Goal: Task Accomplishment & Management: Manage account settings

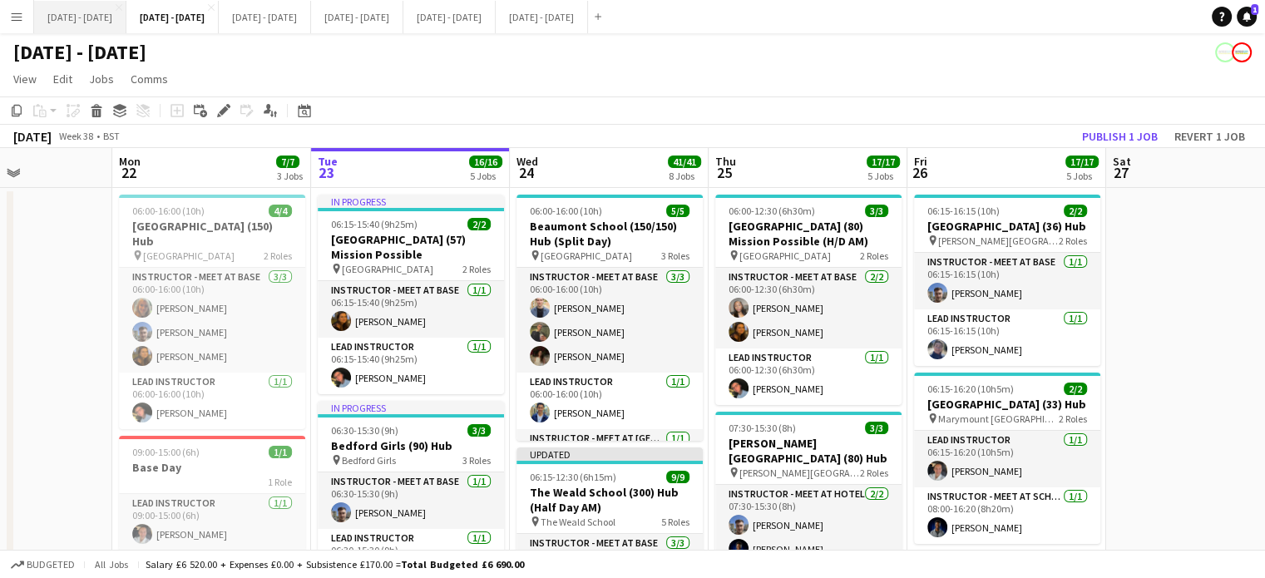
click at [90, 21] on button "[DATE] - [DATE] Close" at bounding box center [80, 17] width 92 height 32
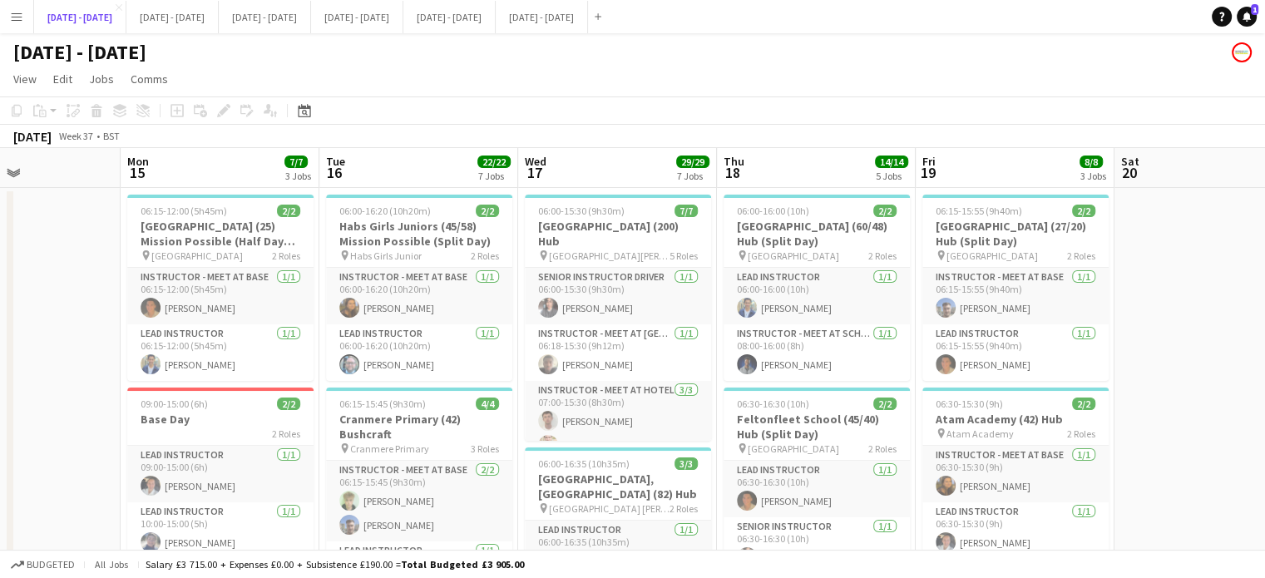
scroll to position [0, 672]
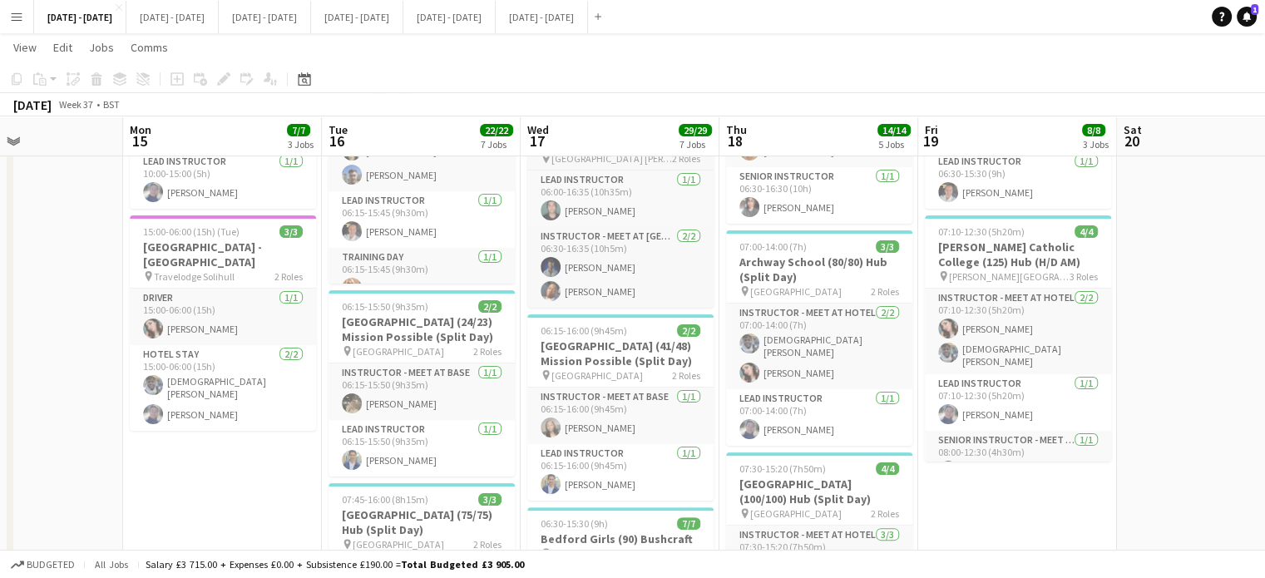
click at [655, 455] on app-card-role "Lead Instructor [DATE] 06:15-16:00 (9h45m) [PERSON_NAME]" at bounding box center [620, 472] width 186 height 57
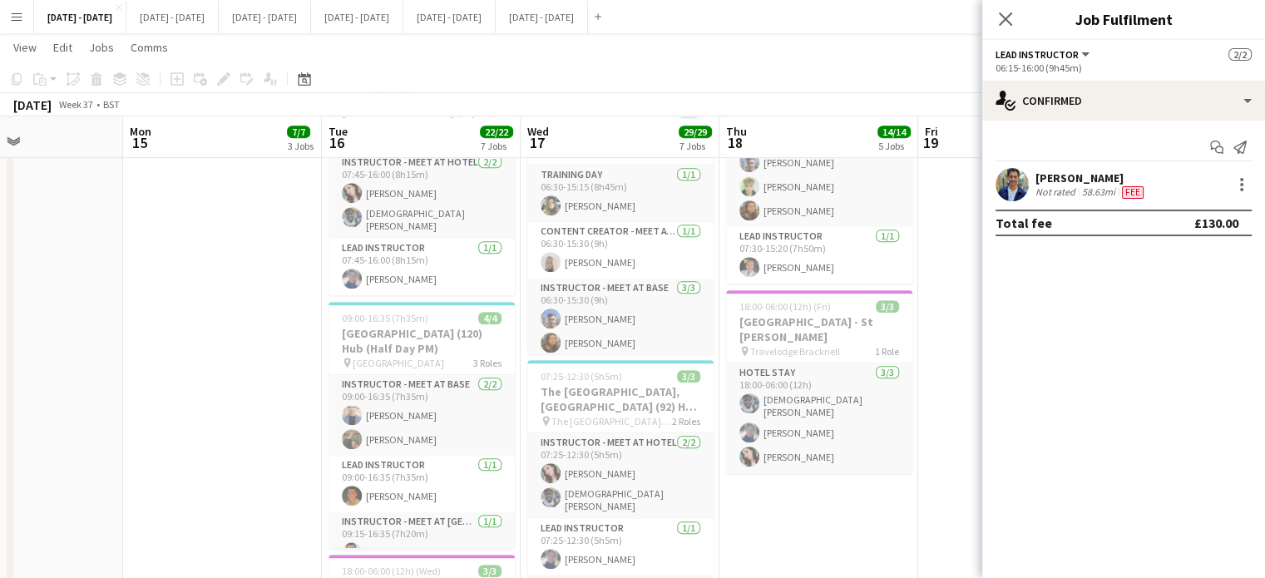
scroll to position [754, 0]
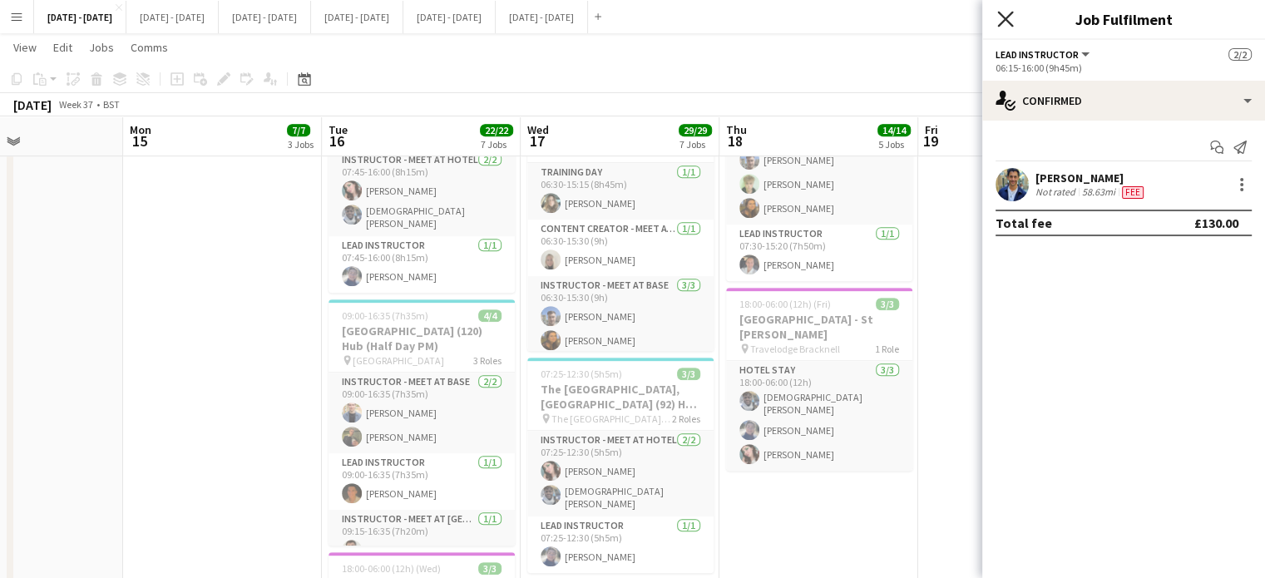
click at [1002, 12] on icon "Close pop-in" at bounding box center [1005, 19] width 16 height 16
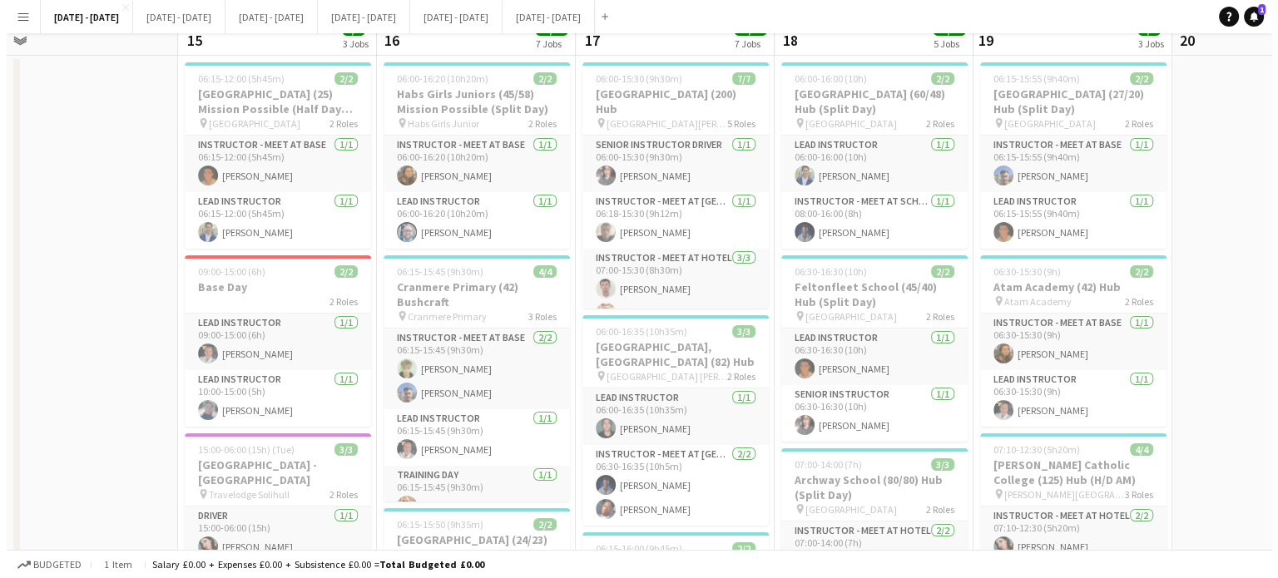
scroll to position [0, 0]
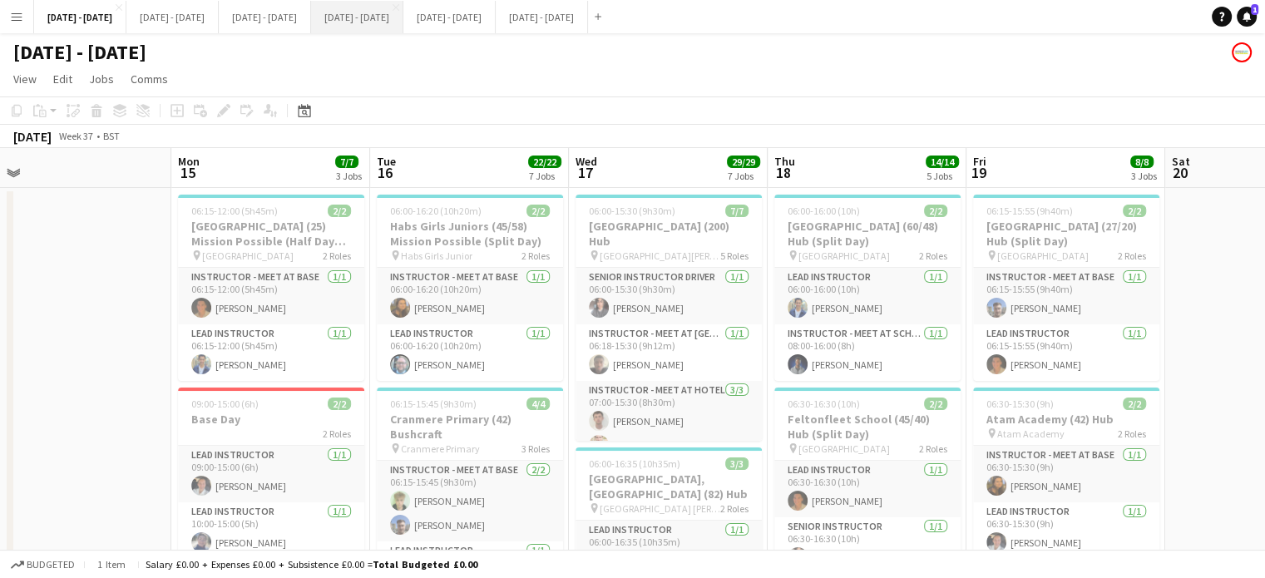
drag, startPoint x: 473, startPoint y: 22, endPoint x: 464, endPoint y: 32, distance: 12.9
click at [403, 23] on button "[DATE] - [DATE] Close" at bounding box center [357, 17] width 92 height 32
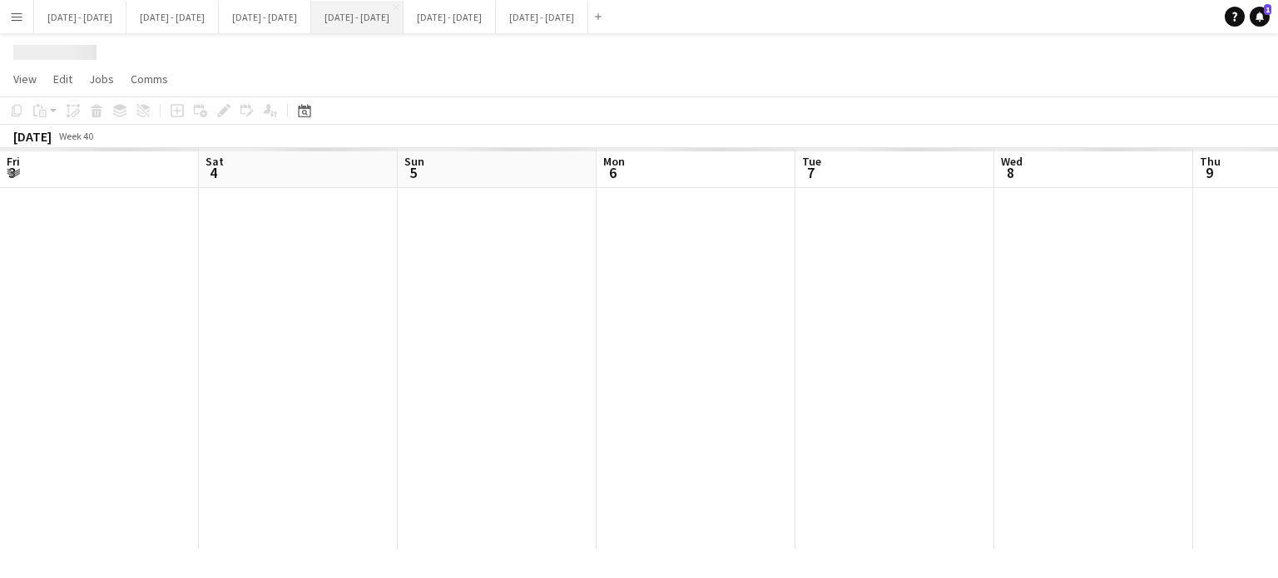
scroll to position [0, 406]
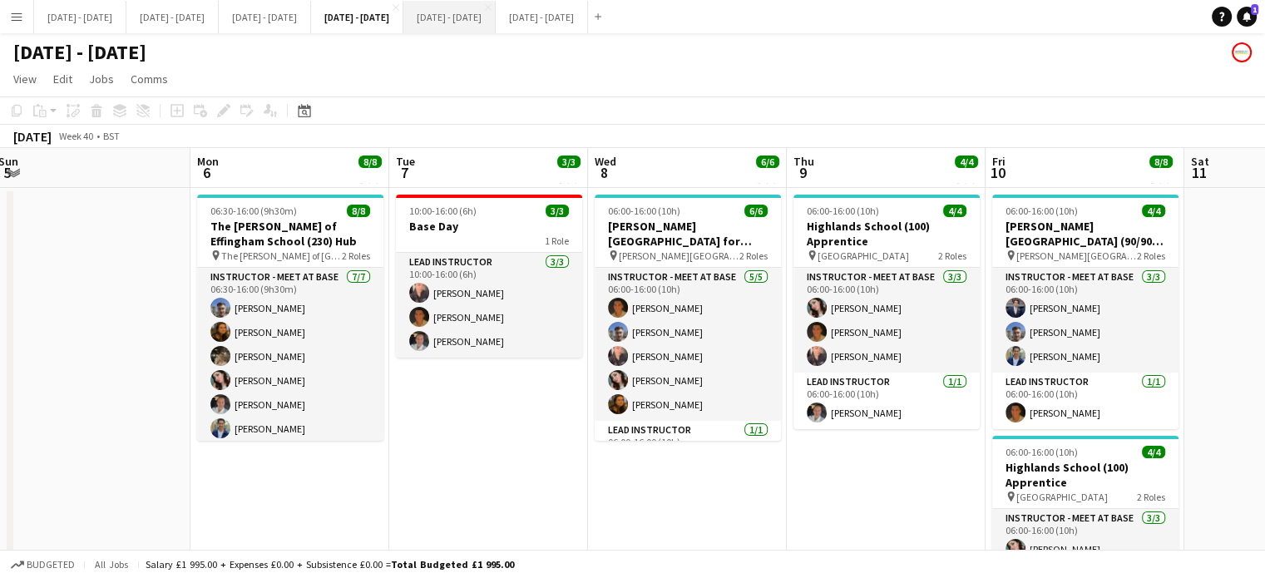
click at [496, 17] on button "[DATE] - [DATE] Close" at bounding box center [449, 17] width 92 height 32
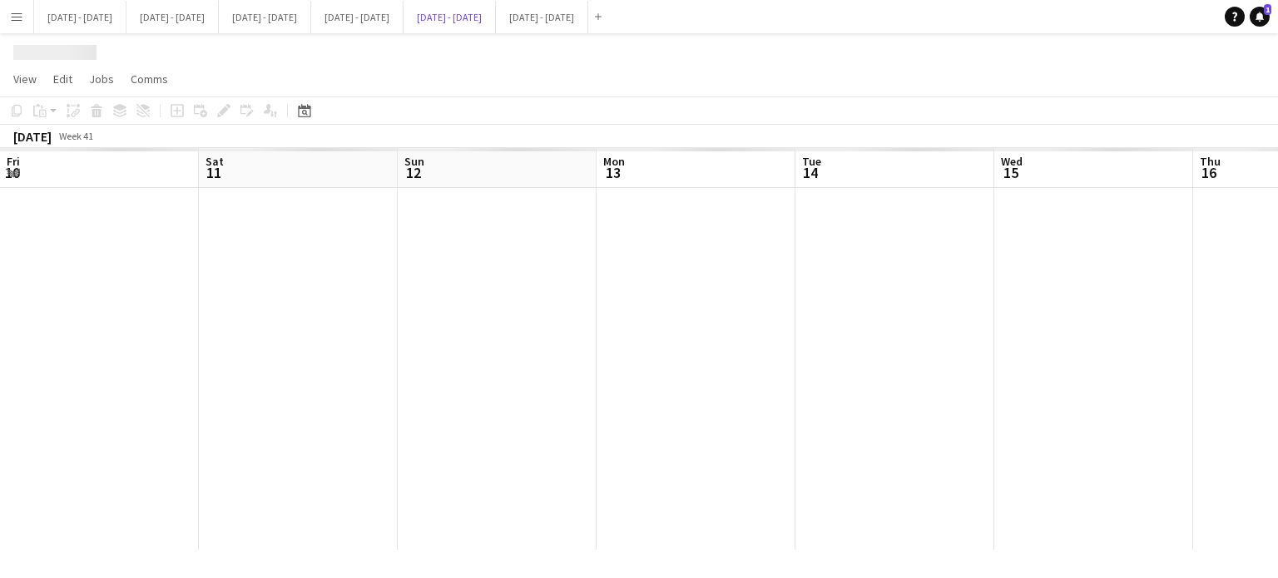
scroll to position [0, 420]
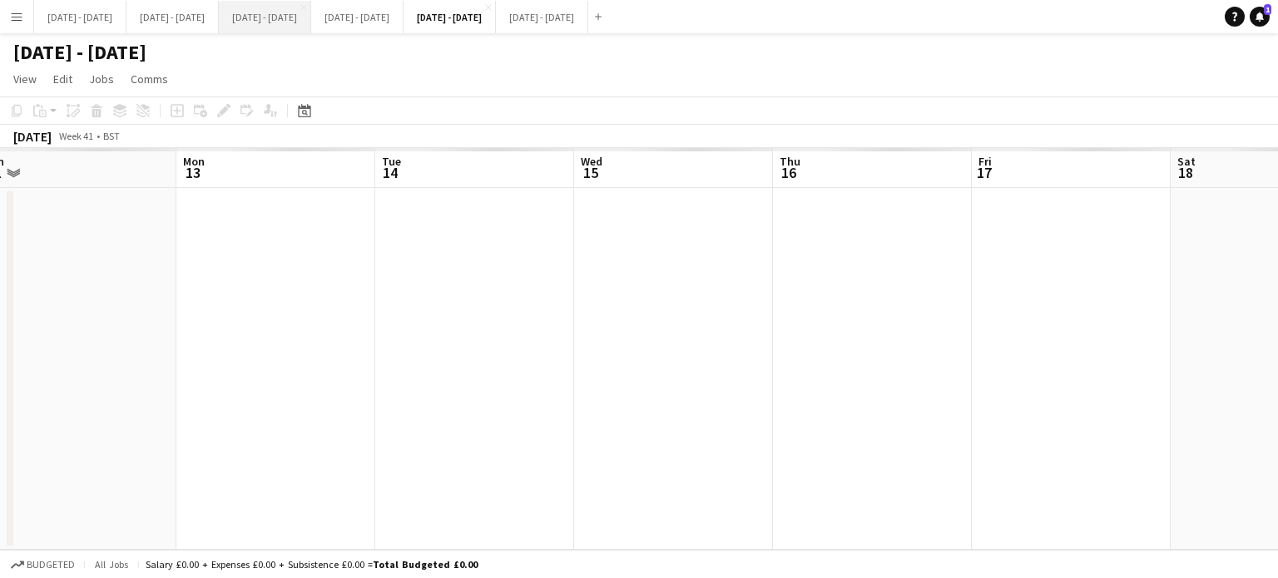
click at [311, 26] on button "[DATE] - [DATE] Close" at bounding box center [265, 17] width 92 height 32
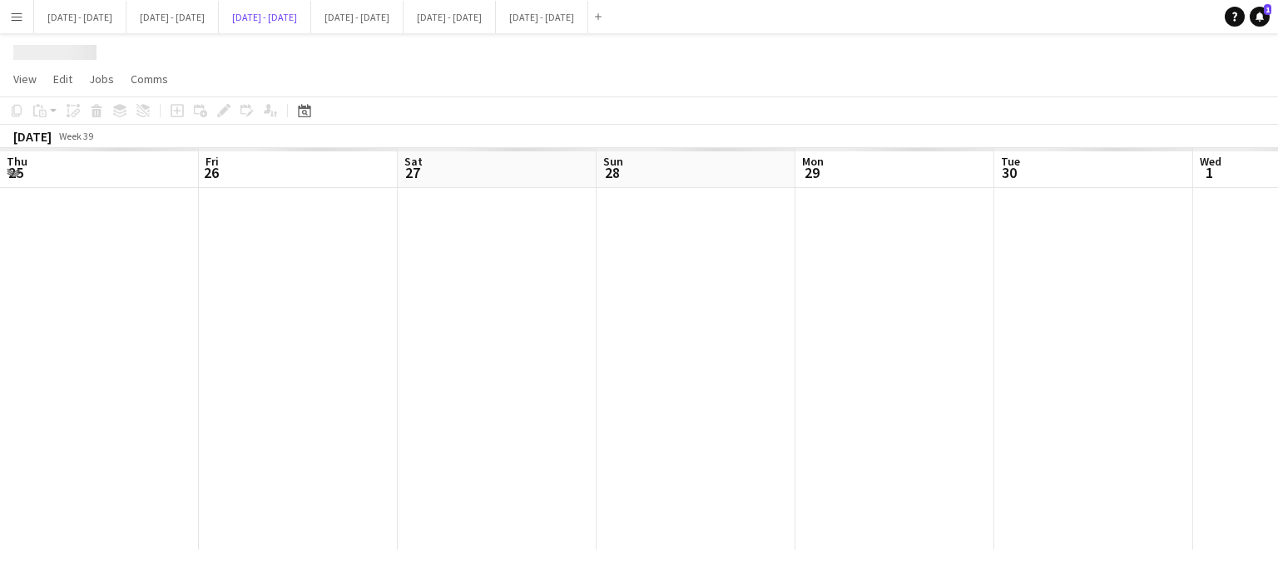
scroll to position [0, 642]
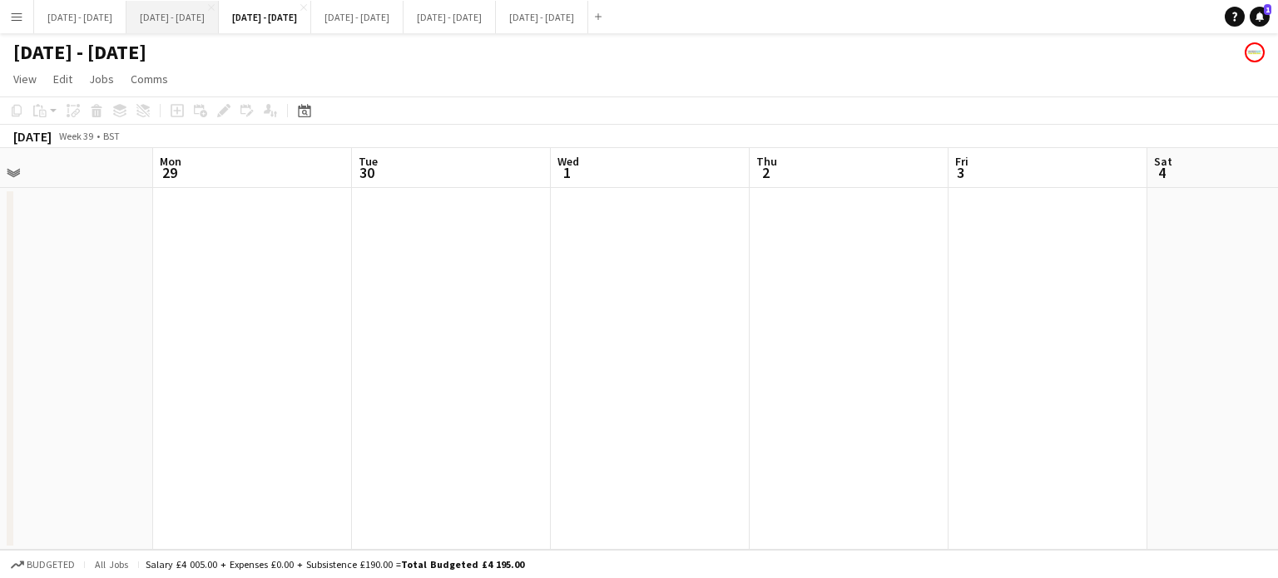
click at [187, 31] on button "[DATE] - [DATE] Close" at bounding box center [172, 17] width 92 height 32
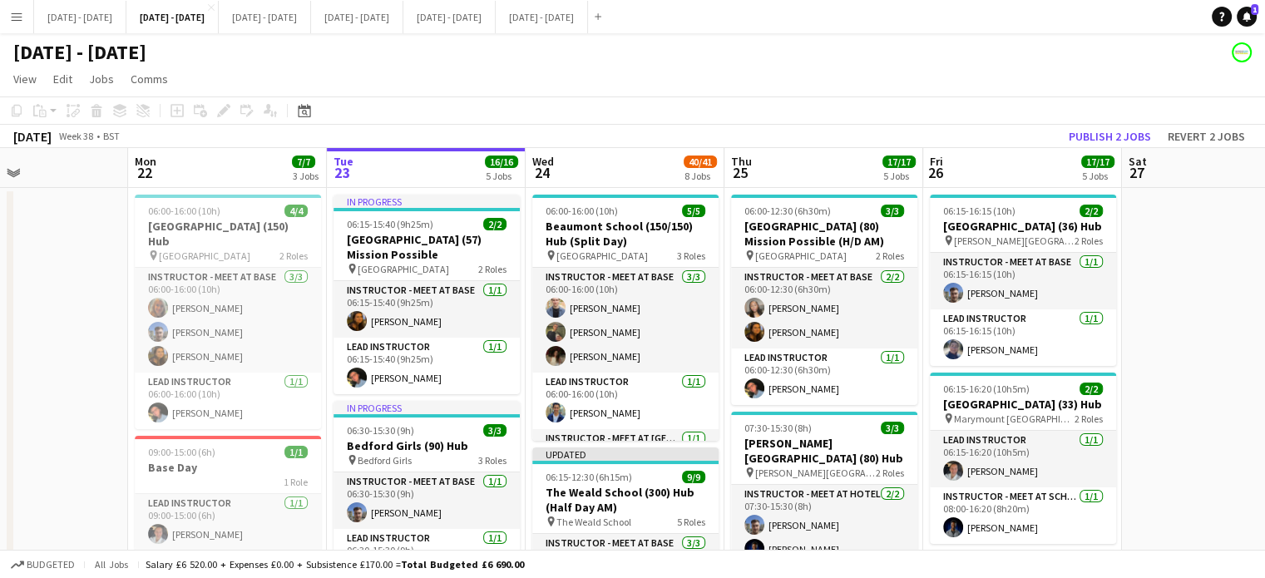
click at [593, 151] on app-board-header-date "Wed 24 40/41 8 Jobs" at bounding box center [625, 168] width 199 height 40
click at [620, 176] on app-board-header-date "Wed 24 40/41 8 Jobs" at bounding box center [625, 168] width 199 height 40
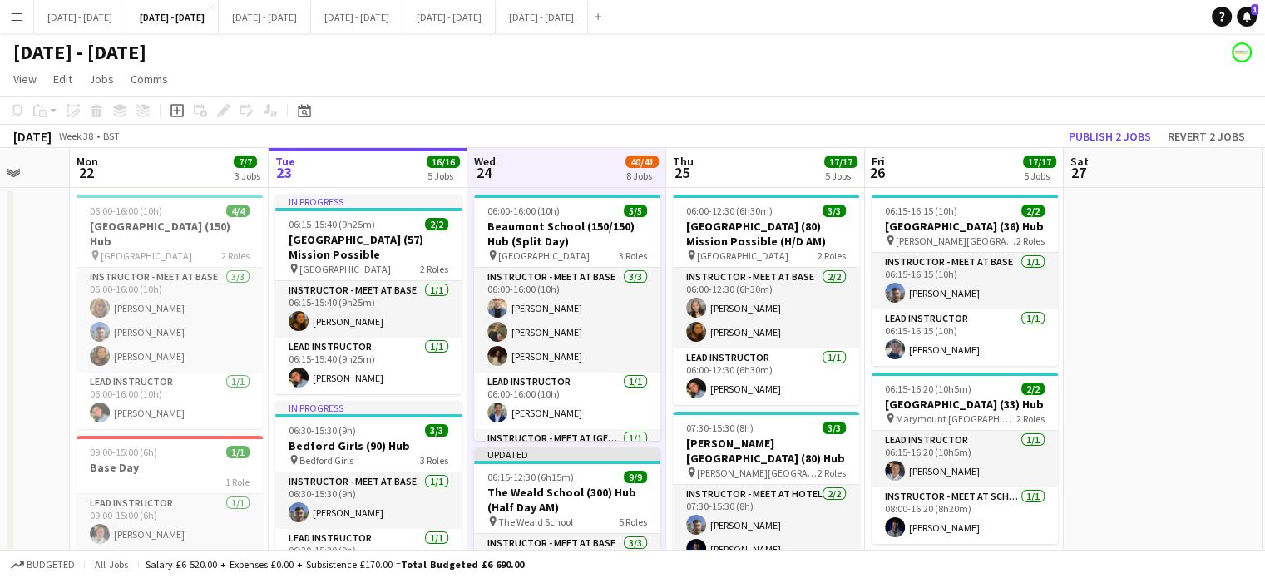
scroll to position [0, 526]
click at [725, 172] on app-board-header-date "Thu 25 17/17 5 Jobs" at bounding box center [766, 168] width 199 height 40
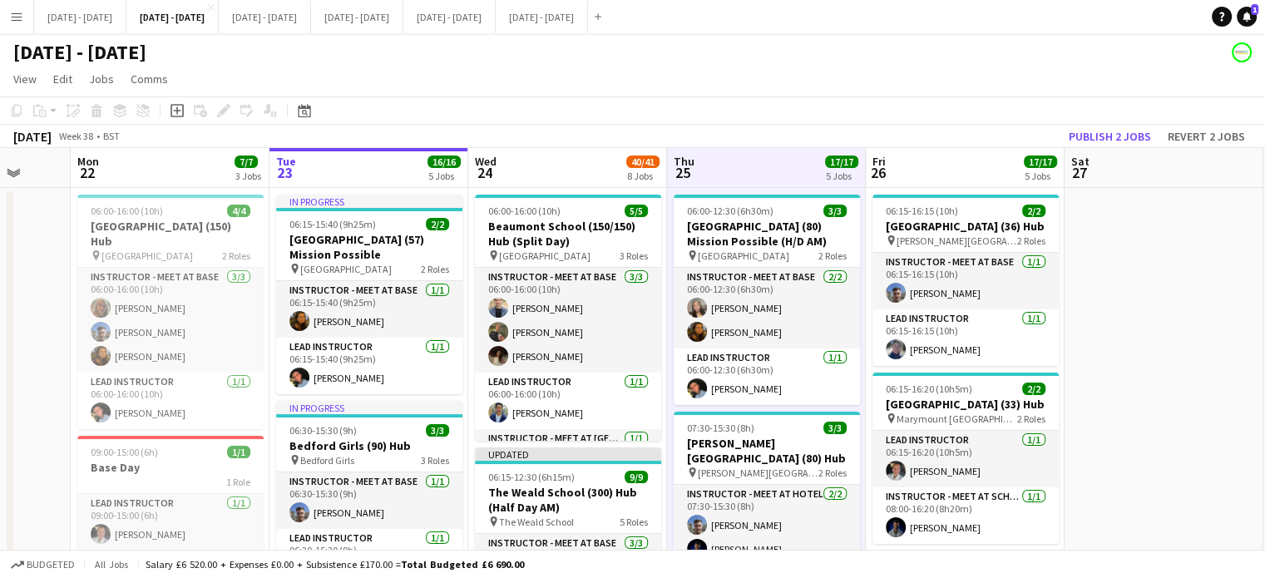
click at [906, 156] on app-board-header-date "Fri 26 17/17 5 Jobs" at bounding box center [965, 168] width 199 height 40
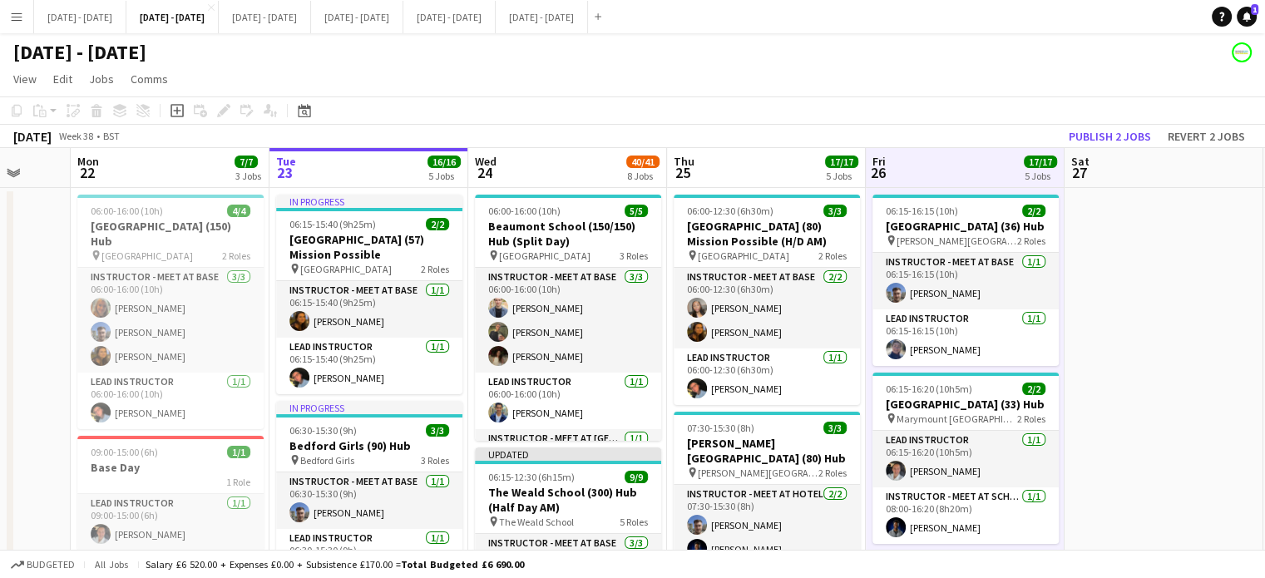
click at [573, 162] on app-board-header-date "Wed 24 40/41 8 Jobs" at bounding box center [567, 168] width 199 height 40
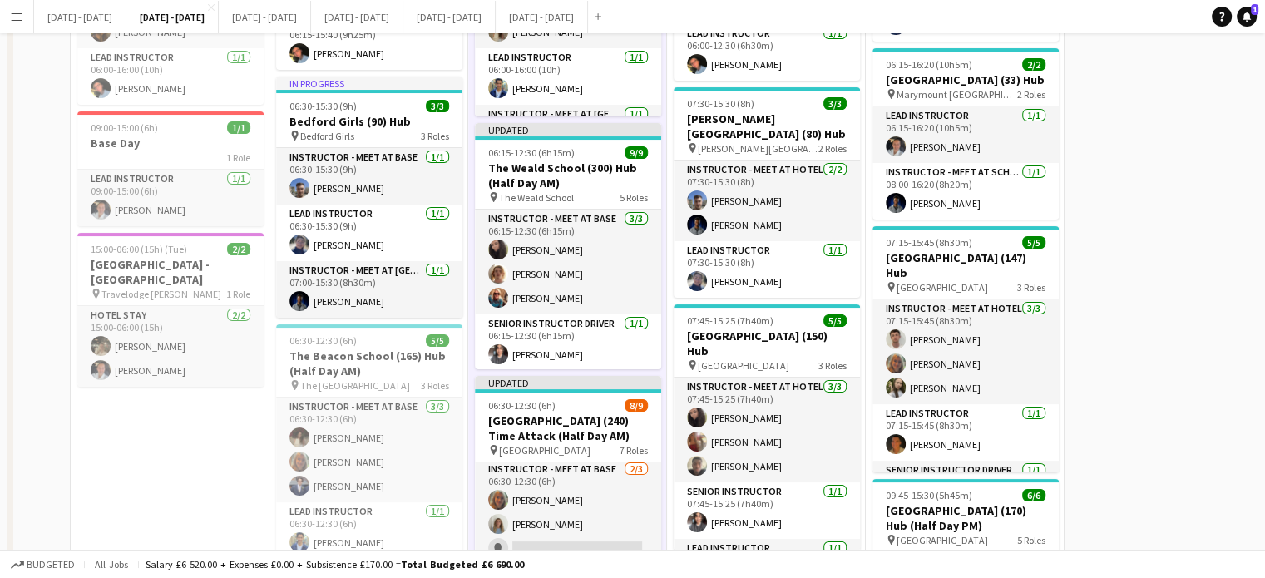
scroll to position [0, 0]
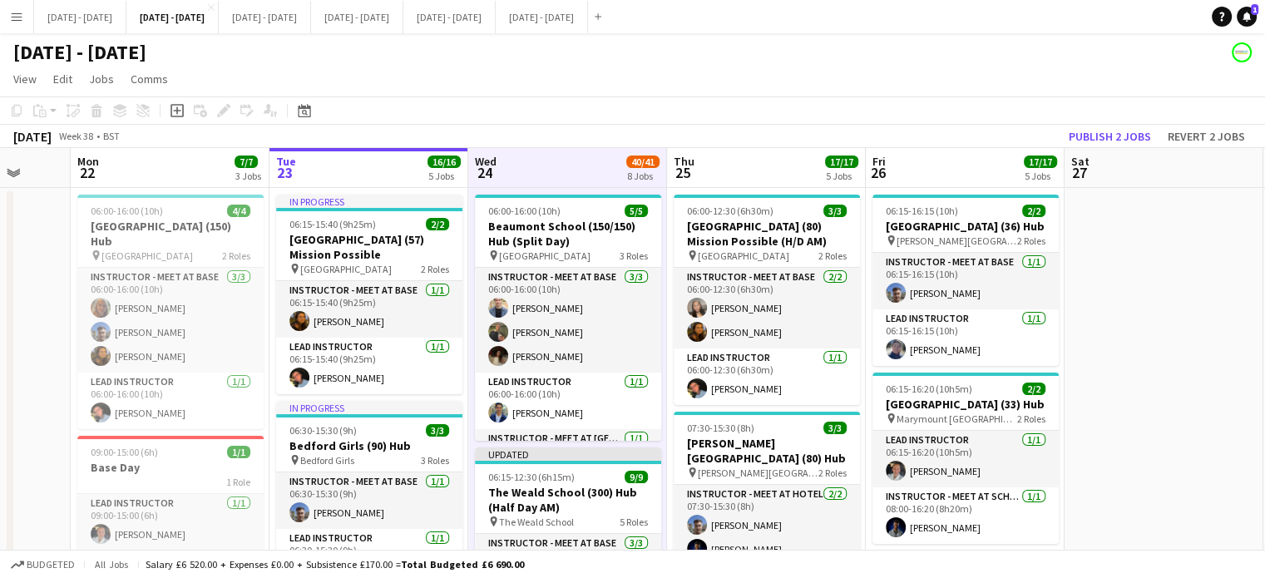
click at [722, 171] on app-board-header-date "Thu 25 17/17 5 Jobs" at bounding box center [766, 168] width 199 height 40
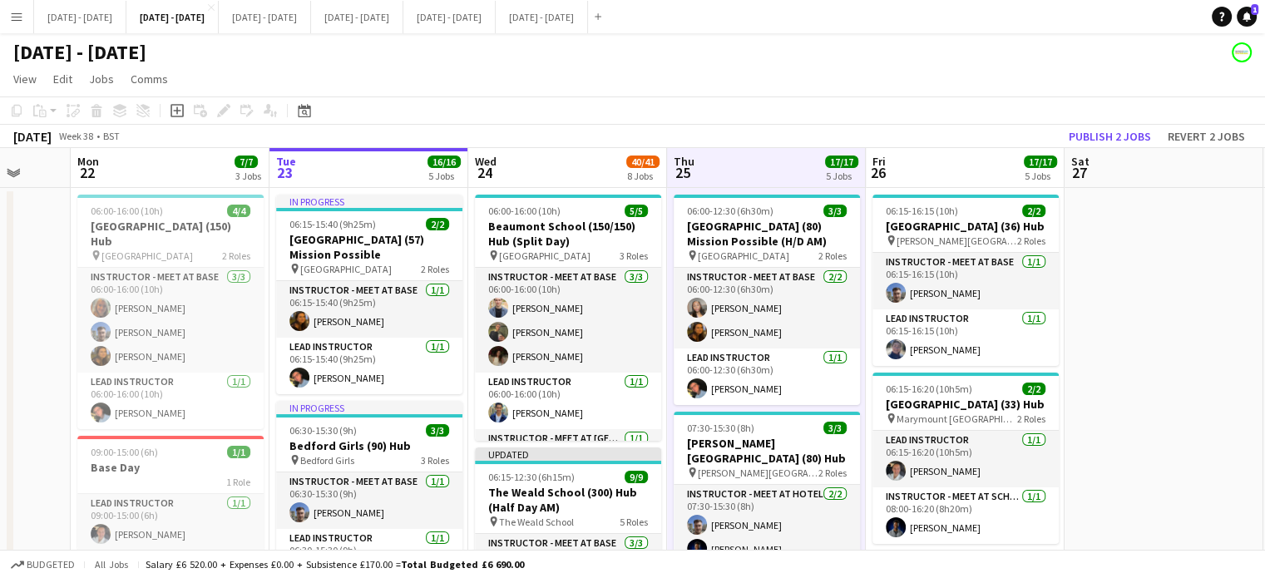
click at [601, 173] on app-board-header-date "Wed 24 40/41 8 Jobs" at bounding box center [567, 168] width 199 height 40
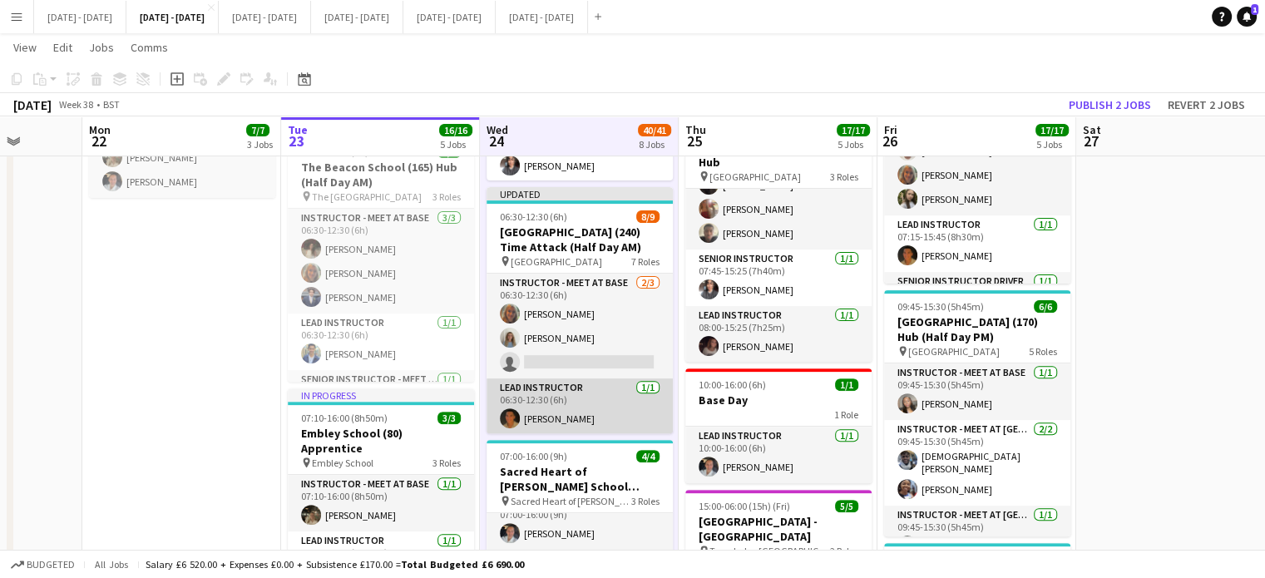
click at [573, 413] on app-card-role "Lead Instructor [DATE] 06:30-12:30 (6h) [PERSON_NAME]" at bounding box center [580, 406] width 186 height 57
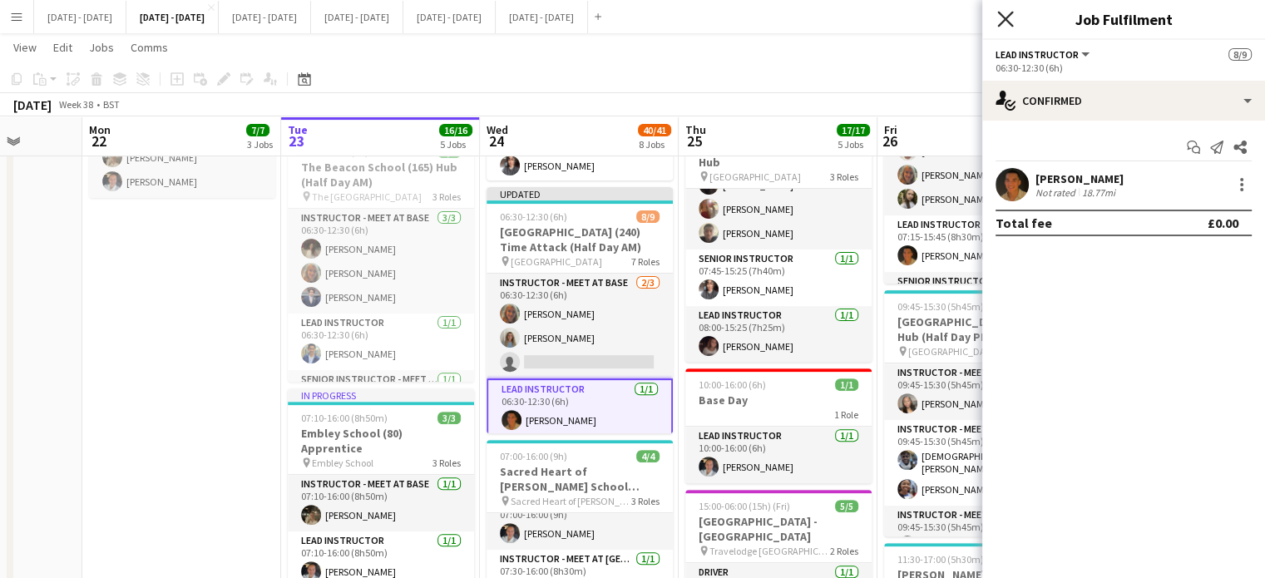
click at [1004, 12] on icon "Close pop-in" at bounding box center [1005, 19] width 16 height 16
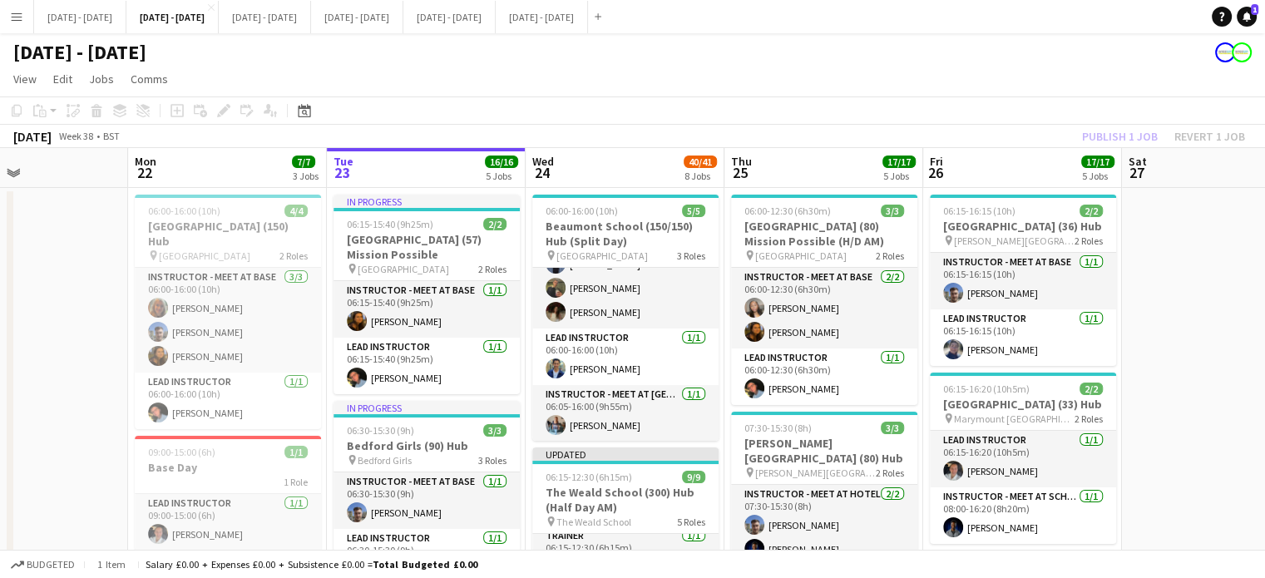
click at [606, 158] on app-board-header-date "Wed 24 40/41 8 Jobs" at bounding box center [625, 168] width 199 height 40
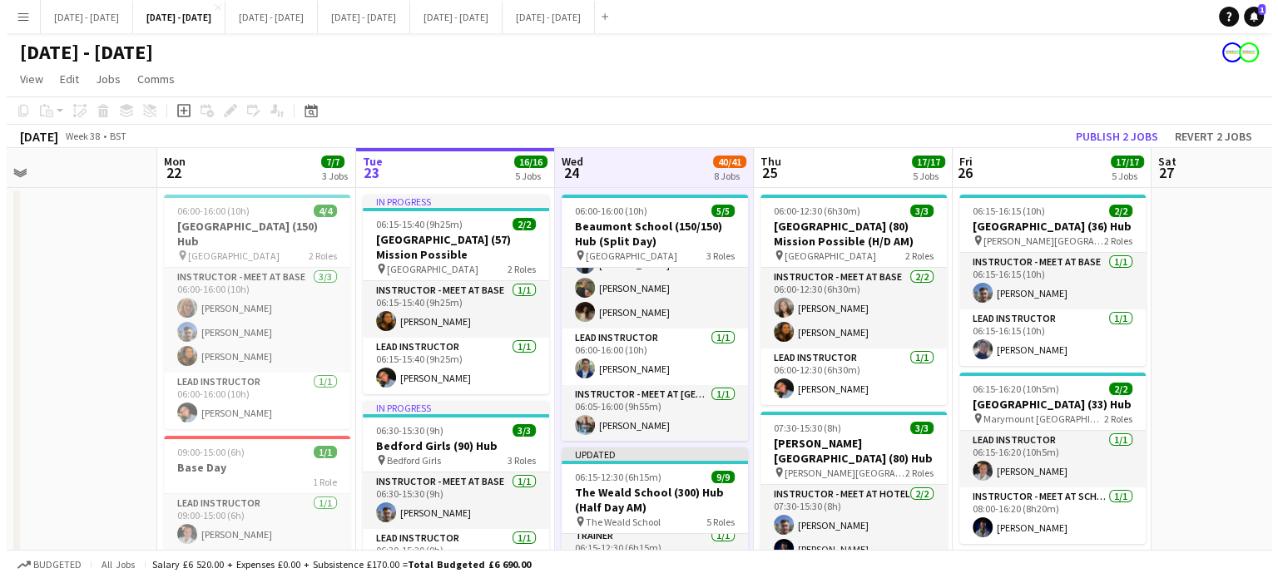
scroll to position [0, 445]
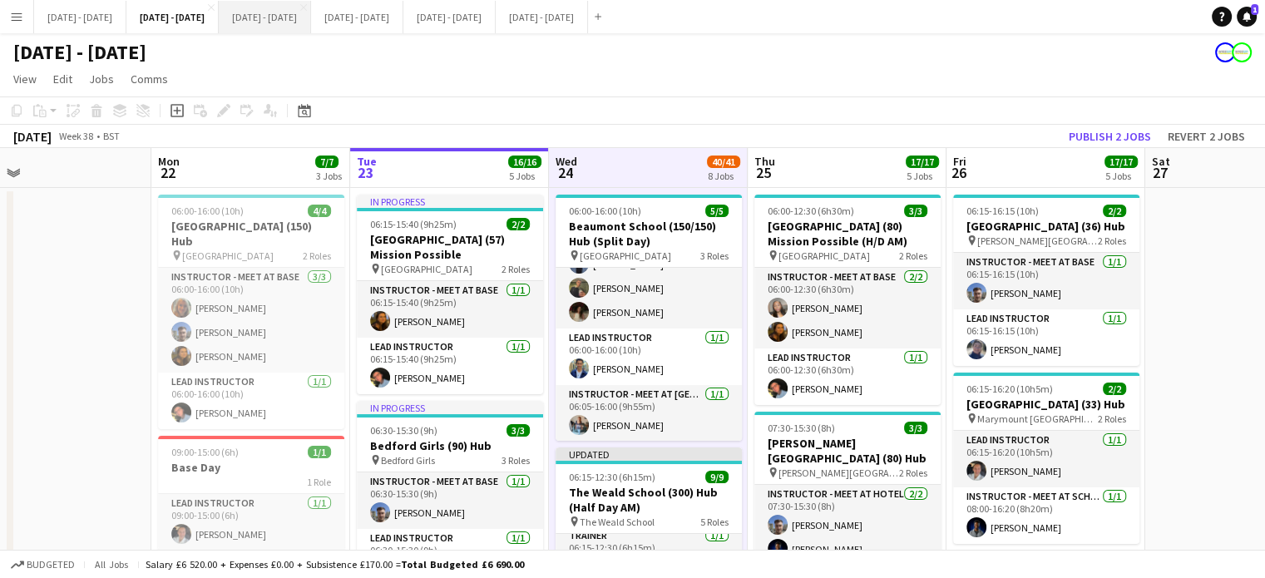
click at [305, 1] on button "[DATE] - [DATE] Close" at bounding box center [265, 17] width 92 height 32
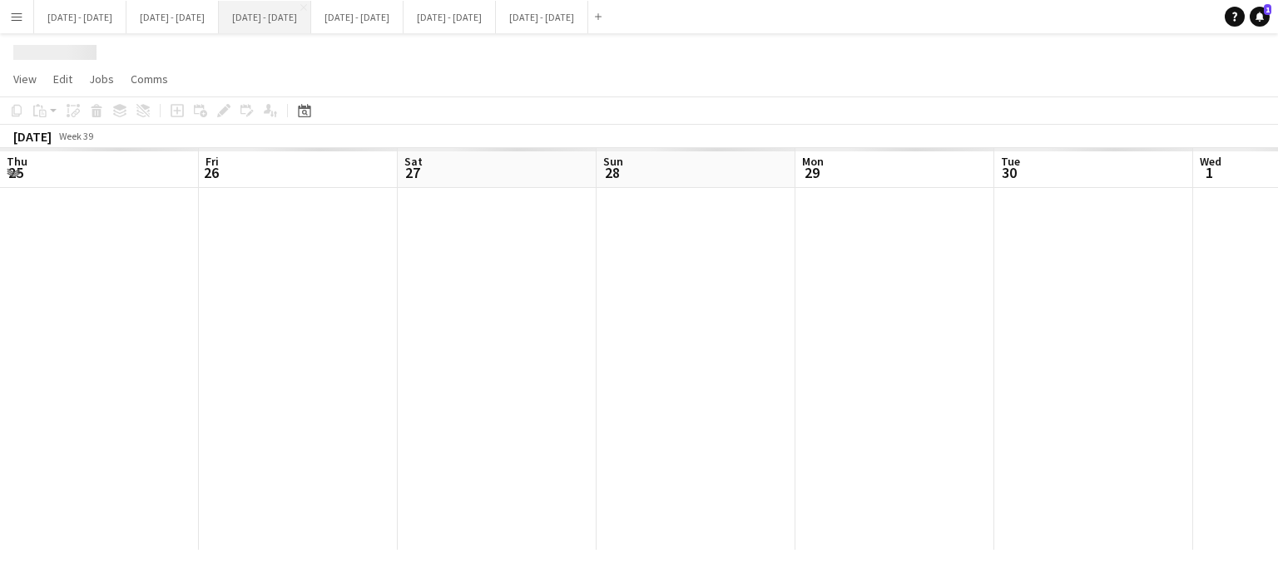
scroll to position [0, 642]
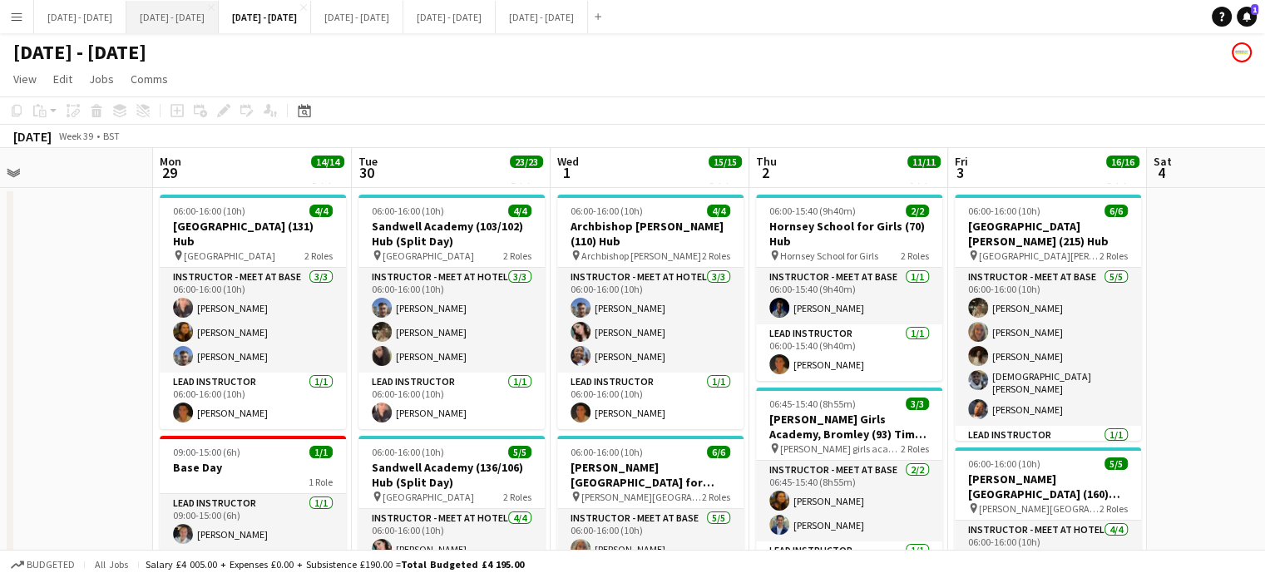
click at [171, 13] on button "[DATE] - [DATE] Close" at bounding box center [172, 17] width 92 height 32
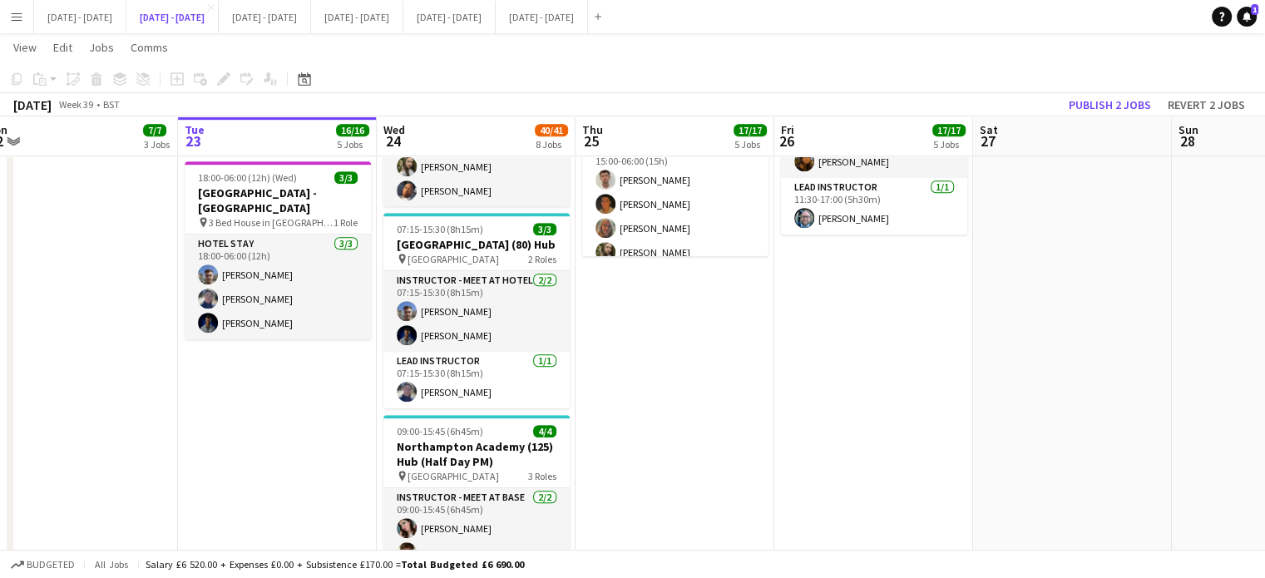
scroll to position [0, 616]
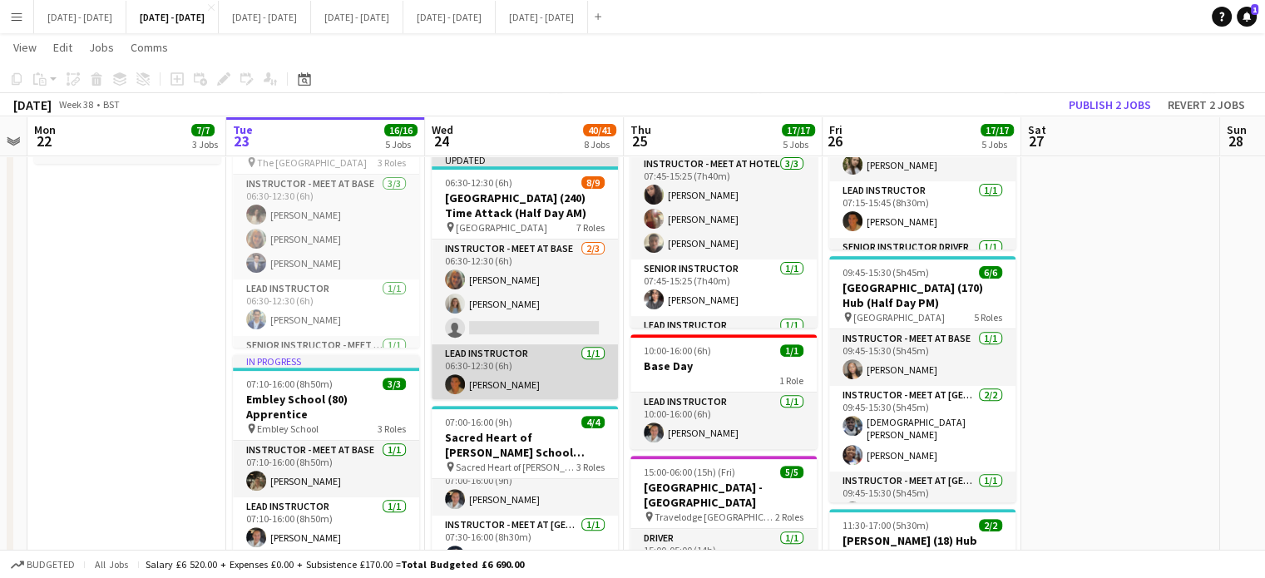
click at [534, 373] on app-card-role "Lead Instructor [DATE] 06:30-12:30 (6h) [PERSON_NAME]" at bounding box center [525, 372] width 186 height 57
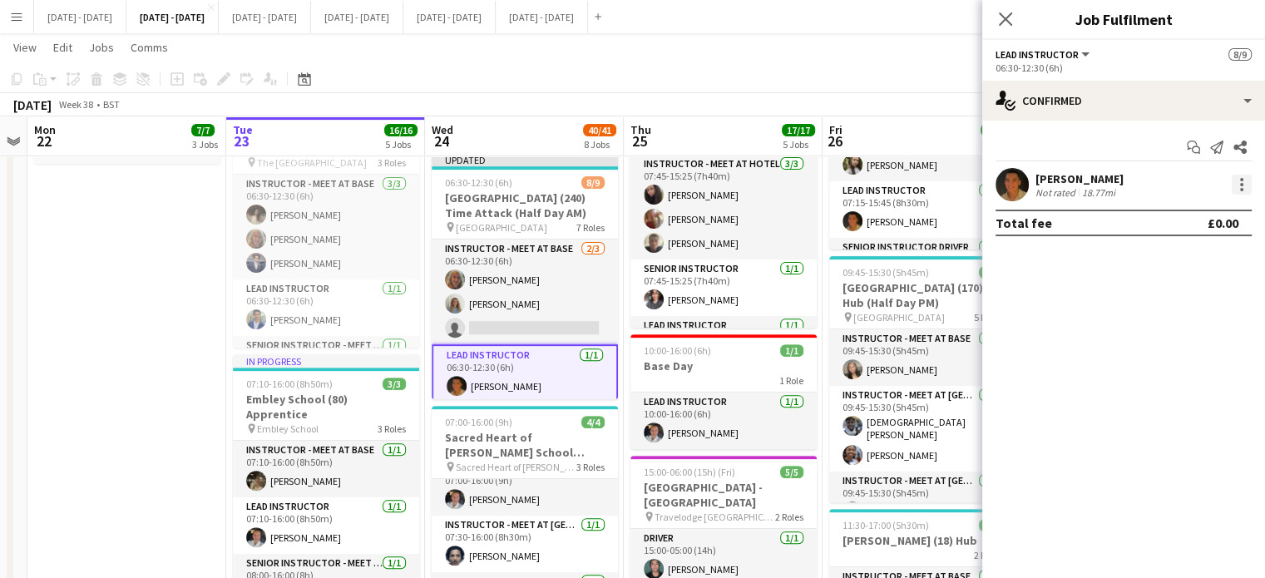
click at [1245, 187] on div at bounding box center [1242, 185] width 20 height 20
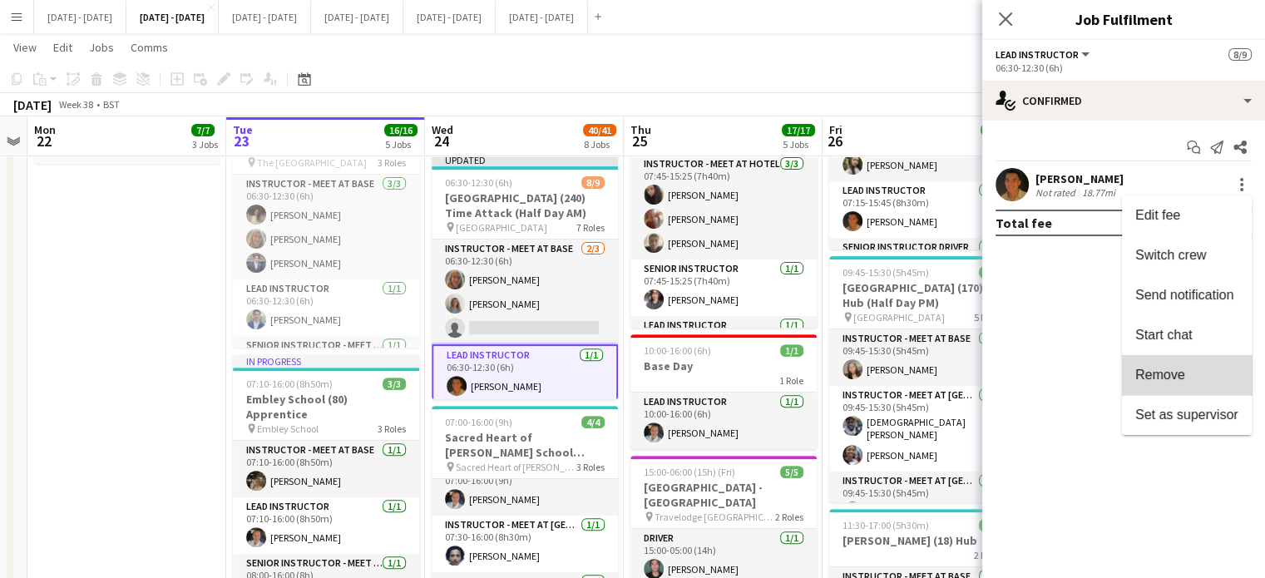
click at [1209, 372] on span "Remove" at bounding box center [1186, 375] width 103 height 15
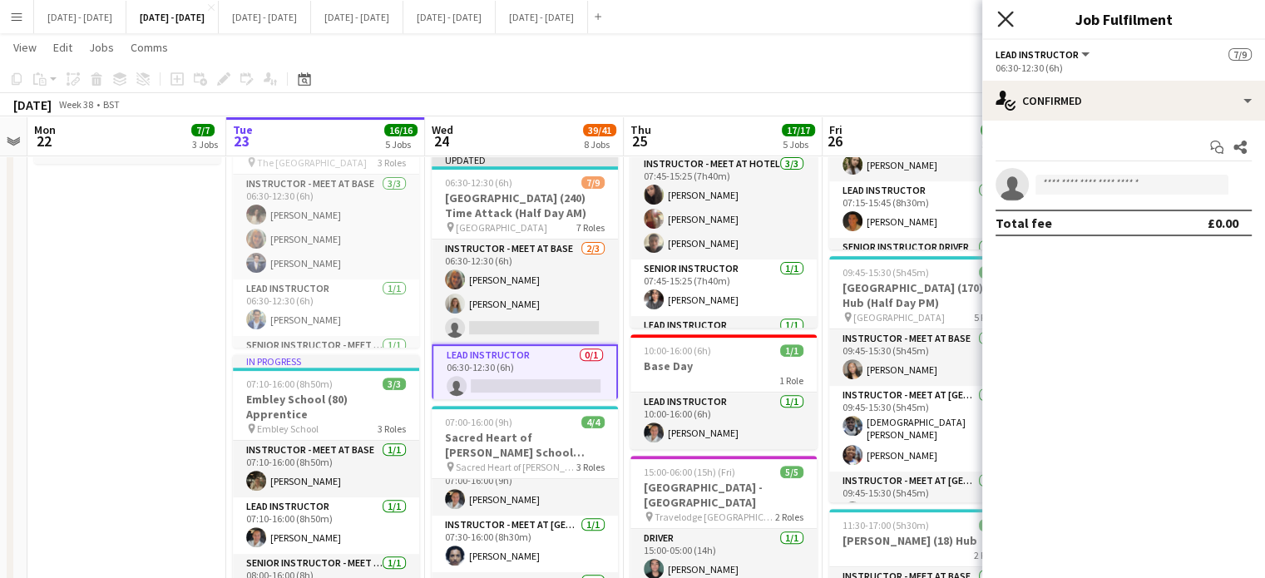
click at [1005, 13] on icon "Close pop-in" at bounding box center [1005, 19] width 16 height 16
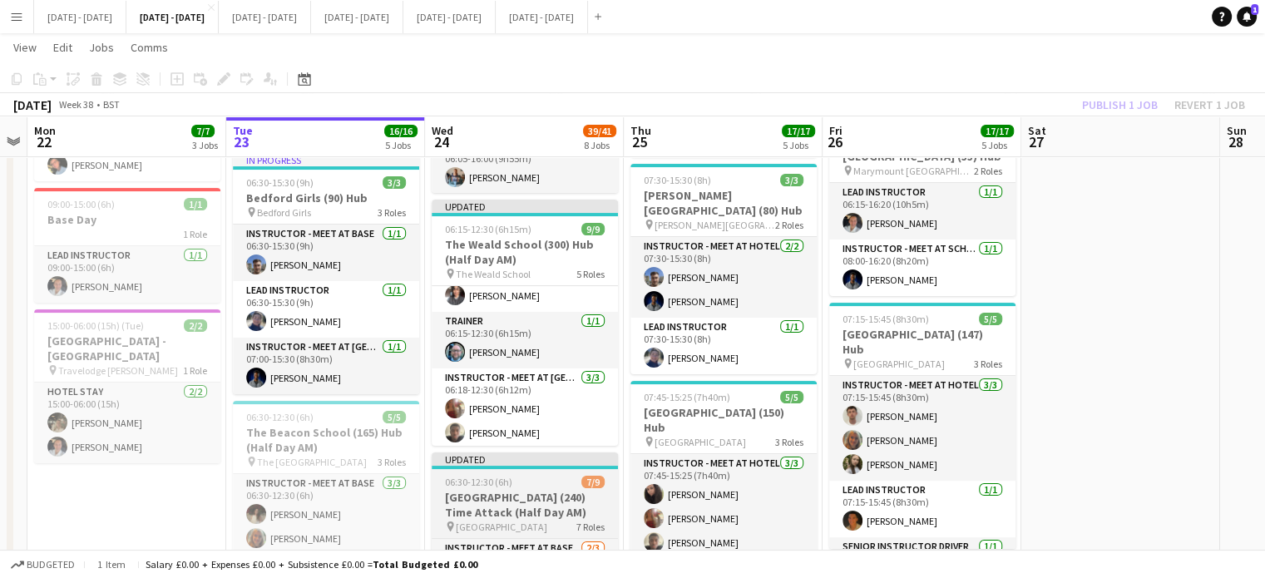
scroll to position [296, 0]
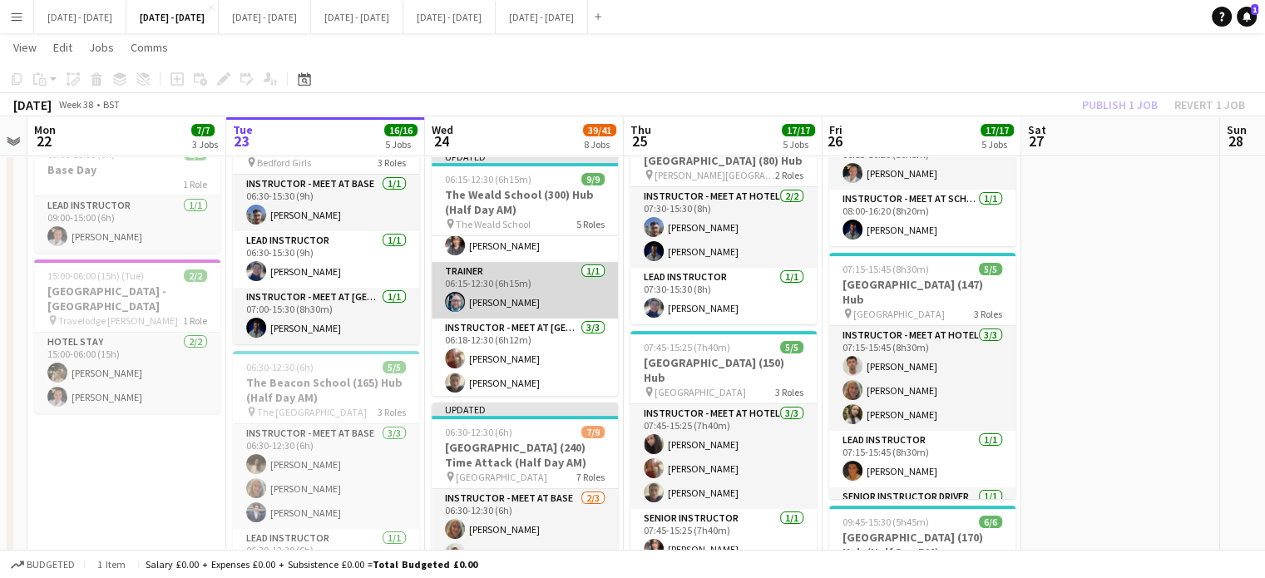
click at [527, 305] on app-card-role "Trainer [DATE] 06:15-12:30 (6h15m) [PERSON_NAME]" at bounding box center [525, 290] width 186 height 57
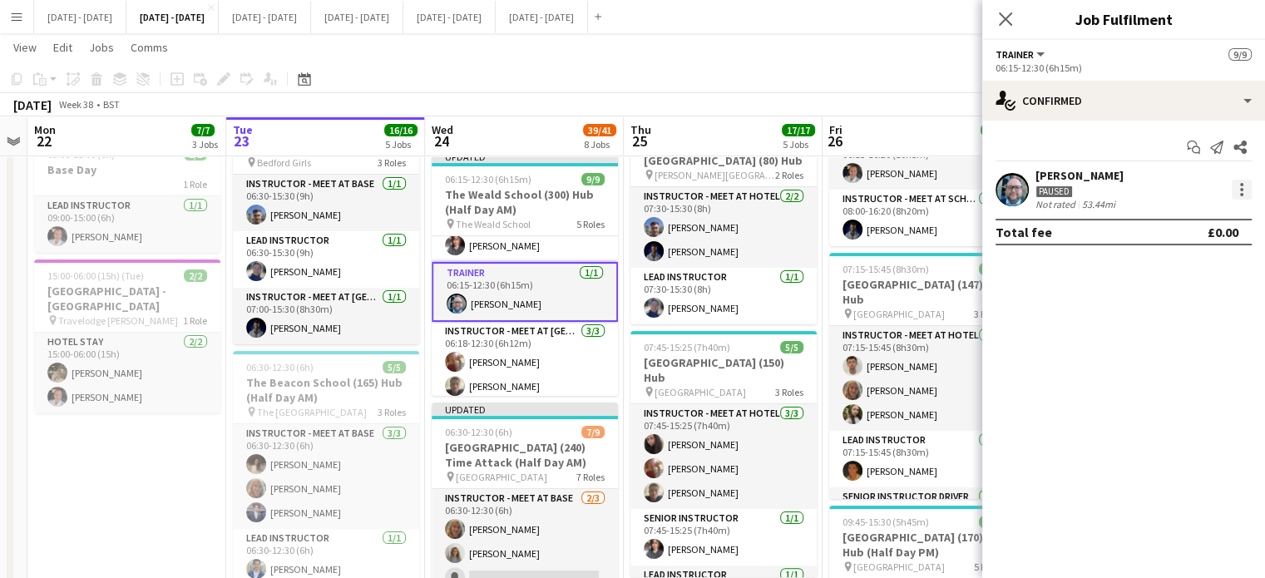
click at [1245, 195] on div at bounding box center [1242, 190] width 20 height 20
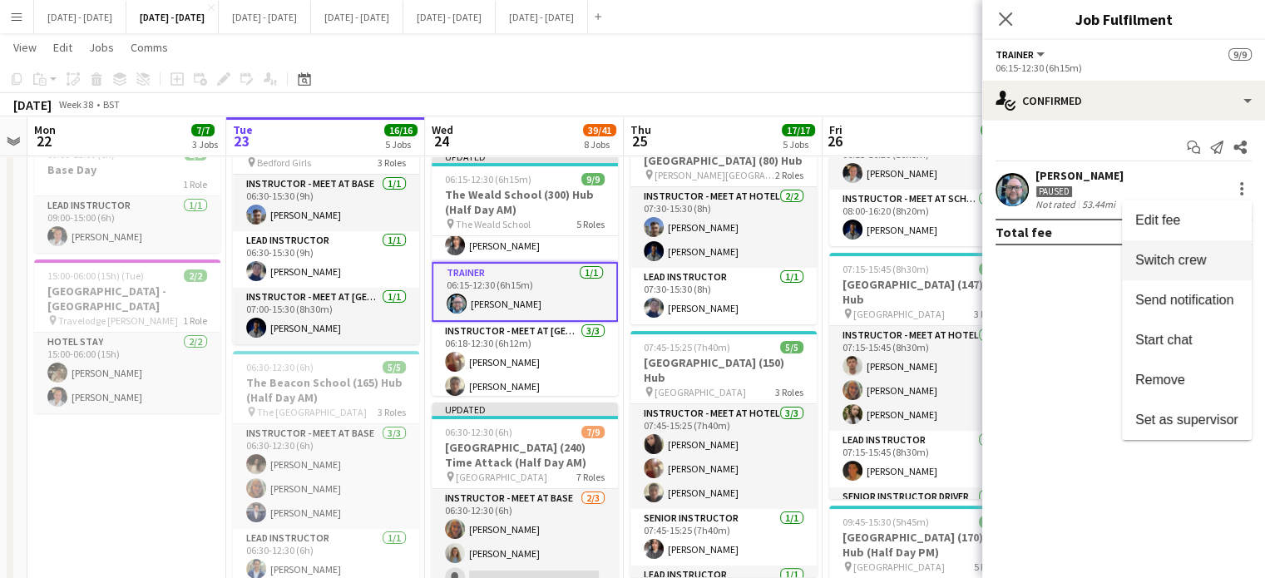
click at [1208, 262] on span "Switch crew" at bounding box center [1186, 259] width 103 height 15
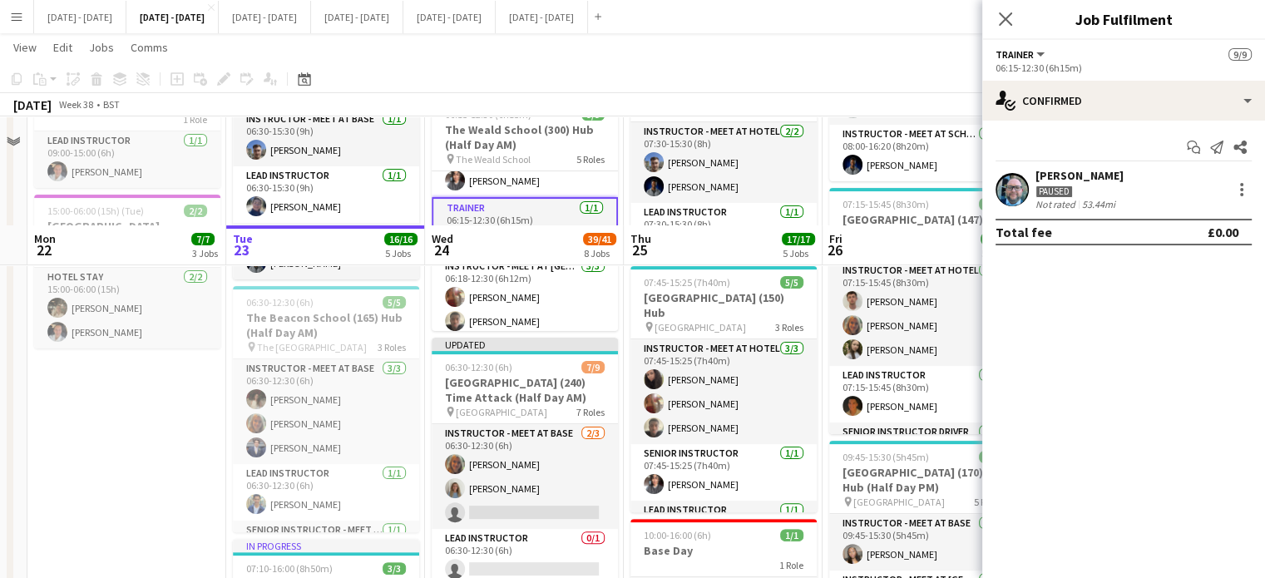
scroll to position [546, 0]
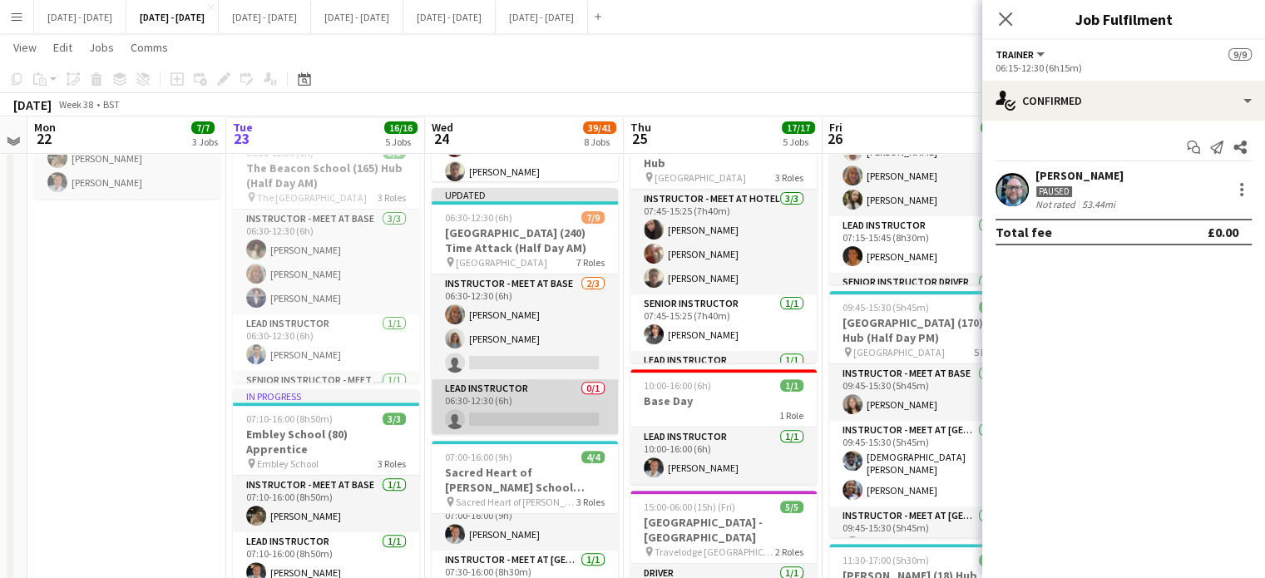
click at [526, 405] on app-card-role "Lead Instructor 0/1 06:30-12:30 (6h) single-neutral-actions" at bounding box center [525, 407] width 186 height 57
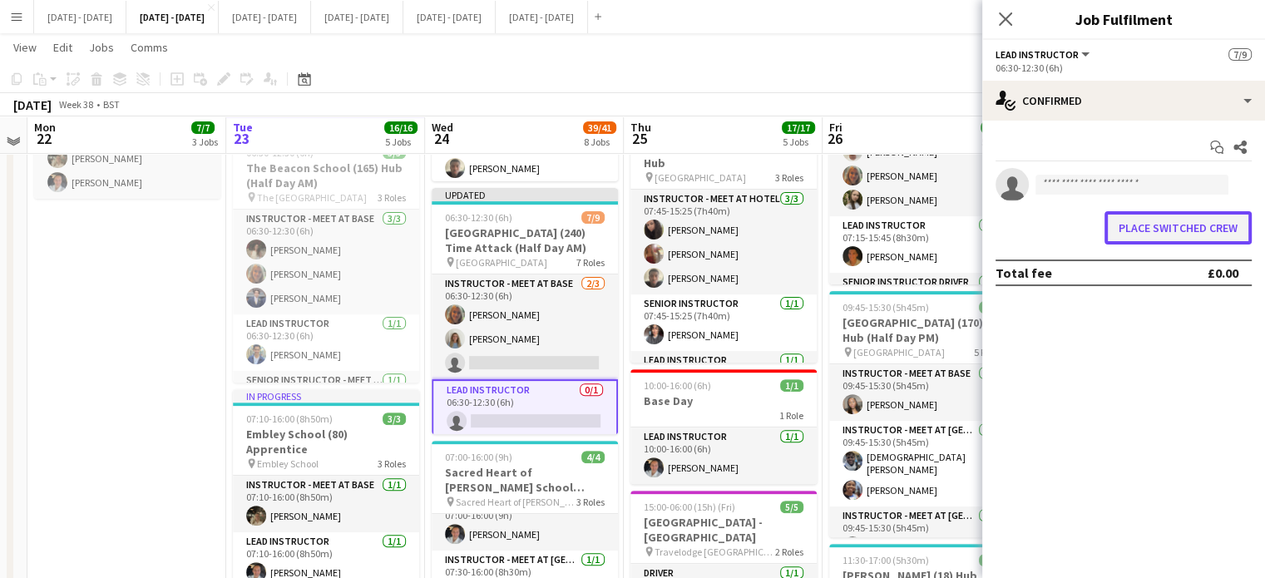
click at [1150, 227] on button "Place switched crew" at bounding box center [1178, 227] width 147 height 33
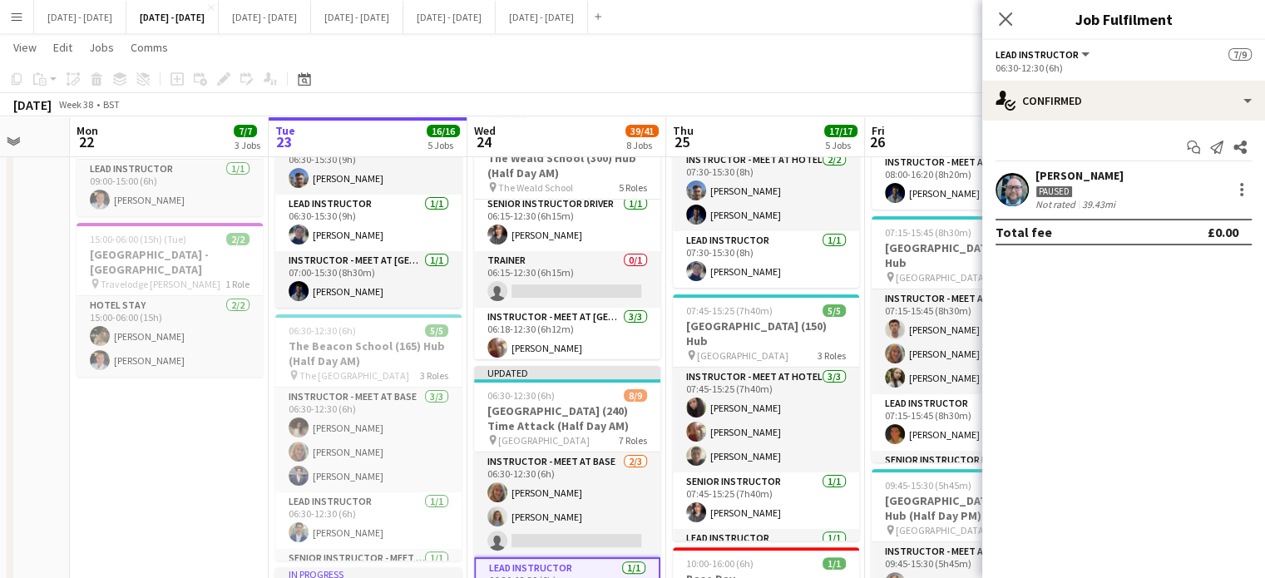
scroll to position [111, 0]
click at [577, 270] on app-card-role "Trainer 0/1 06:15-12:30 (6h15m) single-neutral-actions" at bounding box center [567, 278] width 186 height 57
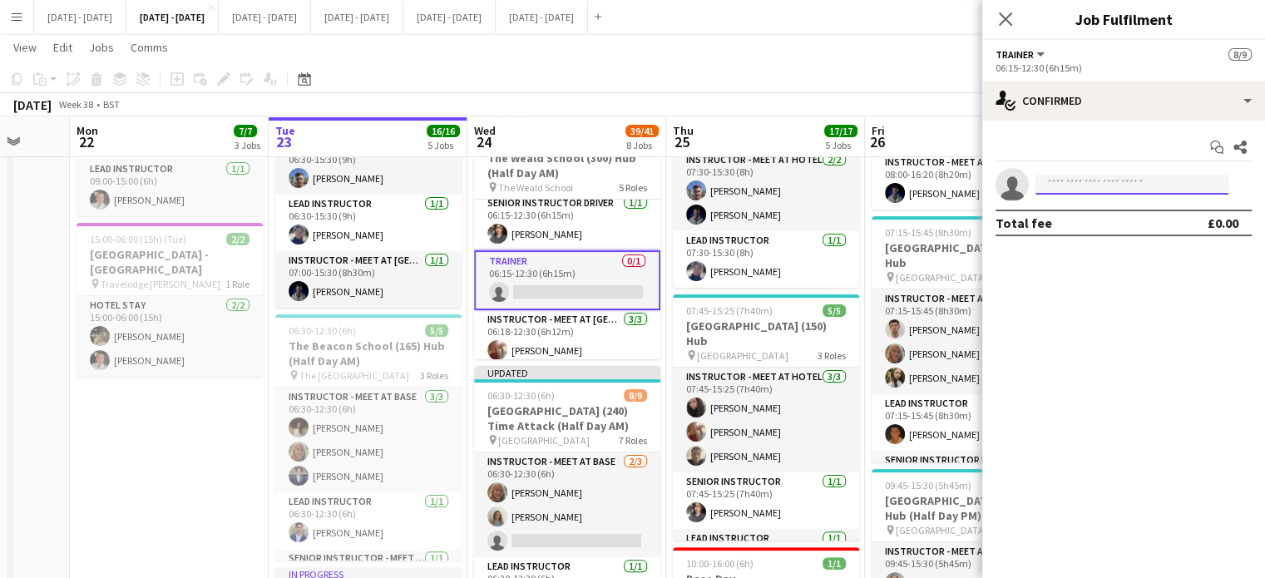
click at [1075, 186] on input at bounding box center [1132, 185] width 193 height 20
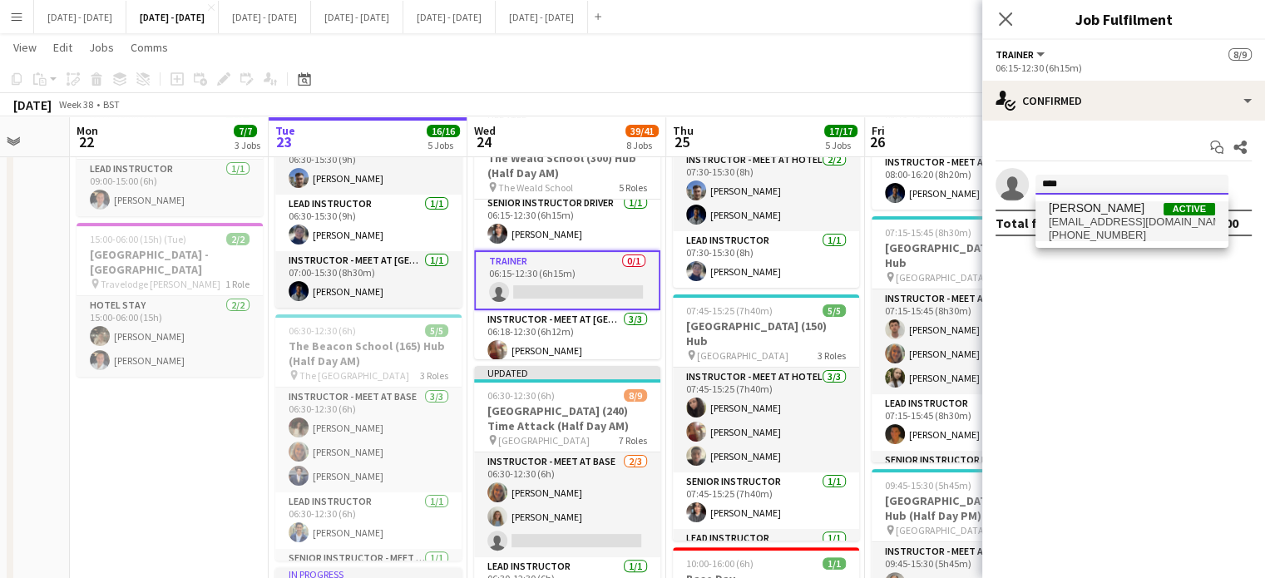
type input "****"
click at [1068, 214] on span "[PERSON_NAME]" at bounding box center [1097, 208] width 96 height 14
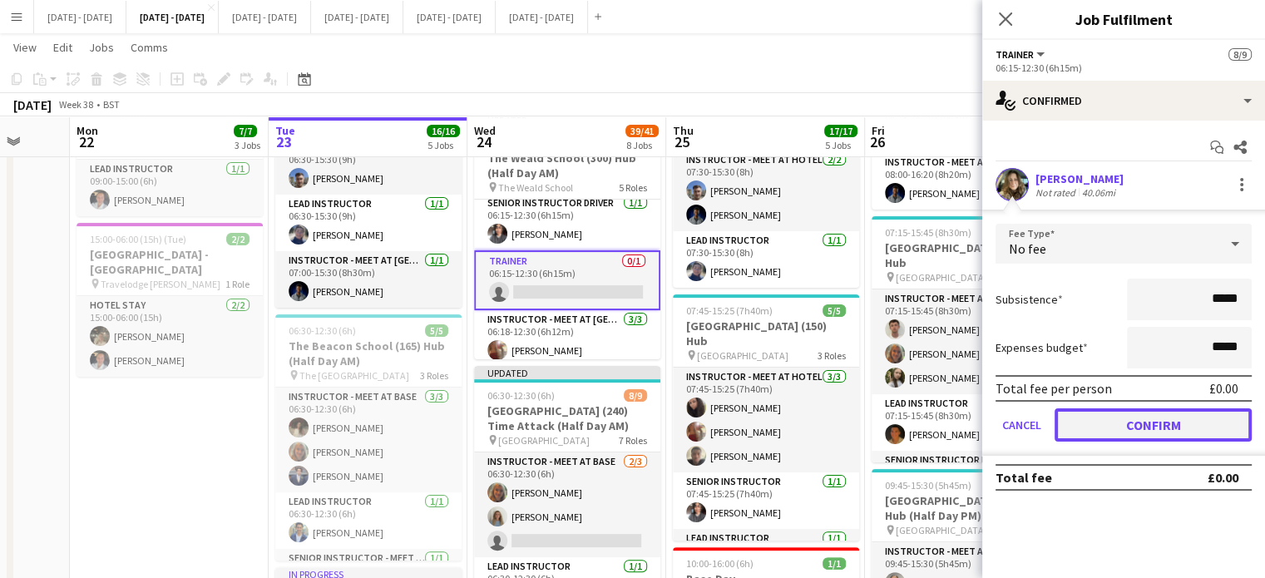
click at [1122, 424] on button "Confirm" at bounding box center [1153, 424] width 197 height 33
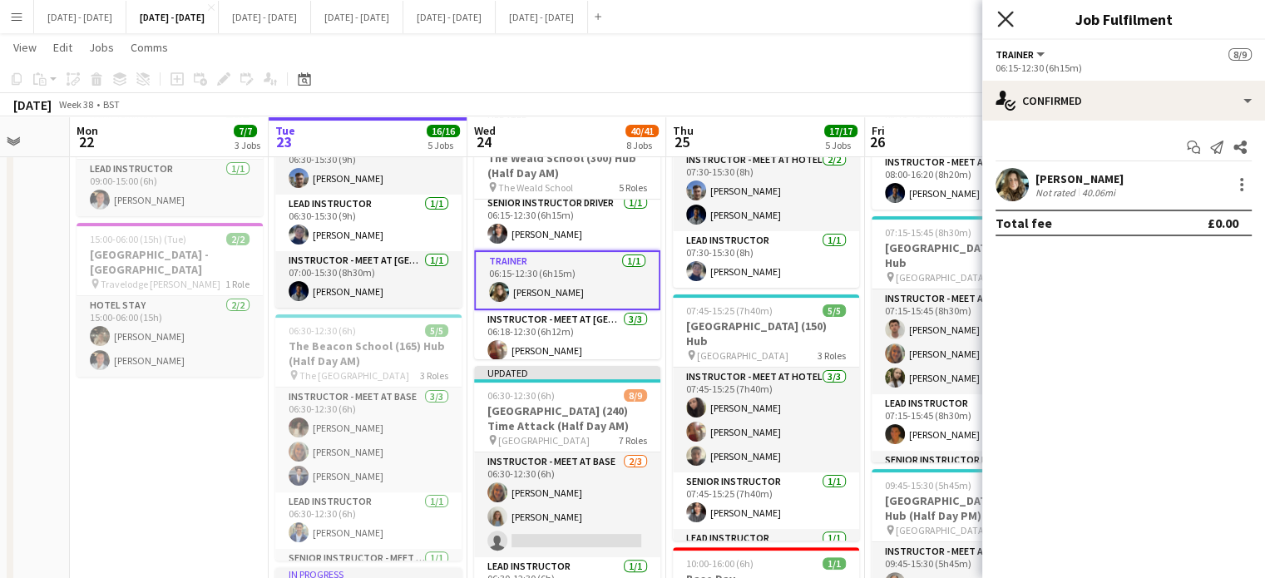
click at [1008, 15] on icon at bounding box center [1005, 19] width 16 height 16
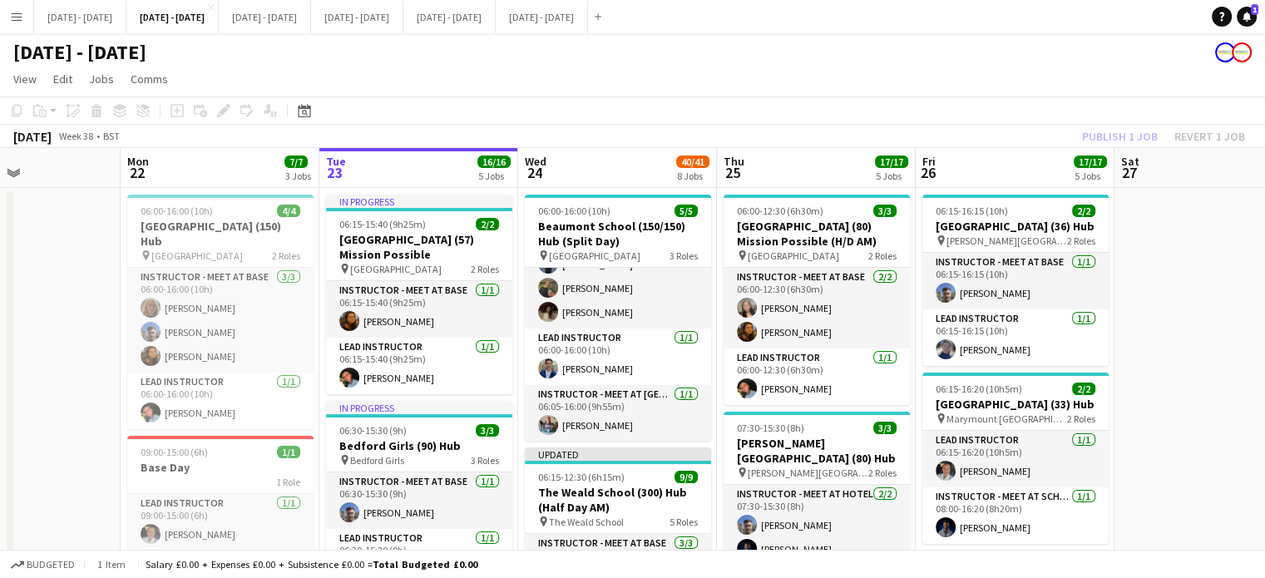
scroll to position [0, 0]
click at [621, 153] on app-board-header-date "Wed 24 40/41 8 Jobs" at bounding box center [617, 168] width 199 height 40
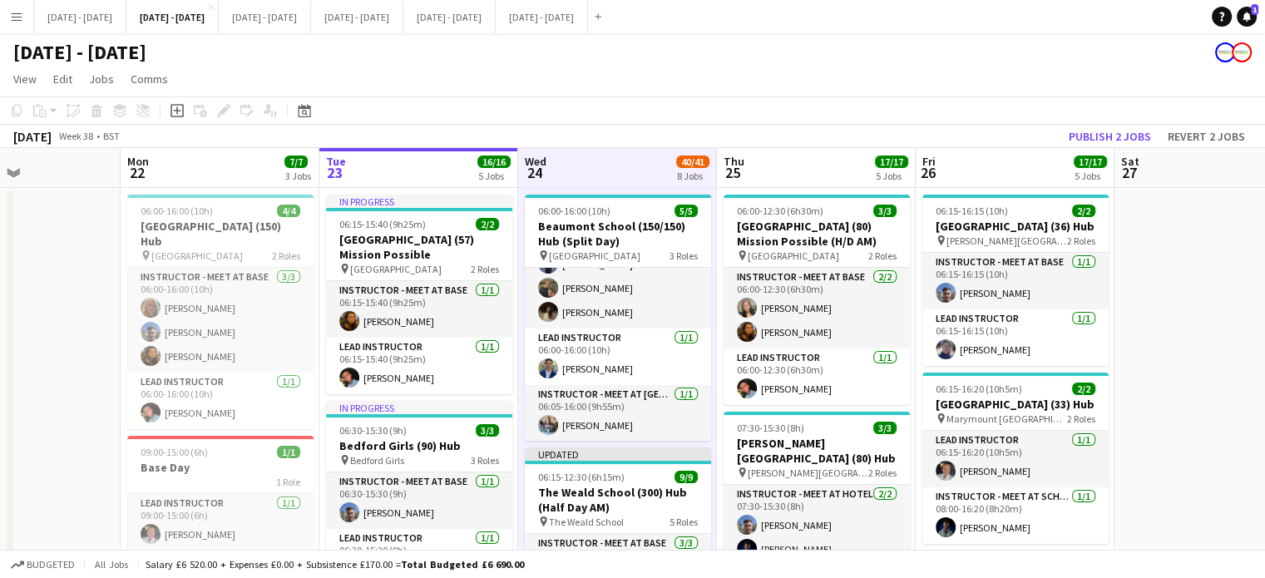
click at [793, 173] on app-board-header-date "Thu 25 17/17 5 Jobs" at bounding box center [816, 168] width 199 height 40
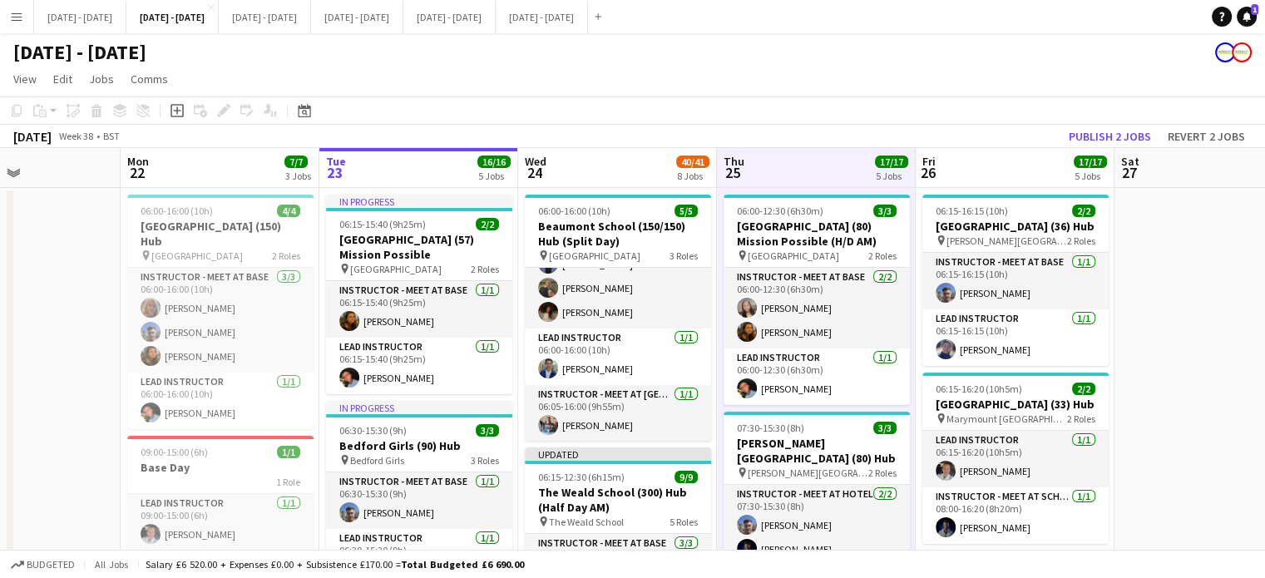
click at [626, 163] on app-board-header-date "Wed 24 40/41 8 Jobs" at bounding box center [617, 168] width 199 height 40
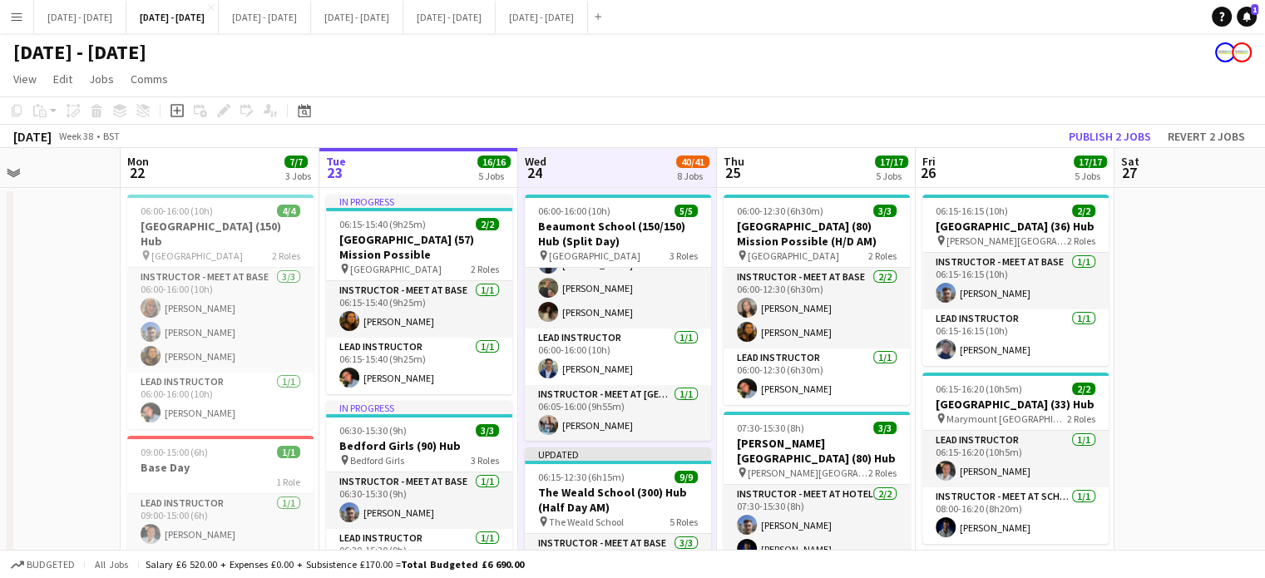
click at [794, 163] on app-board-header-date "Thu 25 17/17 5 Jobs" at bounding box center [816, 168] width 199 height 40
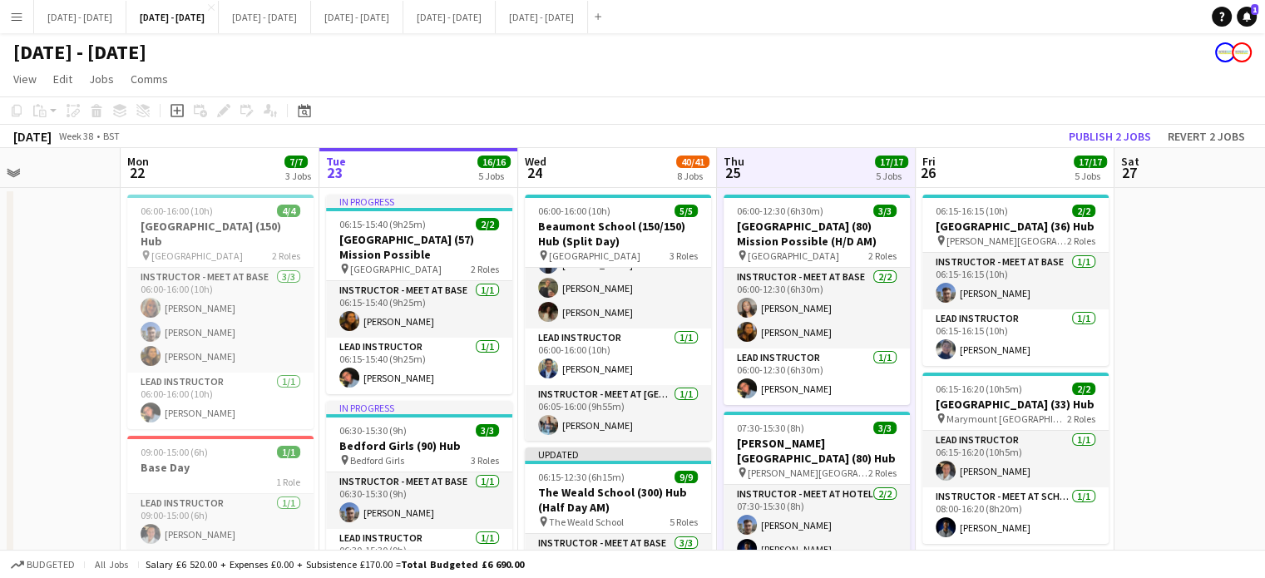
click at [601, 168] on app-board-header-date "Wed 24 40/41 8 Jobs" at bounding box center [617, 168] width 199 height 40
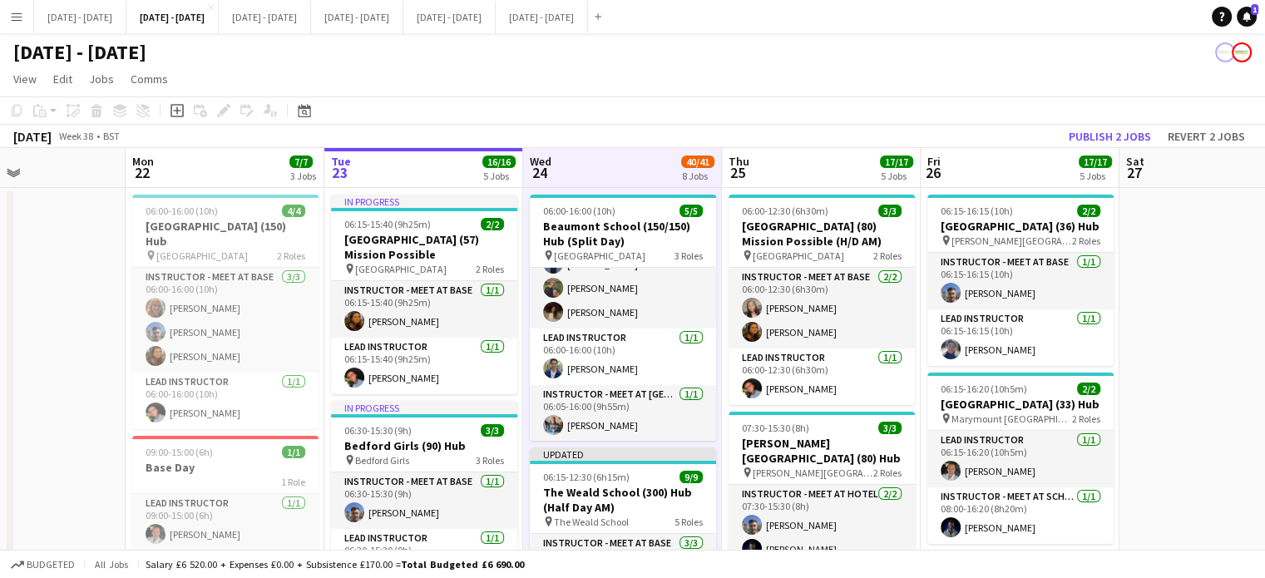
click at [825, 169] on app-board-header-date "Thu 25 17/17 5 Jobs" at bounding box center [821, 168] width 199 height 40
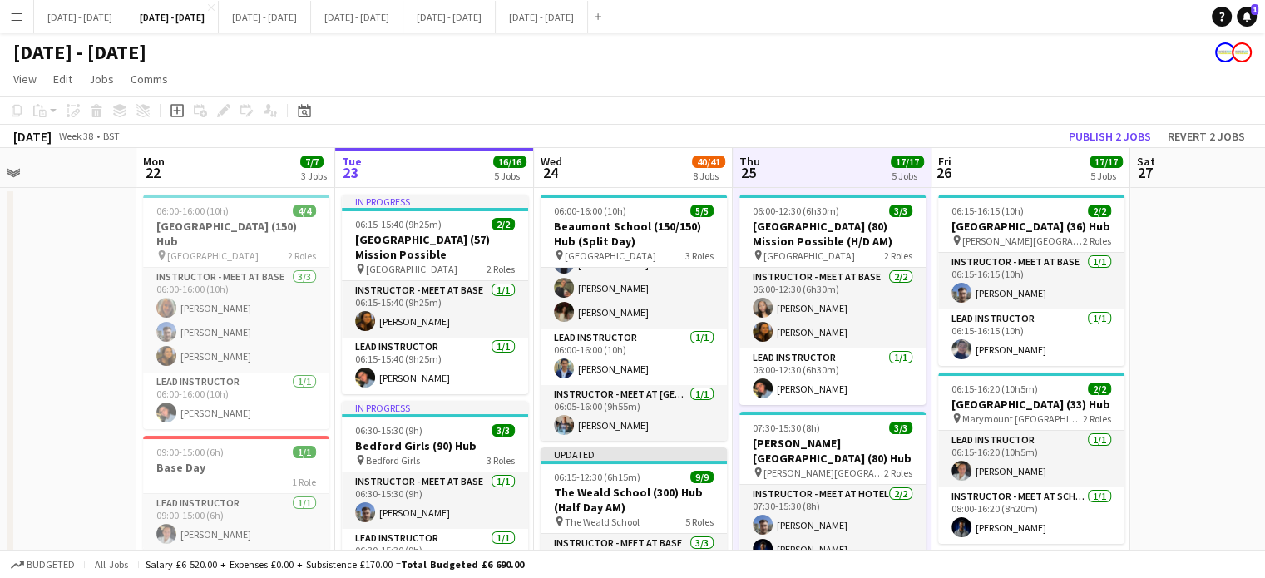
click at [621, 179] on app-board-header-date "Wed 24 40/41 8 Jobs" at bounding box center [633, 168] width 199 height 40
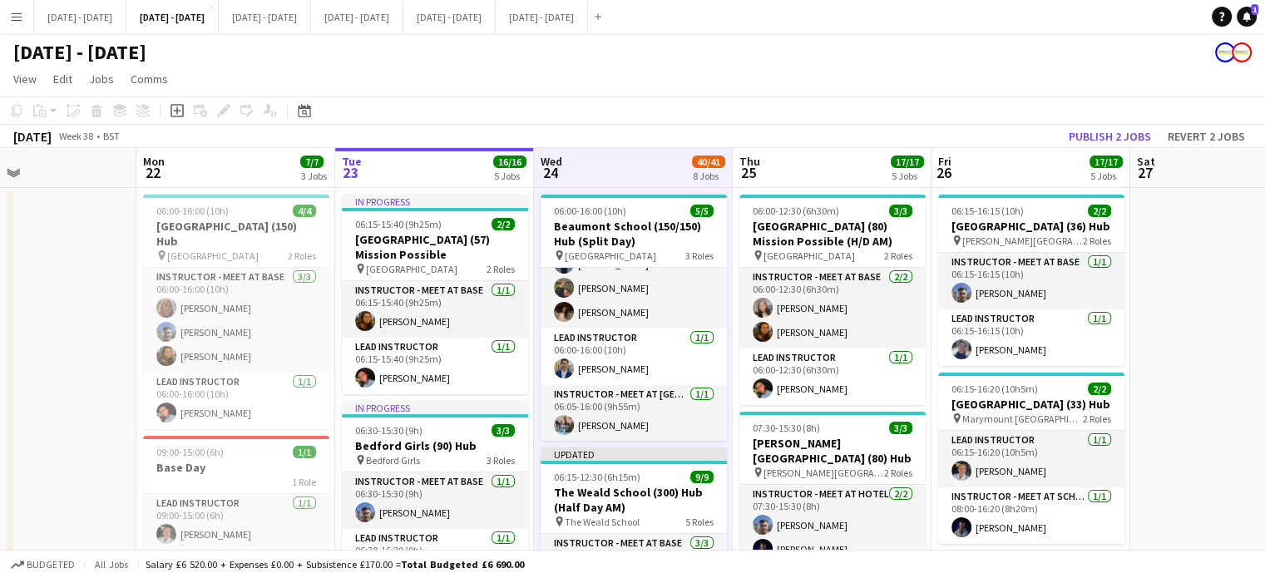
click at [439, 175] on app-board-header-date "Tue 23 16/16 5 Jobs" at bounding box center [434, 168] width 199 height 40
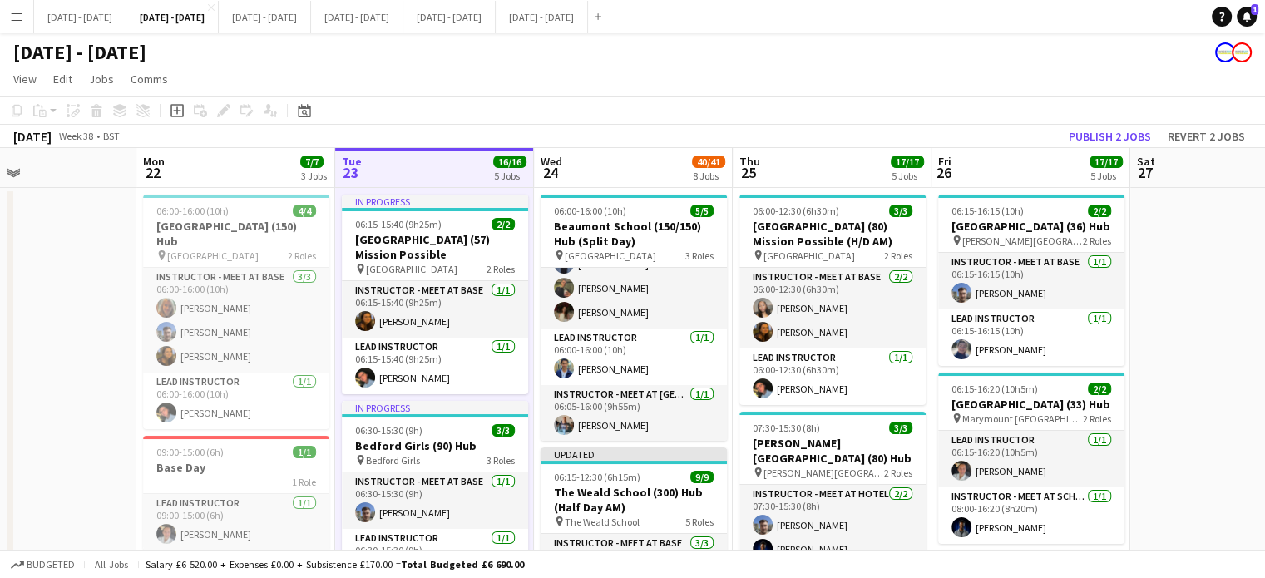
click at [616, 157] on app-board-header-date "Wed 24 40/41 8 Jobs" at bounding box center [633, 168] width 199 height 40
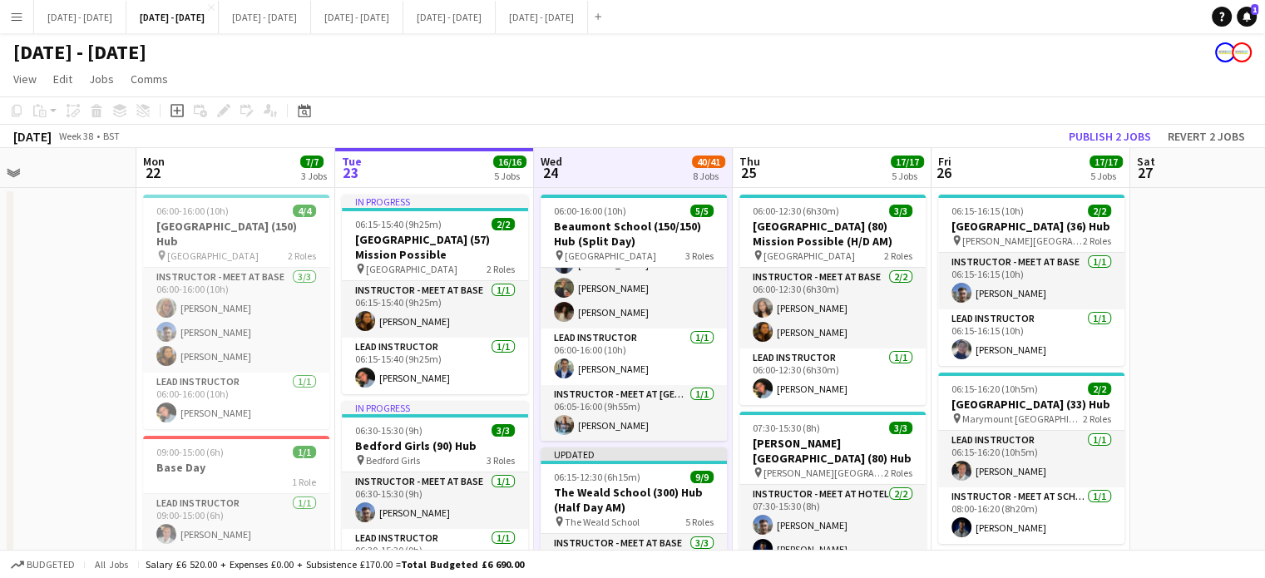
click at [461, 169] on app-board-header-date "Tue 23 16/16 5 Jobs" at bounding box center [434, 168] width 199 height 40
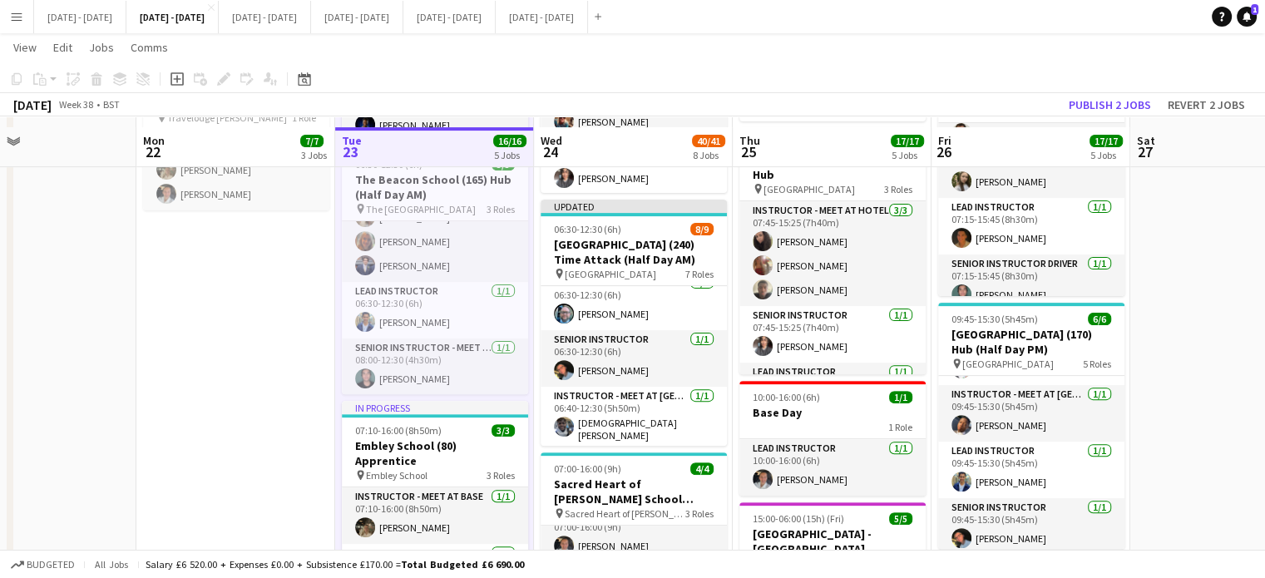
scroll to position [553, 0]
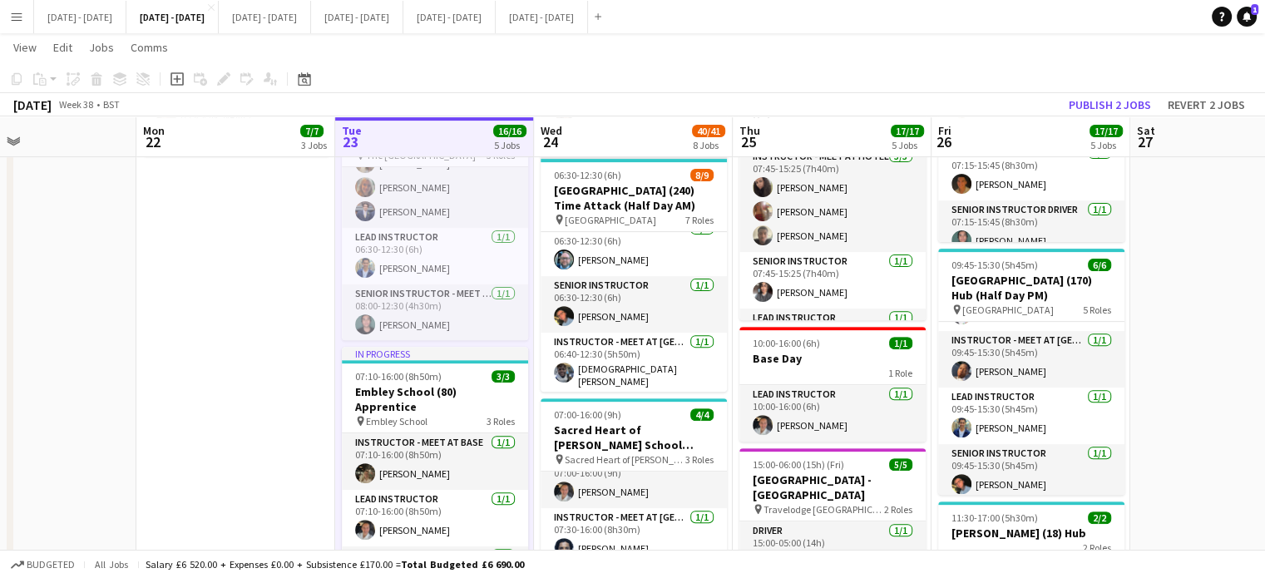
click at [1237, 262] on app-date-cell at bounding box center [1229, 589] width 199 height 1912
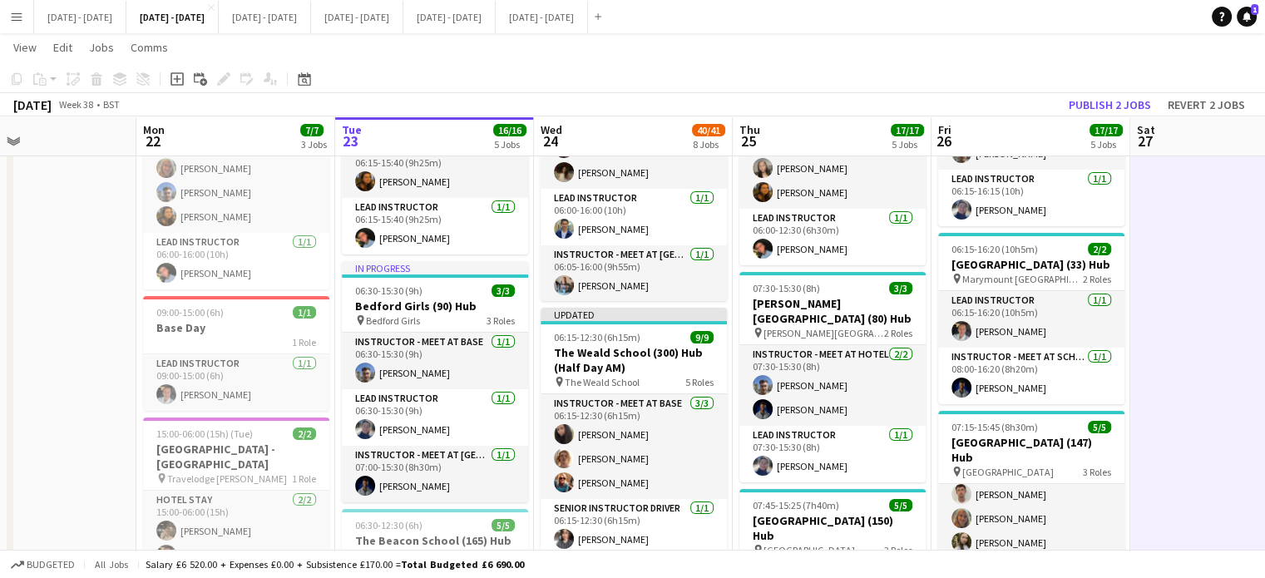
scroll to position [0, 0]
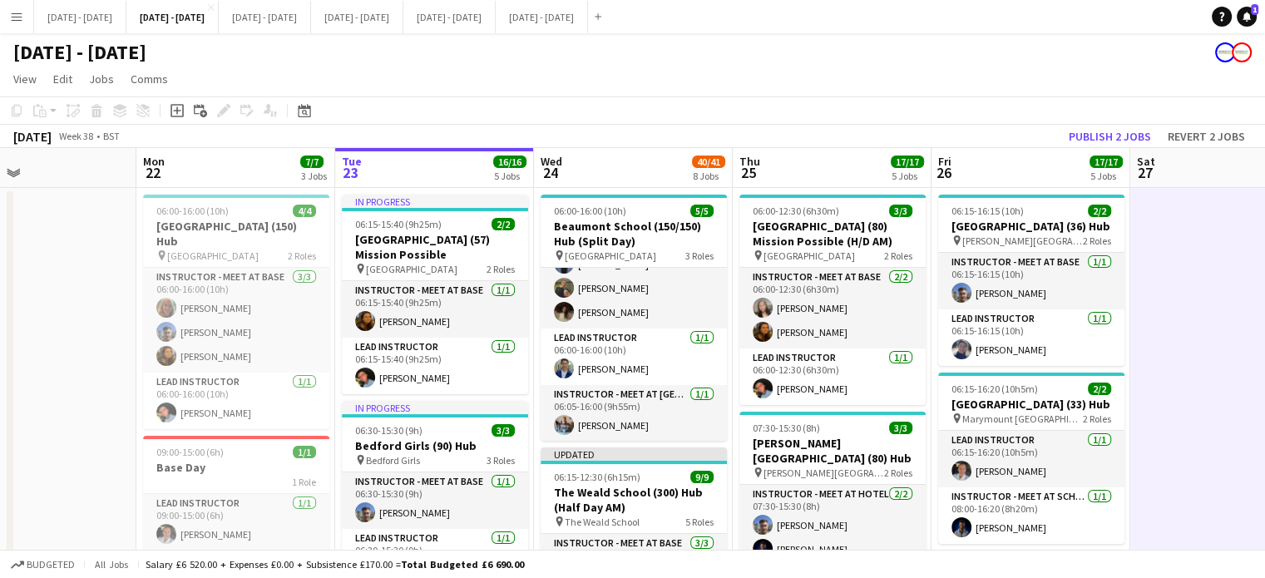
click at [626, 162] on app-board-header-date "Wed 24 40/41 8 Jobs" at bounding box center [633, 168] width 199 height 40
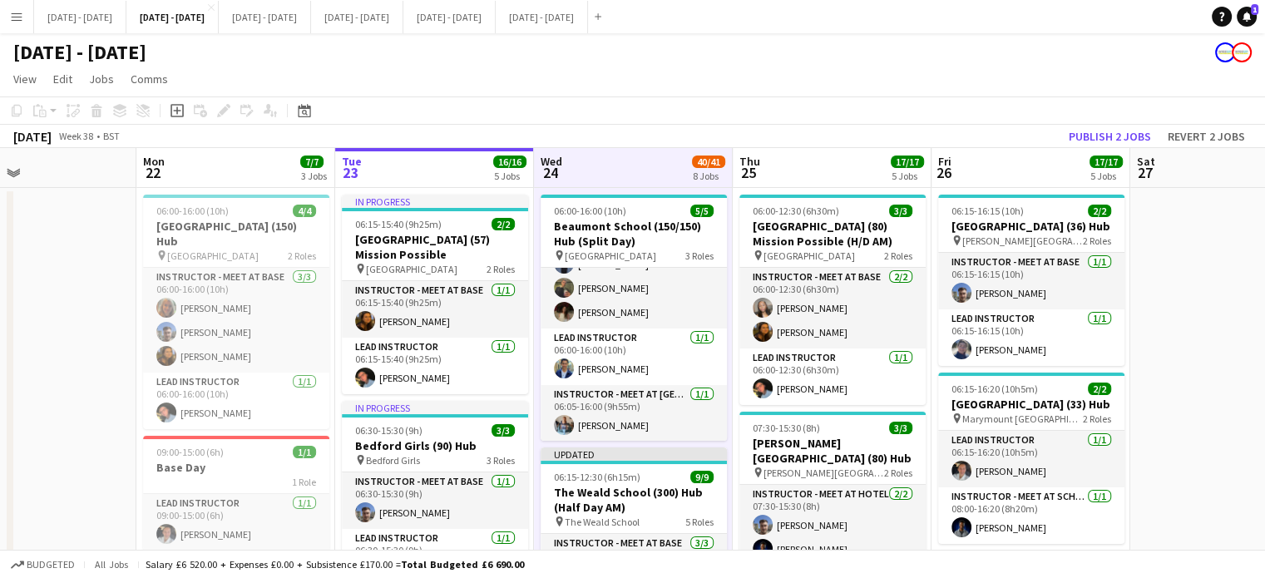
click at [839, 166] on app-board-header-date "Thu 25 17/17 5 Jobs" at bounding box center [832, 168] width 199 height 40
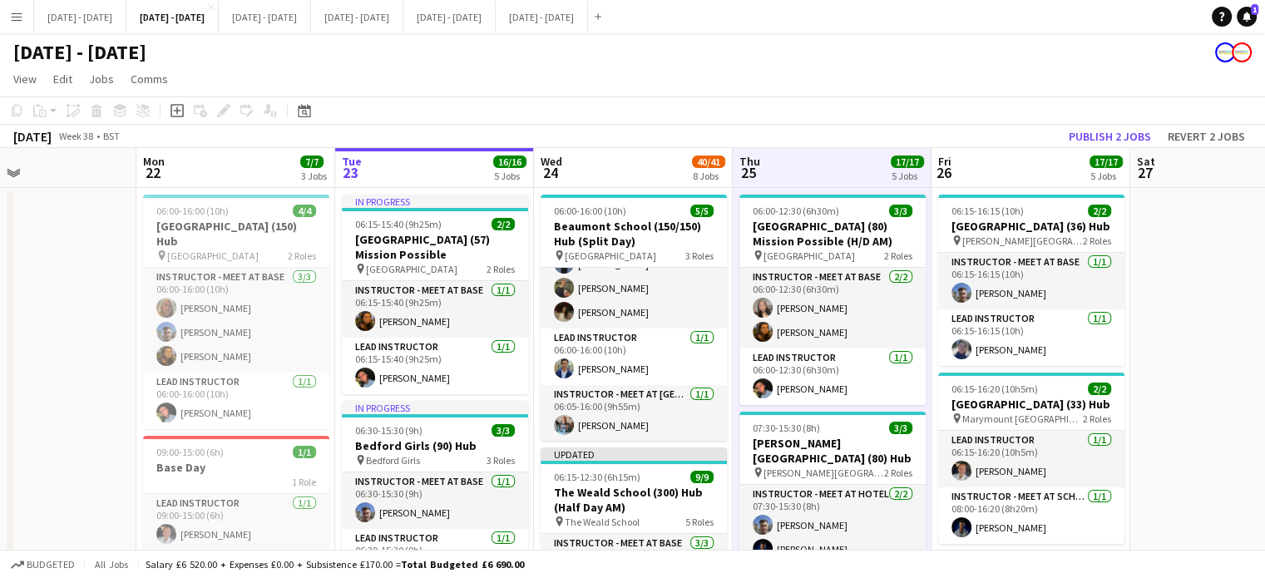
click at [617, 155] on app-board-header-date "Wed 24 40/41 8 Jobs" at bounding box center [633, 168] width 199 height 40
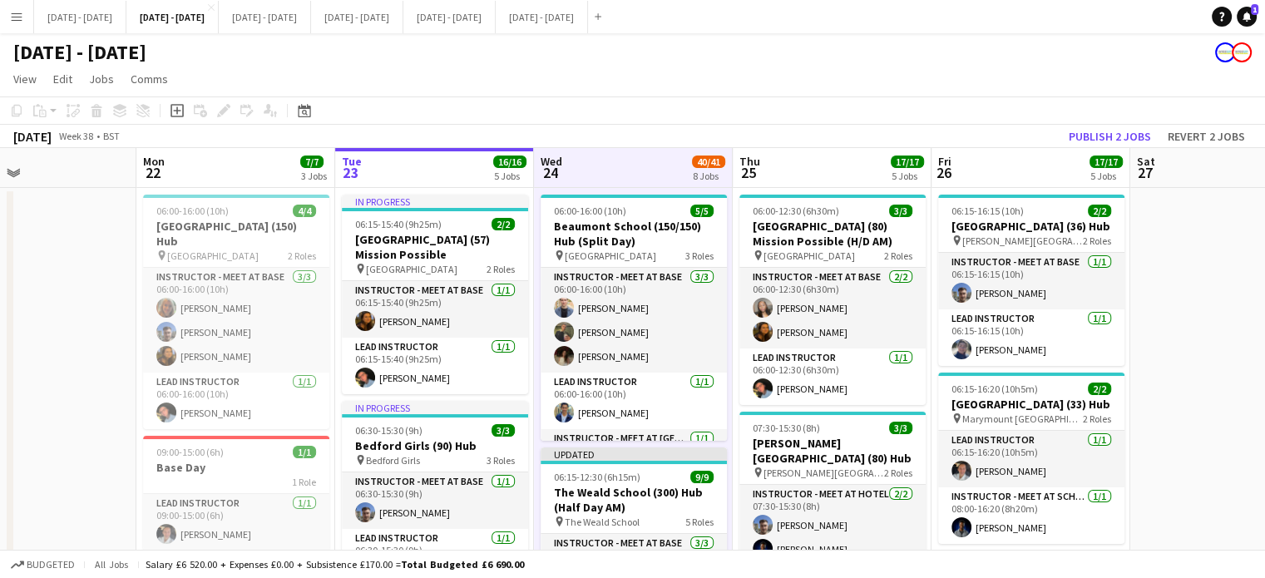
click at [838, 181] on app-board-header-date "Thu 25 17/17 5 Jobs" at bounding box center [832, 168] width 199 height 40
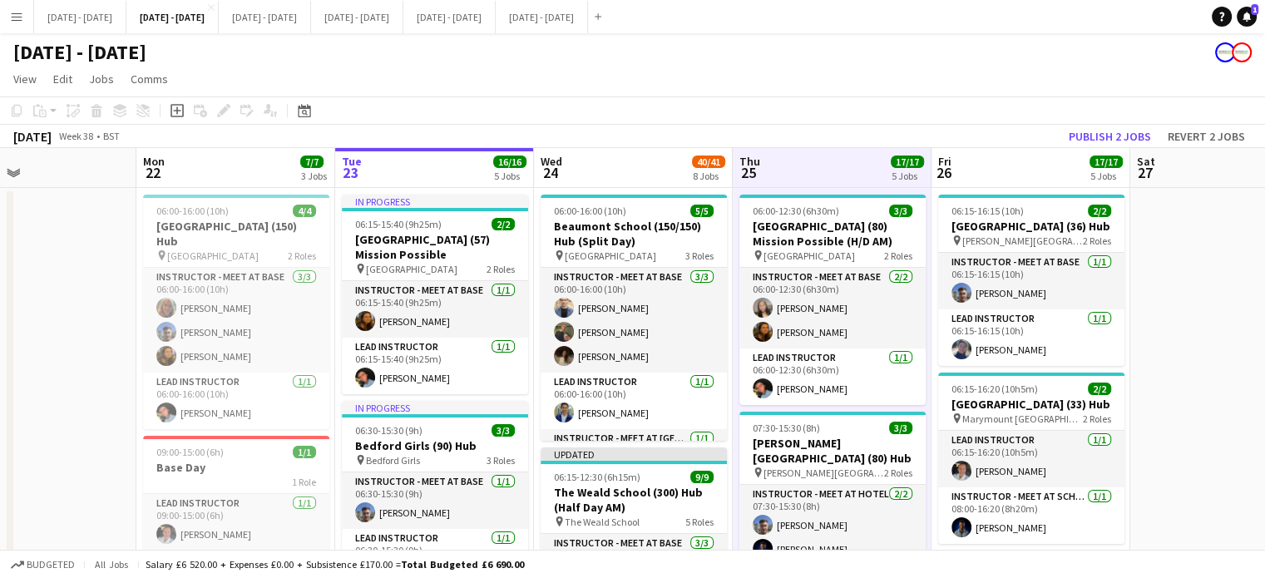
click at [616, 177] on app-board-header-date "Wed 24 40/41 8 Jobs" at bounding box center [633, 168] width 199 height 40
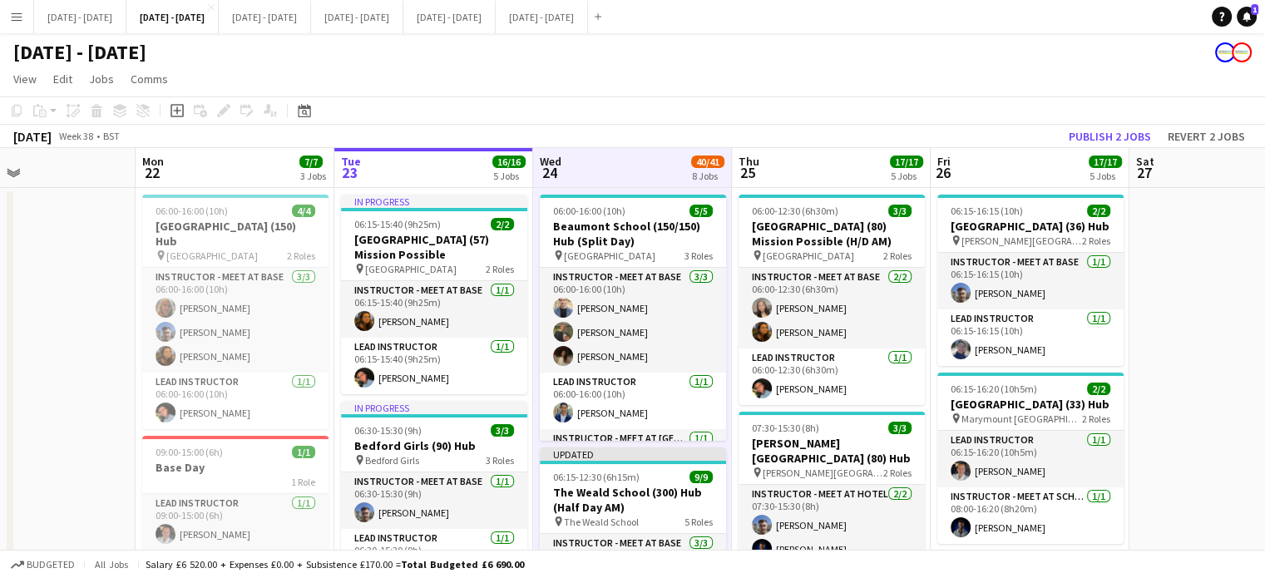
click at [795, 161] on app-board-header-date "Thu 25 17/17 5 Jobs" at bounding box center [831, 168] width 199 height 40
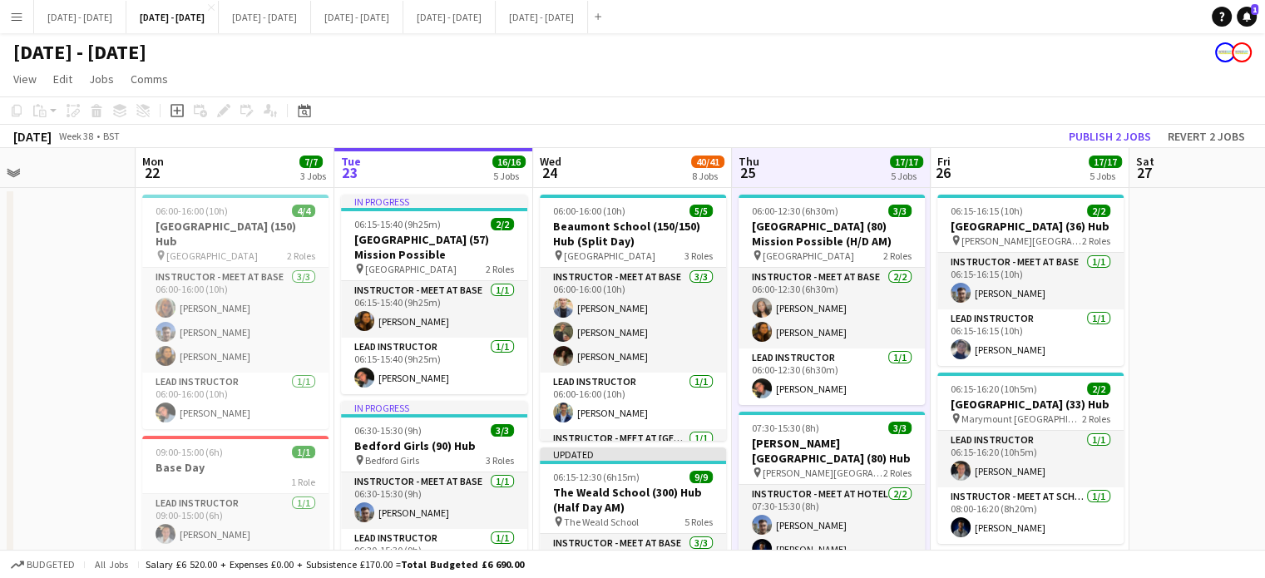
click at [1031, 163] on app-board-header-date "Fri 26 17/17 5 Jobs" at bounding box center [1030, 168] width 199 height 40
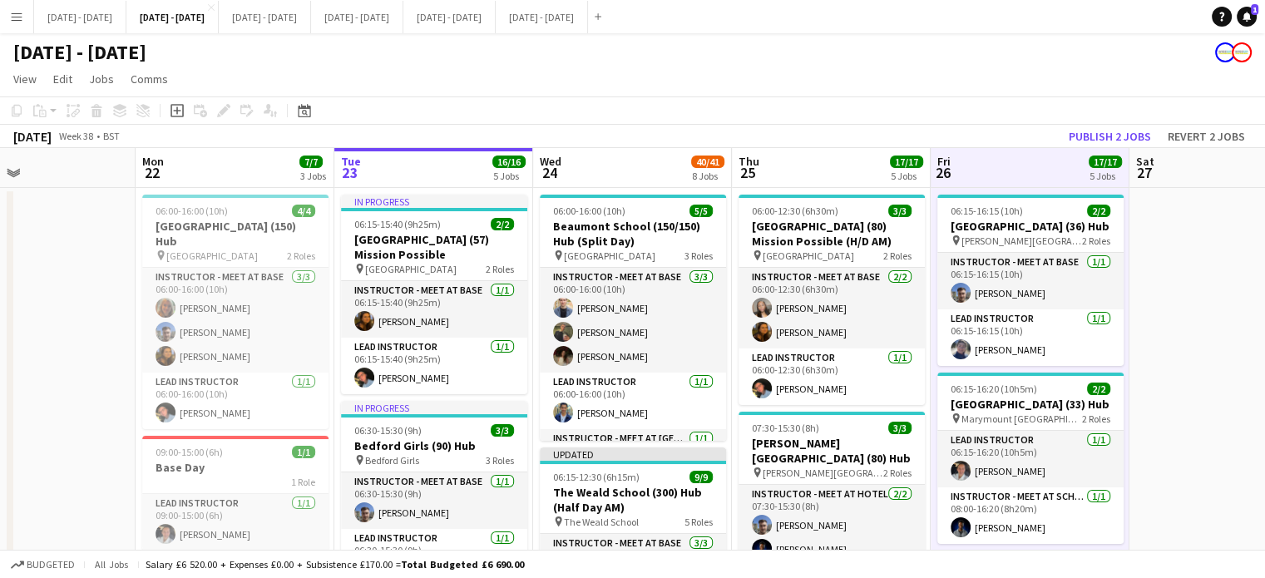
click at [883, 172] on app-board-header-date "Thu 25 17/17 5 Jobs" at bounding box center [831, 168] width 199 height 40
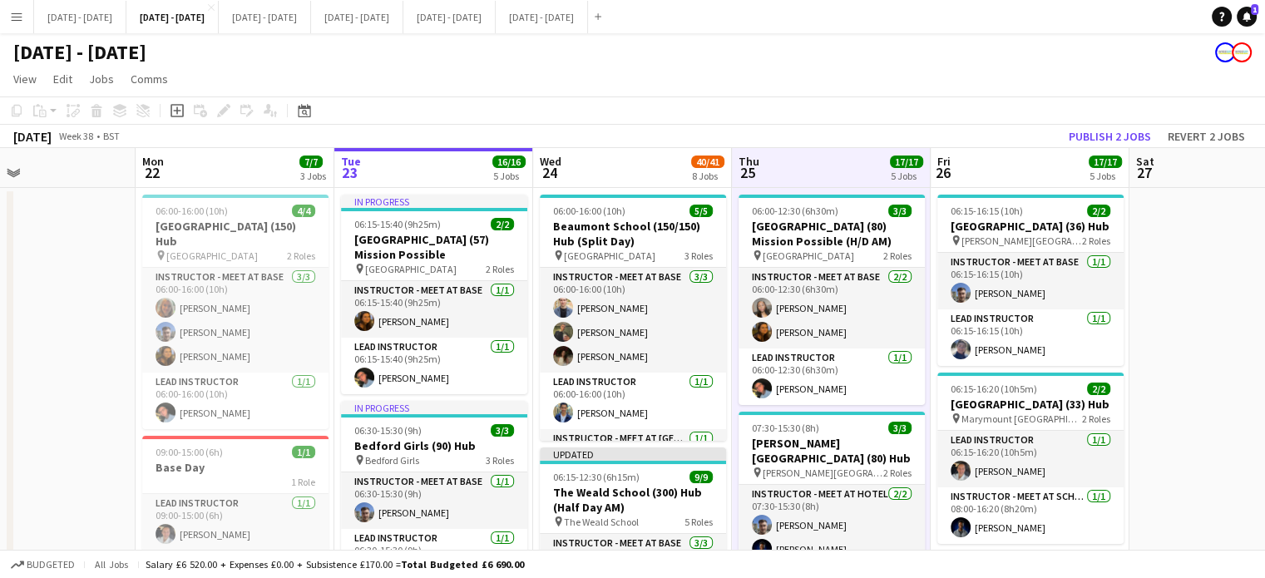
click at [1002, 155] on app-board-header-date "Fri 26 17/17 5 Jobs" at bounding box center [1030, 168] width 199 height 40
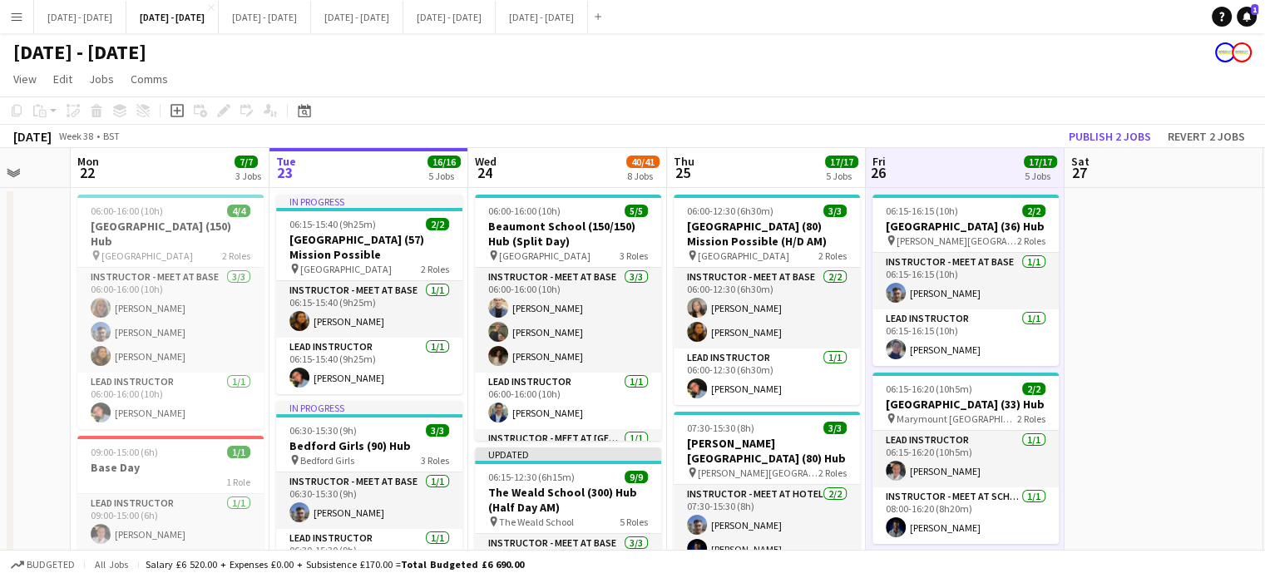
scroll to position [0, 544]
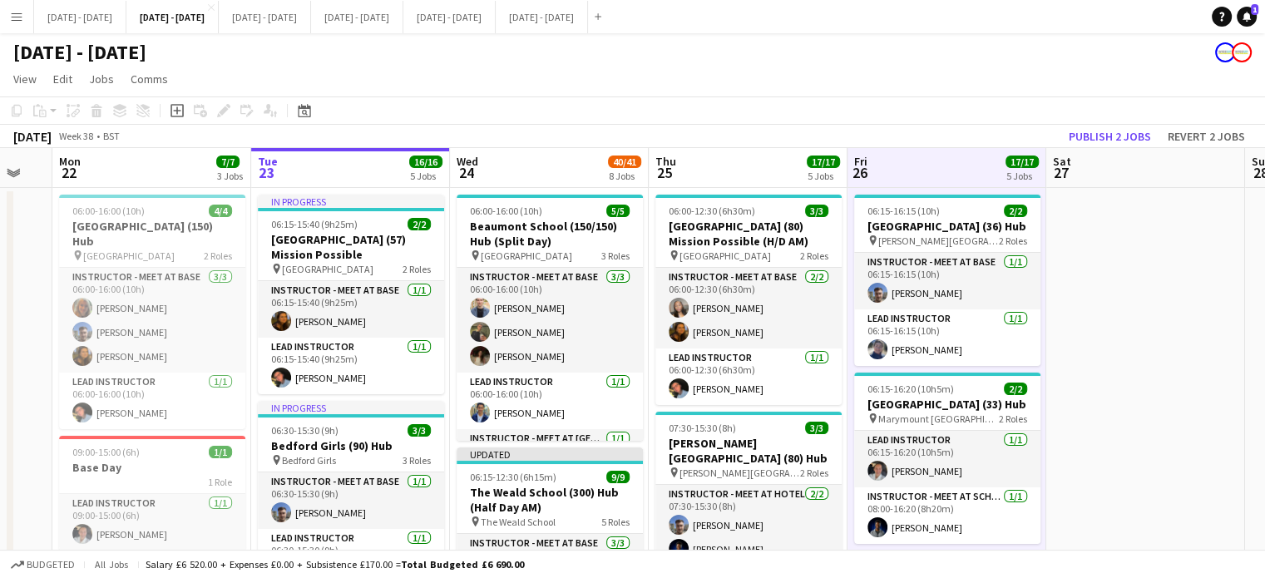
drag, startPoint x: 1195, startPoint y: 315, endPoint x: 1111, endPoint y: 330, distance: 84.5
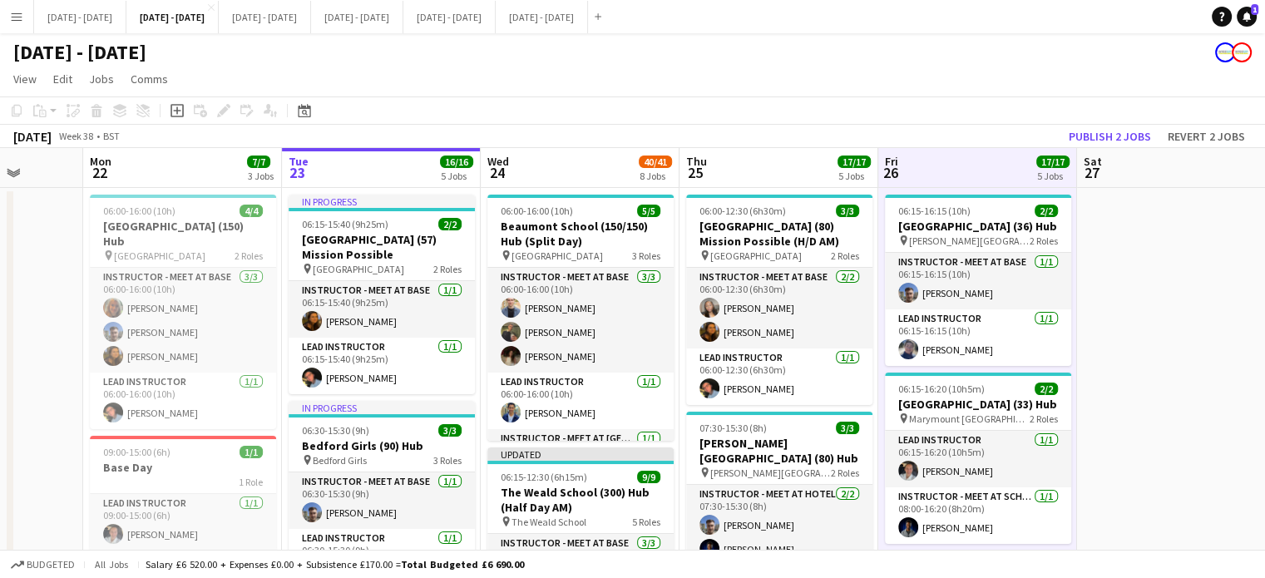
scroll to position [0, 490]
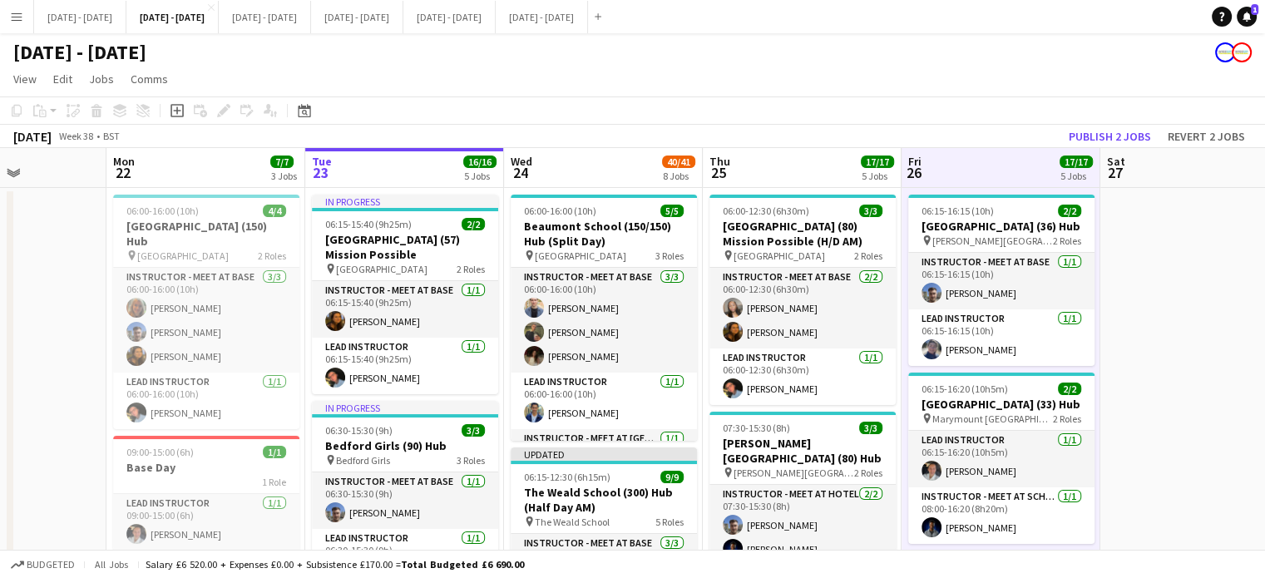
drag, startPoint x: 1104, startPoint y: 329, endPoint x: 1154, endPoint y: 311, distance: 52.9
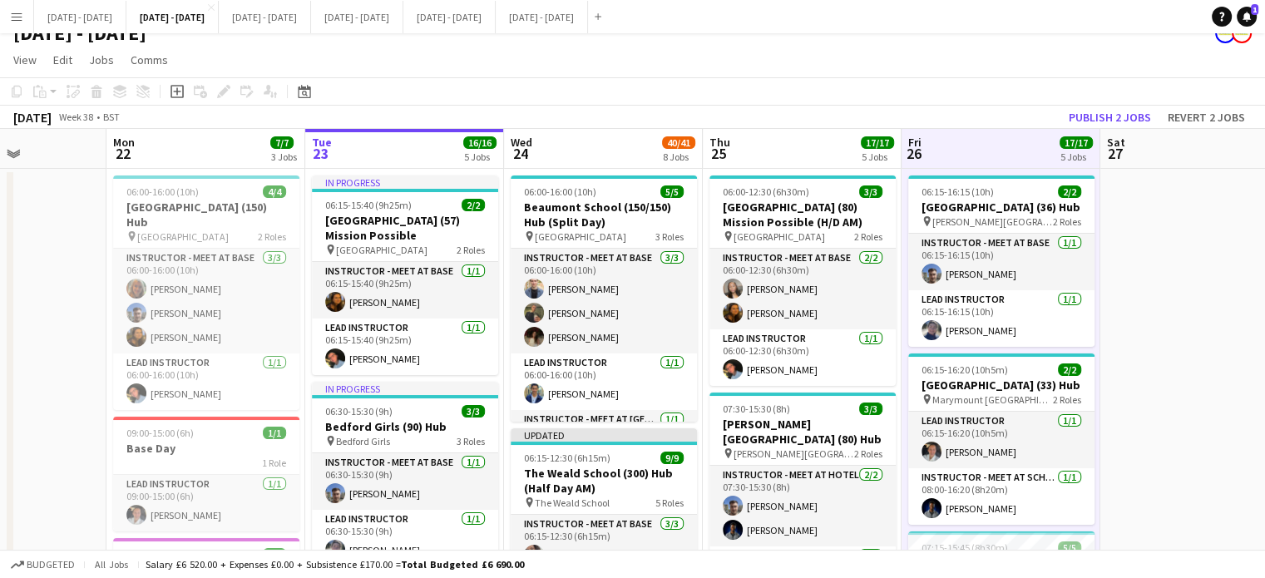
scroll to position [0, 0]
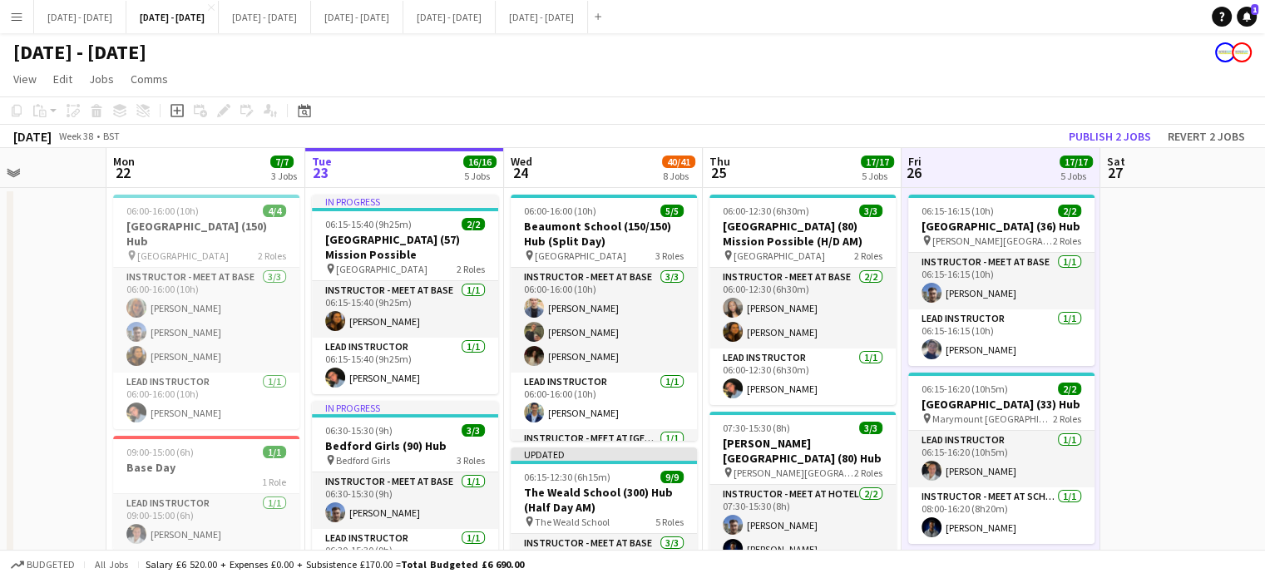
click at [760, 164] on app-board-header-date "Thu 25 17/17 5 Jobs" at bounding box center [802, 168] width 199 height 40
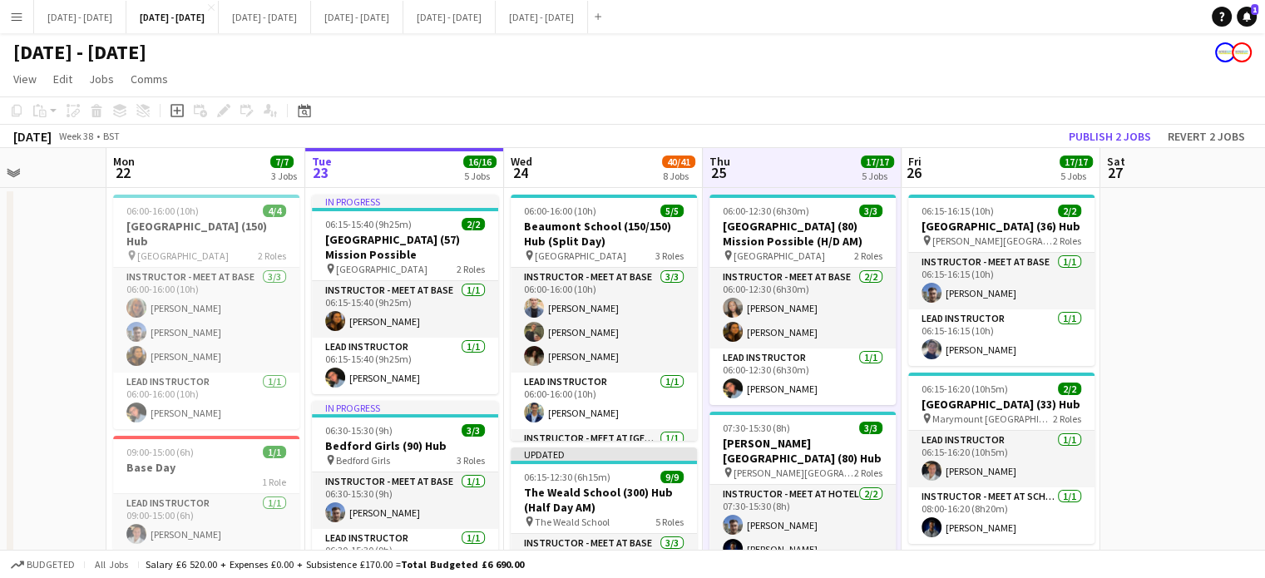
click at [620, 172] on app-board-header-date "Wed 24 40/41 8 Jobs" at bounding box center [603, 168] width 199 height 40
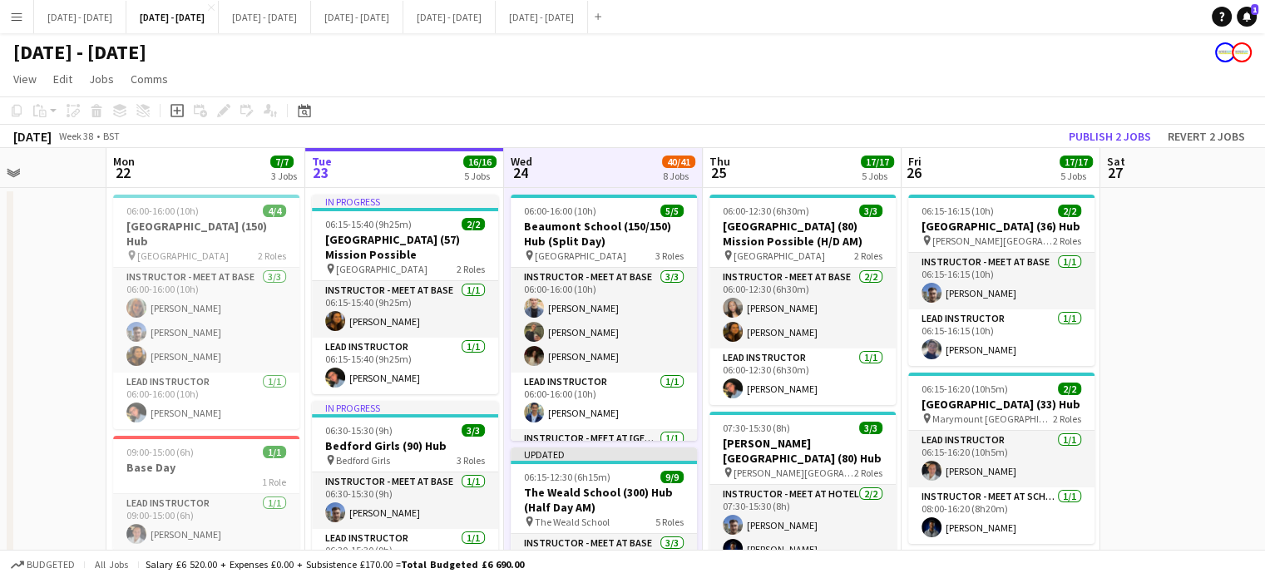
click at [744, 166] on app-board-header-date "Thu 25 17/17 5 Jobs" at bounding box center [802, 168] width 199 height 40
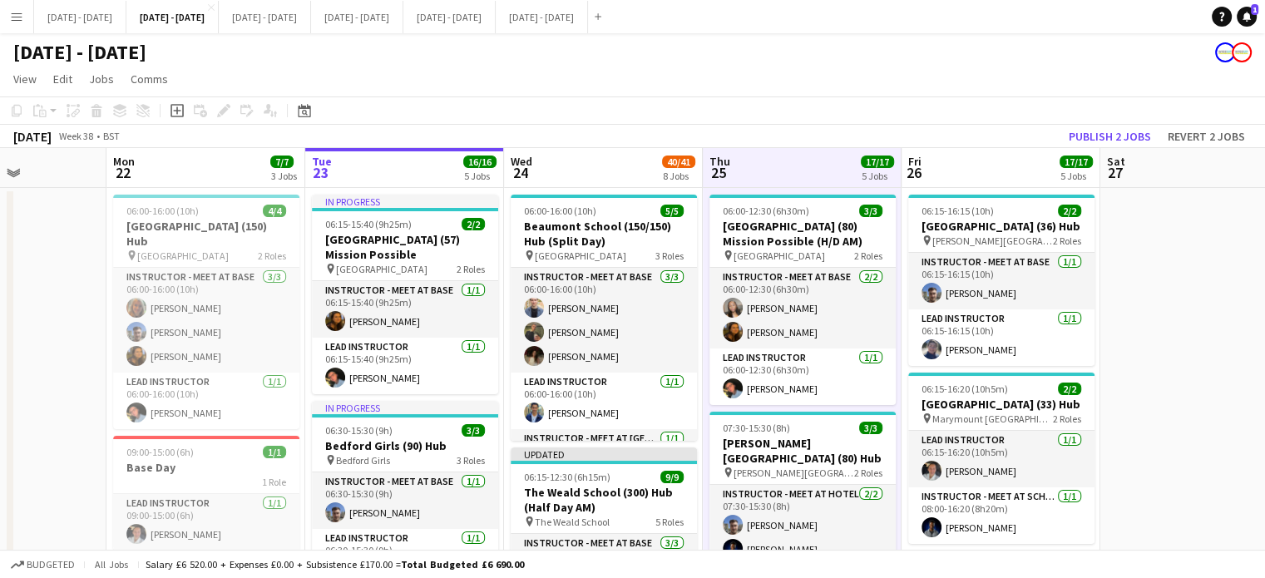
click at [972, 157] on app-board-header-date "Fri 26 17/17 5 Jobs" at bounding box center [1001, 168] width 199 height 40
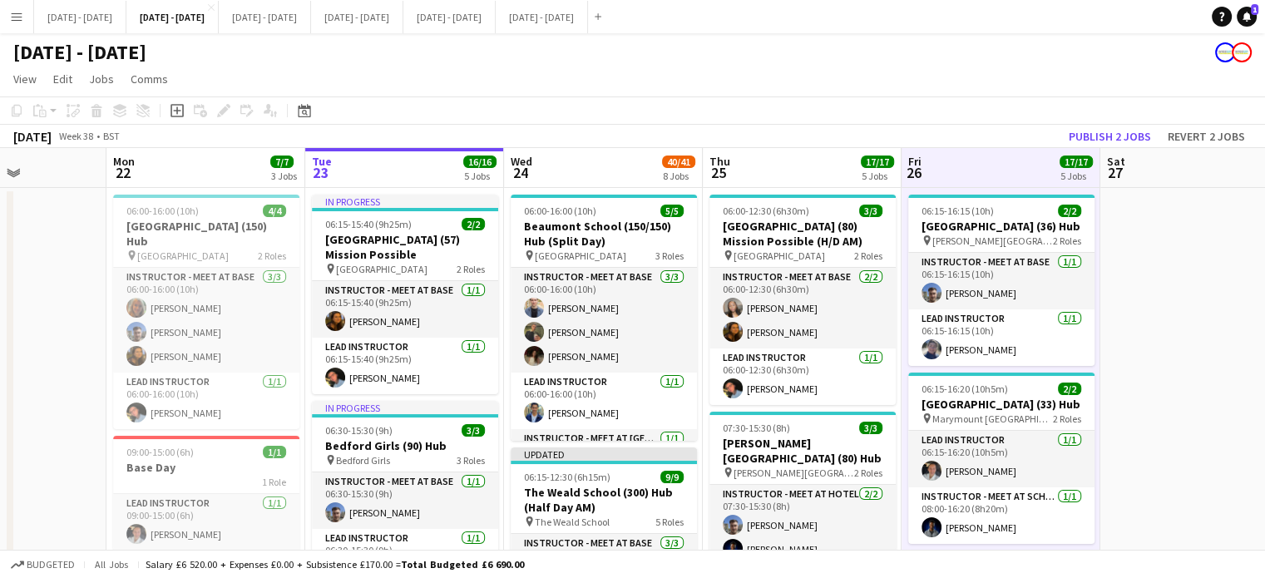
click at [794, 181] on app-board-header-date "Thu 25 17/17 5 Jobs" at bounding box center [802, 168] width 199 height 40
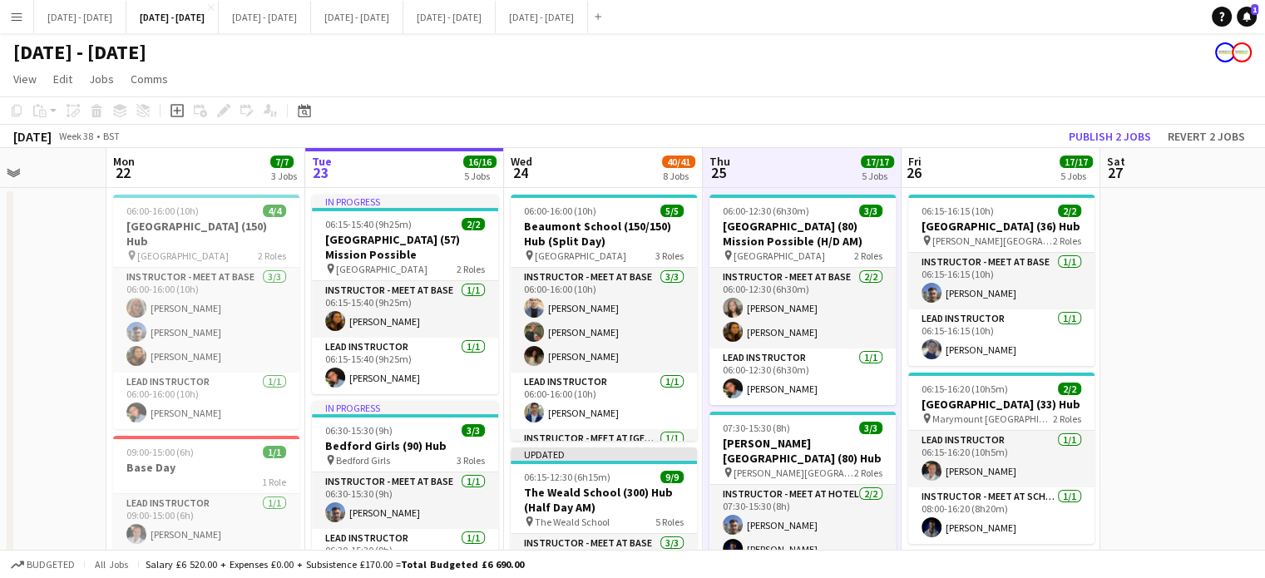
click at [612, 176] on app-board-header-date "Wed 24 40/41 8 Jobs" at bounding box center [603, 168] width 199 height 40
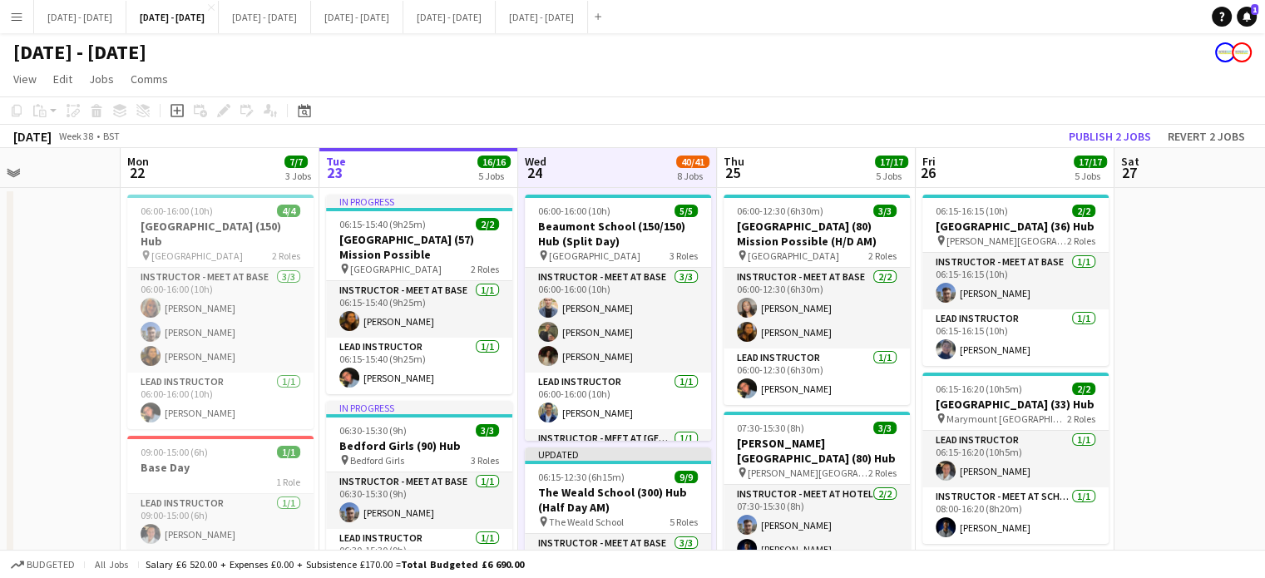
scroll to position [0, 479]
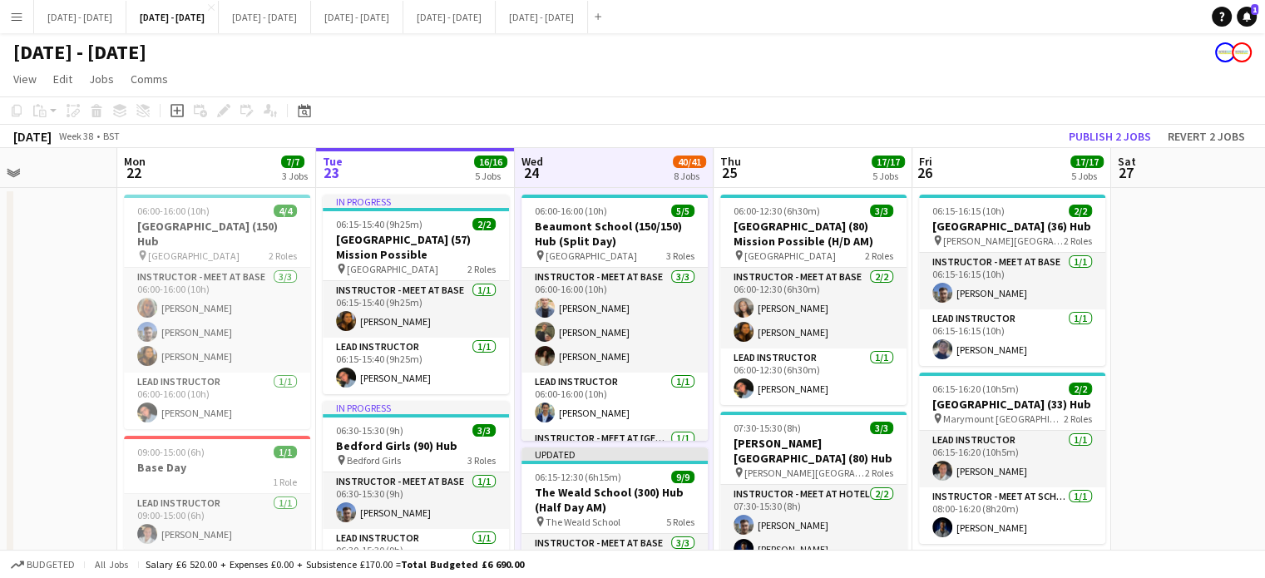
drag, startPoint x: 775, startPoint y: 169, endPoint x: 773, endPoint y: 189, distance: 20.1
click at [767, 175] on app-board-header-date "Thu 25 17/17 5 Jobs" at bounding box center [813, 168] width 199 height 40
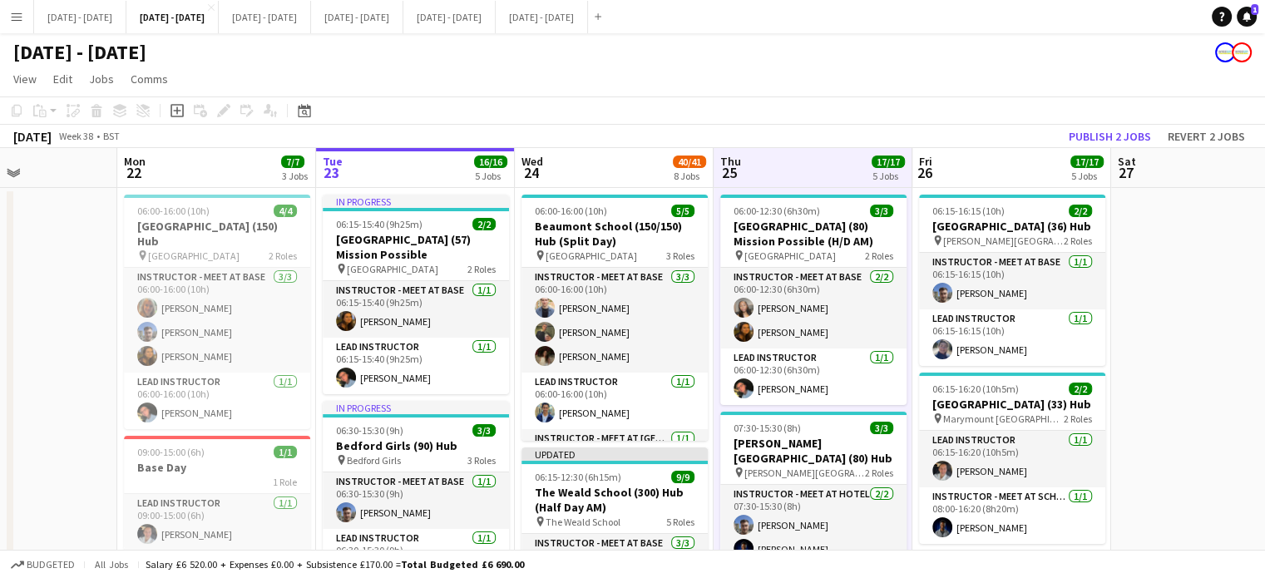
click at [767, 175] on app-board-header-date "Thu 25 17/17 5 Jobs" at bounding box center [813, 168] width 199 height 40
click at [621, 178] on app-board-header-date "Wed 24 40/41 8 Jobs" at bounding box center [614, 168] width 199 height 40
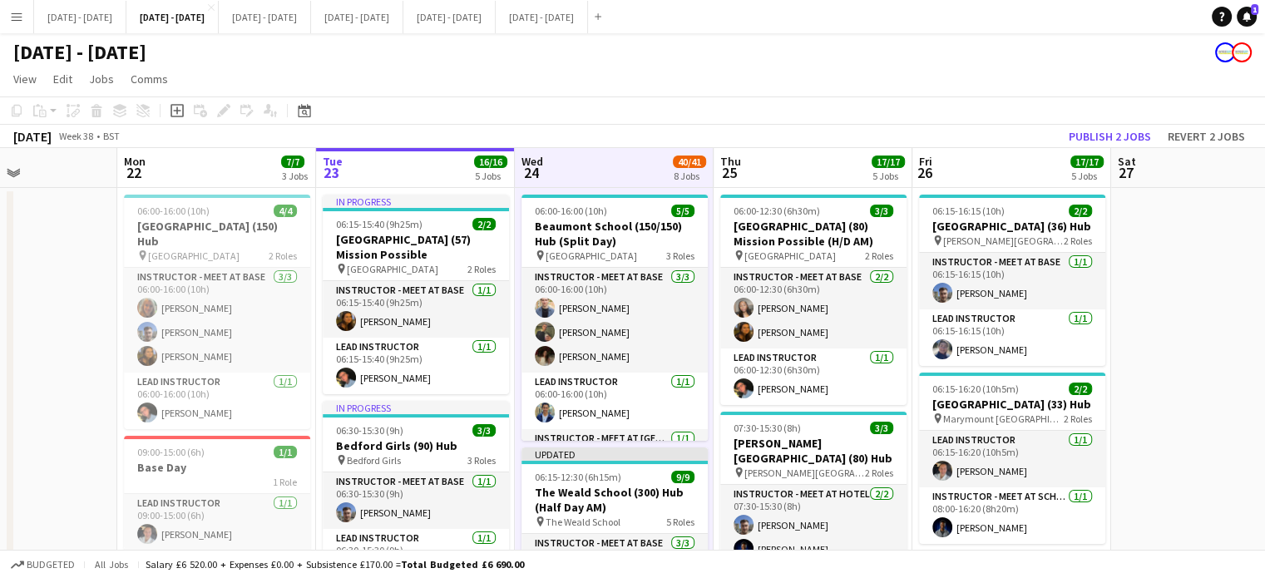
click at [797, 176] on app-board-header-date "Thu 25 17/17 5 Jobs" at bounding box center [813, 168] width 199 height 40
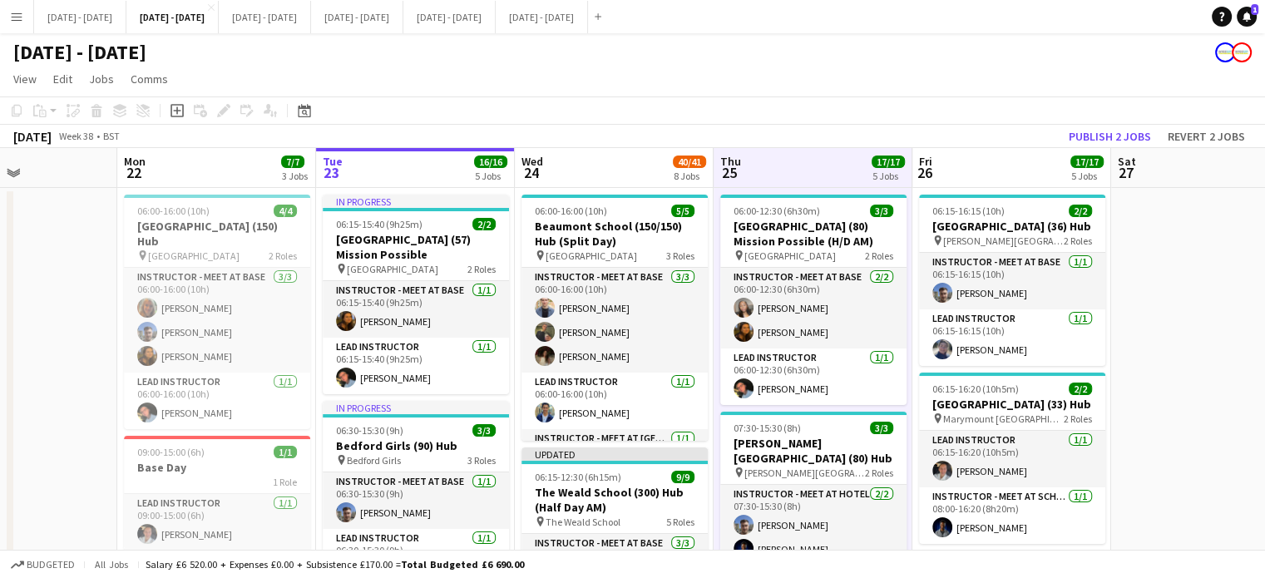
click at [964, 160] on app-board-header-date "Fri 26 17/17 5 Jobs" at bounding box center [1012, 168] width 199 height 40
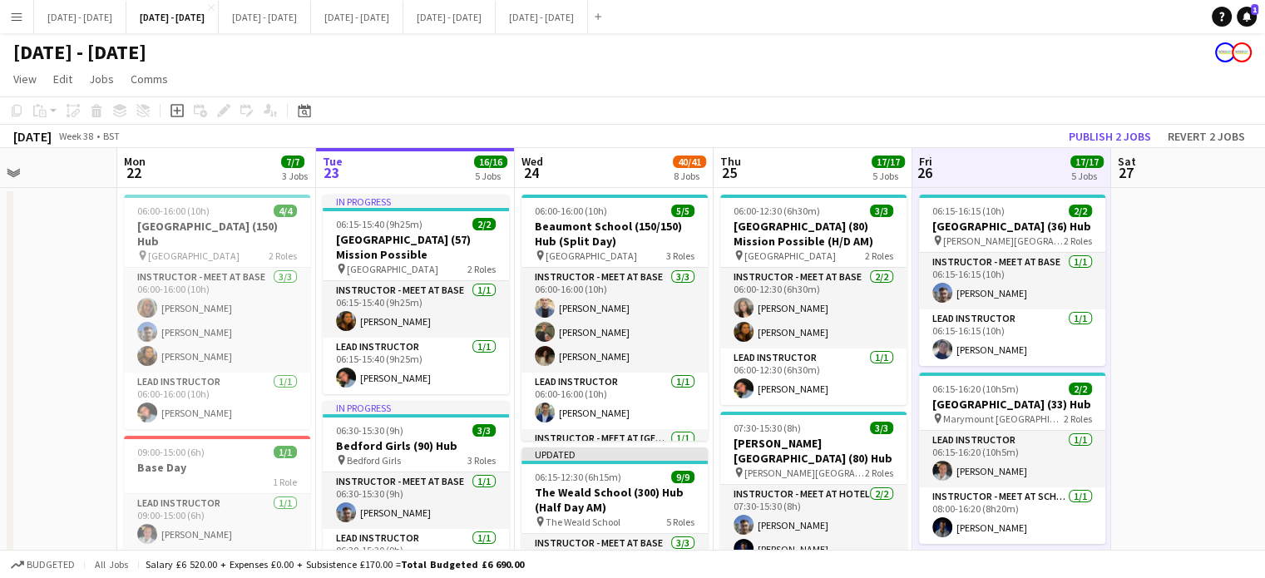
click at [557, 164] on app-board-header-date "Wed 24 40/41 8 Jobs" at bounding box center [614, 168] width 199 height 40
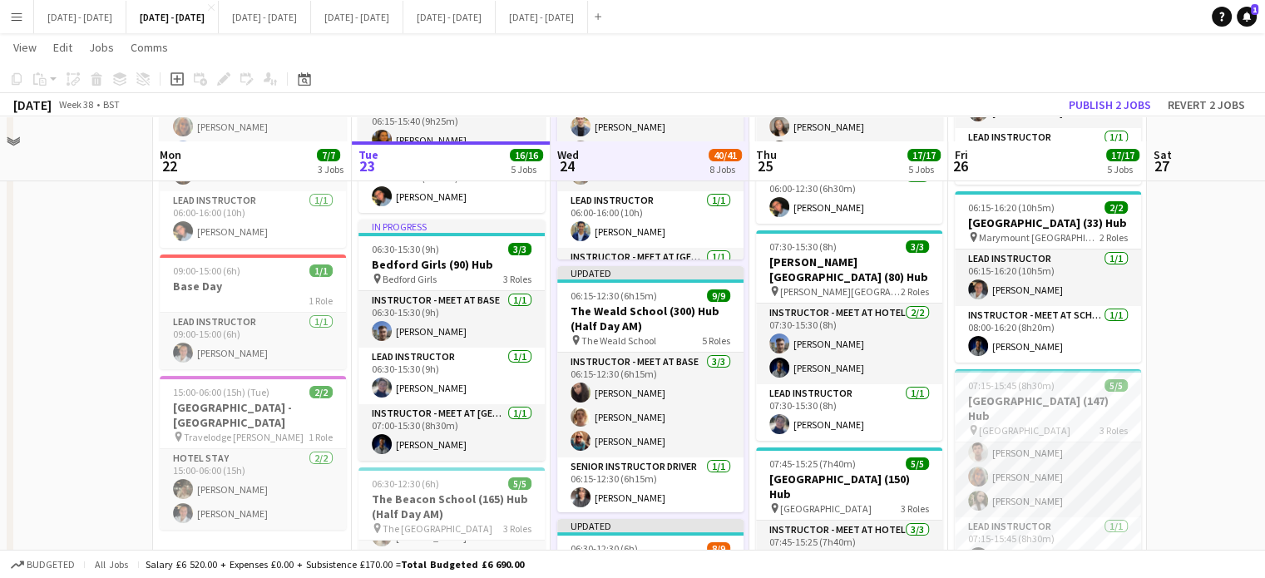
scroll to position [0, 0]
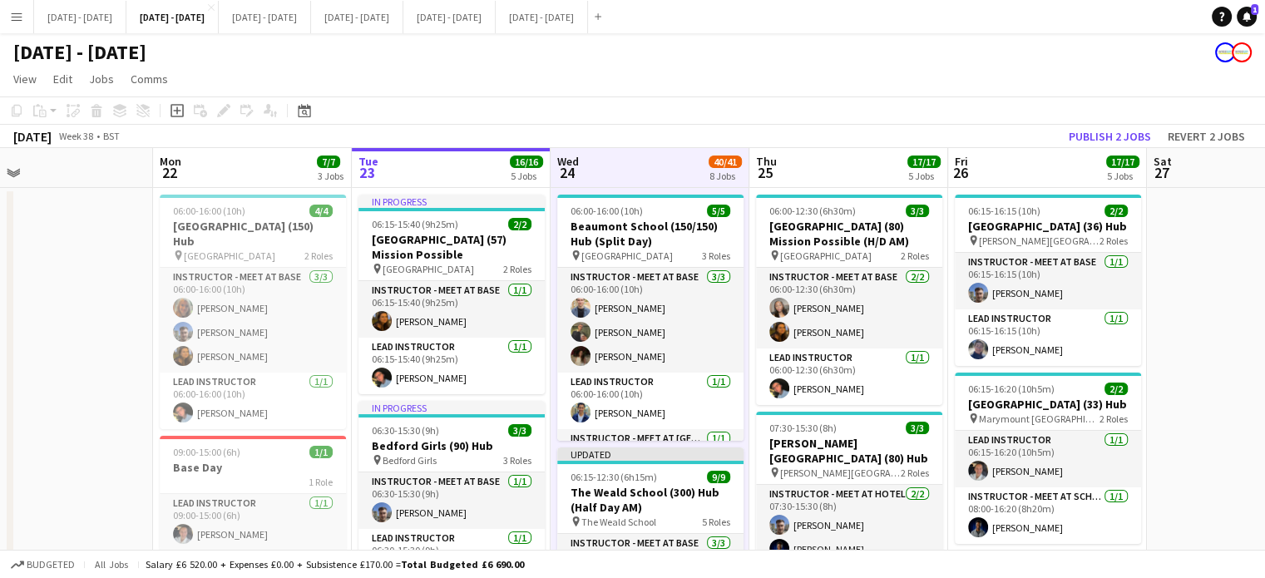
click at [817, 158] on app-board-header-date "Thu 25 17/17 5 Jobs" at bounding box center [848, 168] width 199 height 40
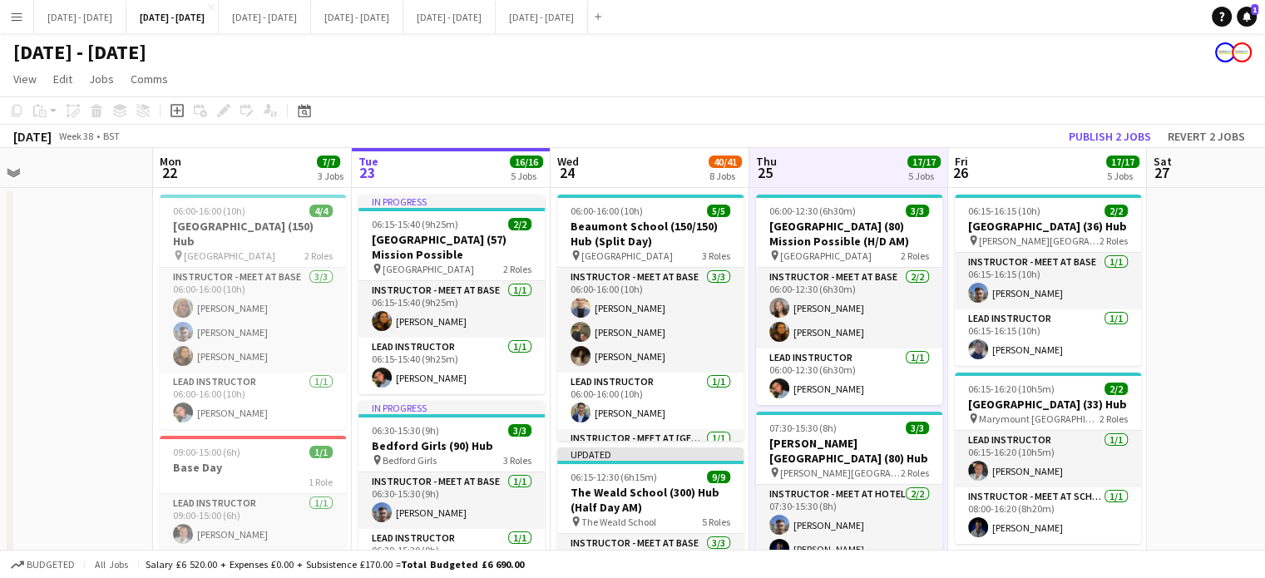
click at [644, 162] on app-board-header-date "Wed 24 40/41 8 Jobs" at bounding box center [650, 168] width 199 height 40
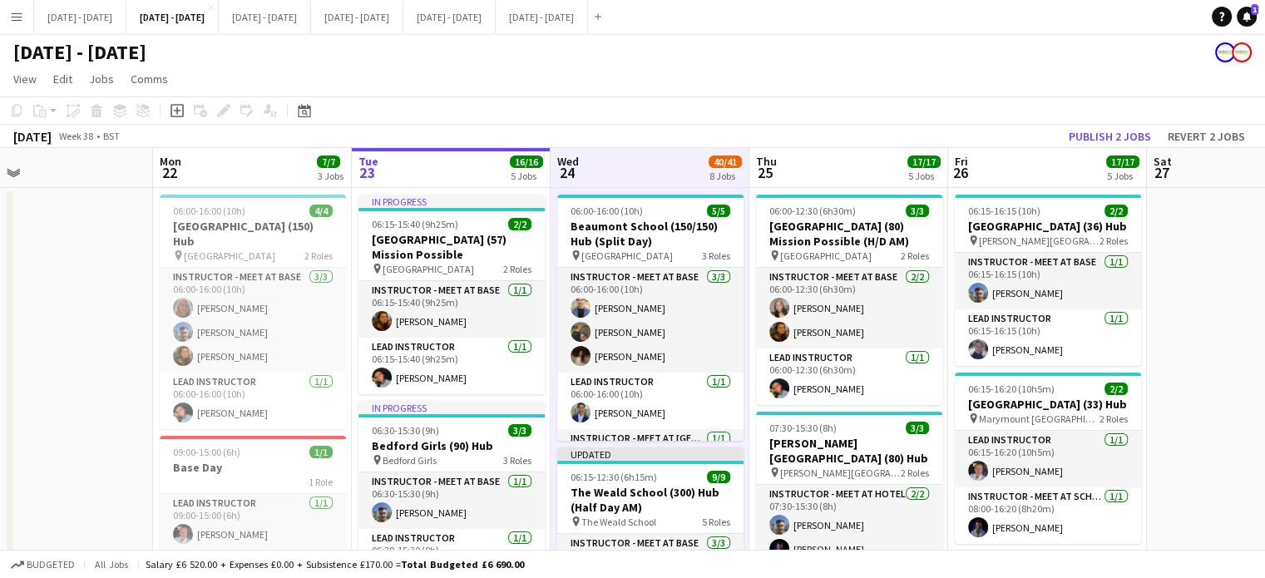
click at [801, 172] on app-board-header-date "Thu 25 17/17 5 Jobs" at bounding box center [848, 168] width 199 height 40
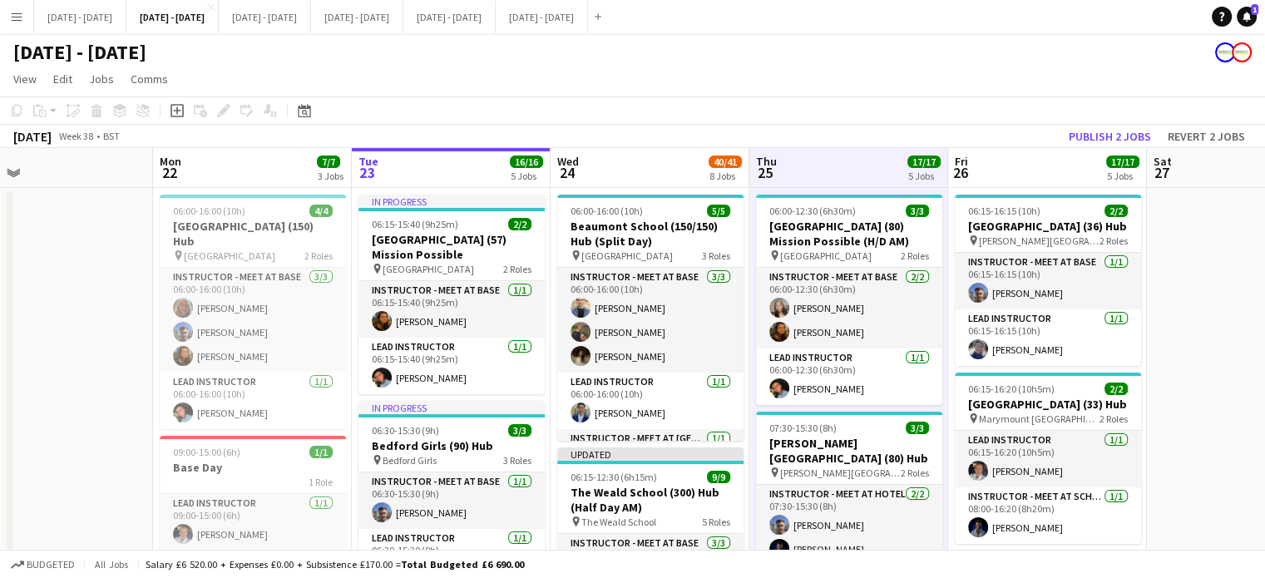
click at [647, 166] on app-board-header-date "Wed 24 40/41 8 Jobs" at bounding box center [650, 168] width 199 height 40
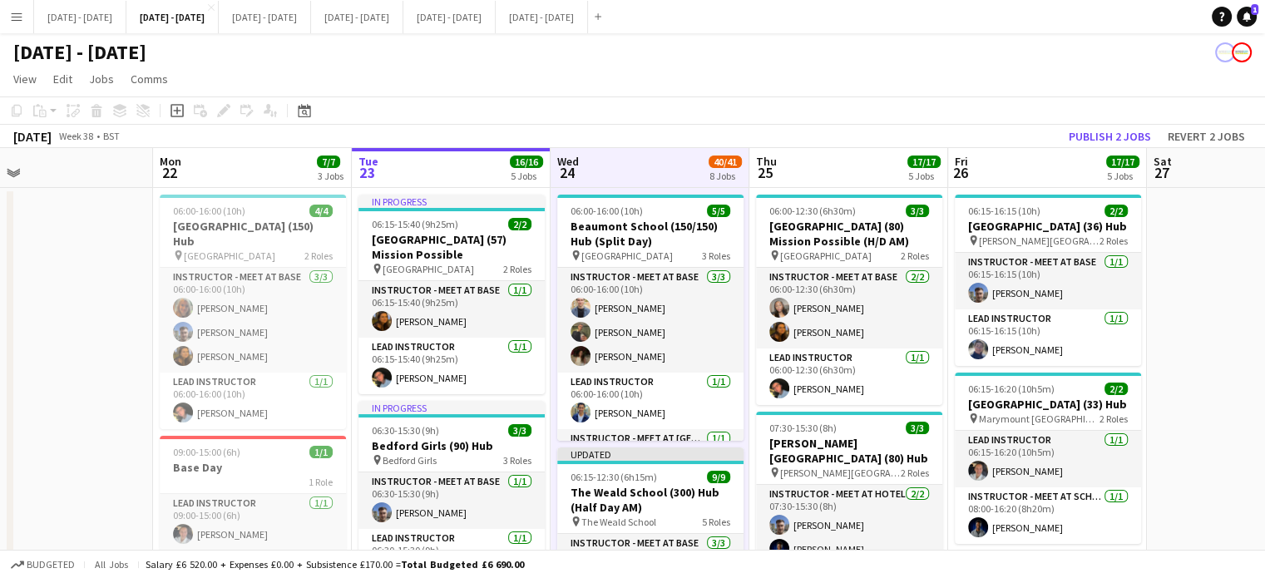
click at [862, 173] on app-board-header-date "Thu 25 17/17 5 Jobs" at bounding box center [848, 168] width 199 height 40
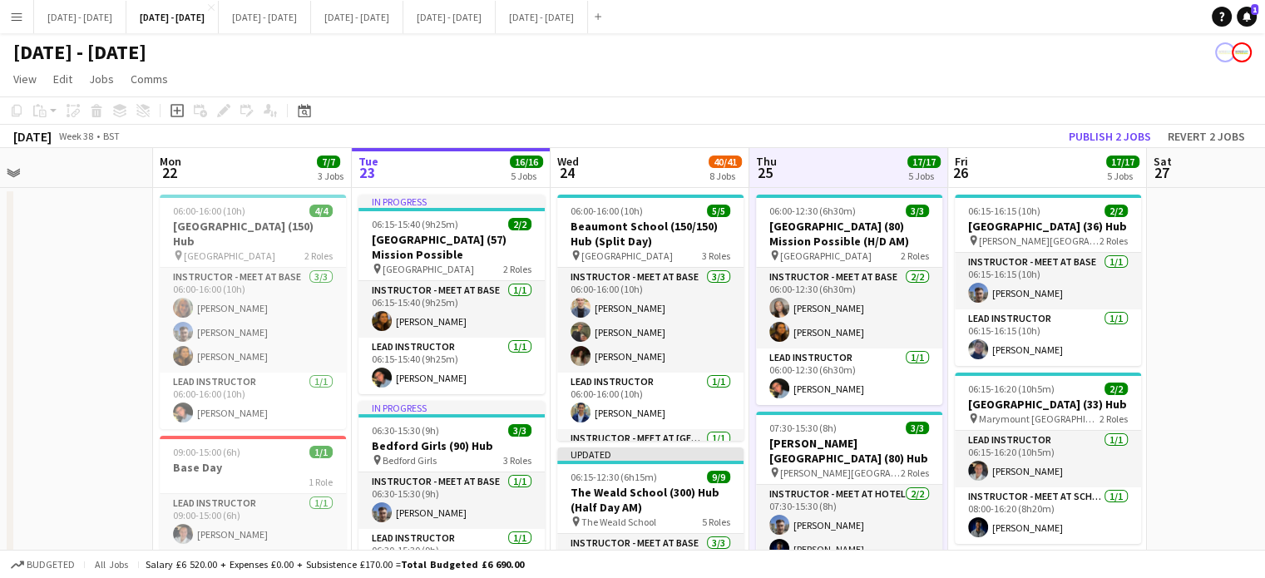
click at [670, 159] on app-board-header-date "Wed 24 40/41 8 Jobs" at bounding box center [650, 168] width 199 height 40
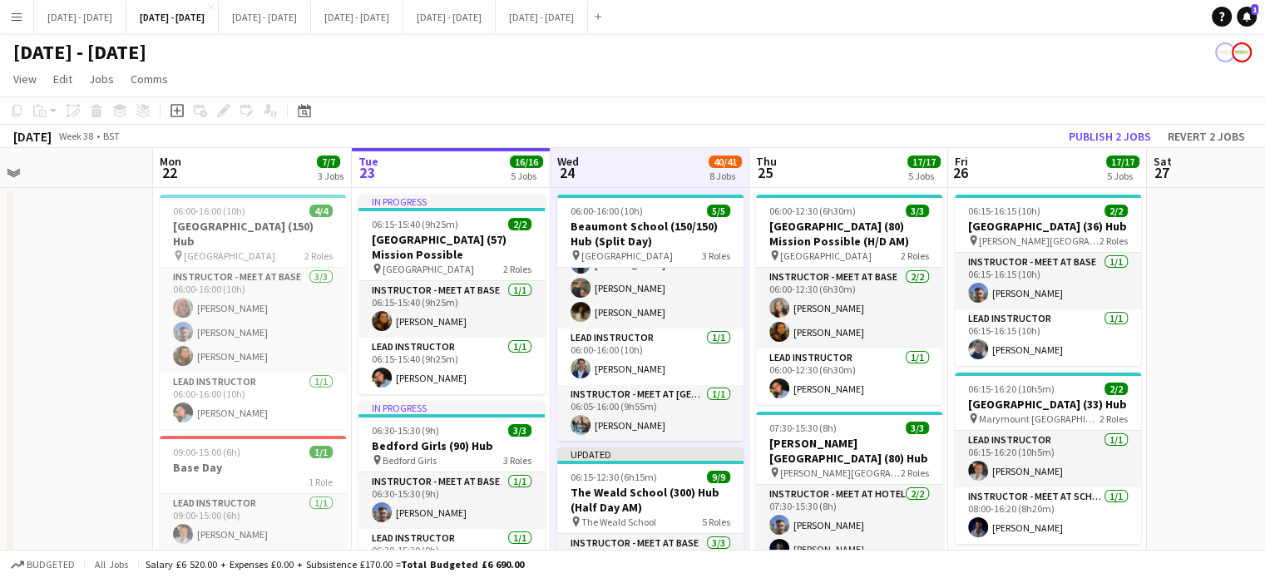
click at [491, 161] on app-board-header-date "Tue 23 16/16 5 Jobs" at bounding box center [451, 168] width 199 height 40
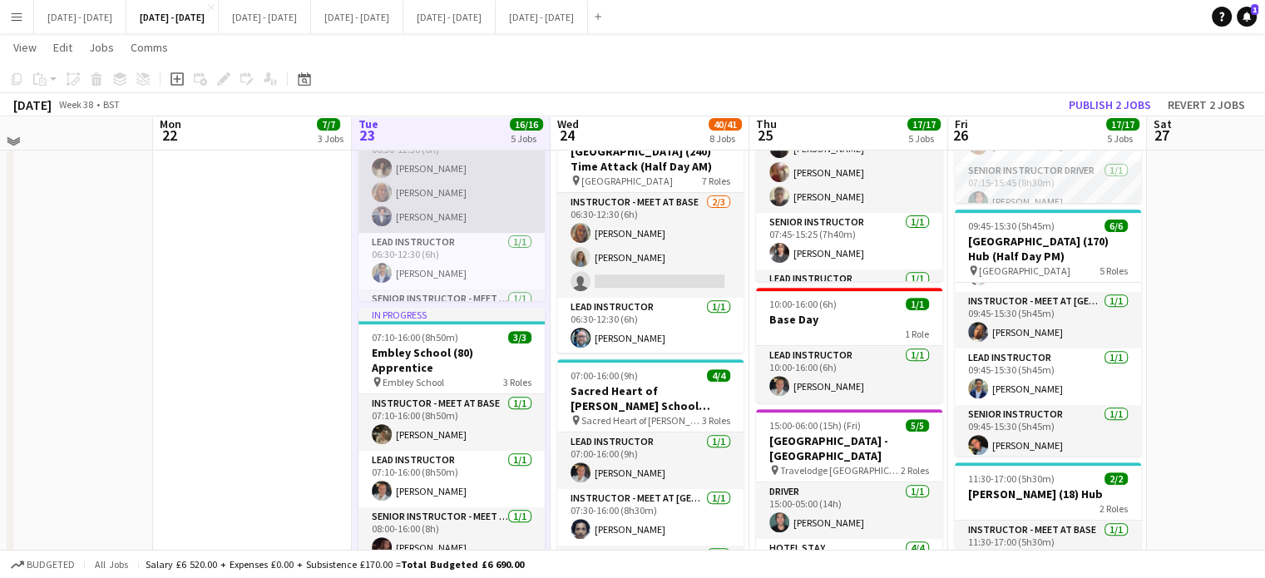
scroll to position [582, 0]
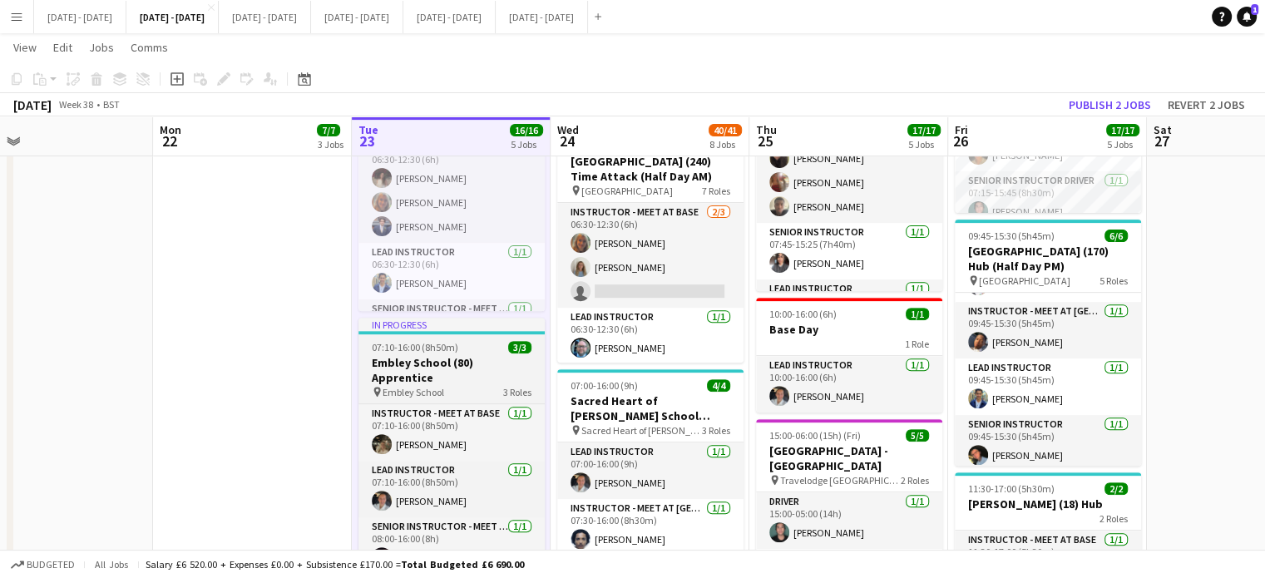
click at [441, 386] on span "Embley School" at bounding box center [414, 392] width 62 height 12
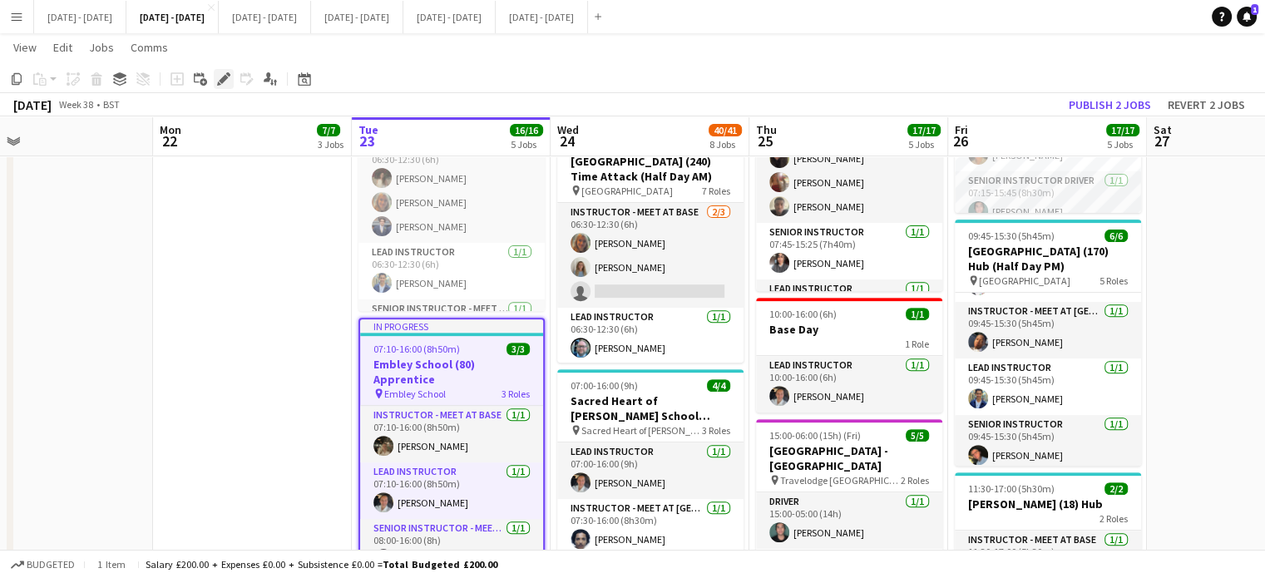
click at [223, 80] on icon at bounding box center [223, 79] width 9 height 9
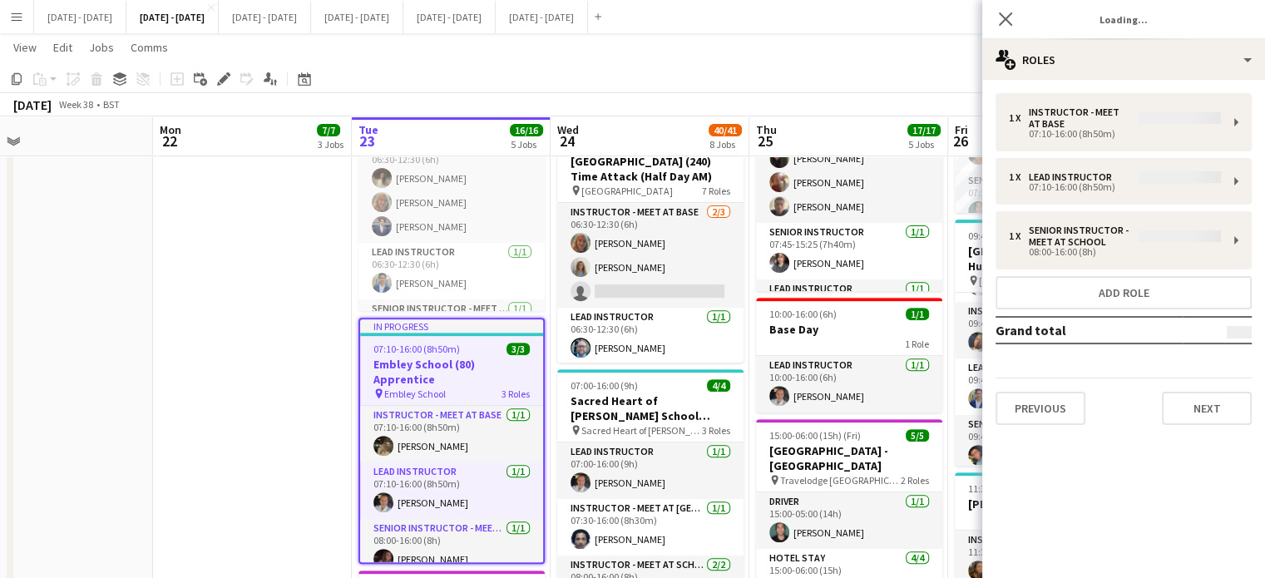
type input "**********"
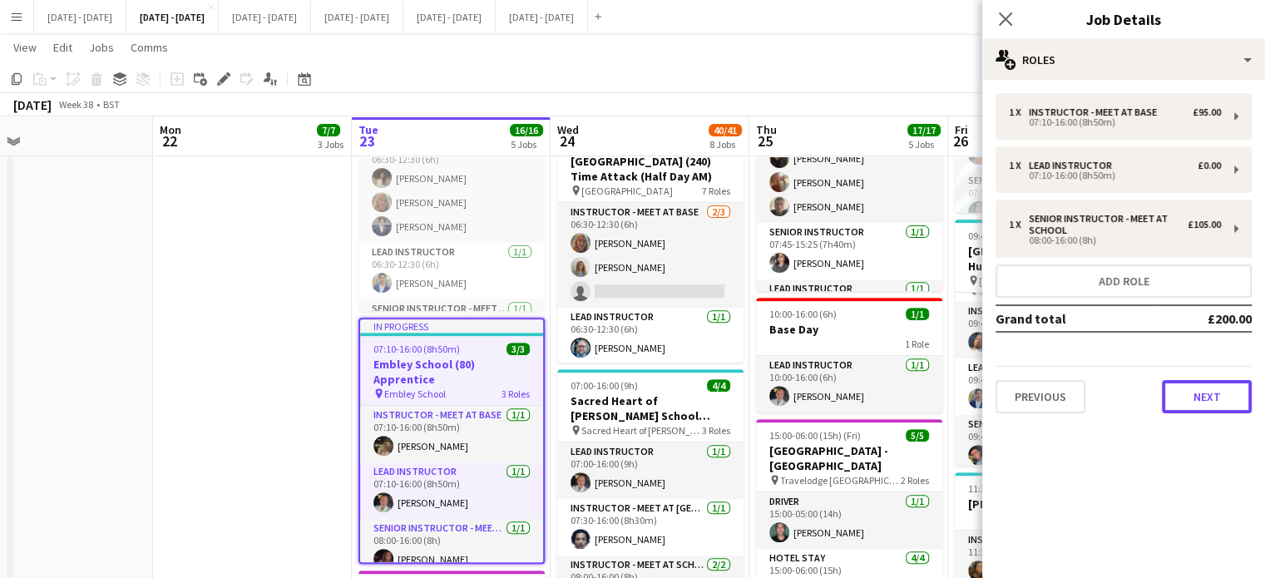
click at [1234, 388] on button "Next" at bounding box center [1207, 396] width 90 height 33
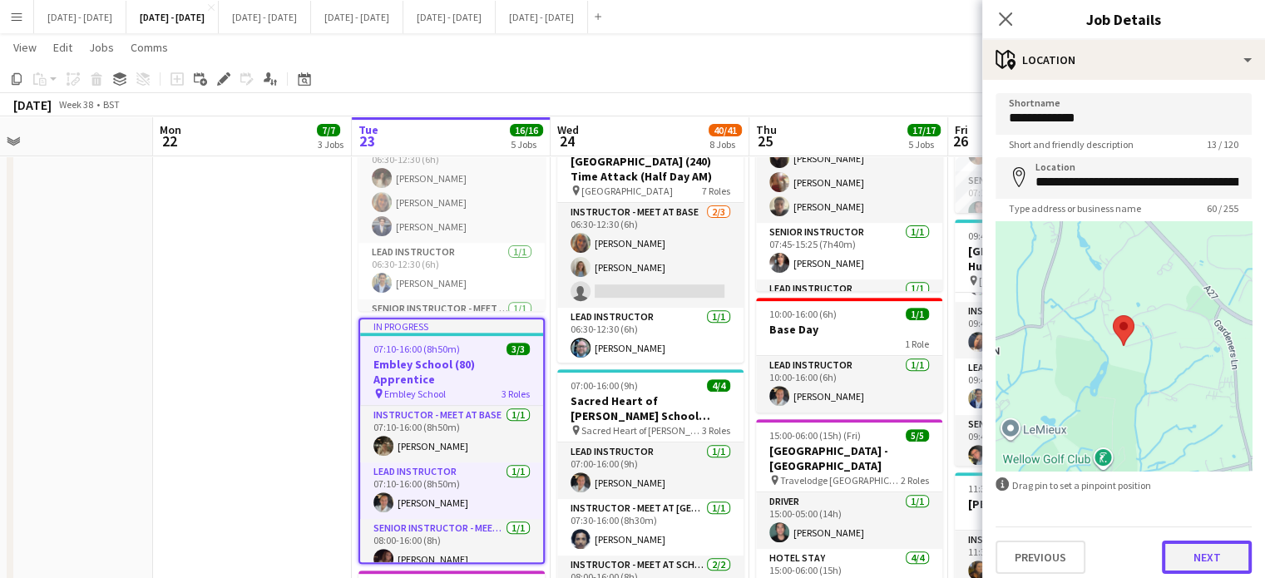
click at [1213, 543] on button "Next" at bounding box center [1207, 557] width 90 height 33
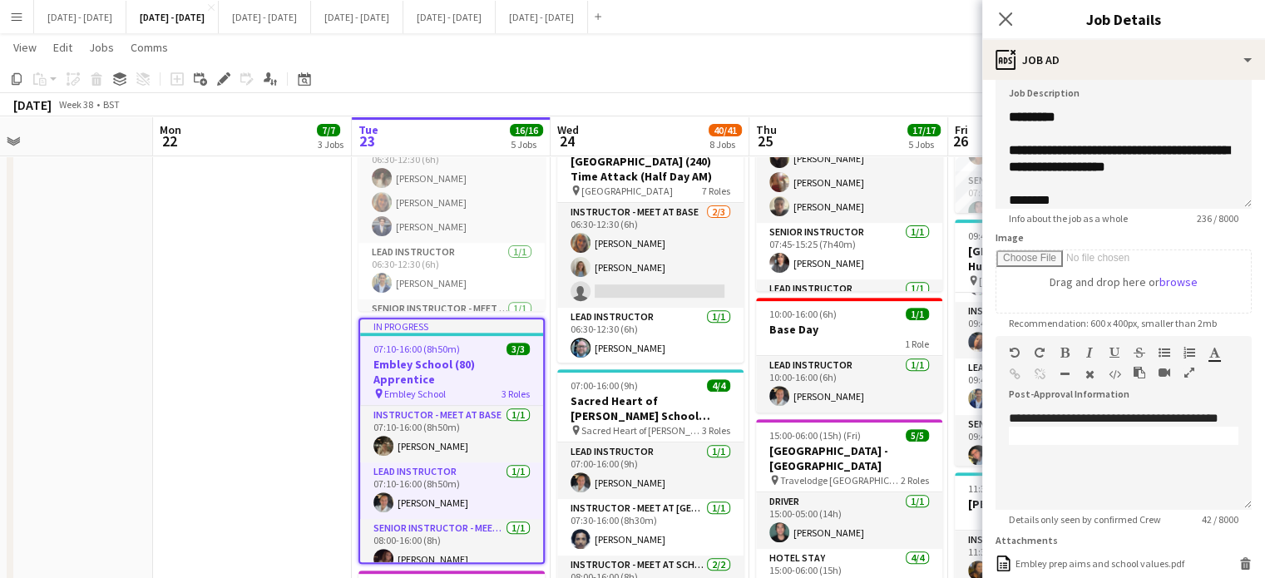
scroll to position [280, 0]
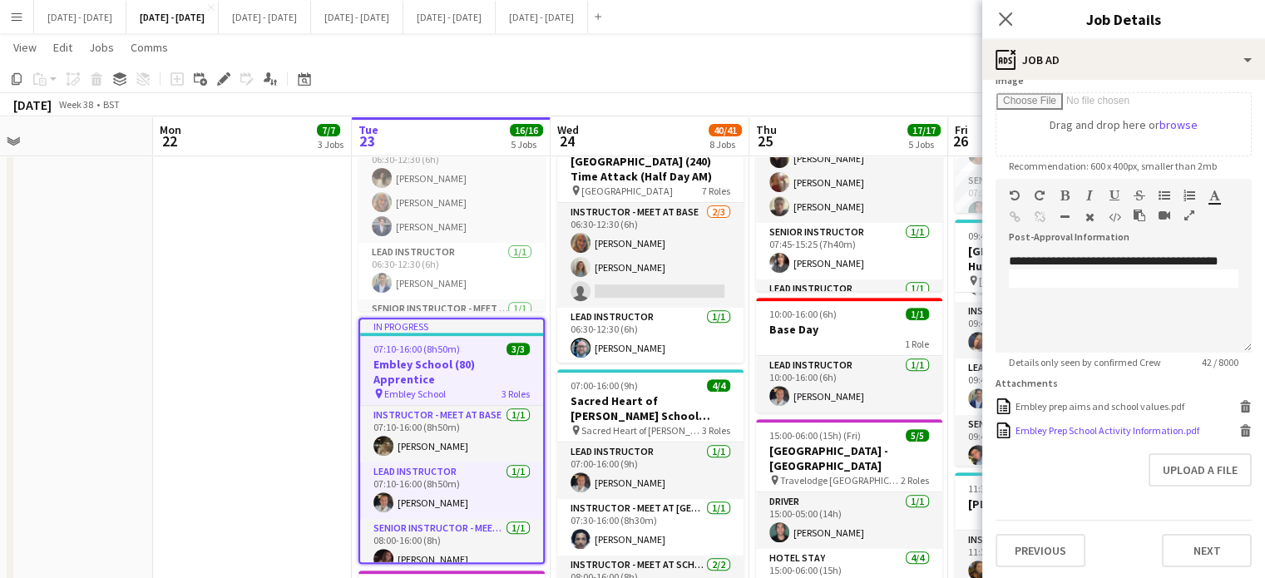
click at [1123, 425] on div "Embley Prep School Activity Information.pdf" at bounding box center [1108, 430] width 184 height 12
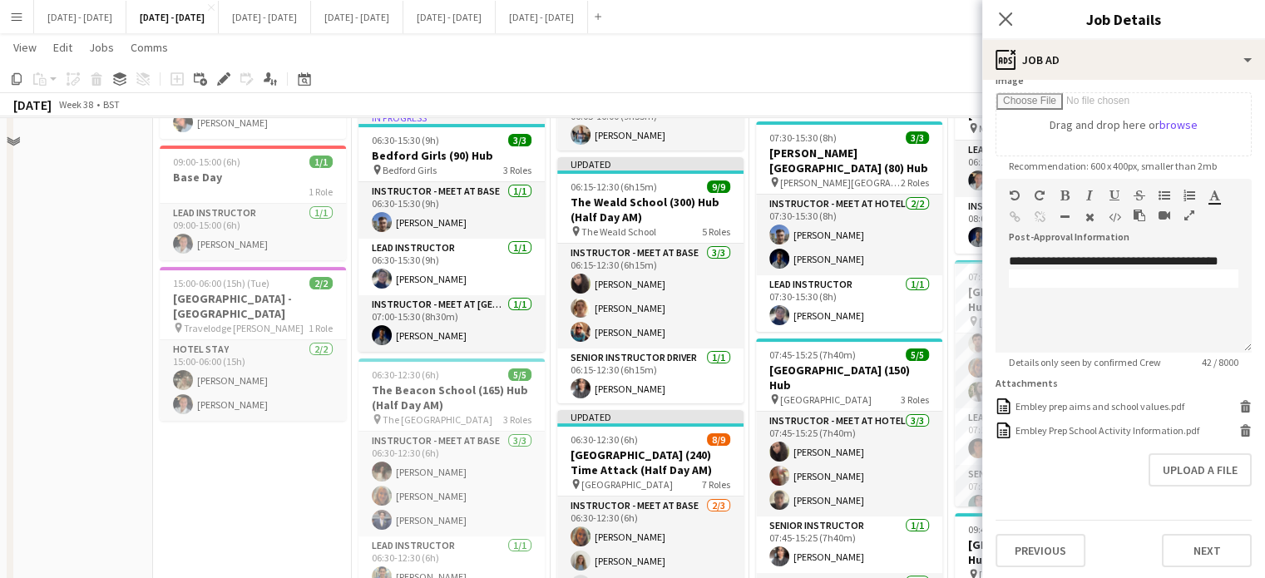
scroll to position [250, 0]
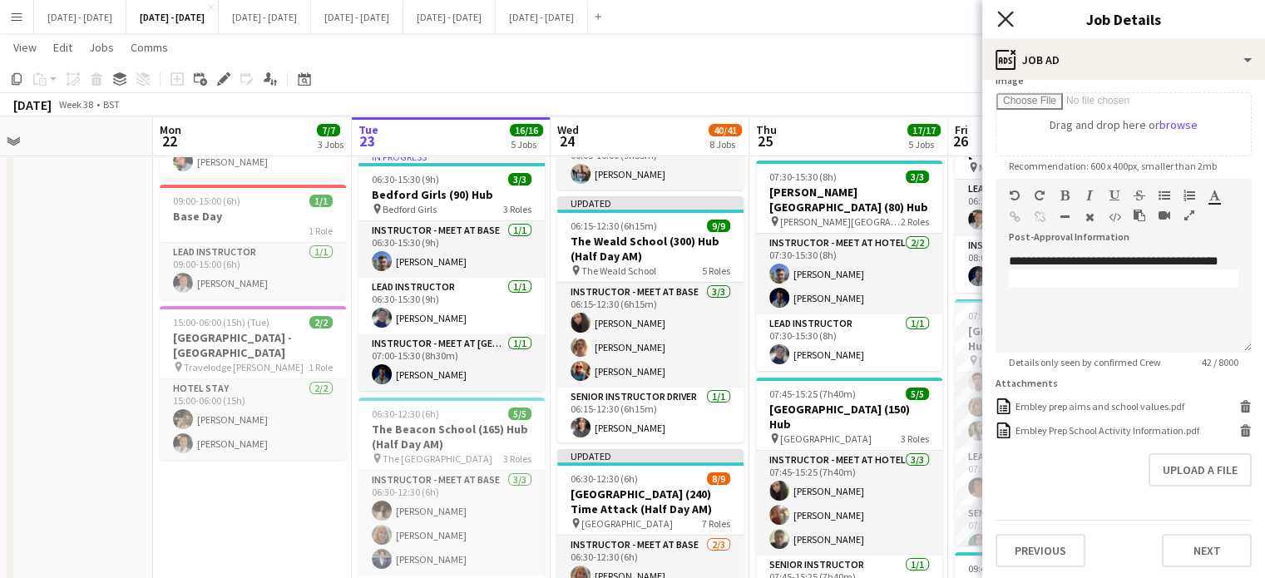
click at [1009, 21] on icon "Close pop-in" at bounding box center [1005, 19] width 16 height 16
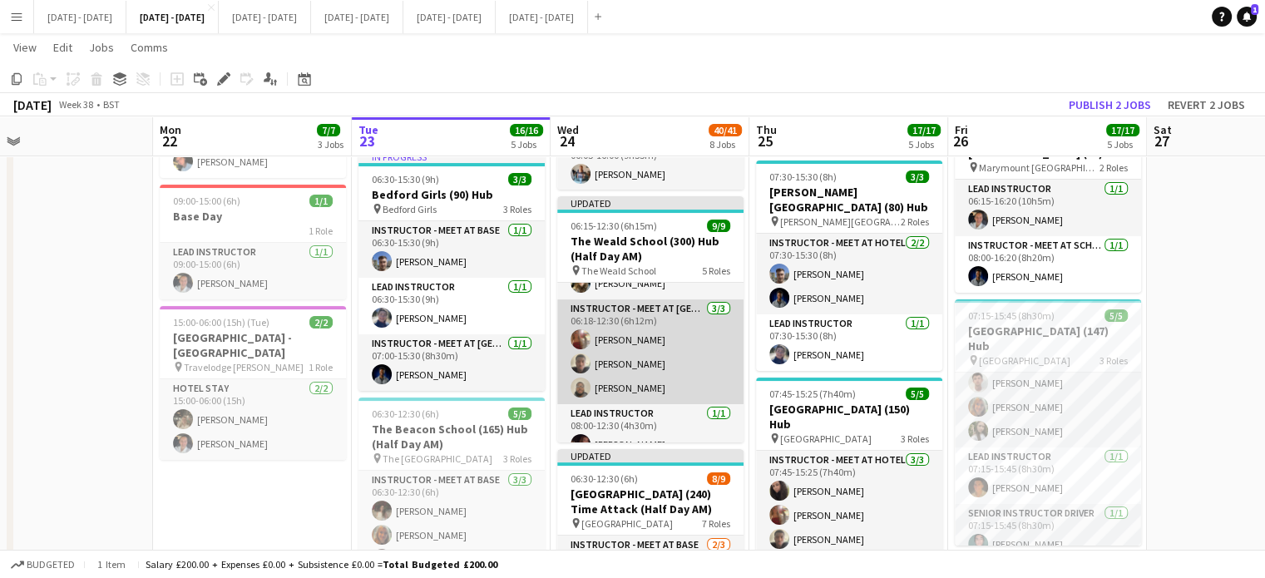
scroll to position [219, 0]
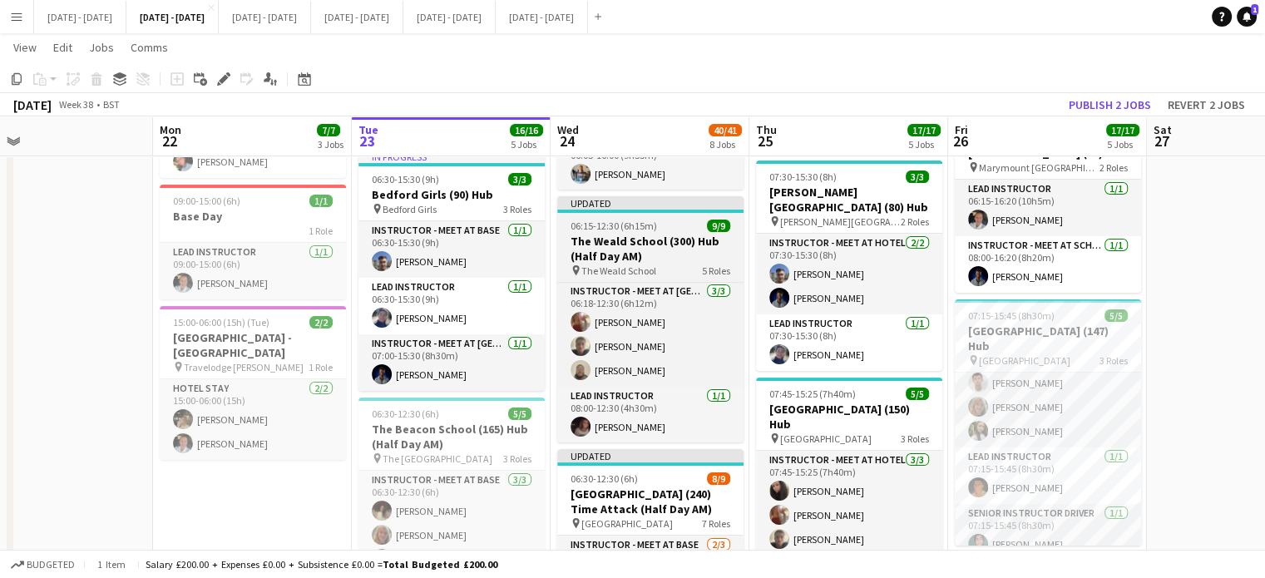
click at [657, 229] on div "06:15-12:30 (6h15m) 9/9" at bounding box center [650, 226] width 186 height 12
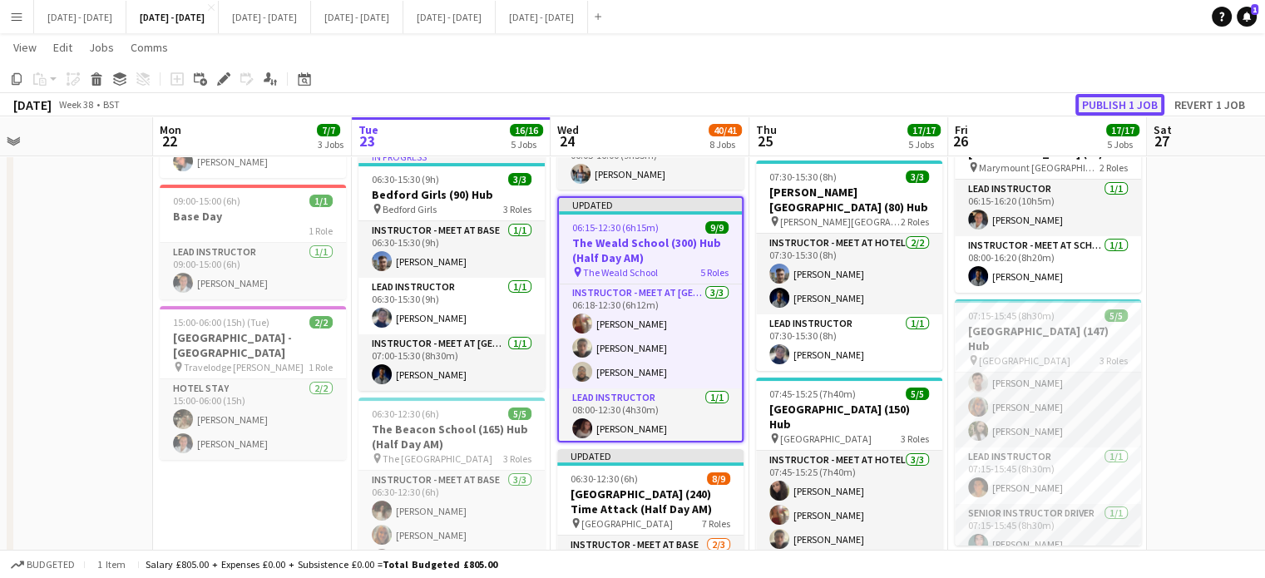
click at [1121, 104] on button "Publish 1 job" at bounding box center [1120, 105] width 89 height 22
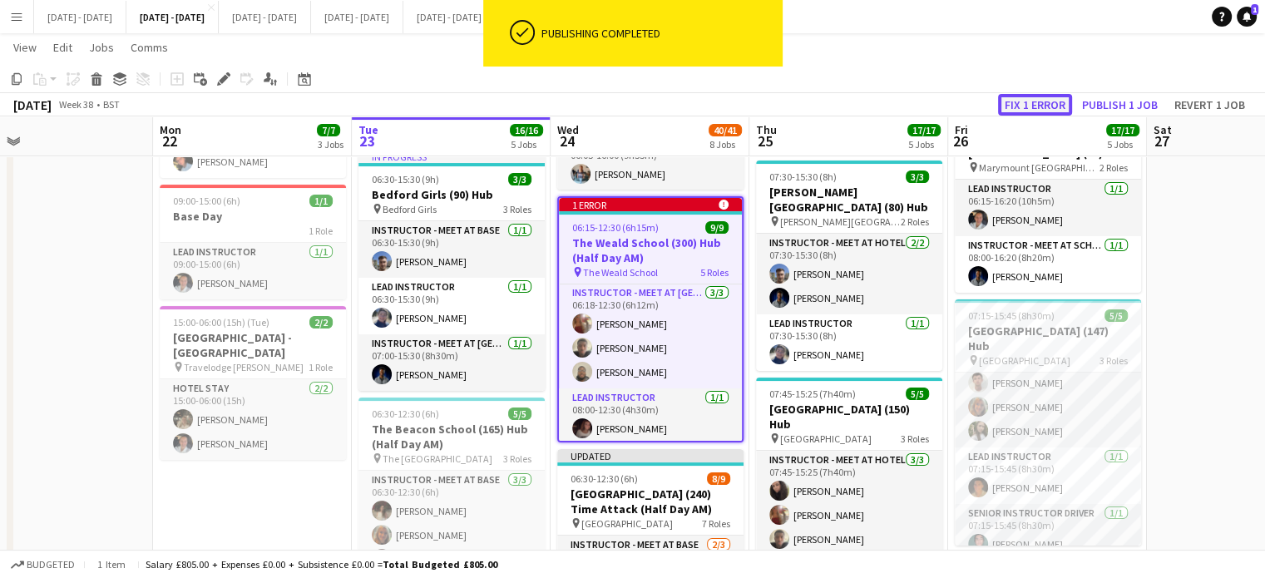
click at [1024, 106] on button "Fix 1 error" at bounding box center [1035, 105] width 74 height 22
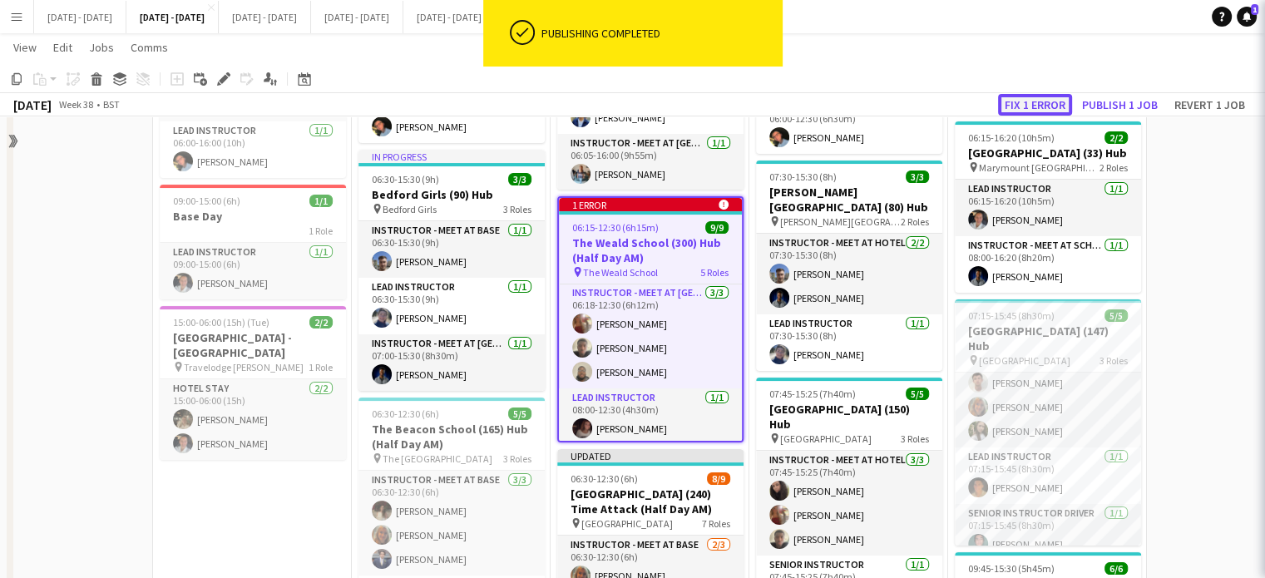
scroll to position [1548, 0]
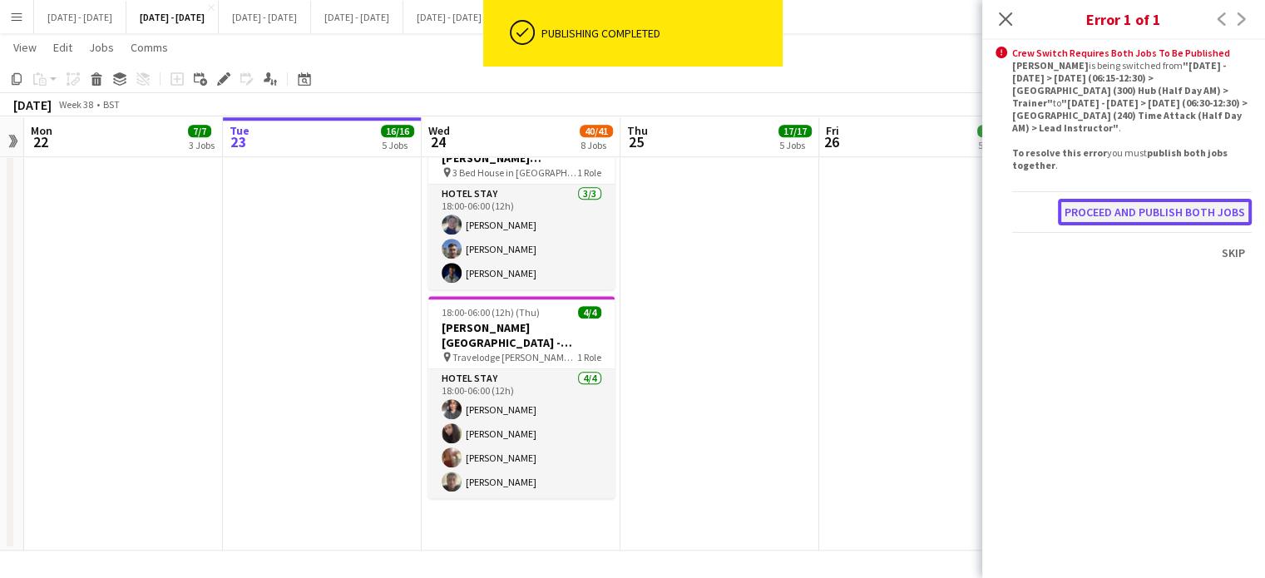
click at [1129, 216] on button "Proceed and publish both jobs" at bounding box center [1155, 212] width 194 height 27
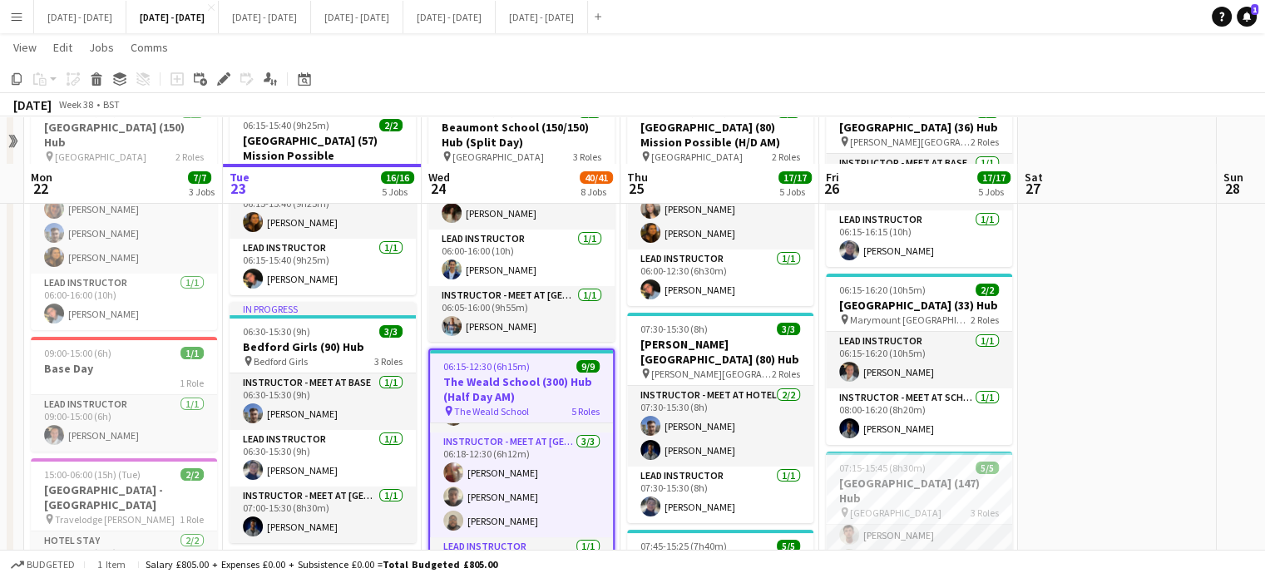
scroll to position [0, 0]
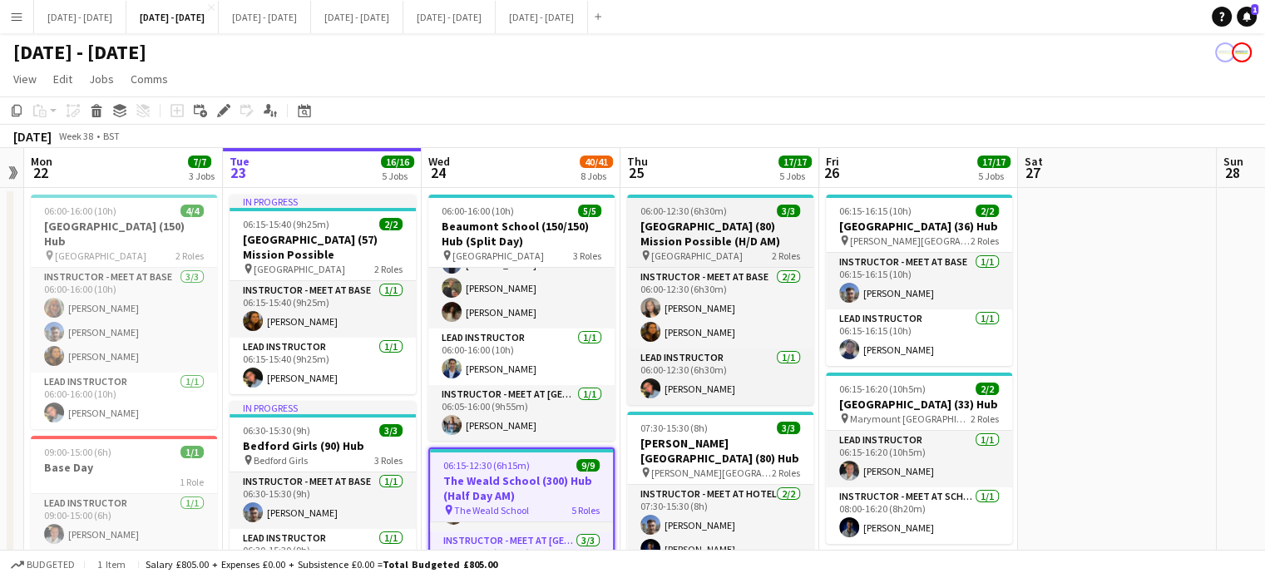
click at [720, 234] on h3 "[GEOGRAPHIC_DATA] (80) Mission Possible (H/D AM)" at bounding box center [720, 234] width 186 height 30
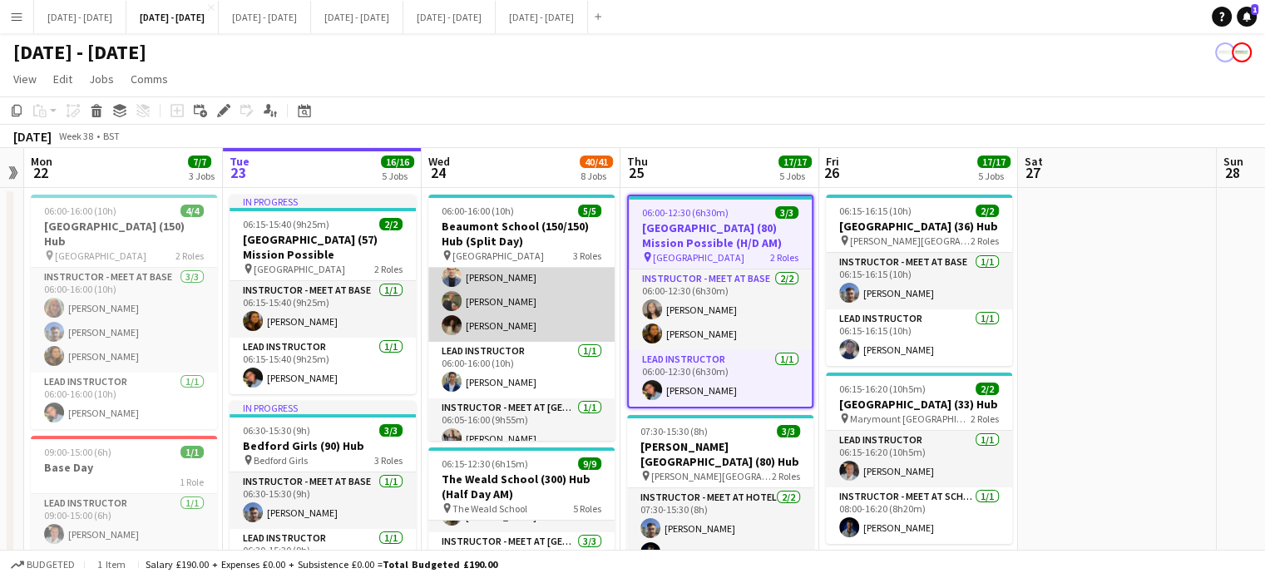
scroll to position [44, 0]
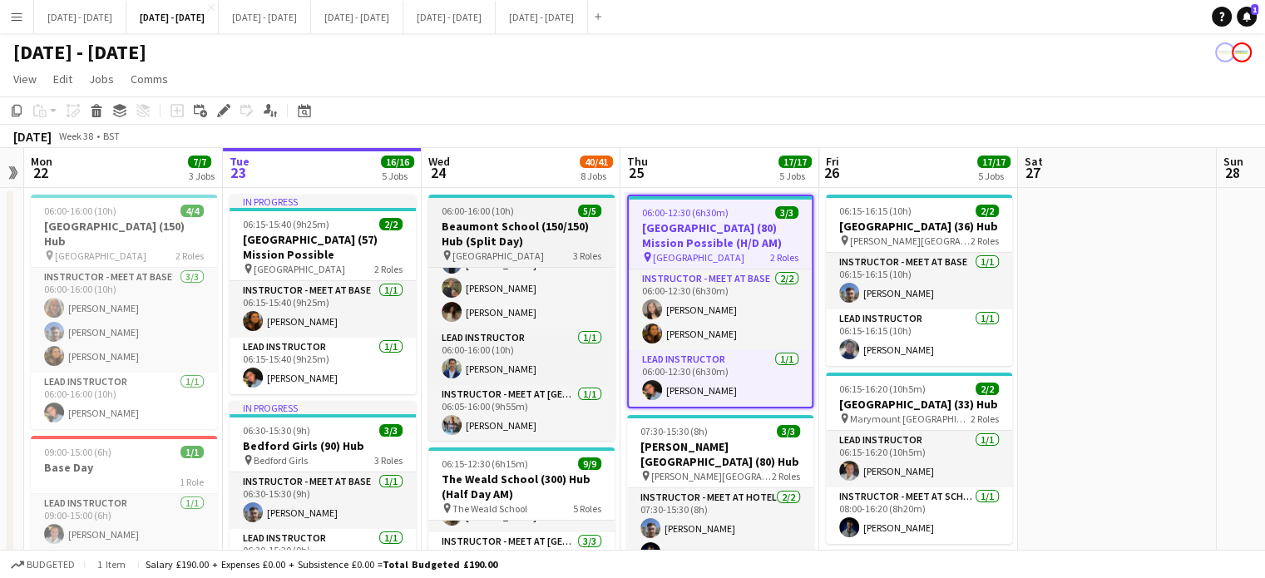
click at [522, 238] on h3 "Beaumont School (150/150) Hub (Split Day)" at bounding box center [521, 234] width 186 height 30
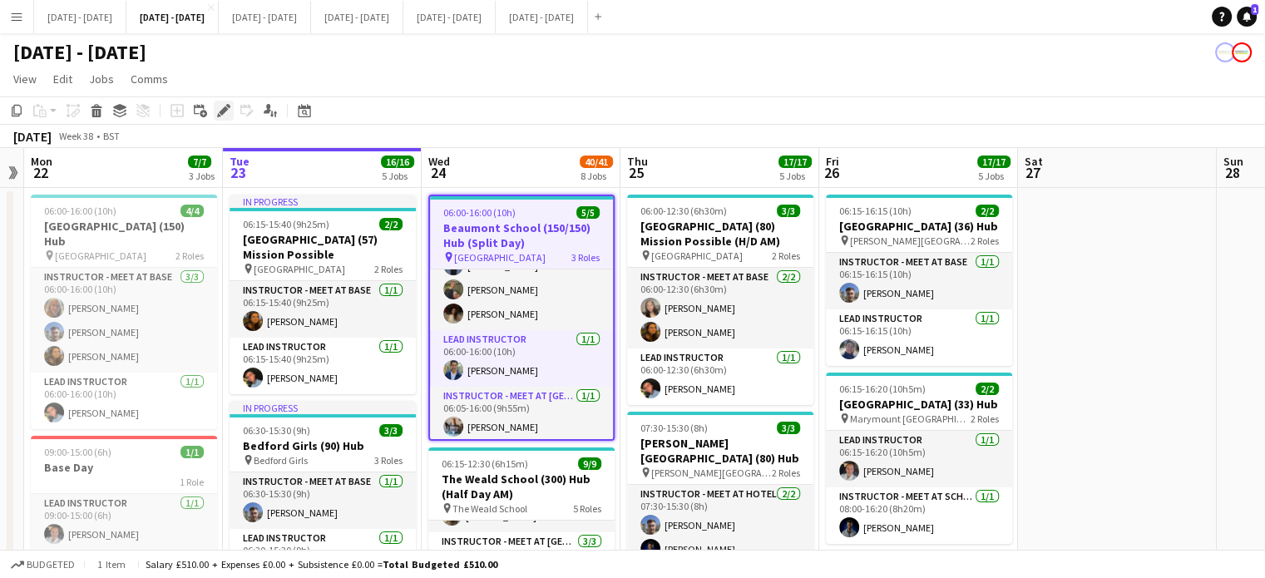
click at [225, 104] on icon "Edit" at bounding box center [223, 110] width 13 height 13
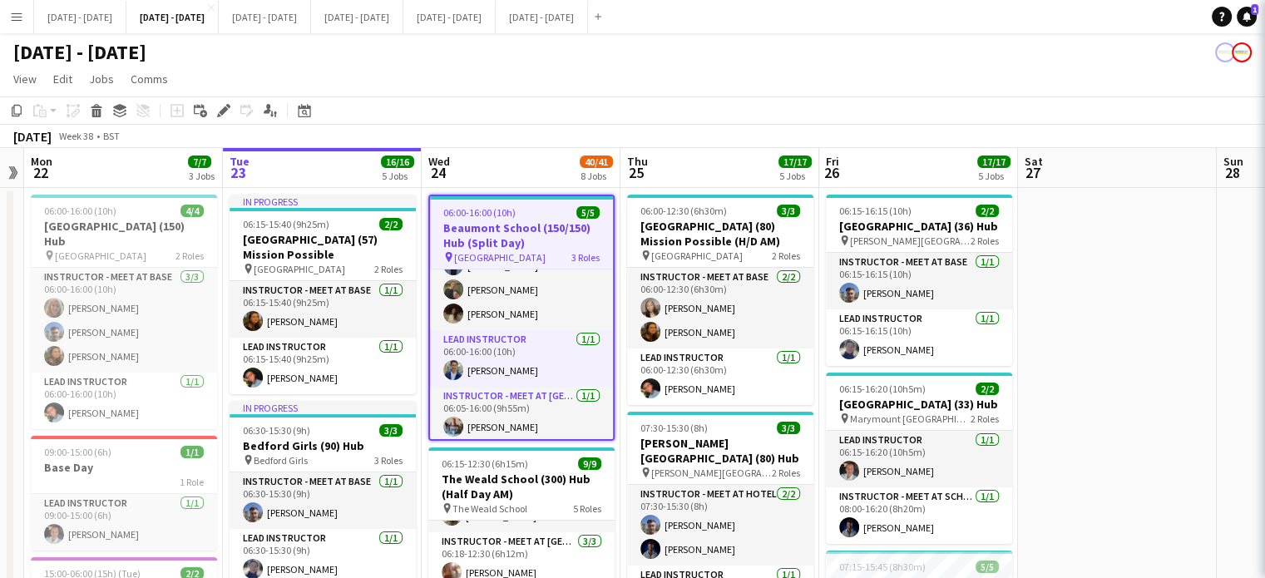
type input "**********"
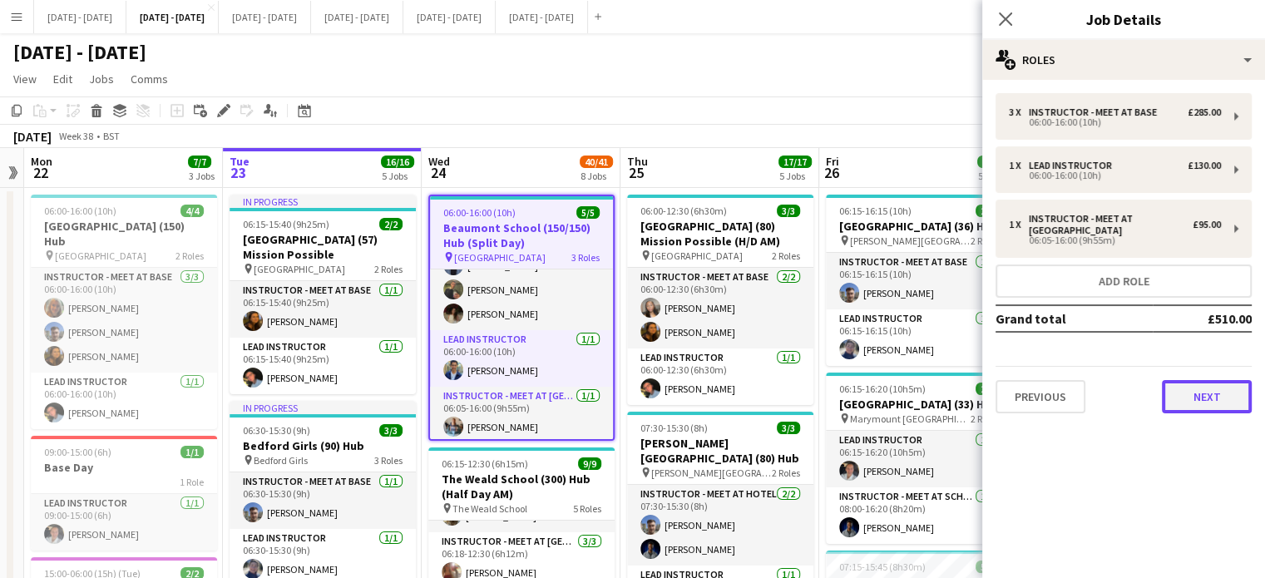
click at [1211, 398] on button "Next" at bounding box center [1207, 396] width 90 height 33
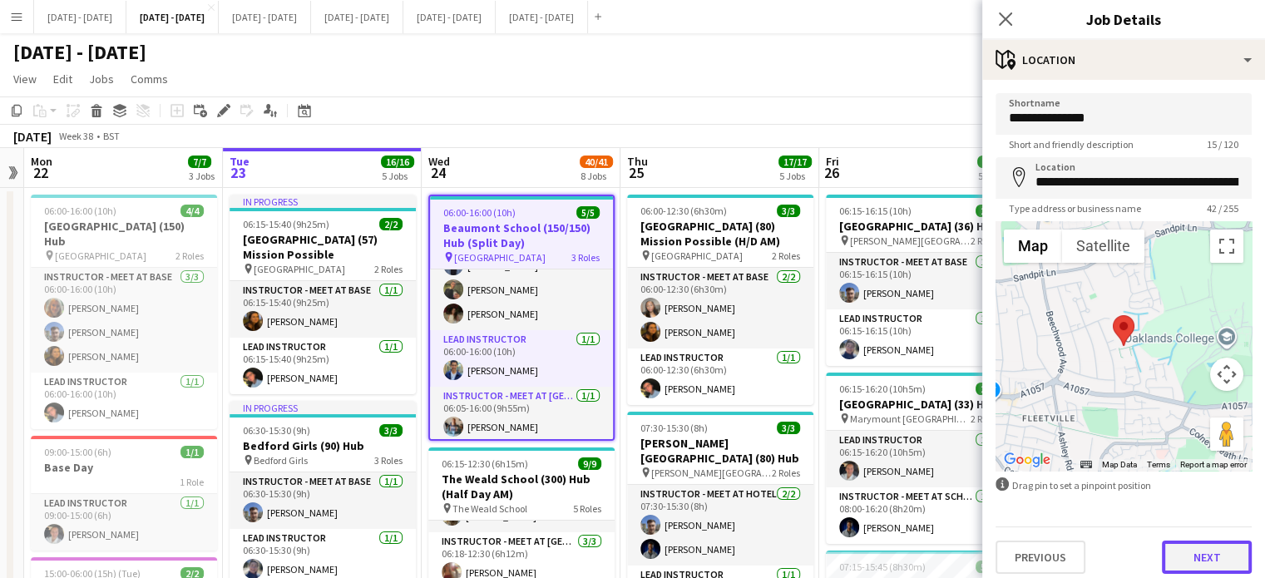
click at [1213, 547] on button "Next" at bounding box center [1207, 557] width 90 height 33
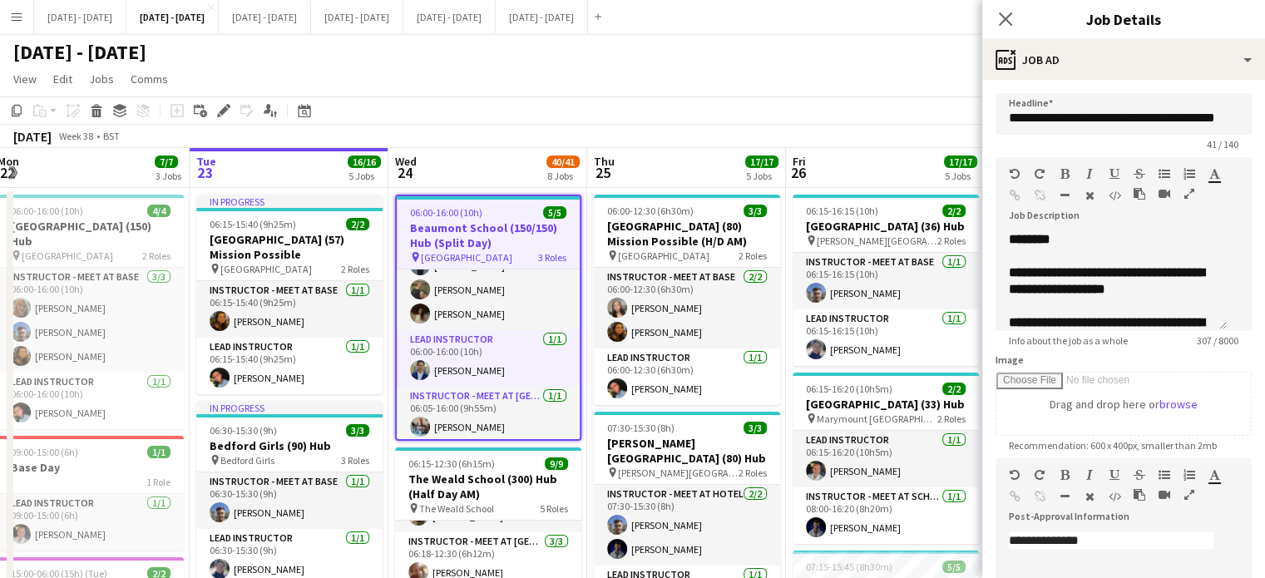
scroll to position [0, 602]
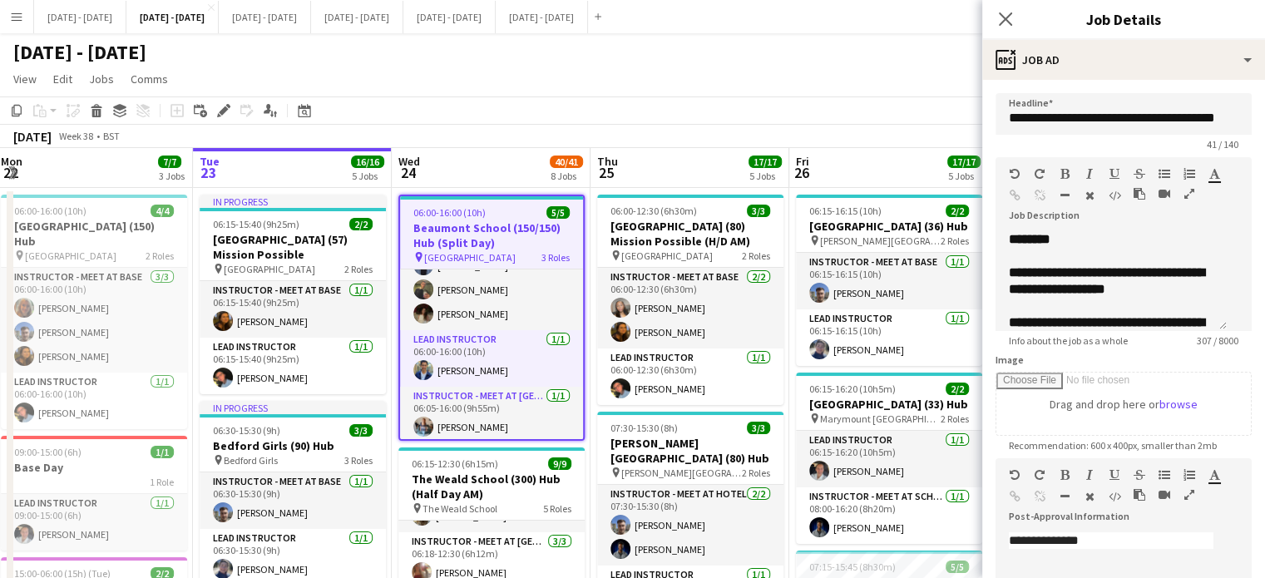
drag, startPoint x: 749, startPoint y: 256, endPoint x: 718, endPoint y: 252, distance: 31.1
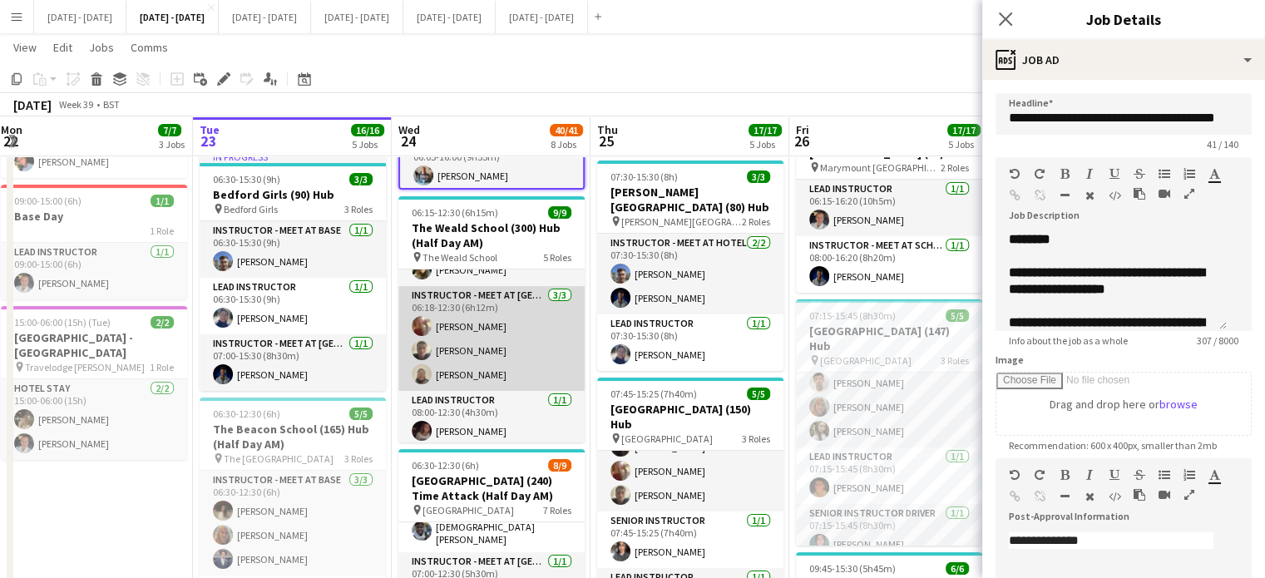
scroll to position [205, 0]
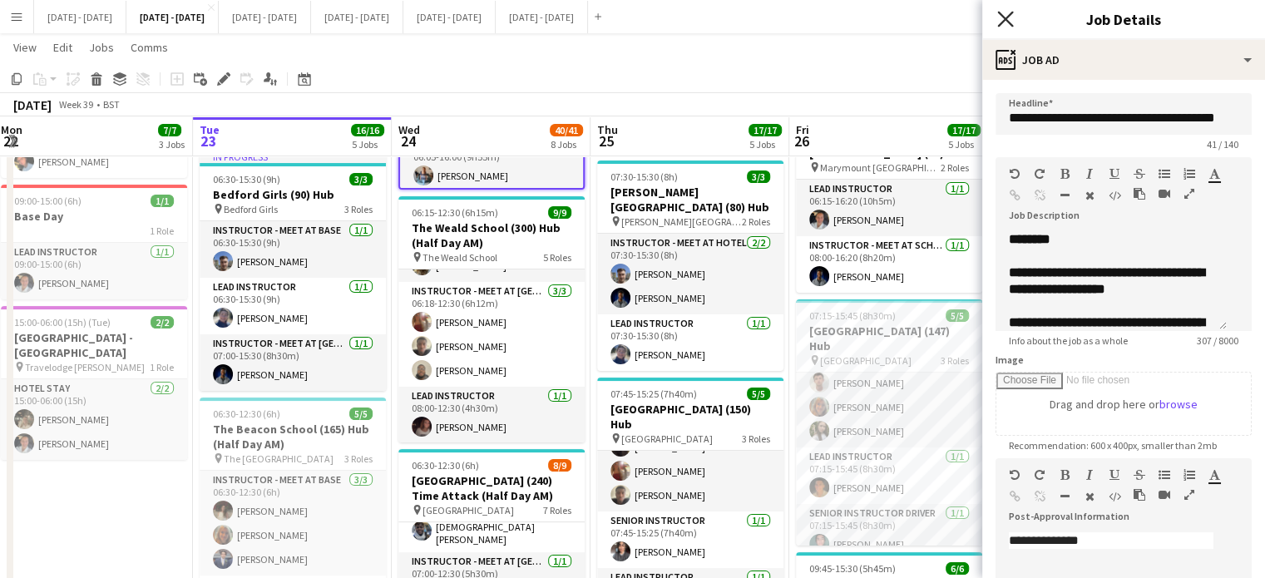
click at [1011, 17] on icon "Close pop-in" at bounding box center [1005, 19] width 16 height 16
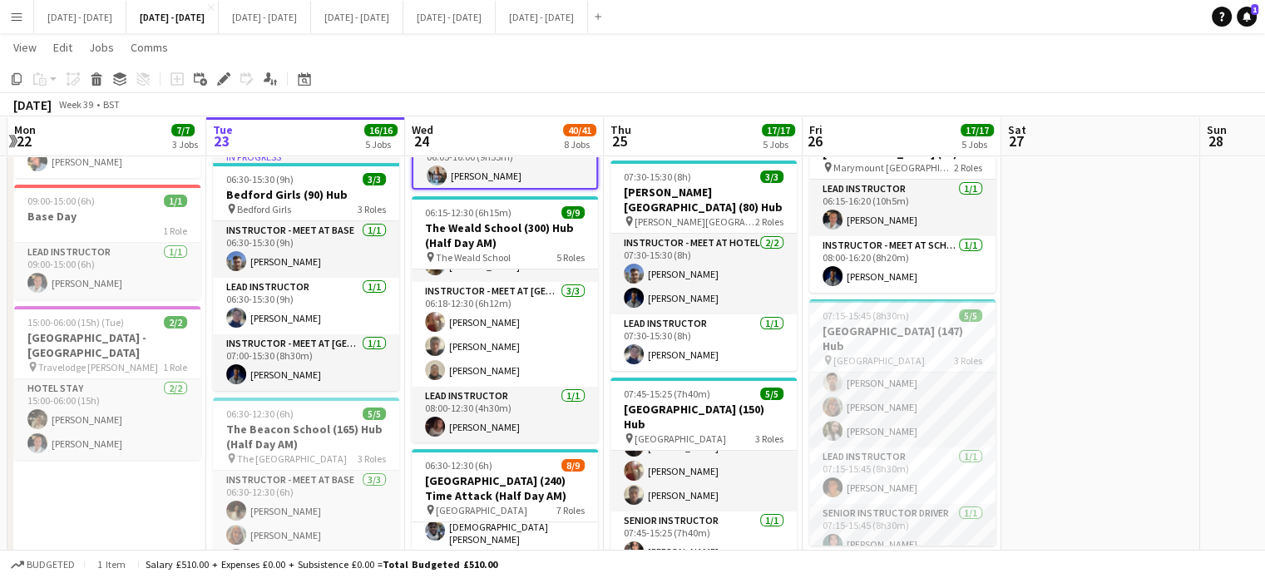
scroll to position [0, 588]
drag, startPoint x: 1073, startPoint y: 304, endPoint x: 1088, endPoint y: 292, distance: 19.5
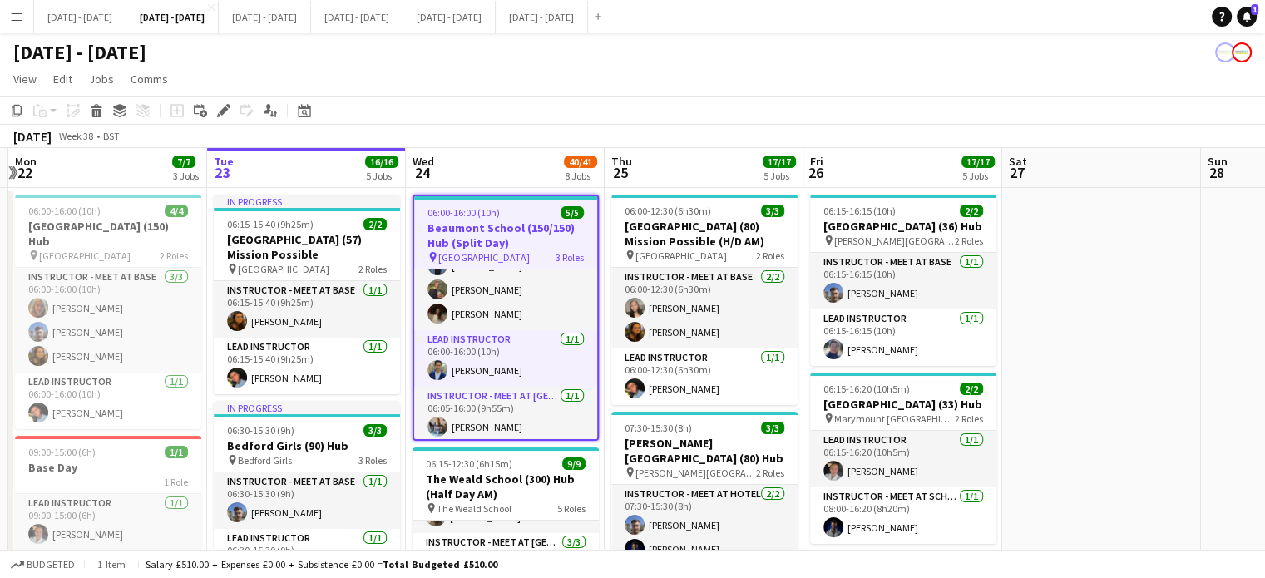
scroll to position [0, 575]
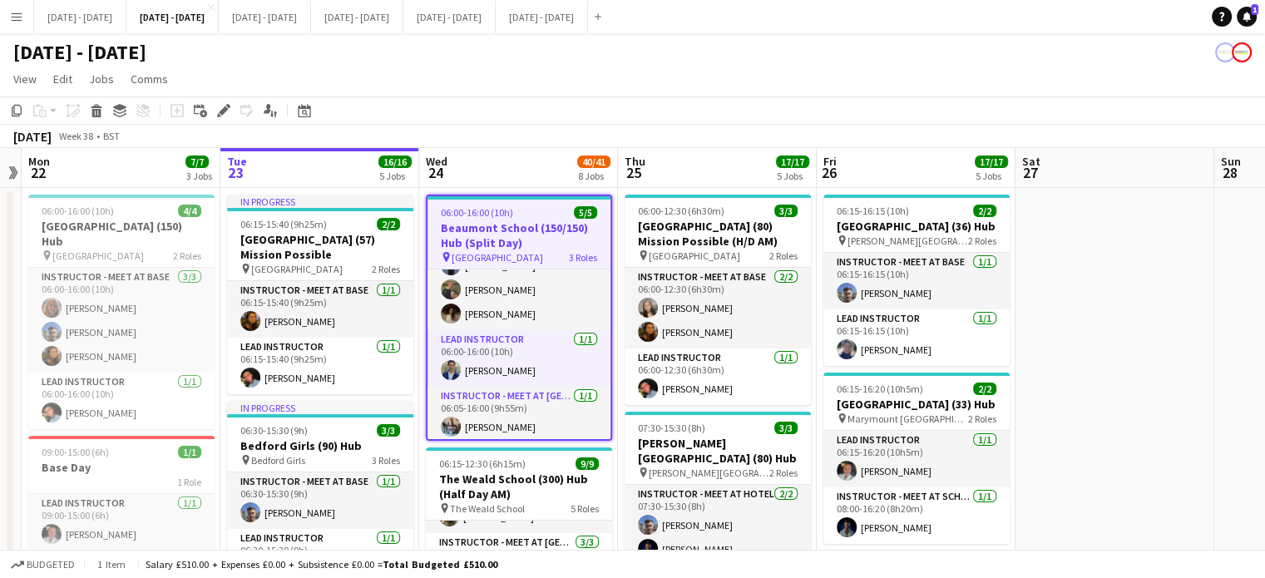
drag, startPoint x: 512, startPoint y: 150, endPoint x: 589, endPoint y: 142, distance: 76.9
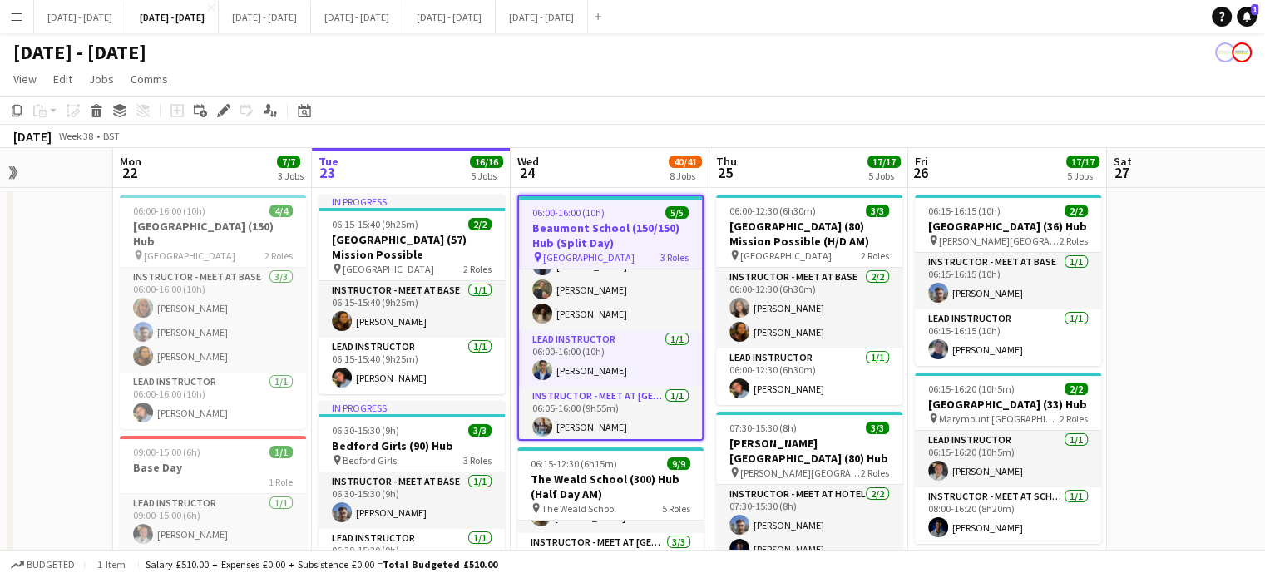
drag, startPoint x: 702, startPoint y: 176, endPoint x: 792, endPoint y: 169, distance: 90.1
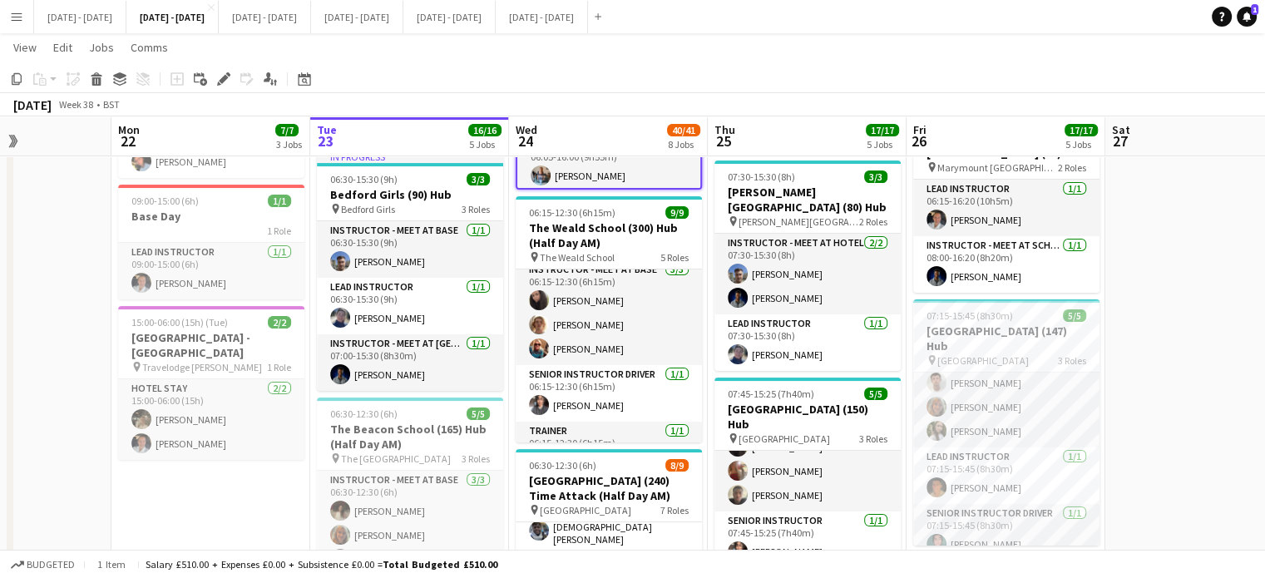
scroll to position [0, 0]
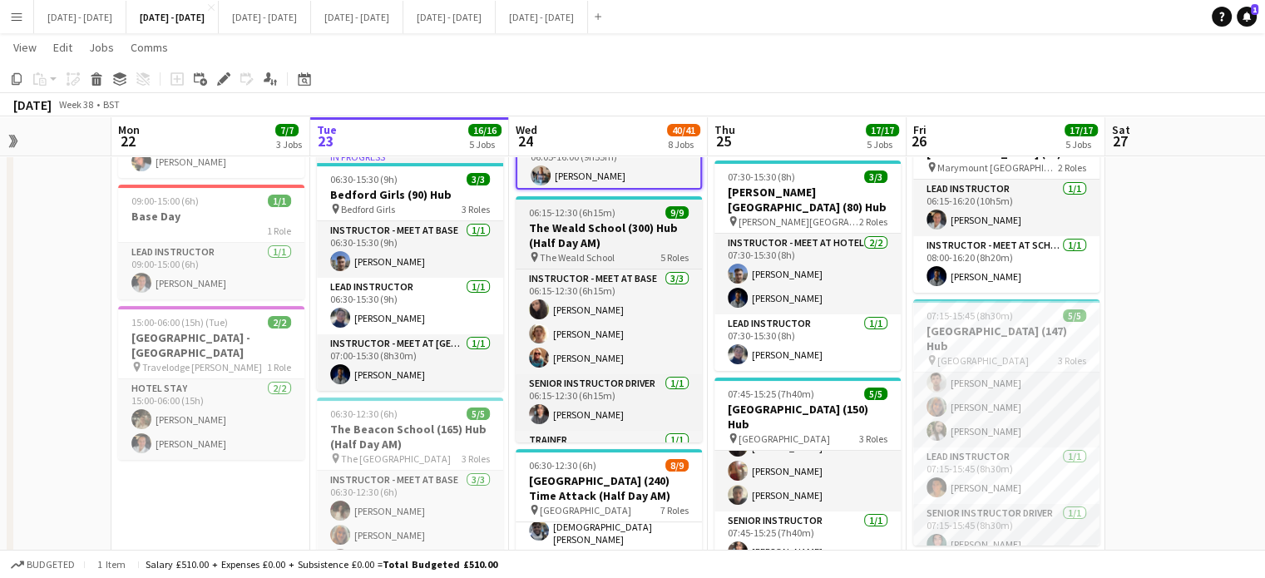
click at [602, 249] on h3 "The Weald School (300) Hub (Half Day AM)" at bounding box center [609, 235] width 186 height 30
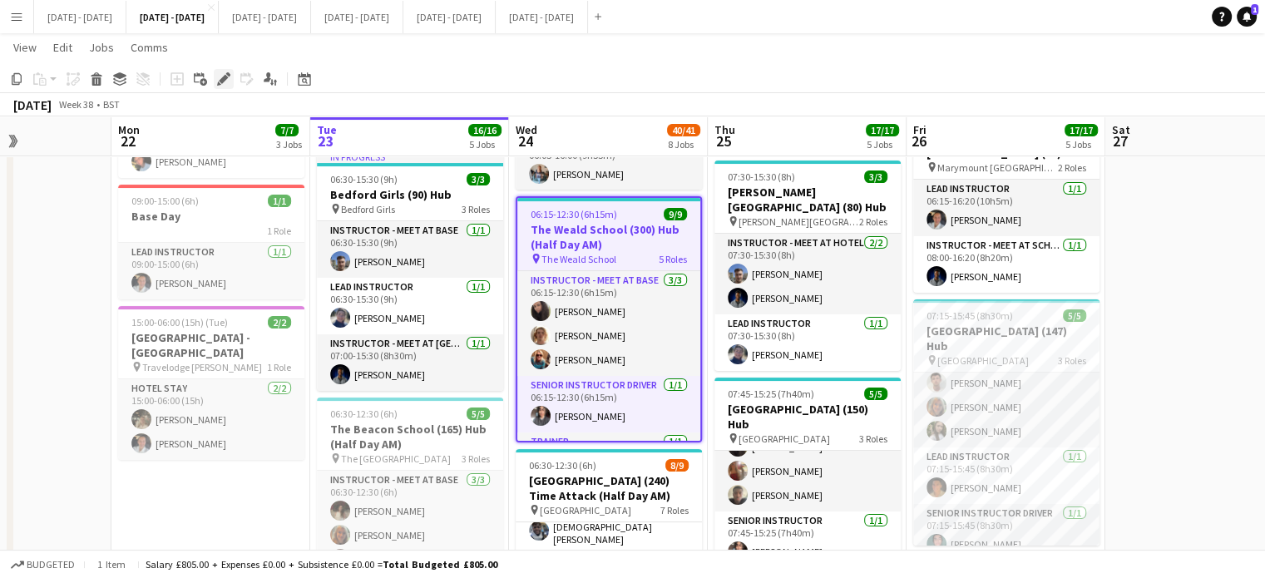
click at [223, 76] on icon "Edit" at bounding box center [223, 78] width 13 height 13
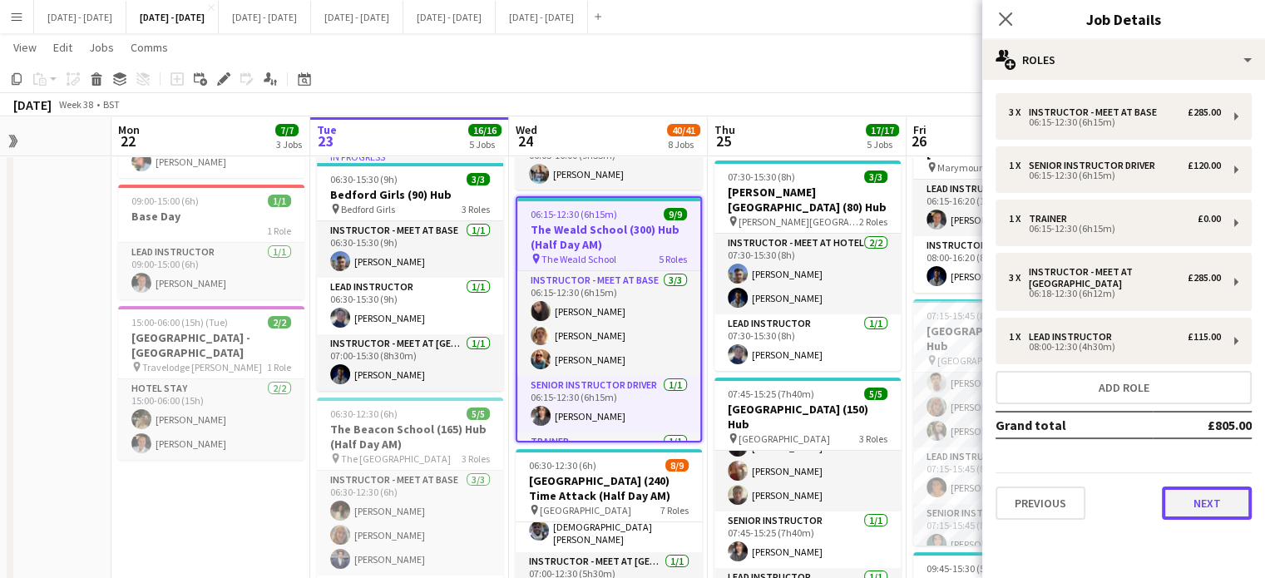
click at [1188, 492] on button "Next" at bounding box center [1207, 503] width 90 height 33
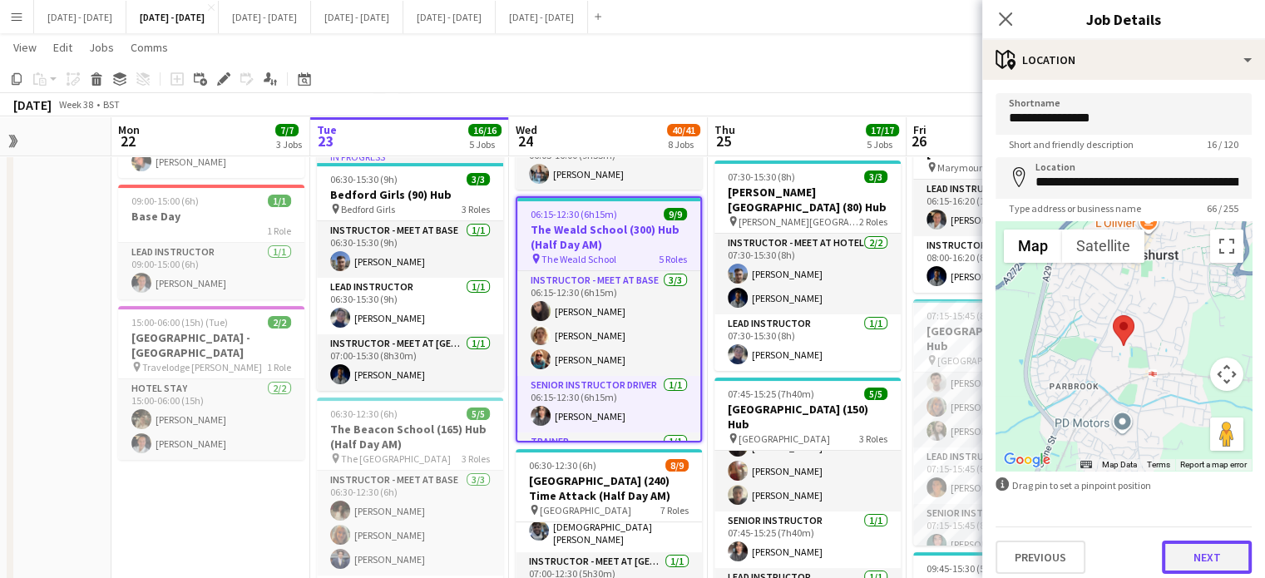
click at [1204, 562] on button "Next" at bounding box center [1207, 557] width 90 height 33
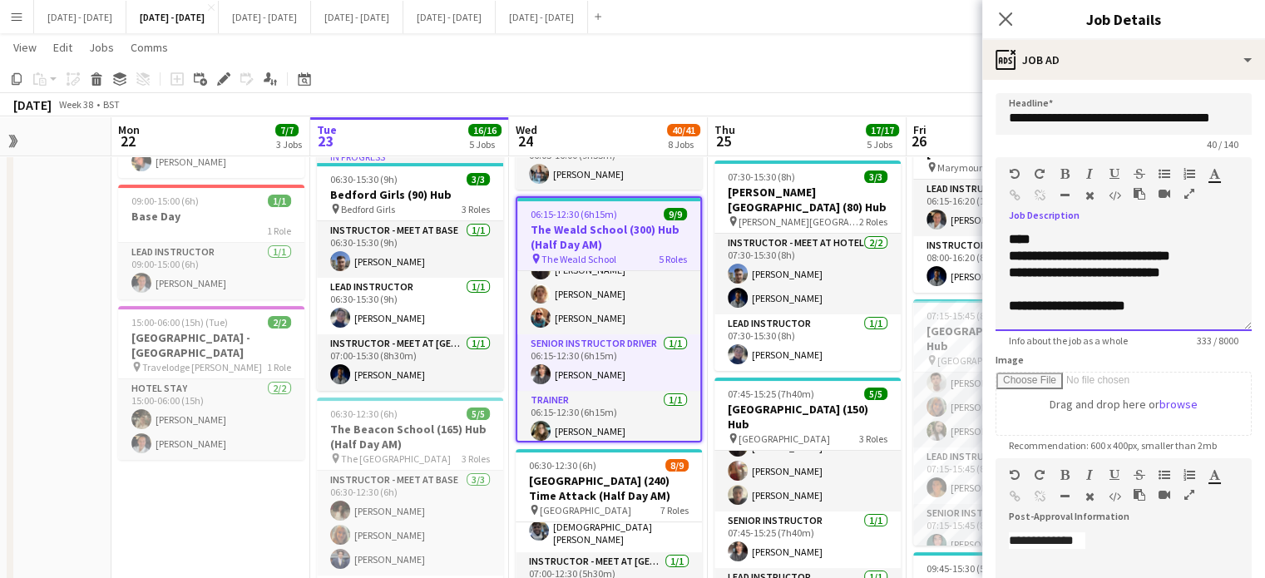
scroll to position [76, 0]
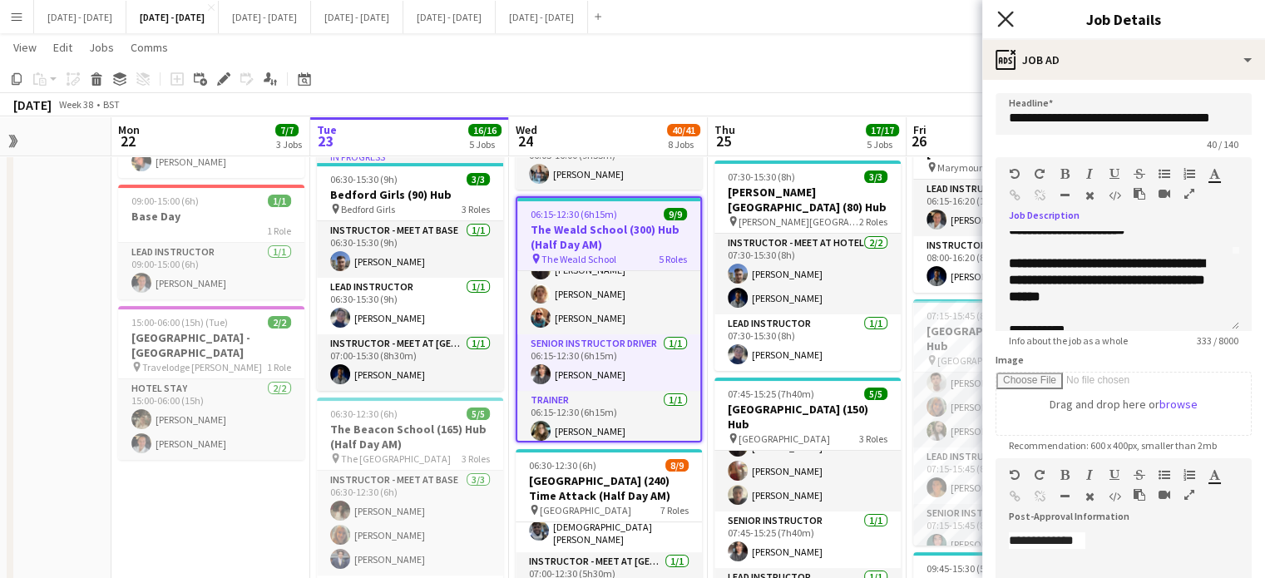
click at [1009, 16] on icon at bounding box center [1005, 19] width 16 height 16
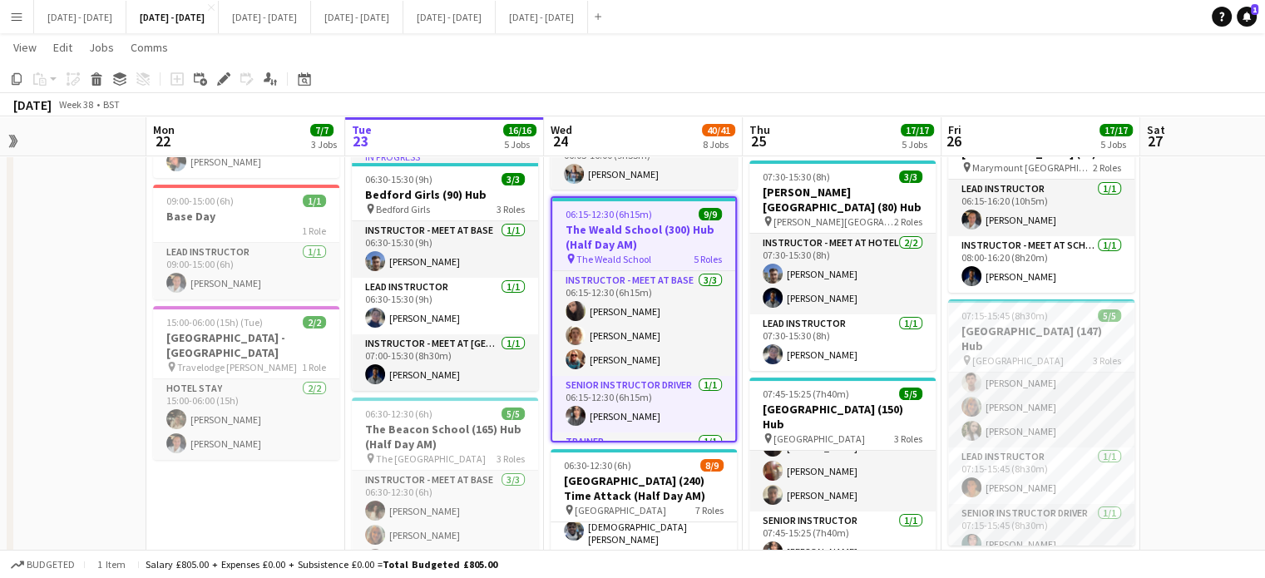
scroll to position [0, 448]
drag, startPoint x: 1161, startPoint y: 347, endPoint x: 1198, endPoint y: 335, distance: 38.4
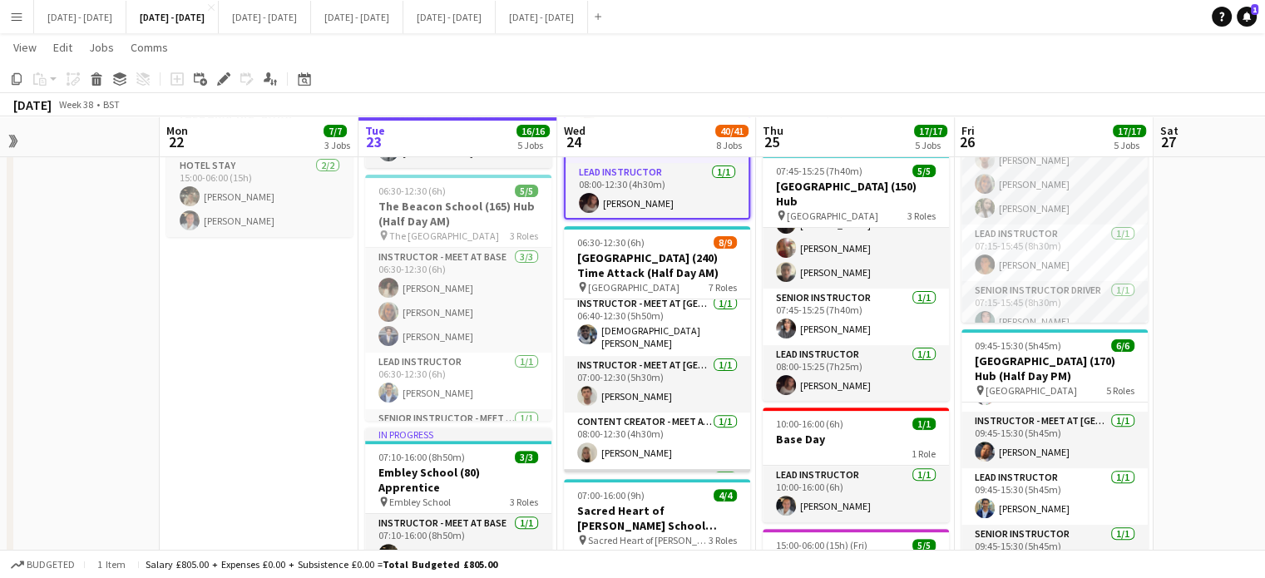
scroll to position [250, 0]
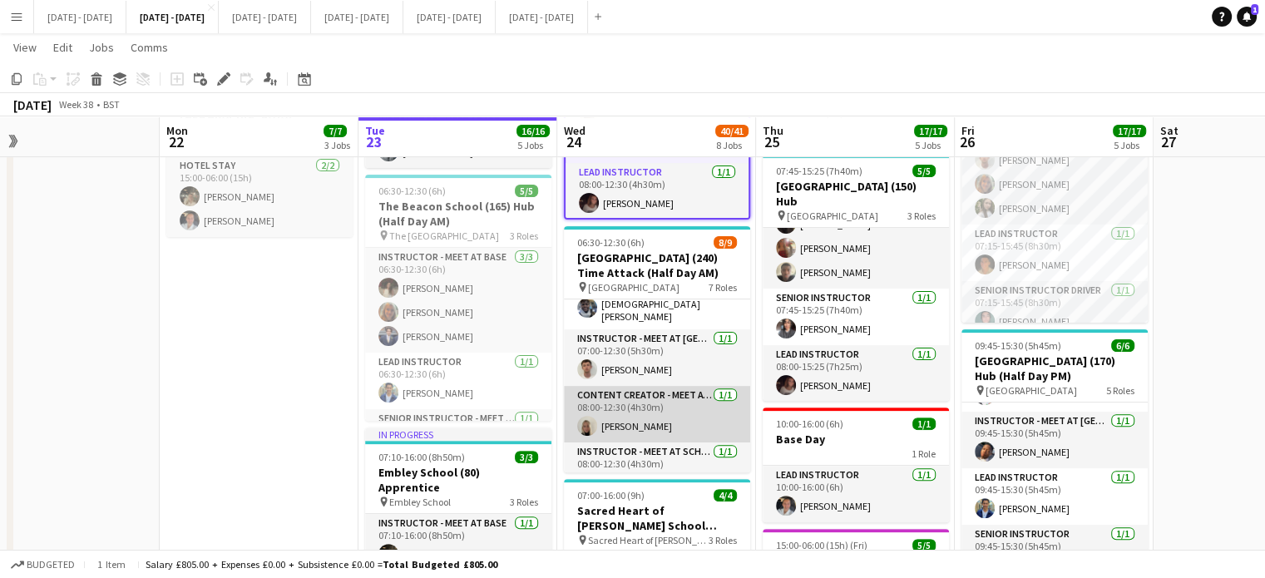
click at [635, 415] on app-card-role "Content Creator - Meet at Base [DATE] 08:00-12:30 (4h30m) [PERSON_NAME]" at bounding box center [657, 414] width 186 height 57
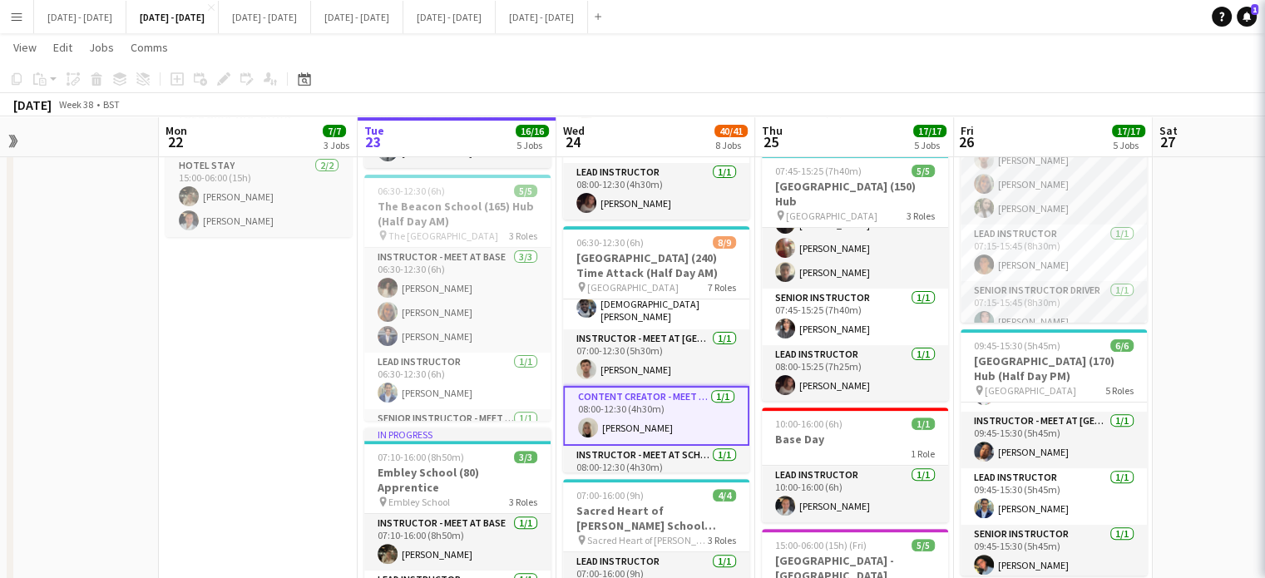
scroll to position [206, 0]
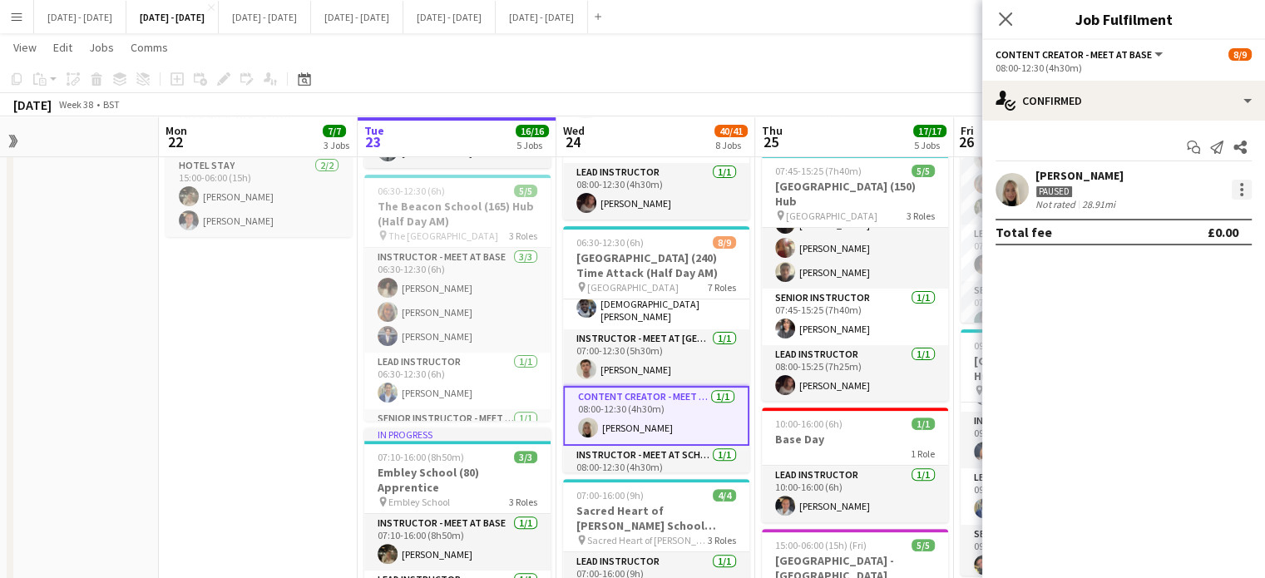
click at [1241, 188] on div at bounding box center [1241, 189] width 3 height 3
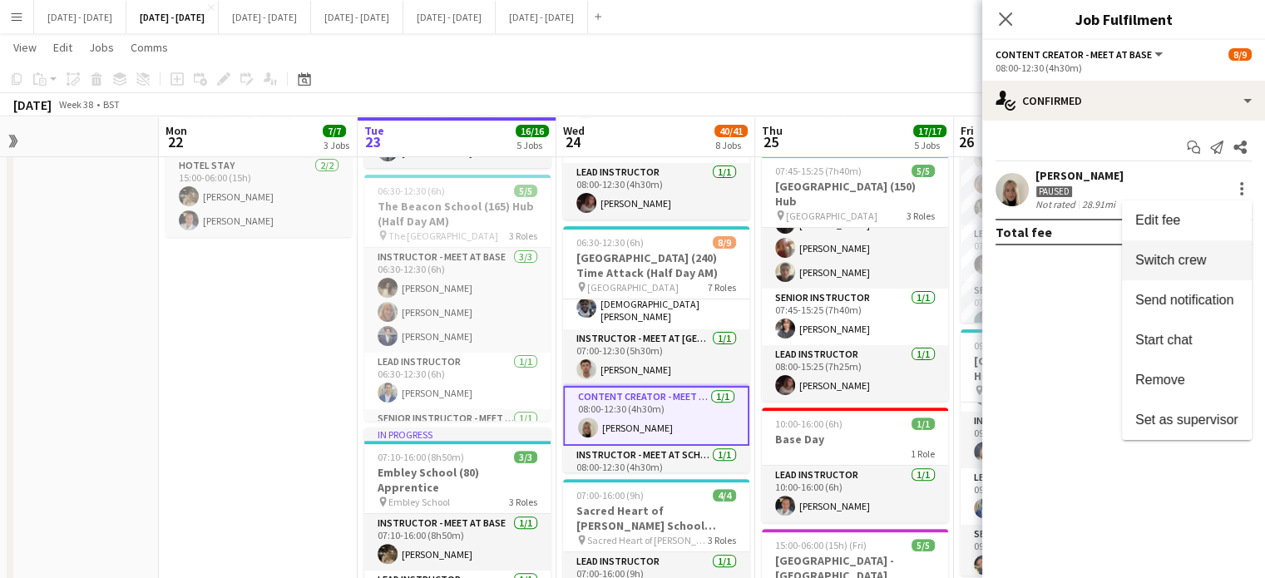
click at [1206, 254] on span "Switch crew" at bounding box center [1186, 259] width 103 height 15
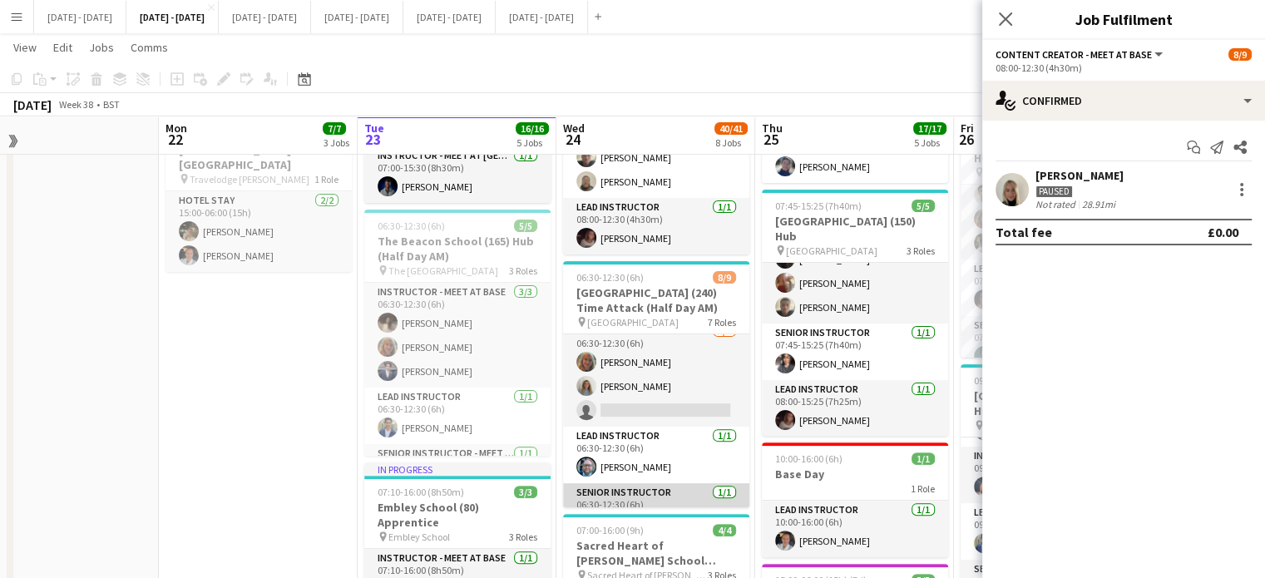
scroll to position [0, 0]
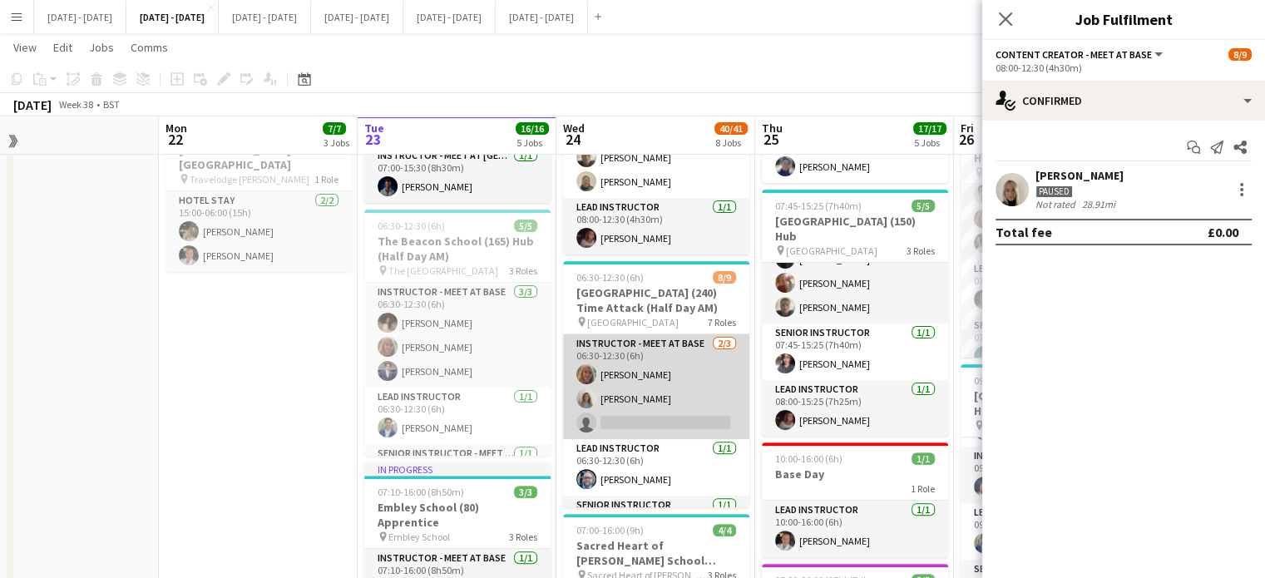
click at [657, 399] on app-card-role "Instructor - Meet at Base [DATE] 06:30-12:30 (6h) [PERSON_NAME] [PERSON_NAME] s…" at bounding box center [656, 386] width 186 height 105
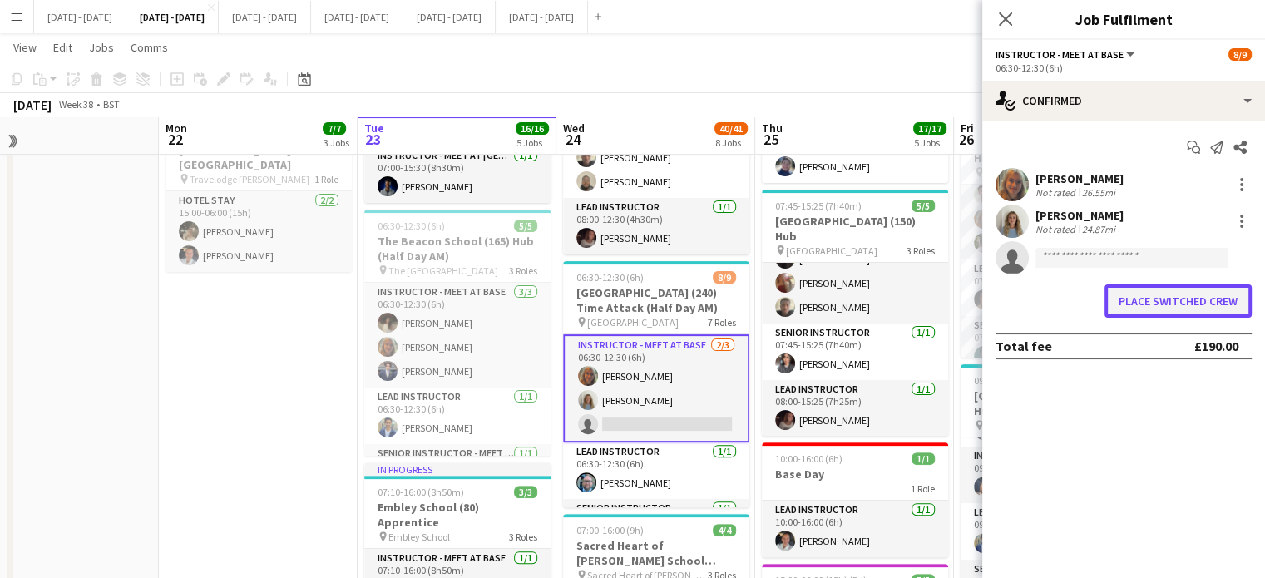
click at [1144, 315] on button "Place switched crew" at bounding box center [1178, 300] width 147 height 33
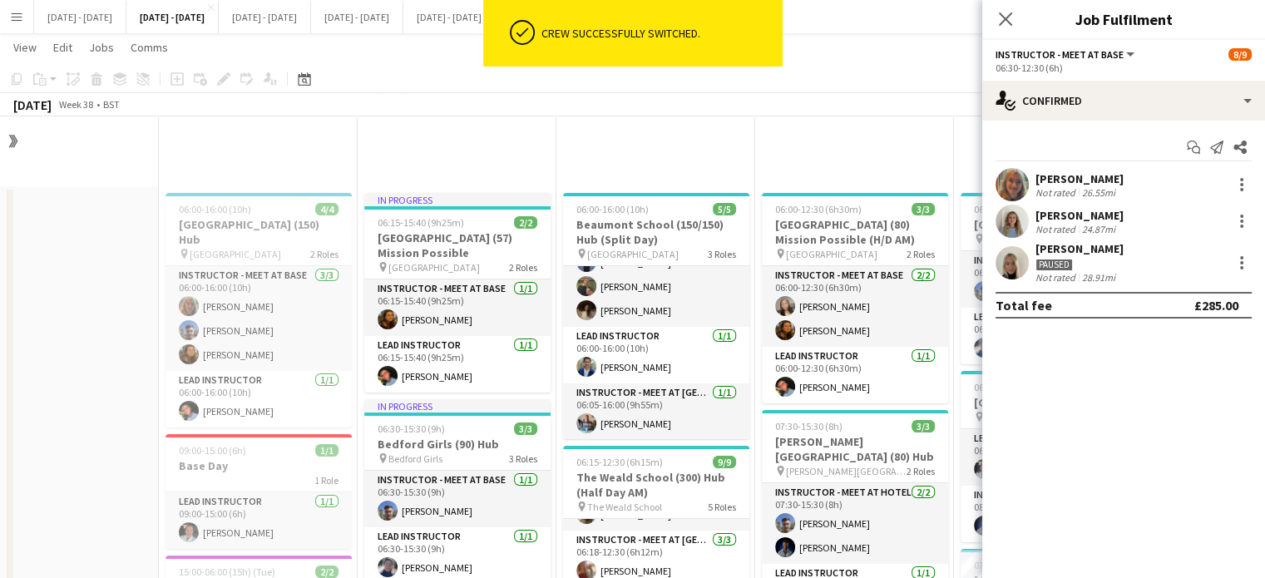
scroll to position [472, 0]
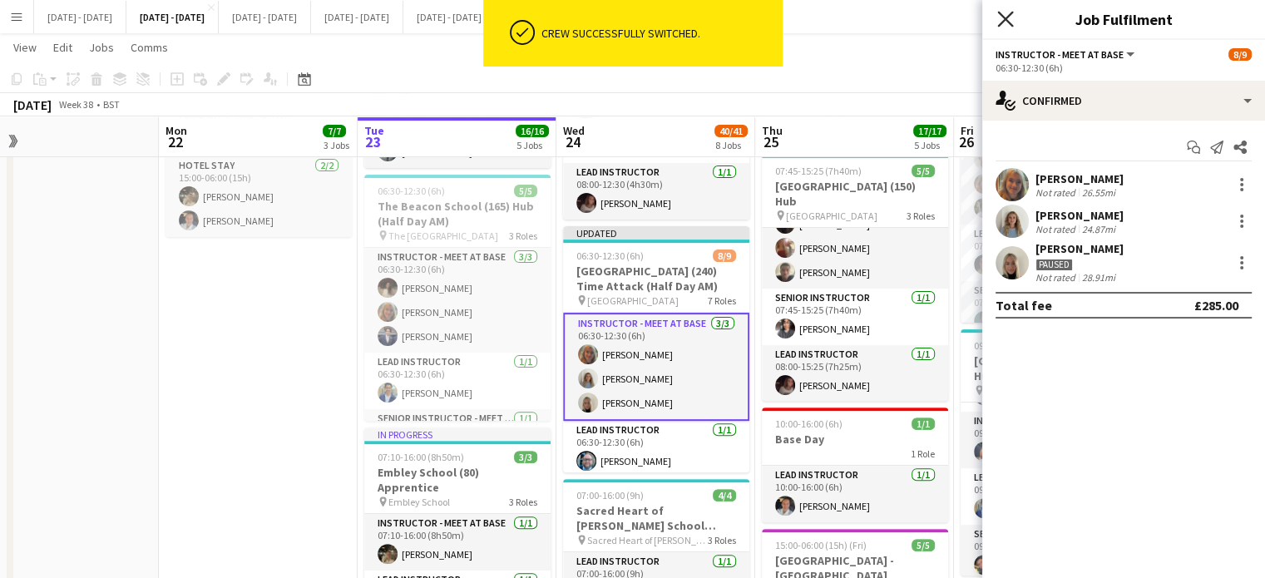
click at [1006, 12] on icon "Close pop-in" at bounding box center [1005, 19] width 16 height 16
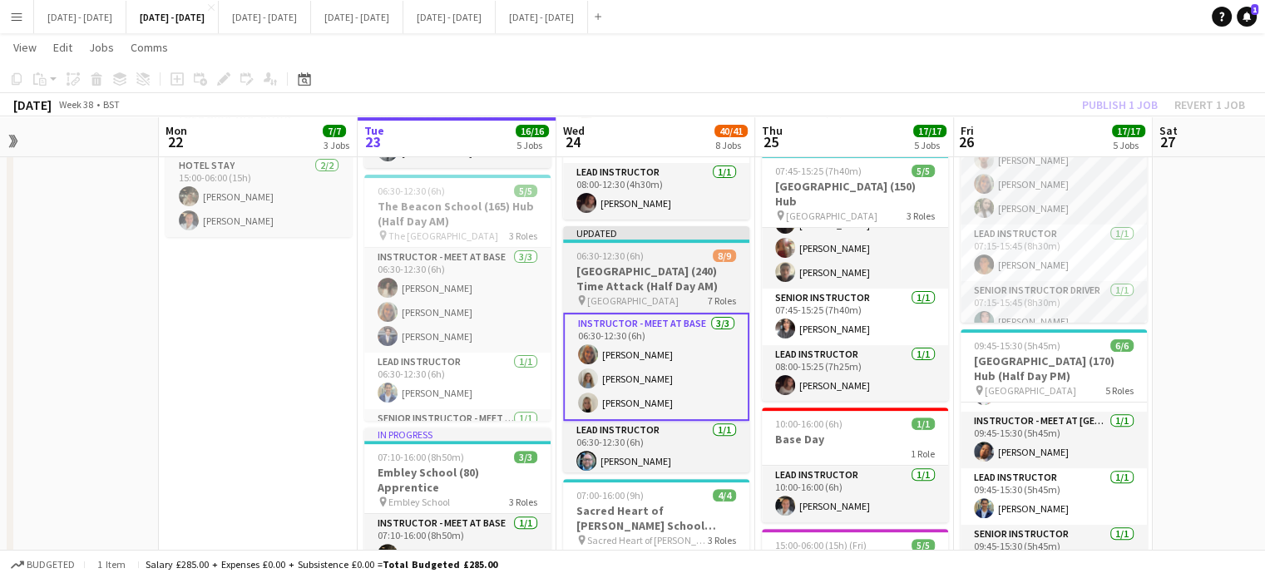
click at [670, 254] on div "06:30-12:30 (6h) 8/9" at bounding box center [656, 256] width 186 height 12
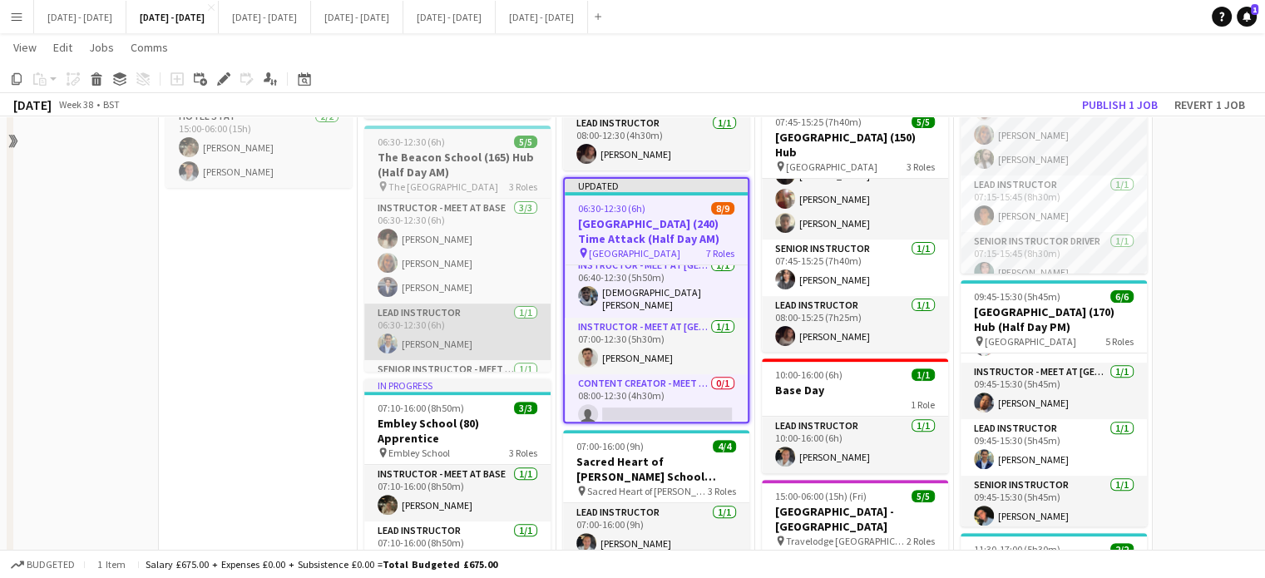
scroll to position [463, 0]
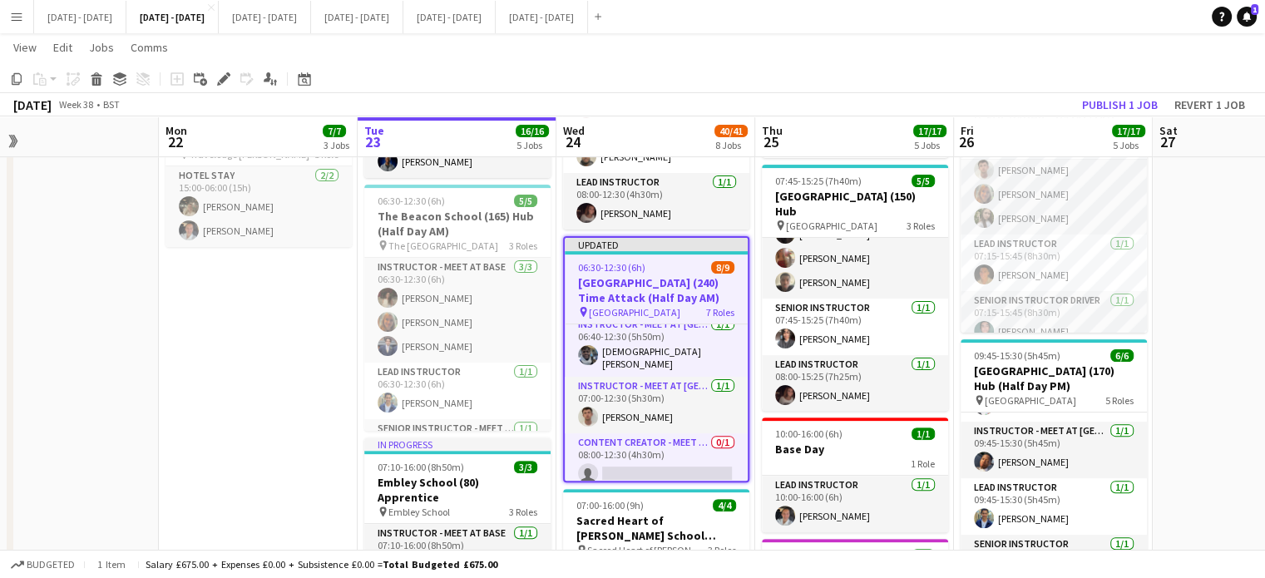
click at [670, 289] on h3 "[GEOGRAPHIC_DATA] (240) Time Attack (Half Day AM)" at bounding box center [656, 290] width 183 height 30
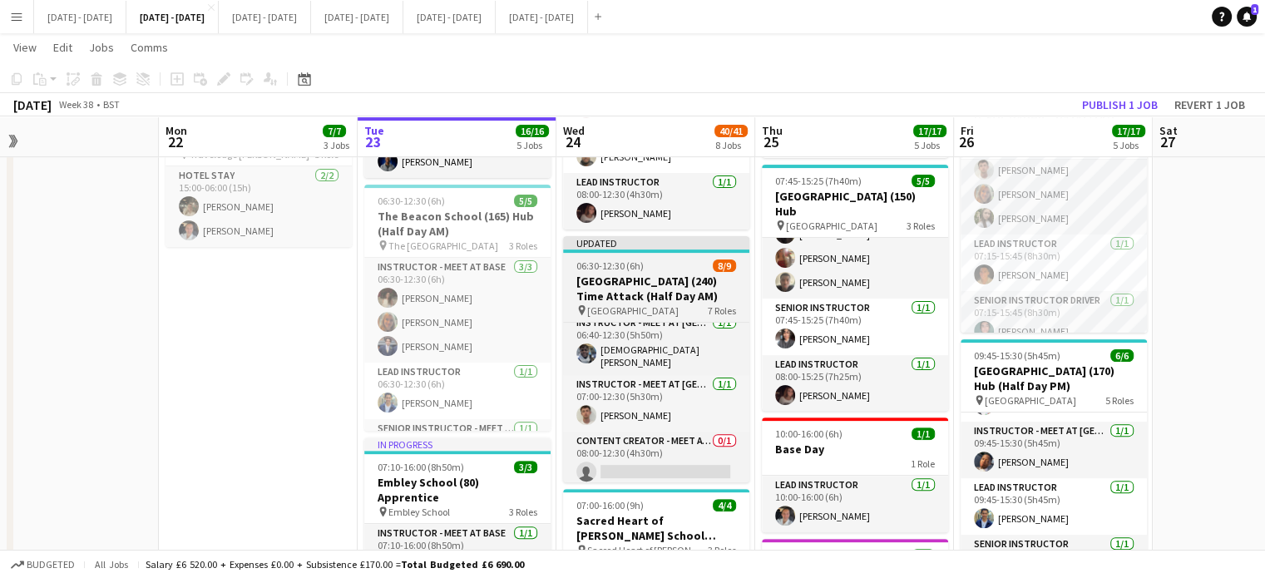
click at [633, 289] on h3 "[GEOGRAPHIC_DATA] (240) Time Attack (Half Day AM)" at bounding box center [656, 289] width 186 height 30
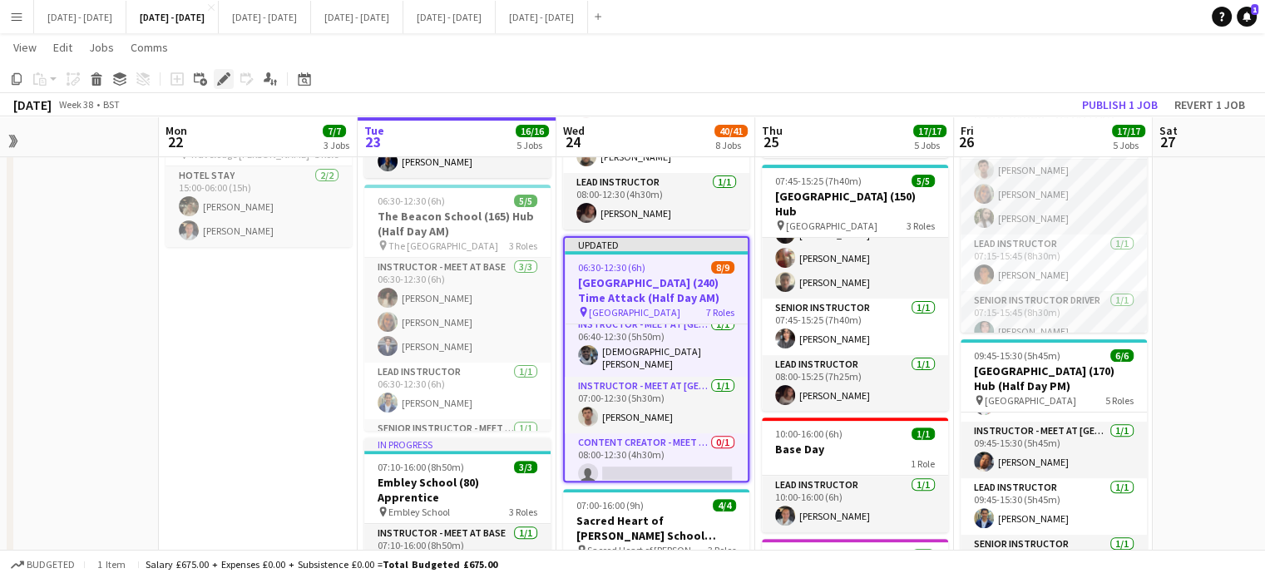
click at [220, 84] on icon at bounding box center [219, 84] width 4 height 4
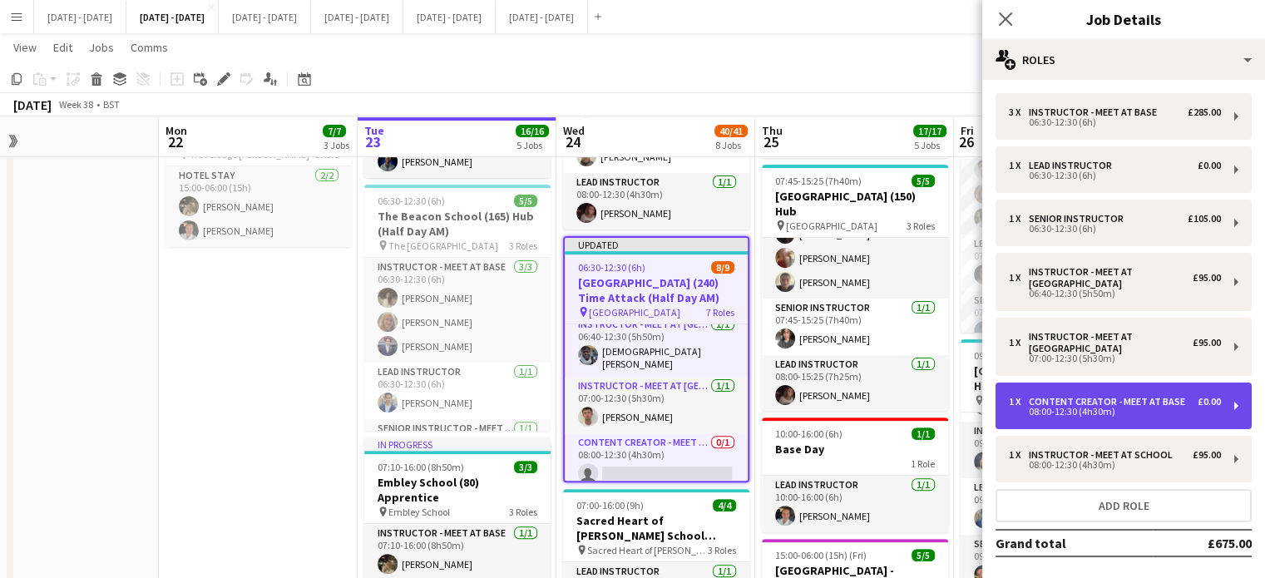
click at [1161, 429] on div "1 x Content Creator - Meet at Base £0.00 08:00-12:30 (4h30m)" at bounding box center [1124, 406] width 256 height 47
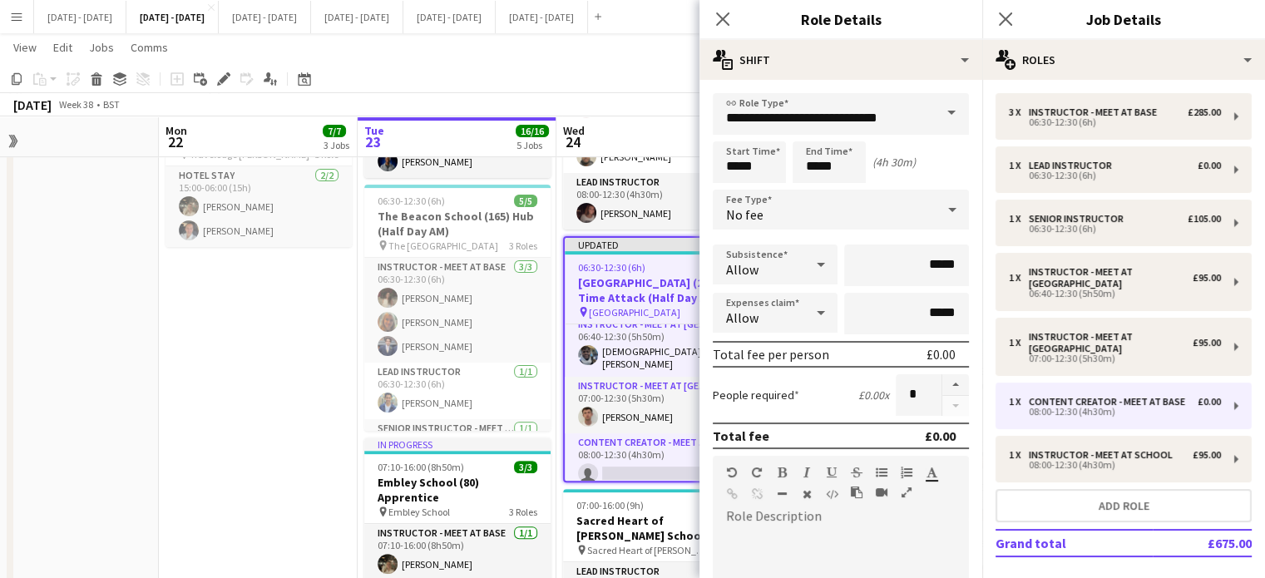
click at [934, 104] on span at bounding box center [951, 113] width 35 height 40
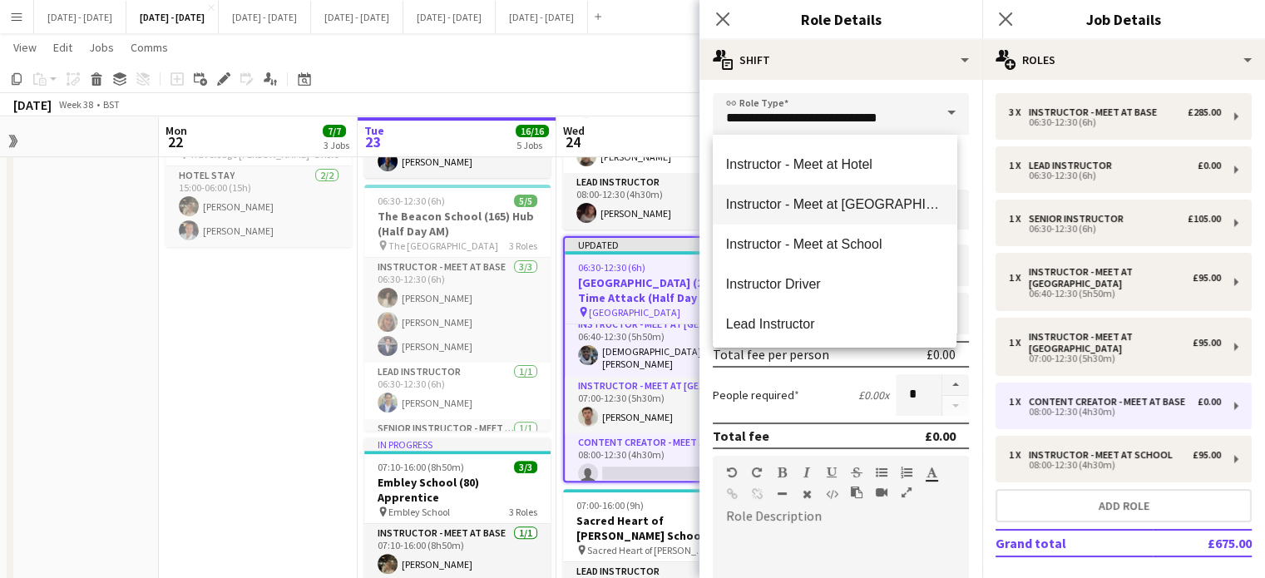
scroll to position [499, 0]
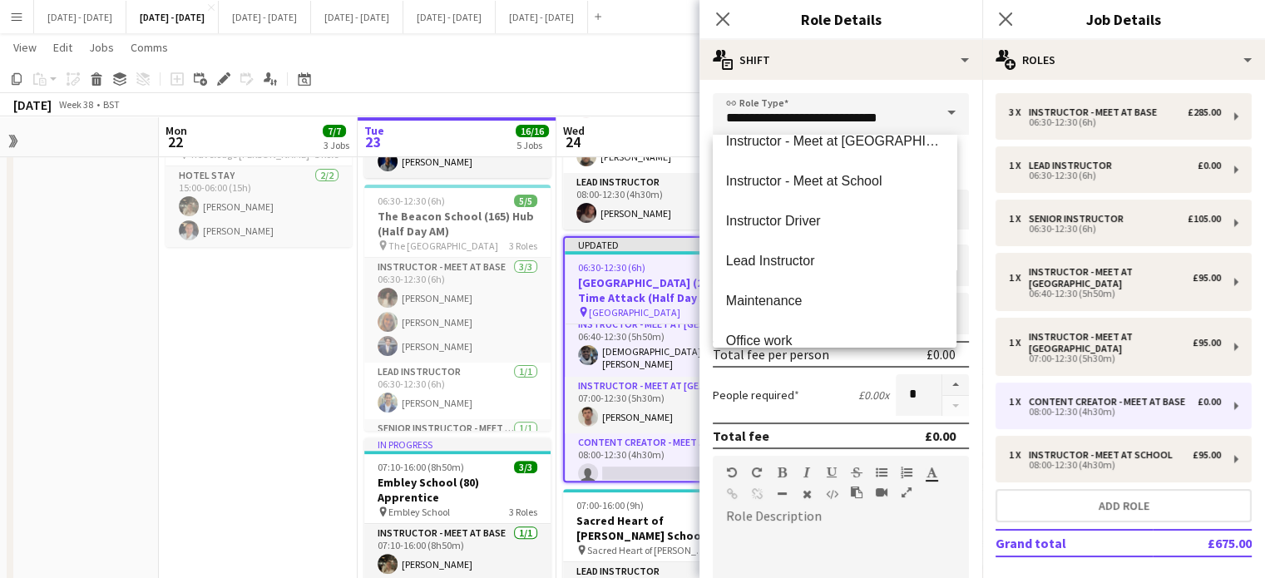
click at [715, 6] on div "Close pop-in" at bounding box center [723, 19] width 47 height 38
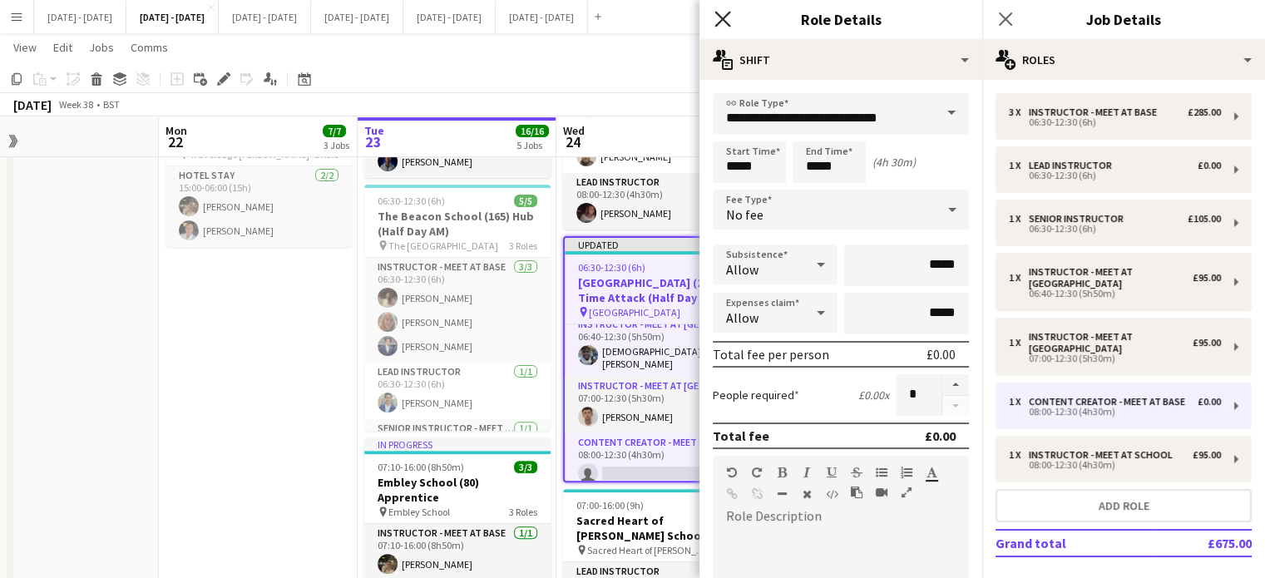
click at [729, 21] on icon "Close pop-in" at bounding box center [723, 19] width 16 height 16
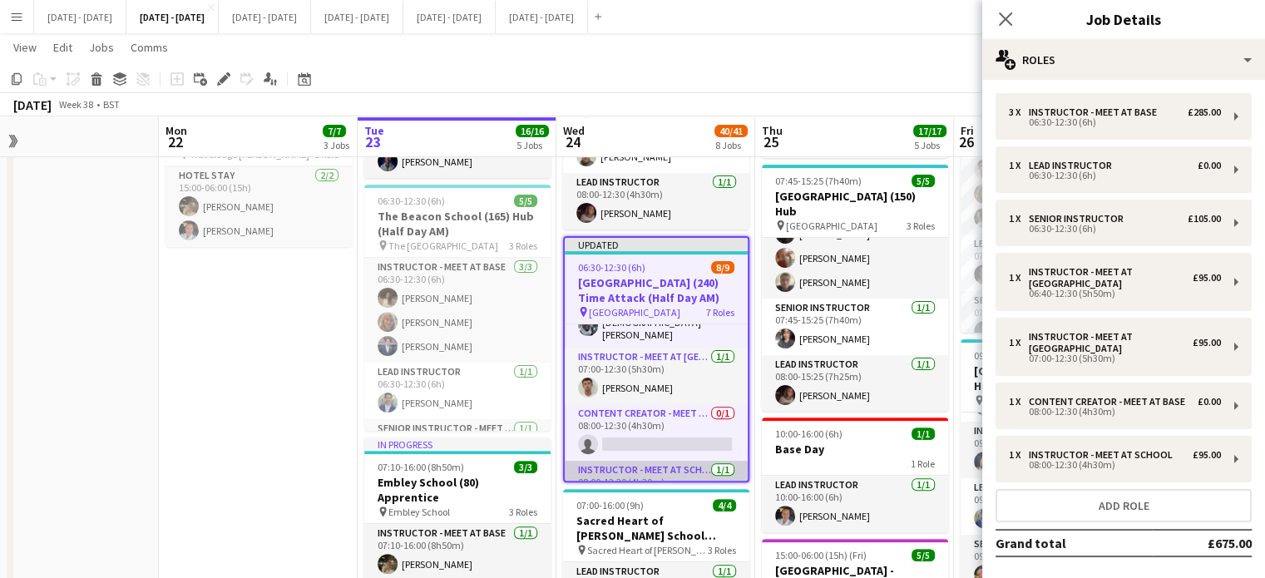
scroll to position [286, 0]
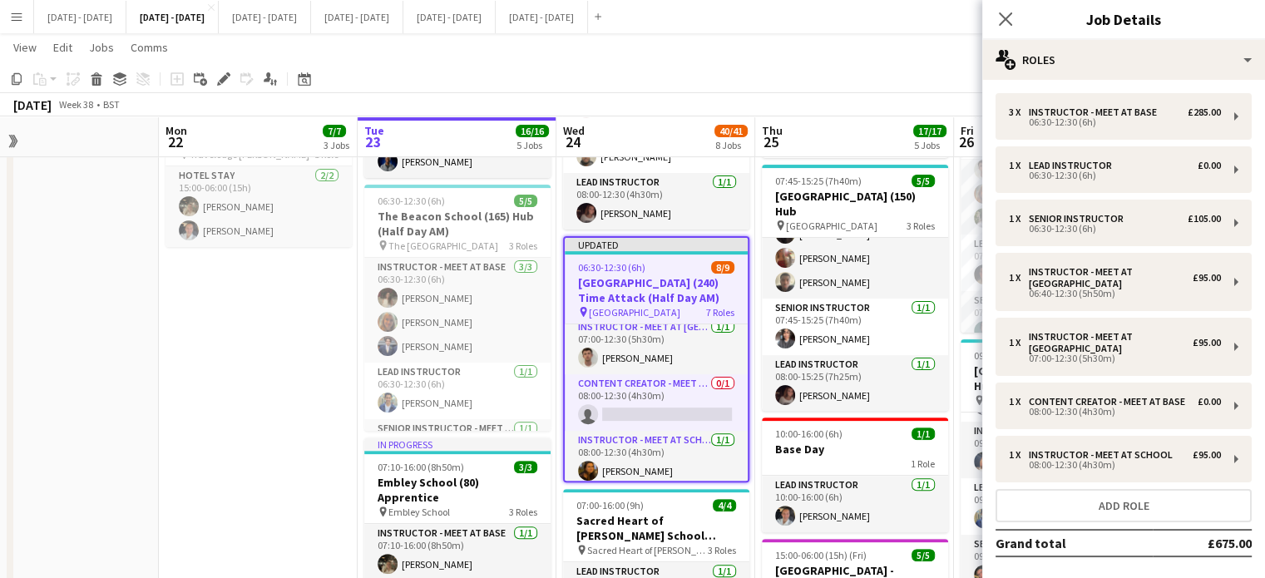
click at [656, 277] on h3 "[GEOGRAPHIC_DATA] (240) Time Attack (Half Day AM)" at bounding box center [656, 290] width 183 height 30
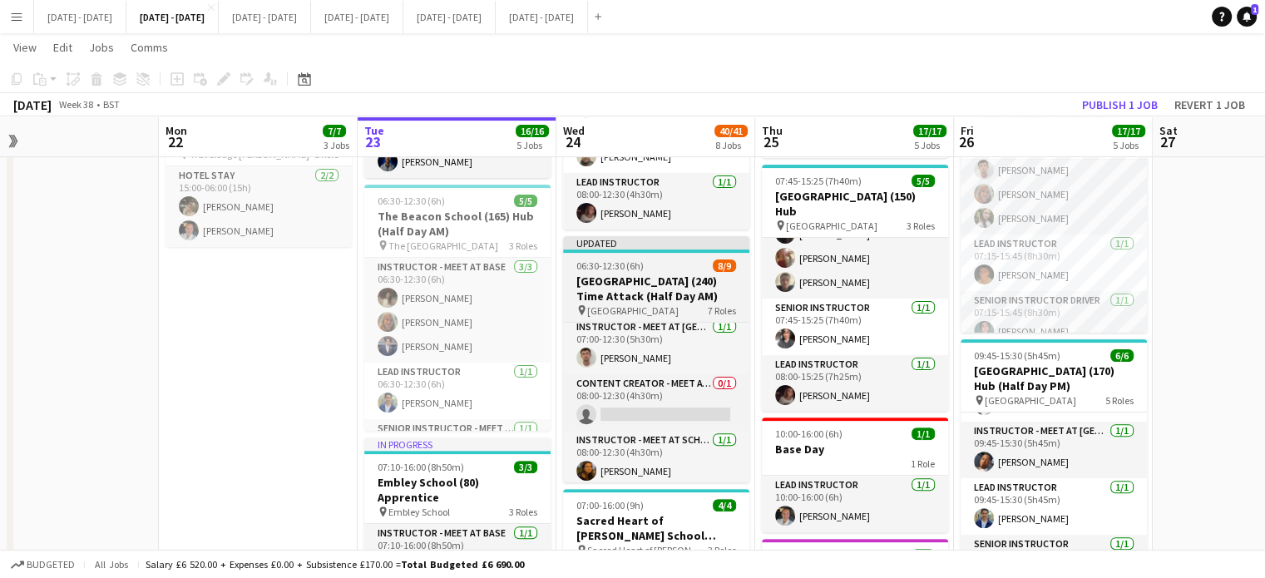
click at [647, 280] on h3 "[GEOGRAPHIC_DATA] (240) Time Attack (Half Day AM)" at bounding box center [656, 289] width 186 height 30
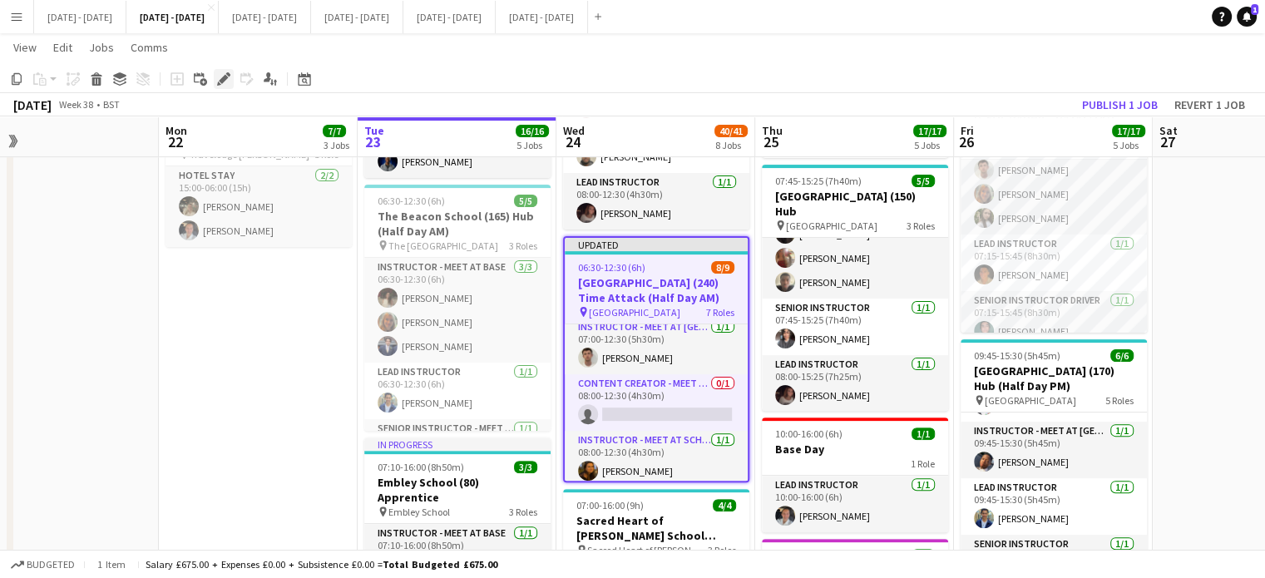
click at [230, 77] on icon "Edit" at bounding box center [223, 78] width 13 height 13
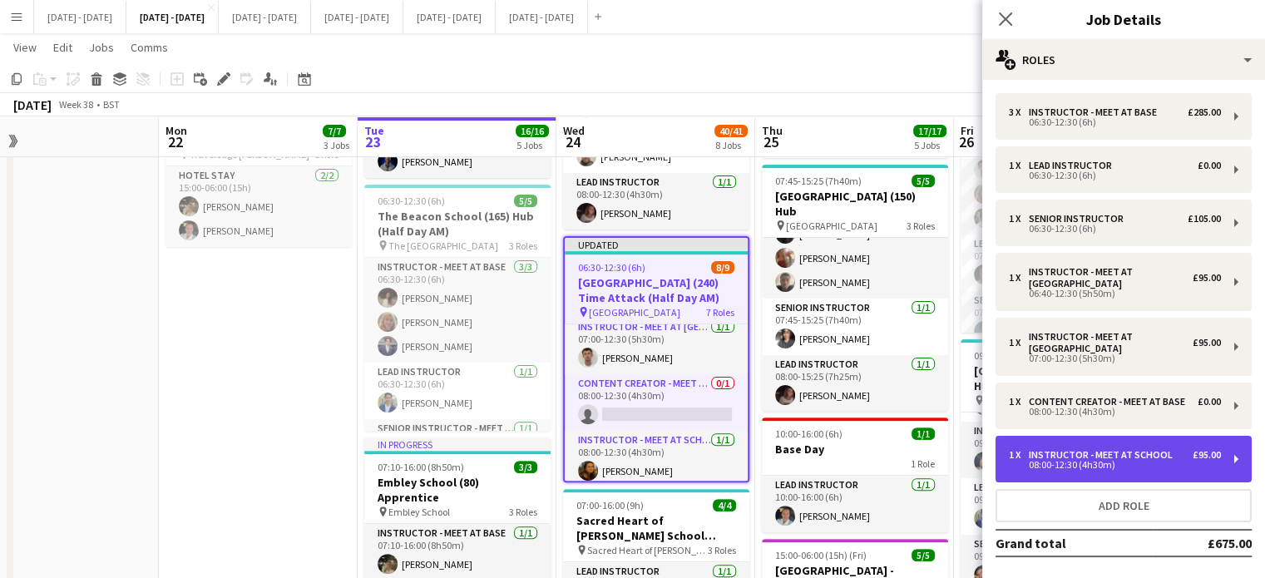
click at [1152, 469] on div "08:00-12:30 (4h30m)" at bounding box center [1115, 465] width 212 height 8
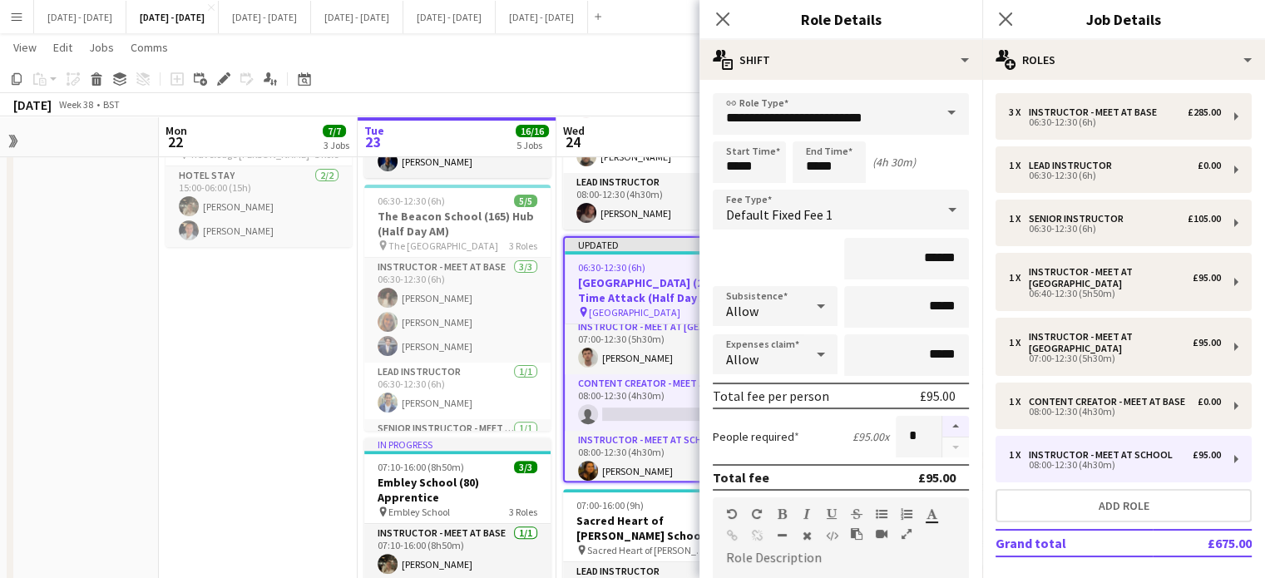
click at [942, 423] on button "button" at bounding box center [955, 427] width 27 height 22
type input "*"
click at [723, 15] on icon "Close pop-in" at bounding box center [723, 19] width 16 height 16
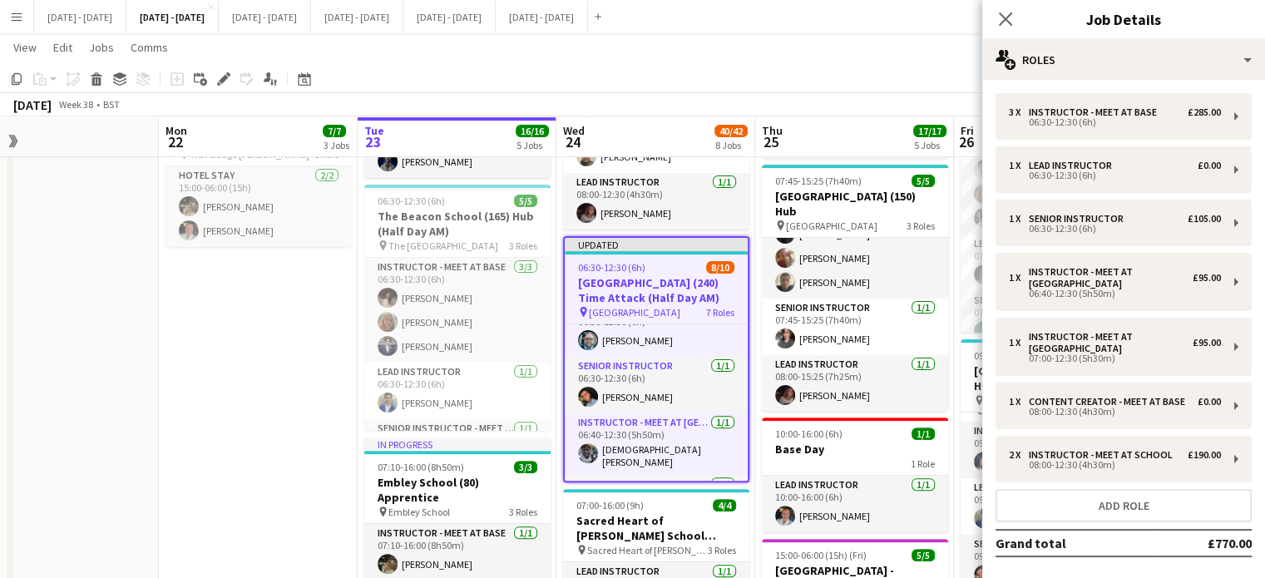
scroll to position [37, 0]
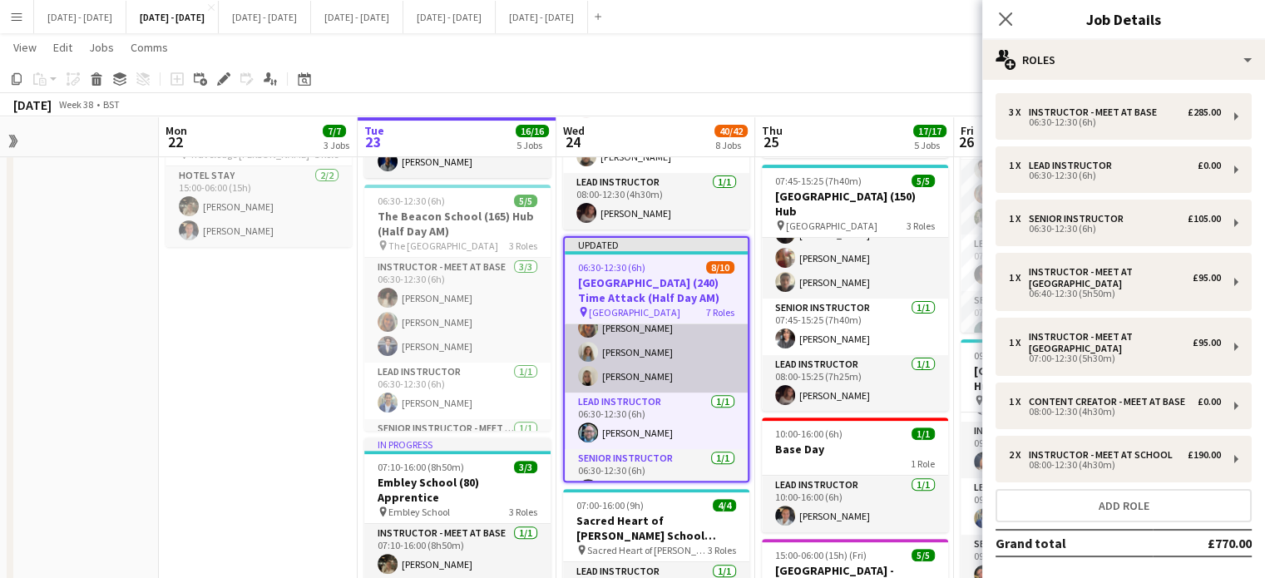
click at [642, 365] on app-card-role "Instructor - Meet at Base [DATE] 06:30-12:30 (6h) [PERSON_NAME] [PERSON_NAME] […" at bounding box center [656, 340] width 183 height 105
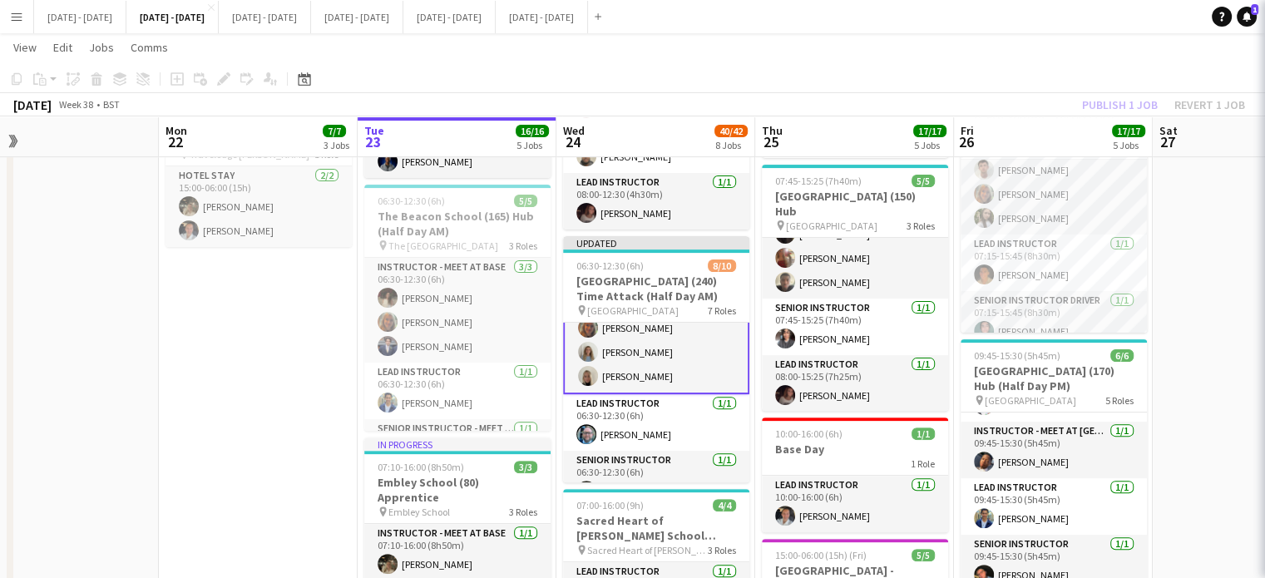
scroll to position [38, 0]
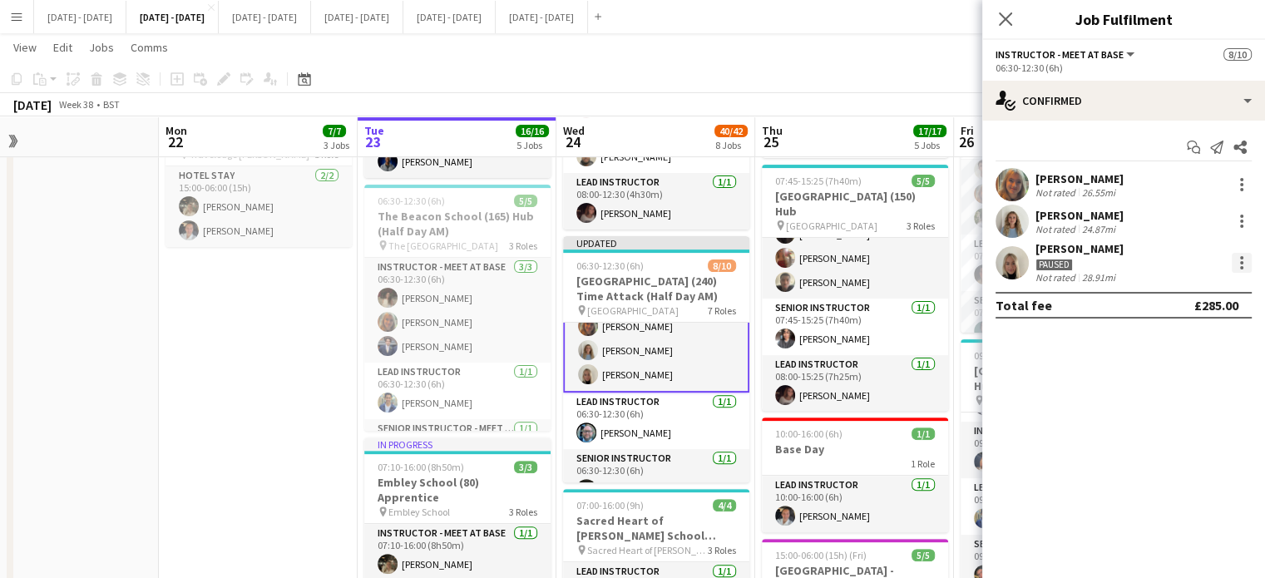
click at [1241, 267] on div at bounding box center [1241, 267] width 3 height 3
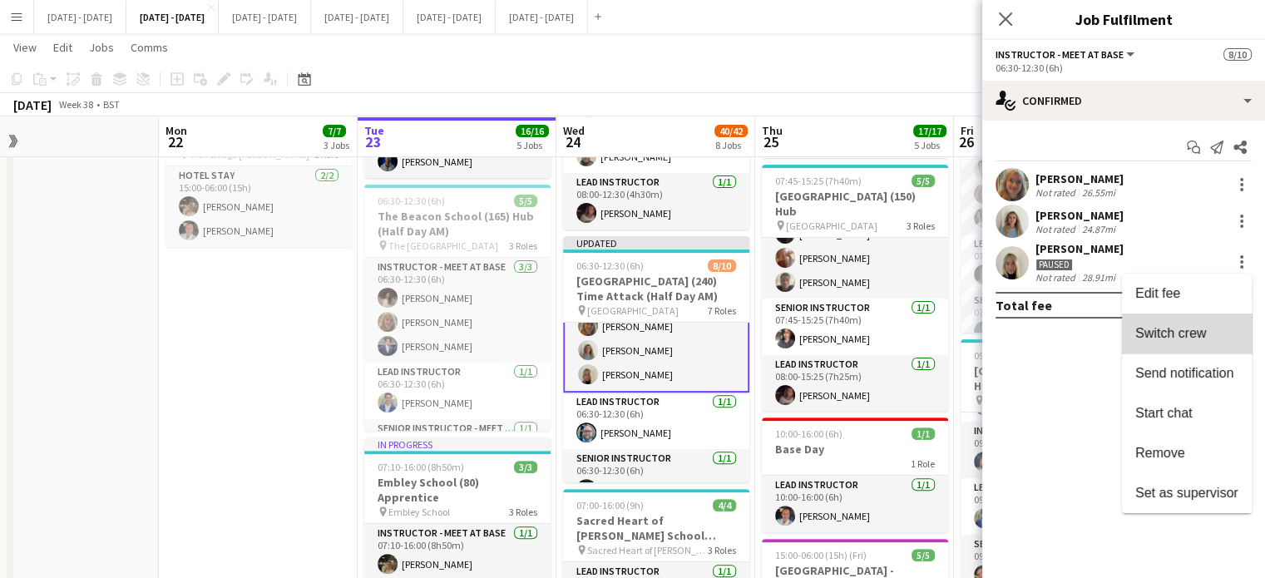
click at [1200, 335] on span "Switch crew" at bounding box center [1170, 332] width 71 height 14
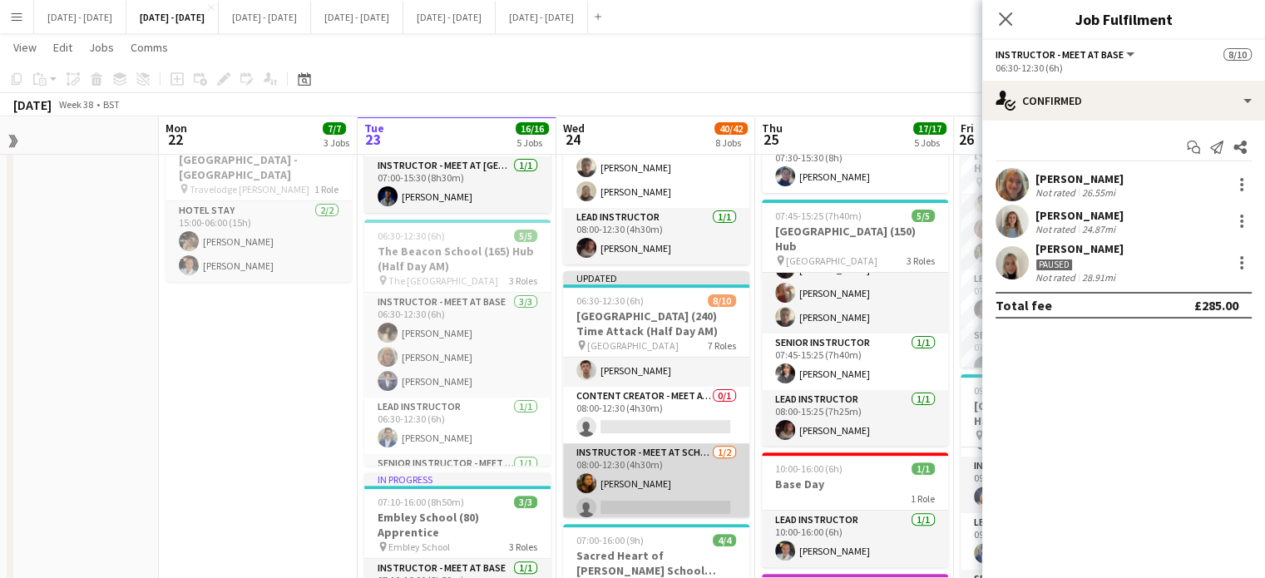
click at [673, 478] on app-card-role "Instructor - Meet at School [DATE] 08:00-12:30 (4h30m) [PERSON_NAME] single-neu…" at bounding box center [656, 483] width 186 height 81
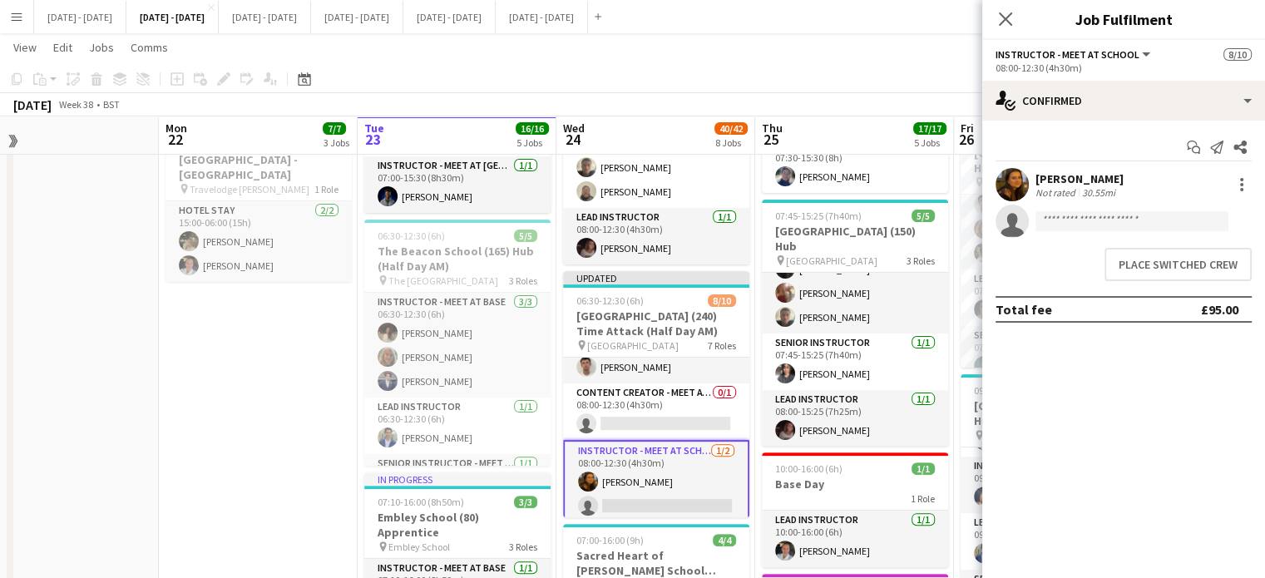
scroll to position [308, 0]
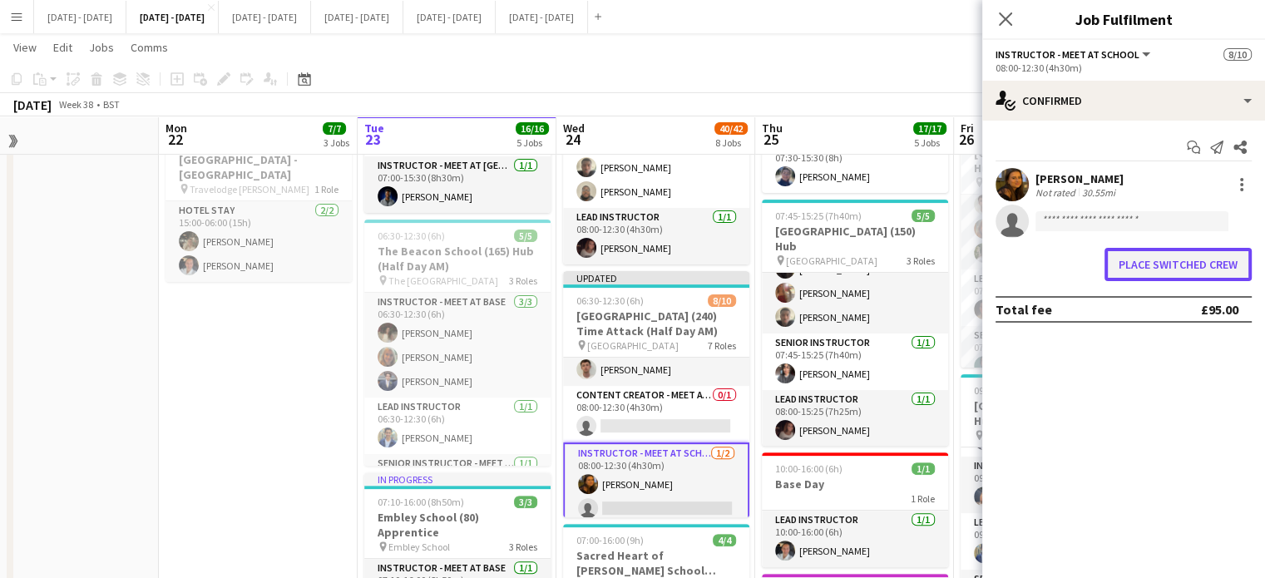
click at [1151, 262] on button "Place switched crew" at bounding box center [1178, 264] width 147 height 33
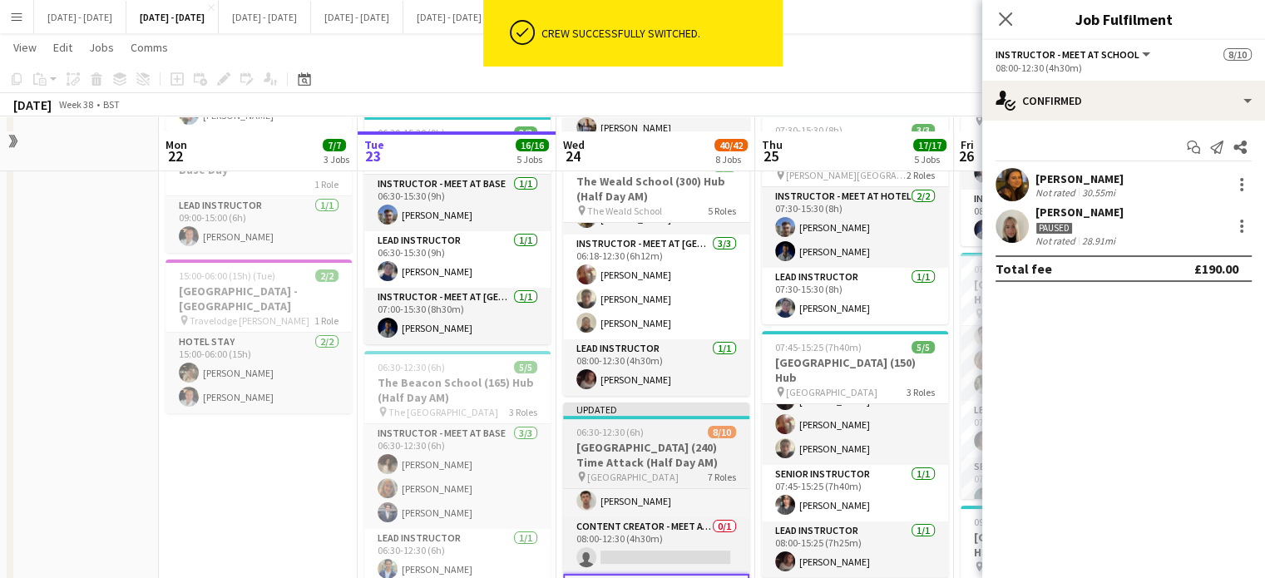
scroll to position [463, 0]
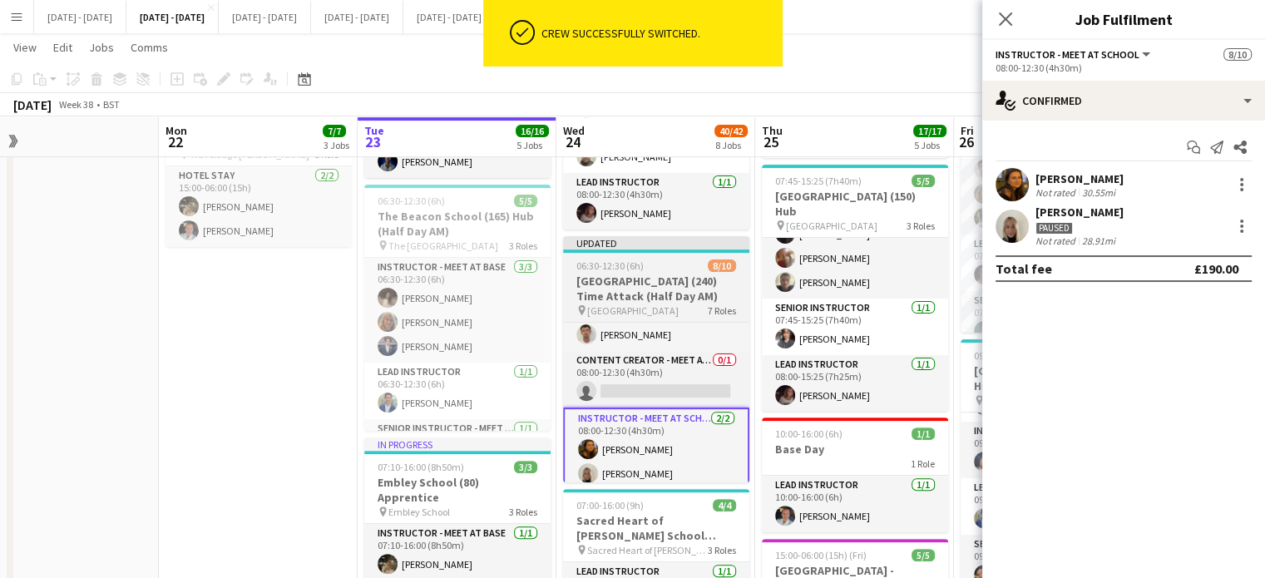
click at [663, 282] on h3 "[GEOGRAPHIC_DATA] (240) Time Attack (Half Day AM)" at bounding box center [656, 289] width 186 height 30
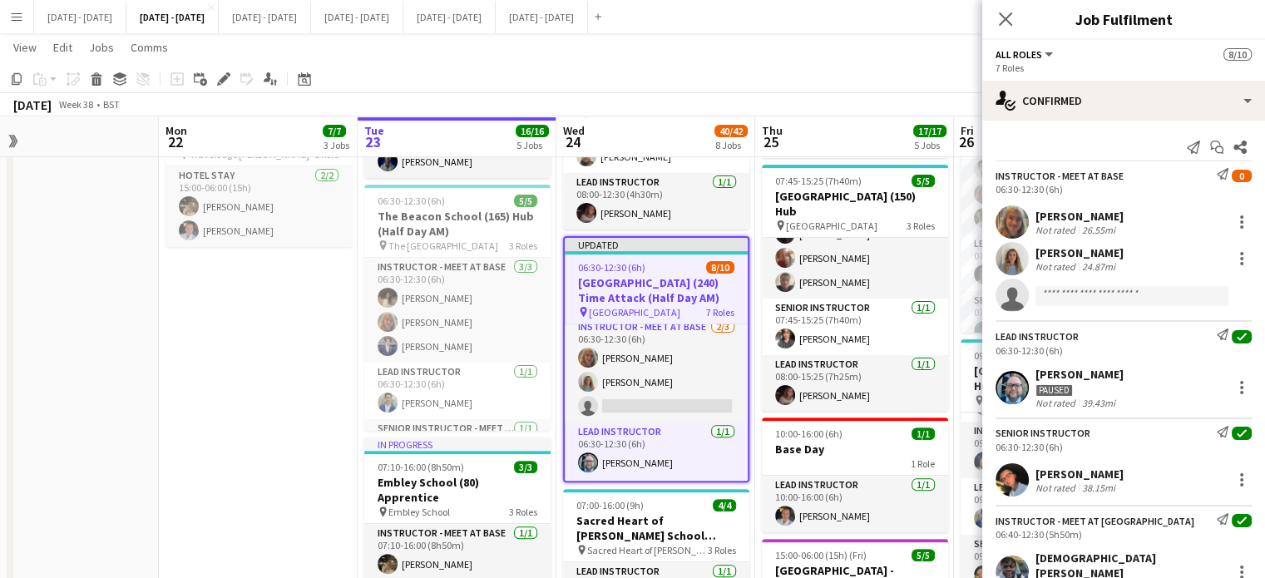
scroll to position [0, 0]
click at [219, 84] on icon at bounding box center [219, 84] width 4 height 4
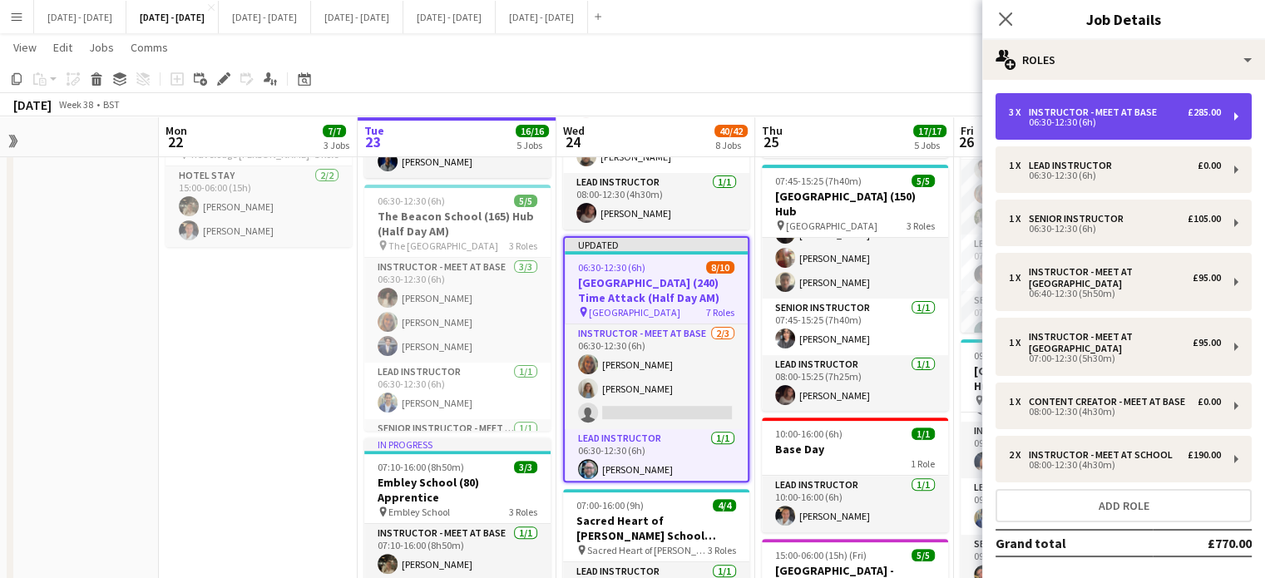
click at [1102, 121] on div "06:30-12:30 (6h)" at bounding box center [1115, 122] width 212 height 8
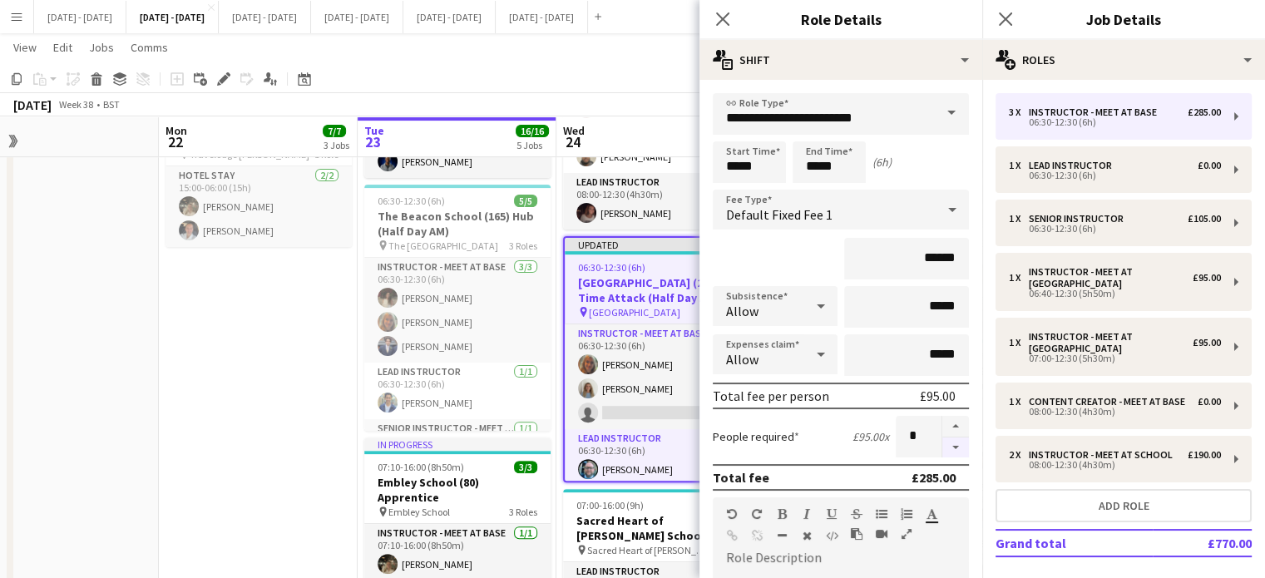
click at [948, 445] on button "button" at bounding box center [955, 448] width 27 height 21
type input "*"
click at [722, 16] on icon "Close pop-in" at bounding box center [723, 19] width 16 height 16
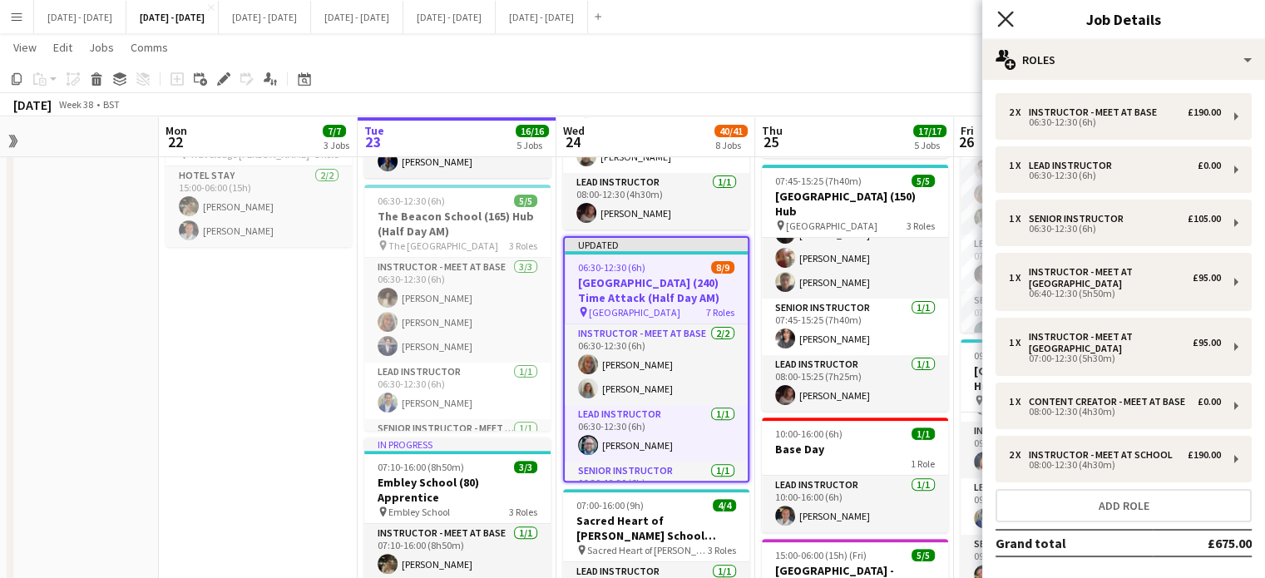
click at [1008, 22] on icon at bounding box center [1005, 19] width 16 height 16
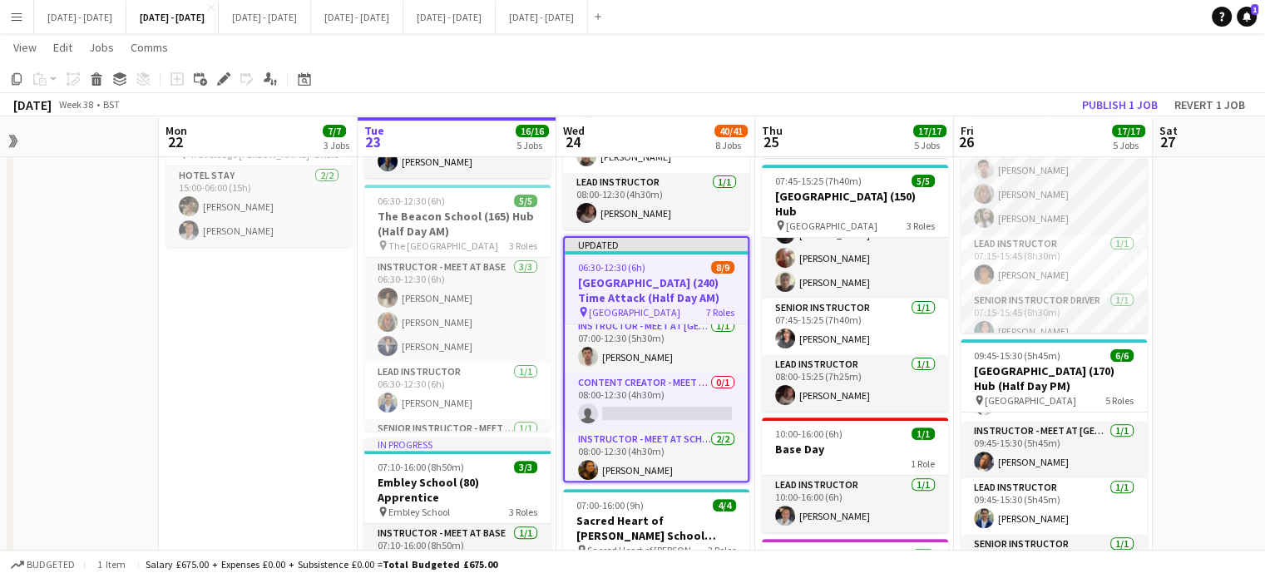
scroll to position [286, 0]
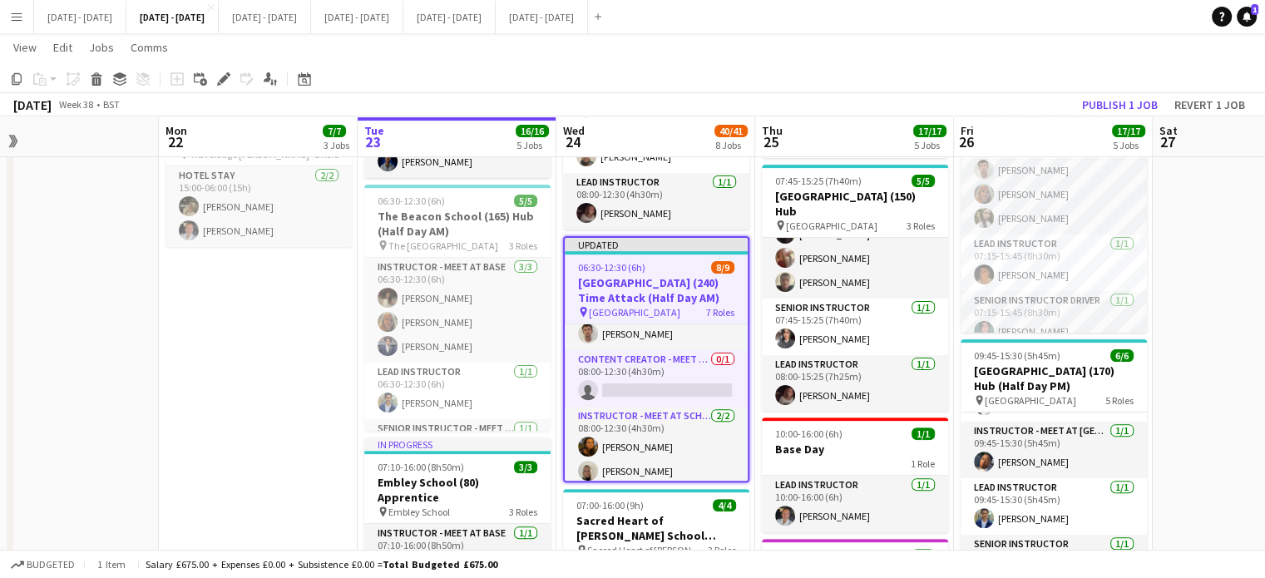
click at [642, 282] on h3 "[GEOGRAPHIC_DATA] (240) Time Attack (Half Day AM)" at bounding box center [656, 290] width 183 height 30
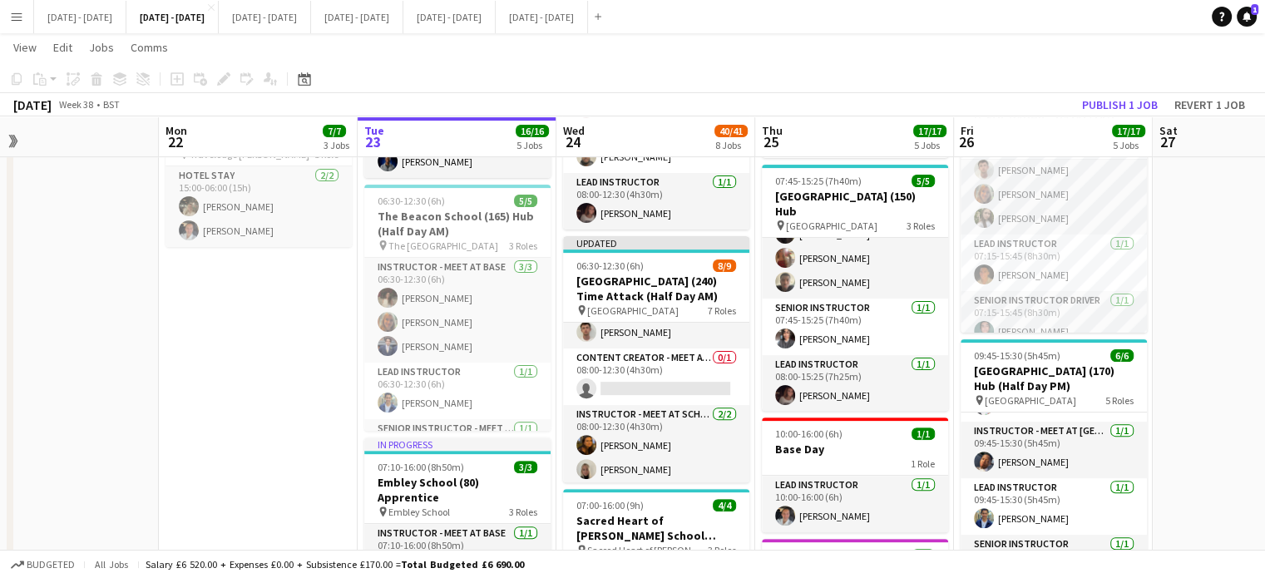
scroll to position [284, 0]
click at [1111, 108] on button "Publish 1 job" at bounding box center [1120, 105] width 89 height 22
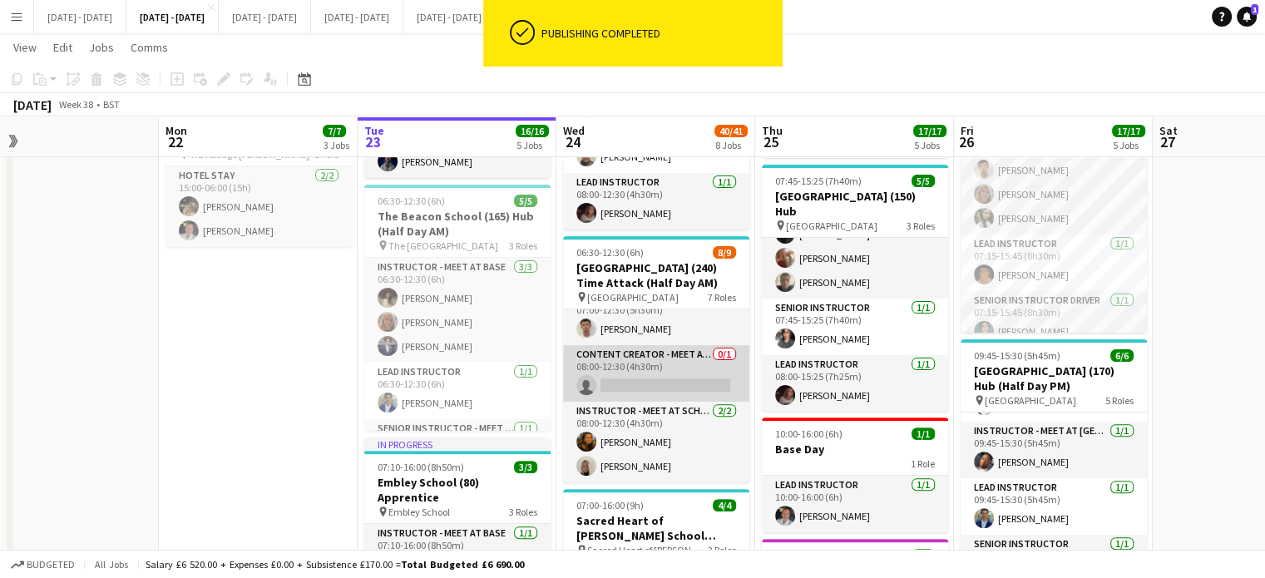
scroll to position [271, 0]
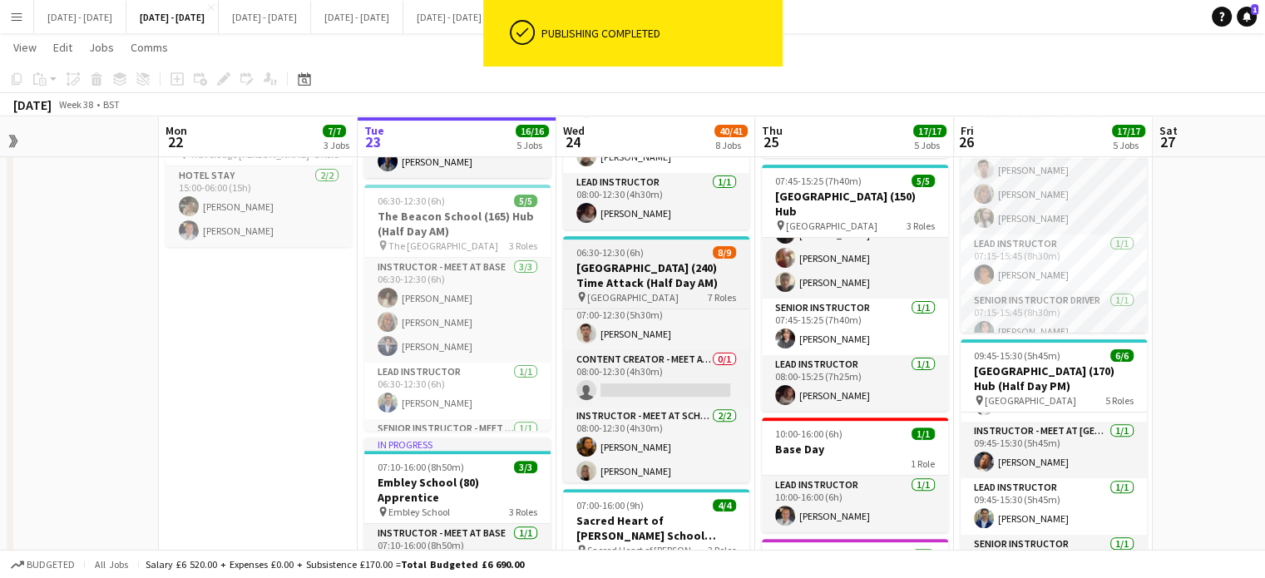
click at [655, 270] on h3 "[GEOGRAPHIC_DATA] (240) Time Attack (Half Day AM)" at bounding box center [656, 275] width 186 height 30
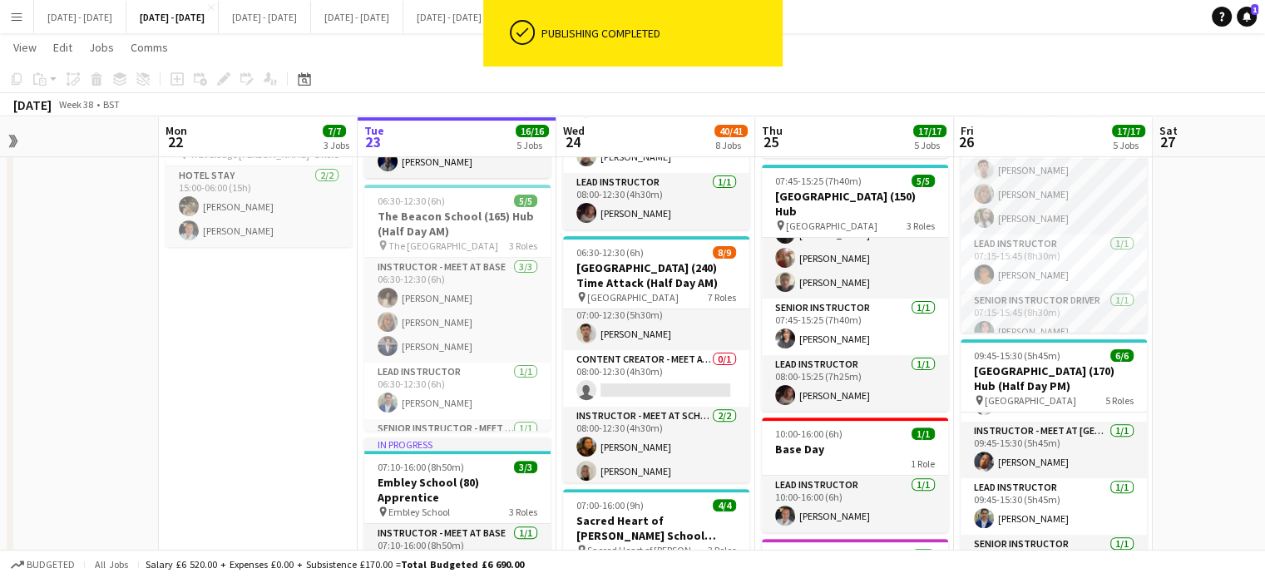
scroll to position [274, 0]
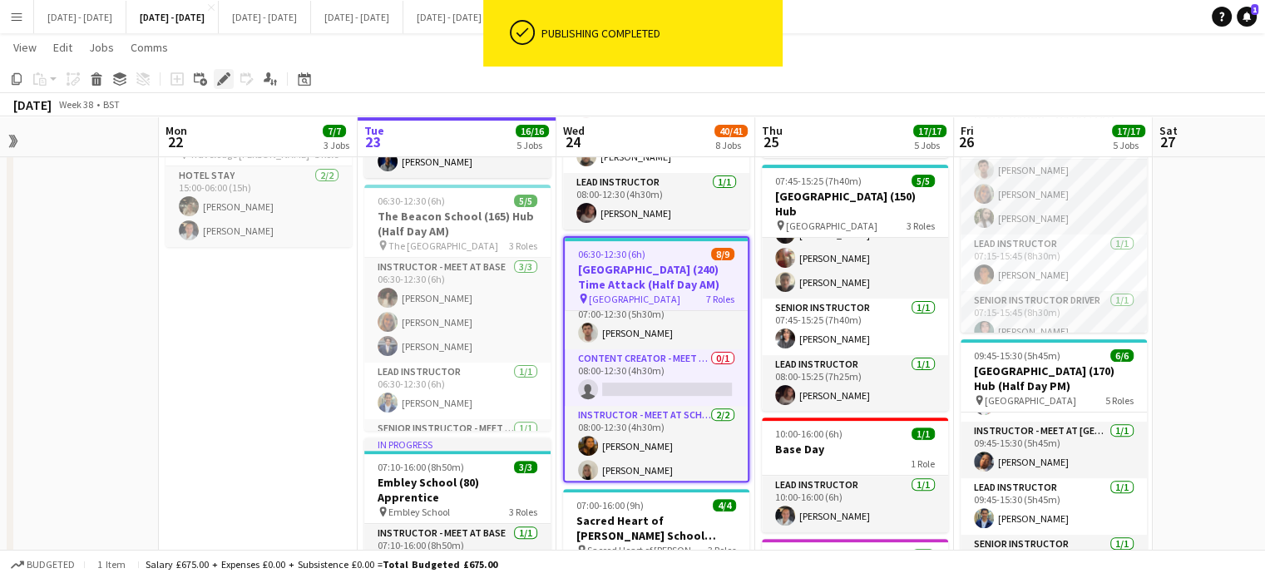
click at [225, 75] on icon at bounding box center [223, 79] width 9 height 9
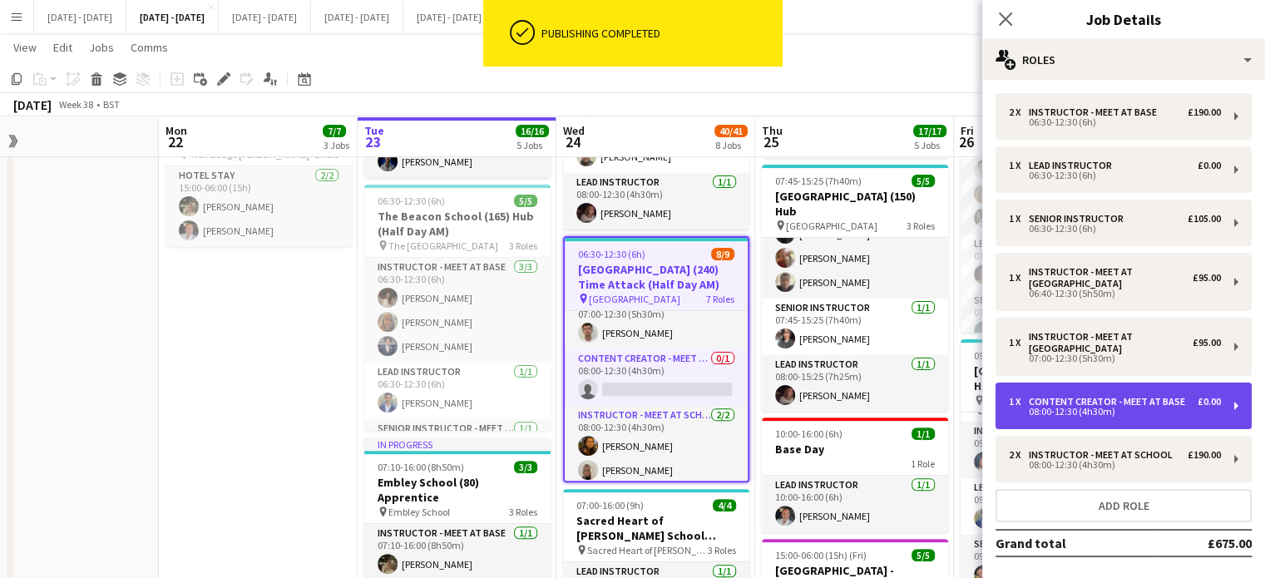
click at [1133, 405] on div "Content Creator - Meet at Base" at bounding box center [1110, 402] width 163 height 12
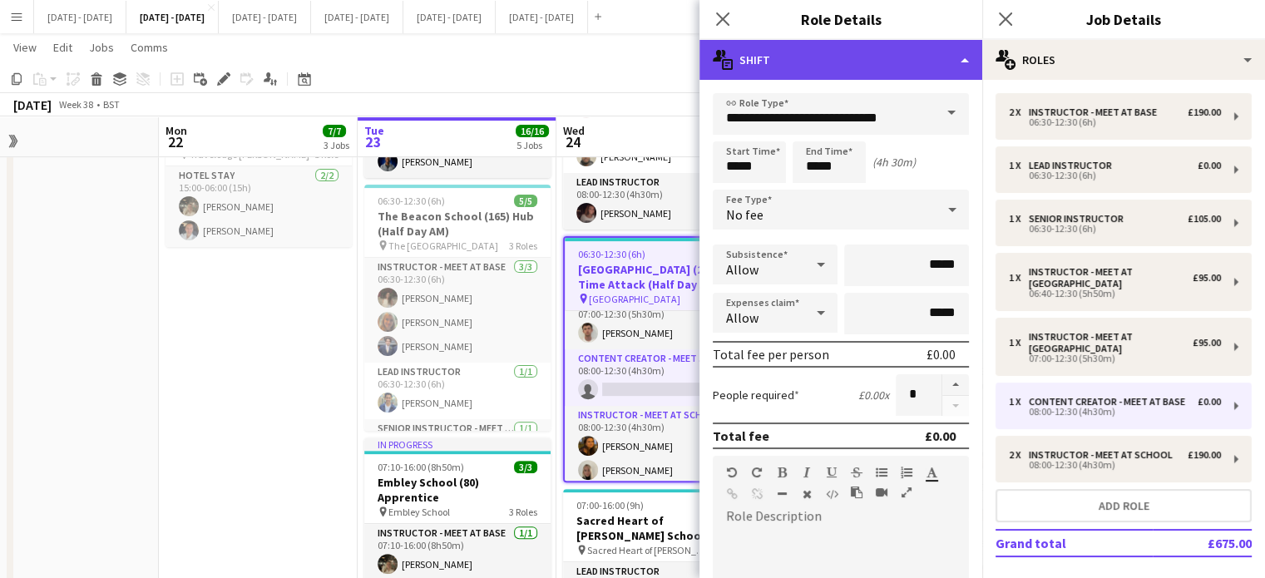
click at [929, 66] on div "multiple-actions-text Shift" at bounding box center [841, 60] width 283 height 40
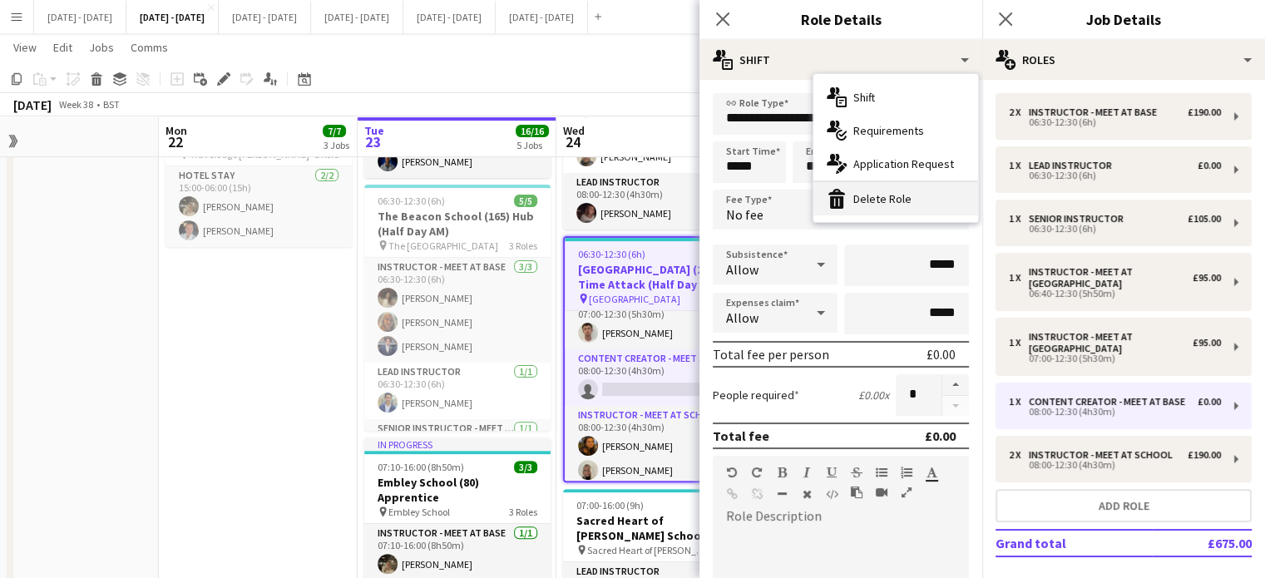
click at [923, 199] on div "bin-2 Delete Role" at bounding box center [896, 198] width 165 height 33
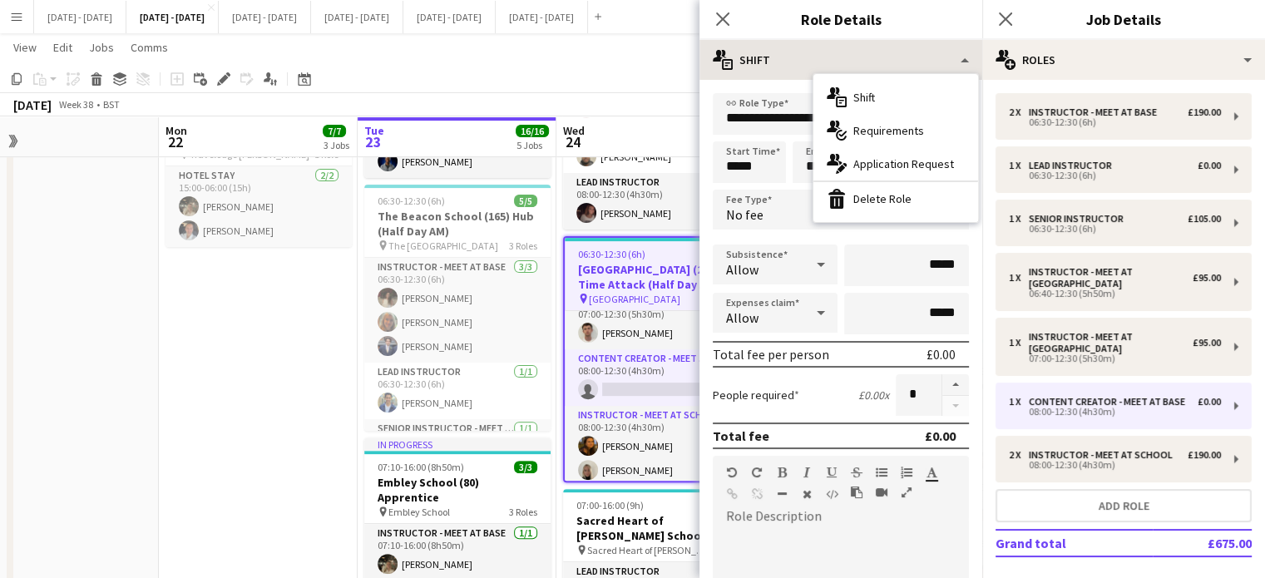
scroll to position [230, 0]
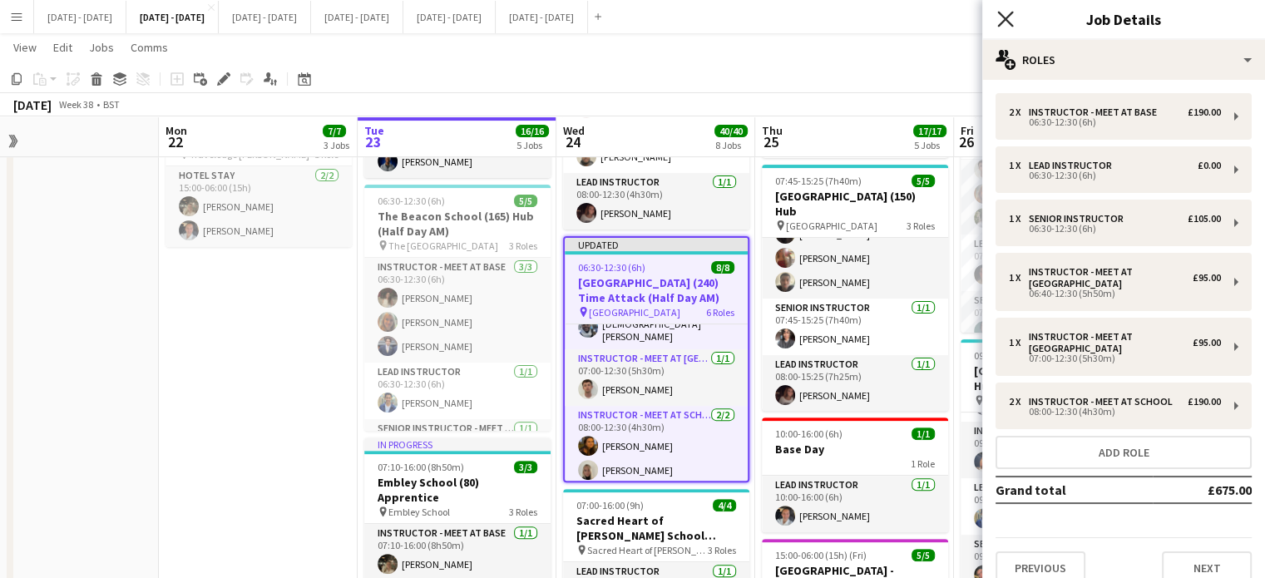
click at [1009, 17] on icon "Close pop-in" at bounding box center [1005, 19] width 16 height 16
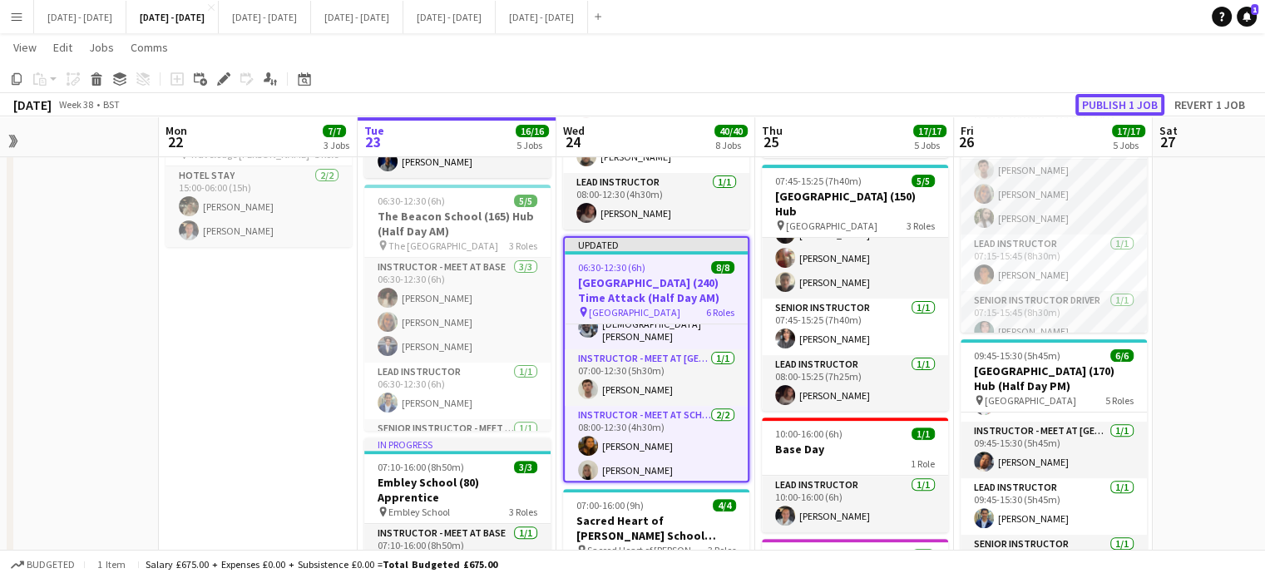
click at [1116, 112] on button "Publish 1 job" at bounding box center [1120, 105] width 89 height 22
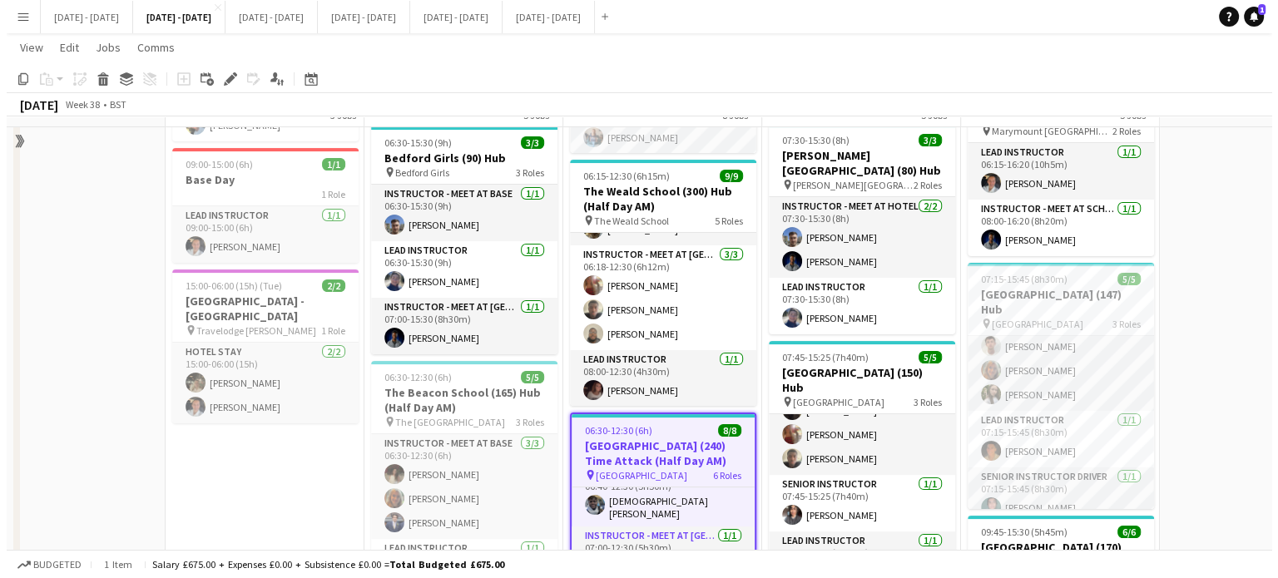
scroll to position [0, 0]
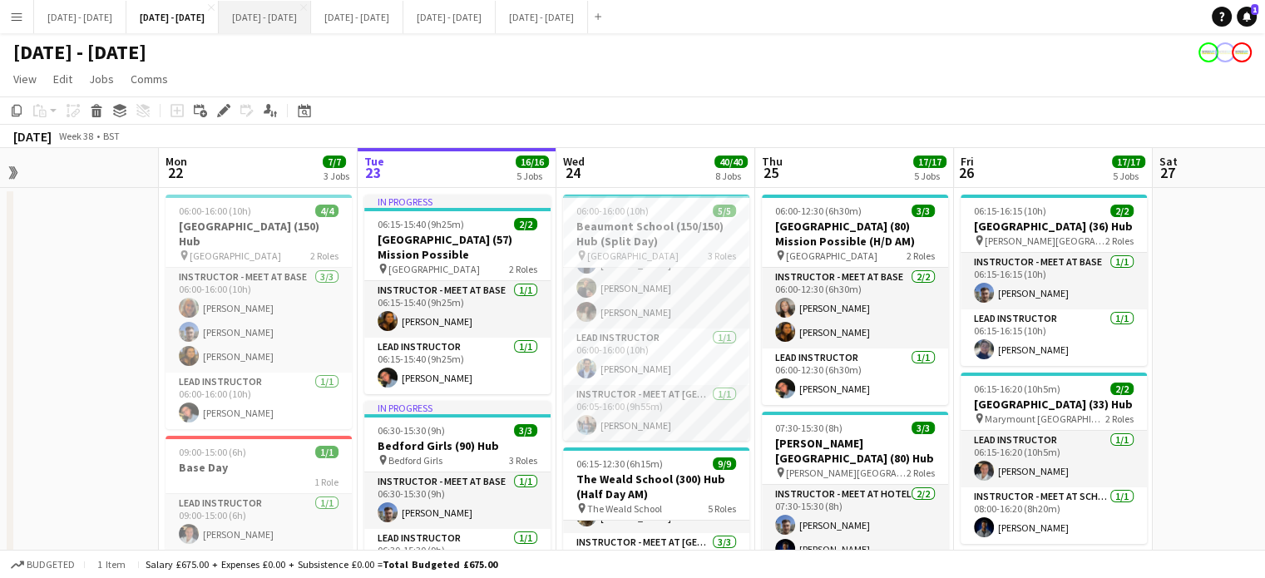
click at [309, 27] on button "[DATE] - [DATE] Close" at bounding box center [265, 17] width 92 height 32
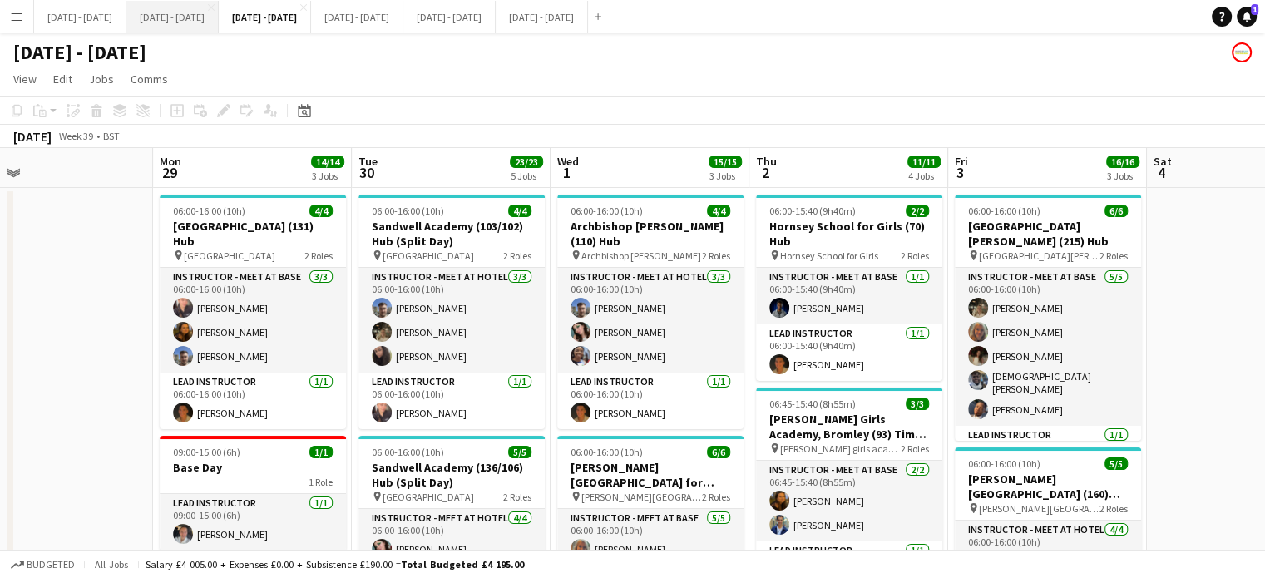
click at [219, 13] on button "[DATE] - [DATE] Close" at bounding box center [172, 17] width 92 height 32
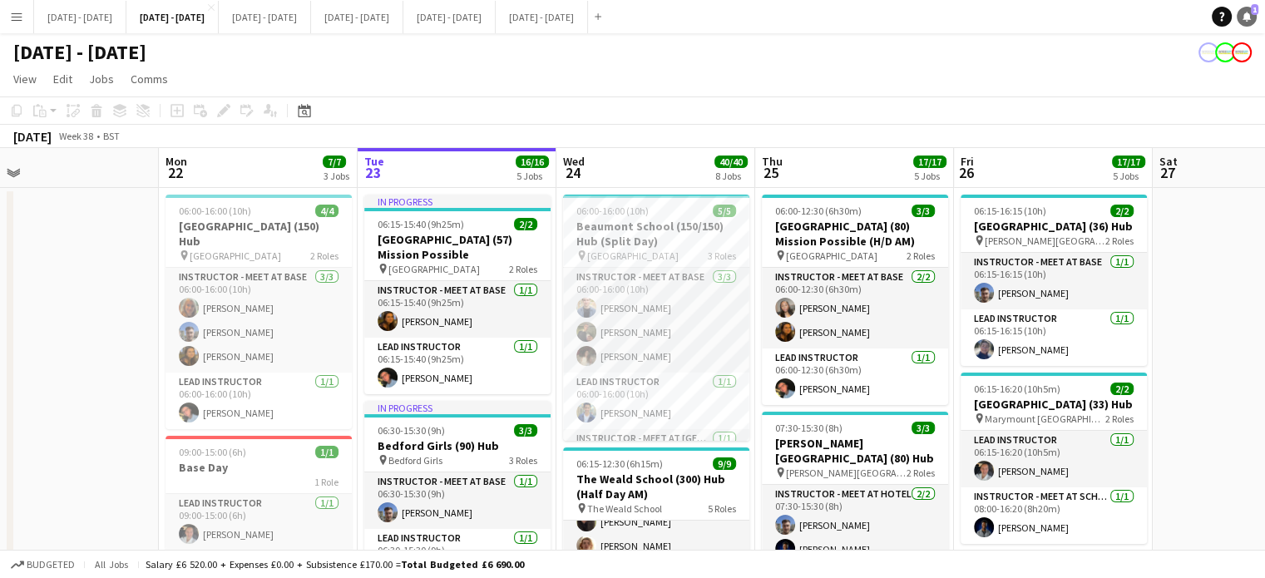
click at [1252, 16] on link "Notifications 1" at bounding box center [1247, 17] width 20 height 20
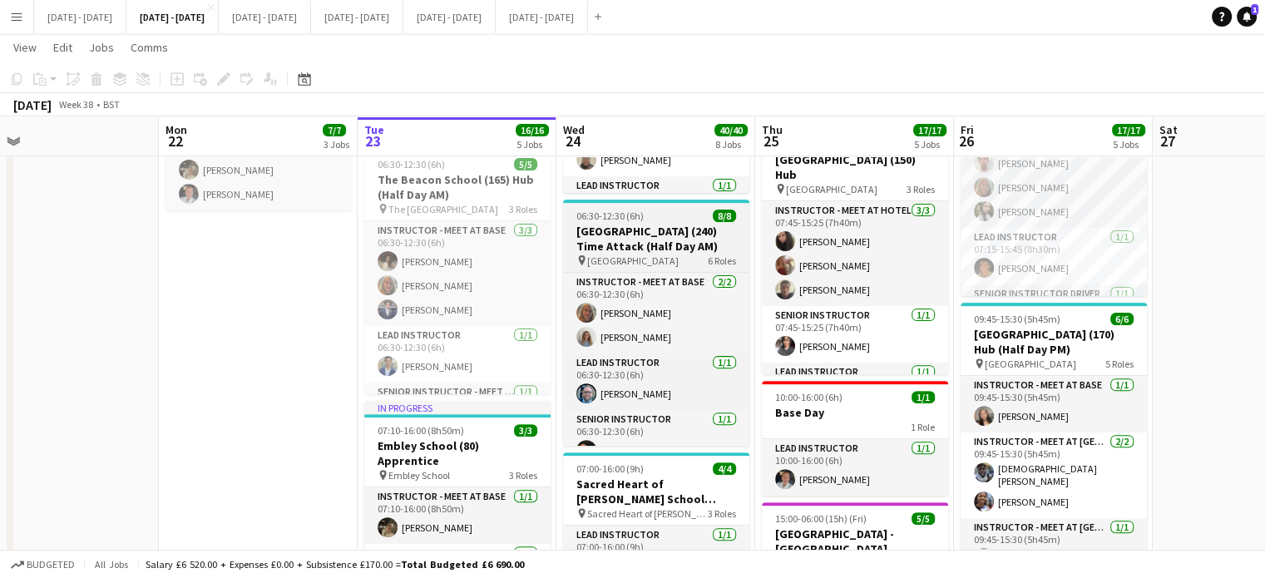
click at [665, 233] on h3 "[GEOGRAPHIC_DATA] (240) Time Attack (Half Day AM)" at bounding box center [656, 239] width 186 height 30
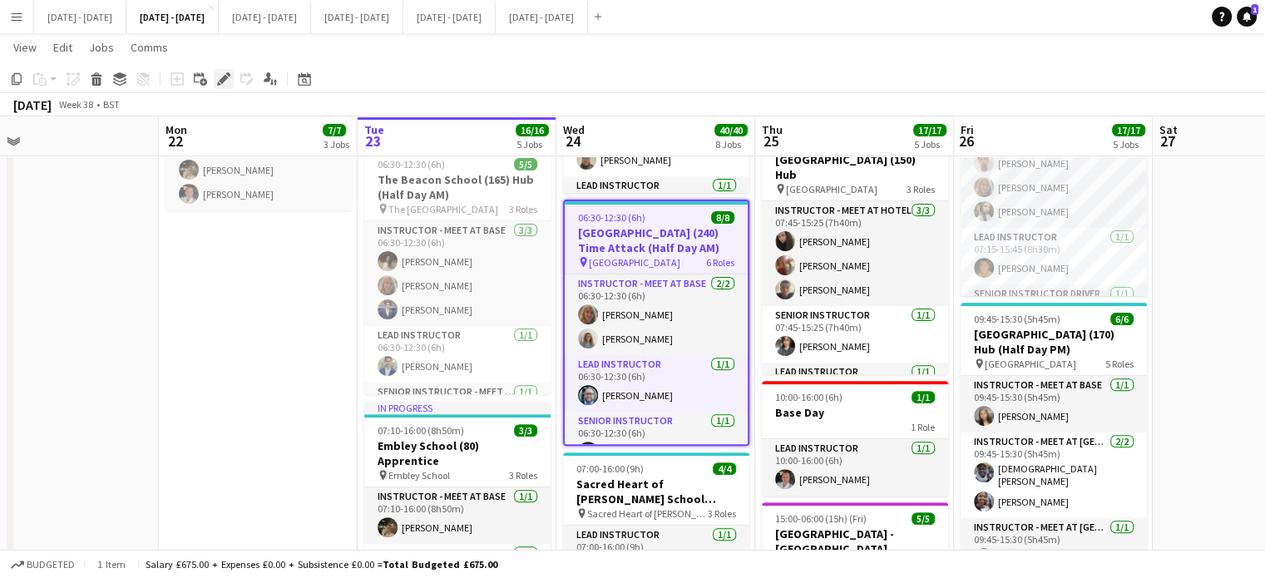
click at [228, 76] on icon at bounding box center [228, 74] width 4 height 4
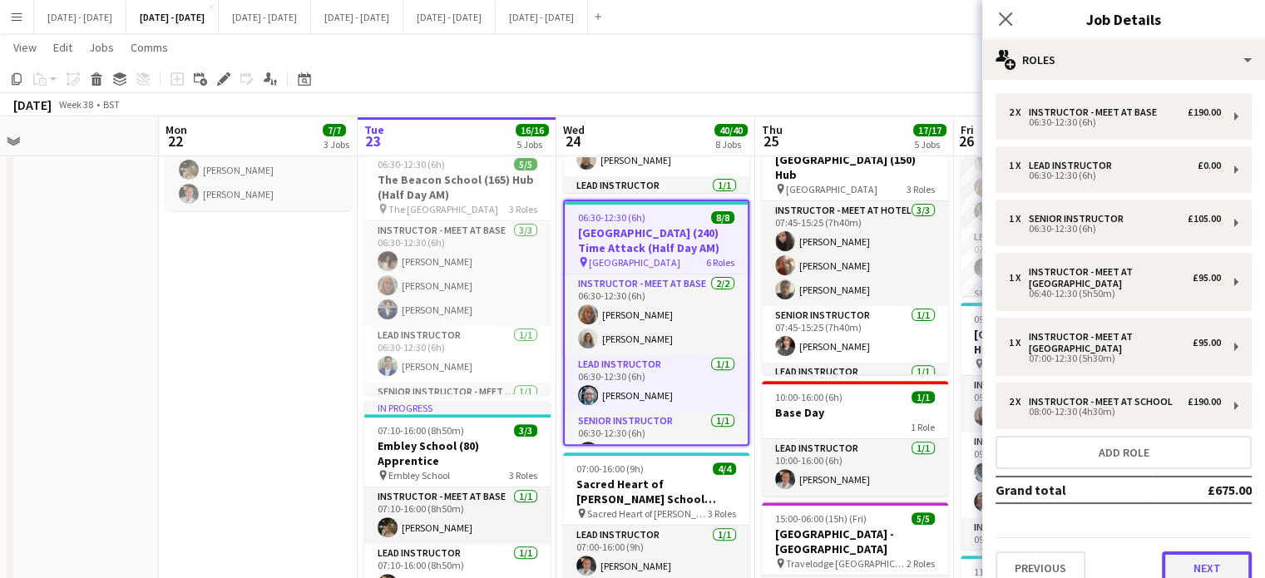
click at [1168, 553] on button "Next" at bounding box center [1207, 568] width 90 height 33
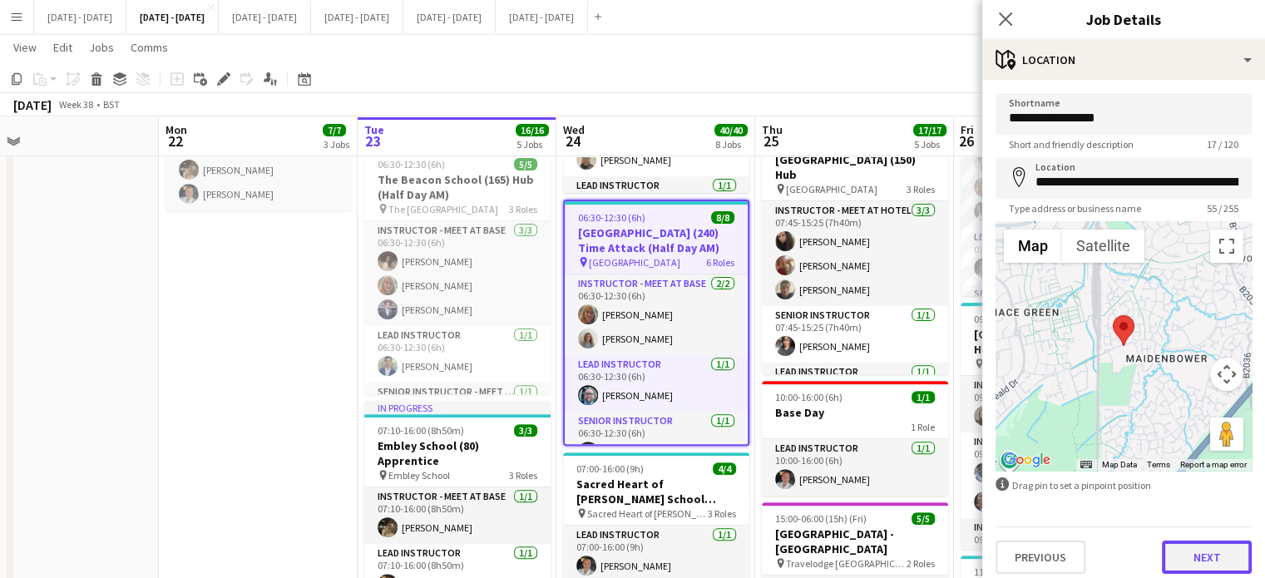
click at [1181, 551] on button "Next" at bounding box center [1207, 557] width 90 height 33
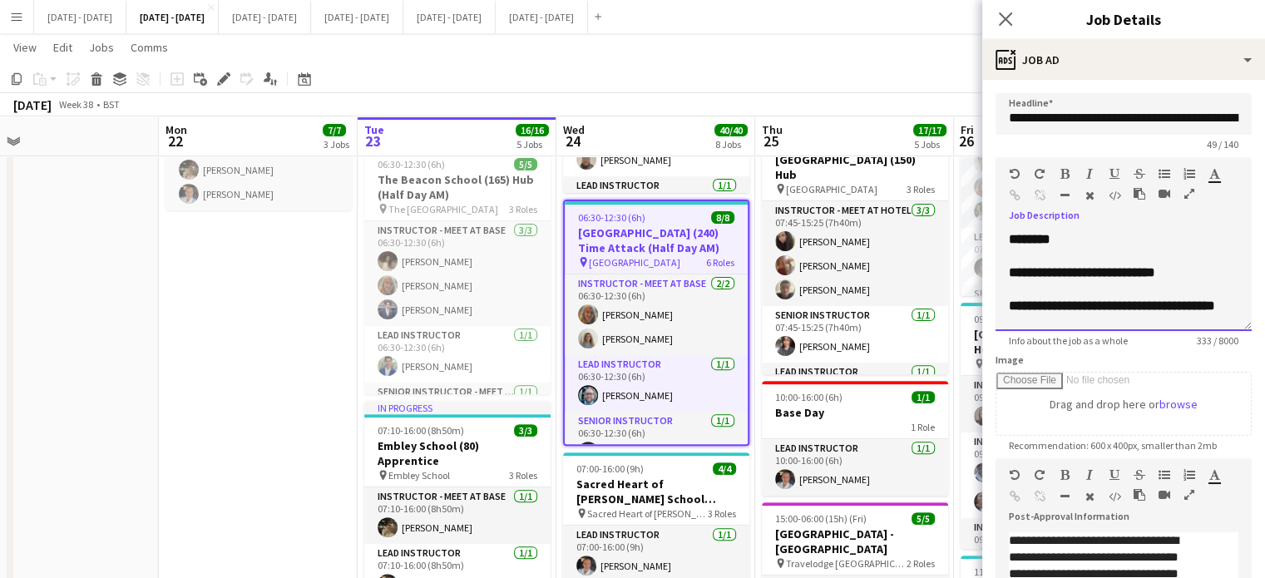
drag, startPoint x: 1181, startPoint y: 284, endPoint x: 1099, endPoint y: 298, distance: 83.6
click at [1002, 287] on div "**********" at bounding box center [1124, 281] width 256 height 100
click at [1193, 277] on div "**********" at bounding box center [1124, 273] width 230 height 17
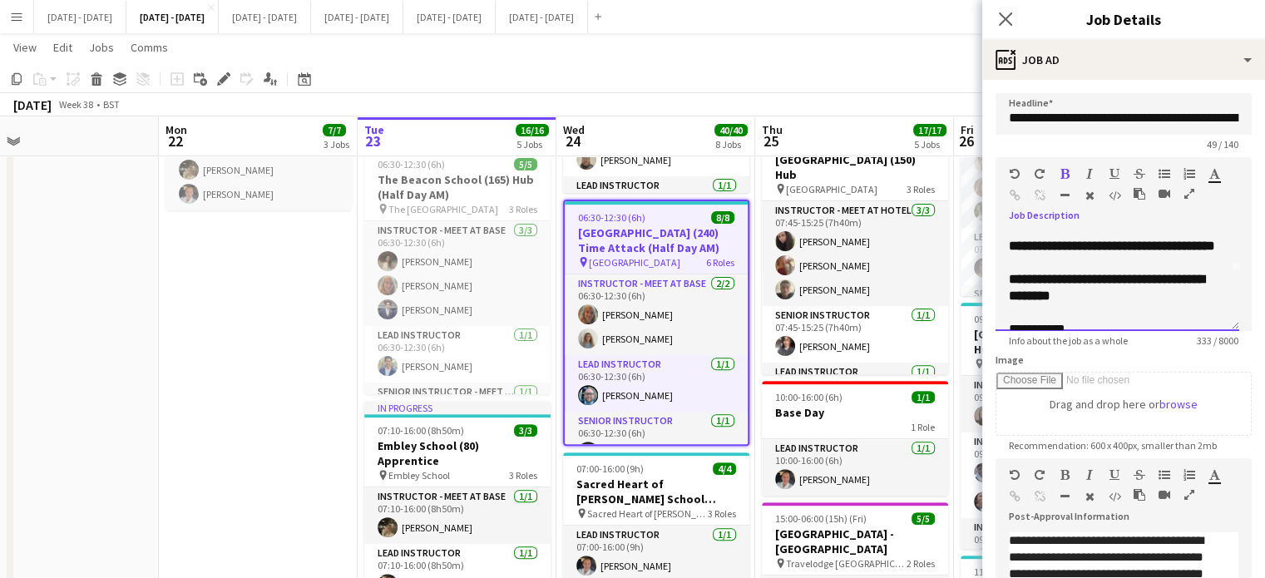
scroll to position [83, 0]
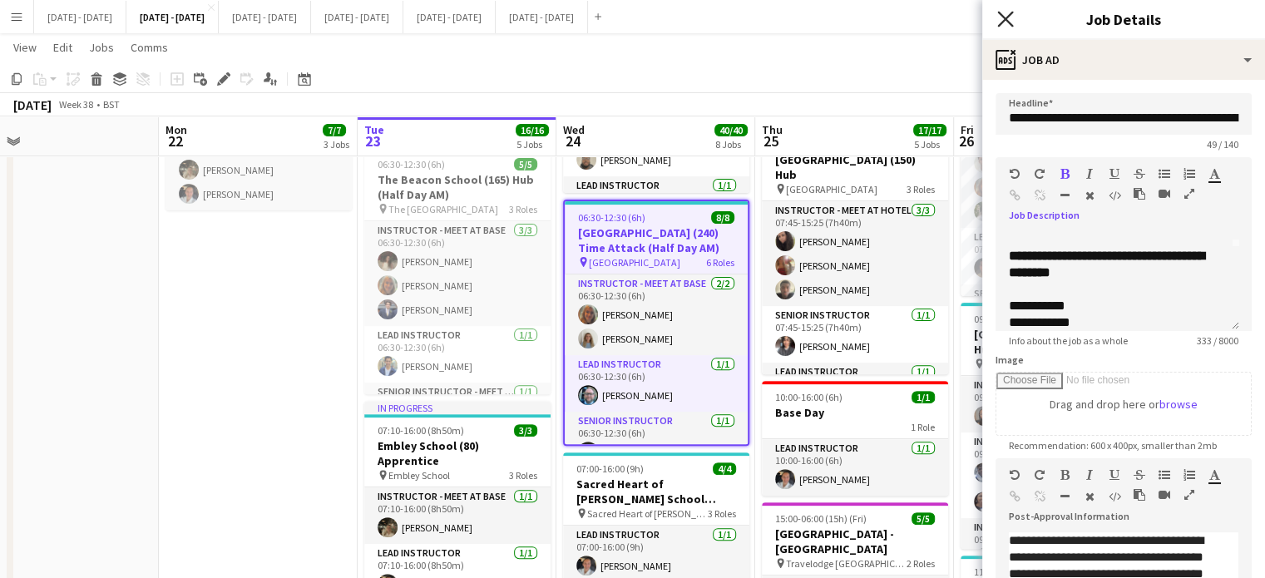
click at [1012, 13] on icon at bounding box center [1005, 19] width 16 height 16
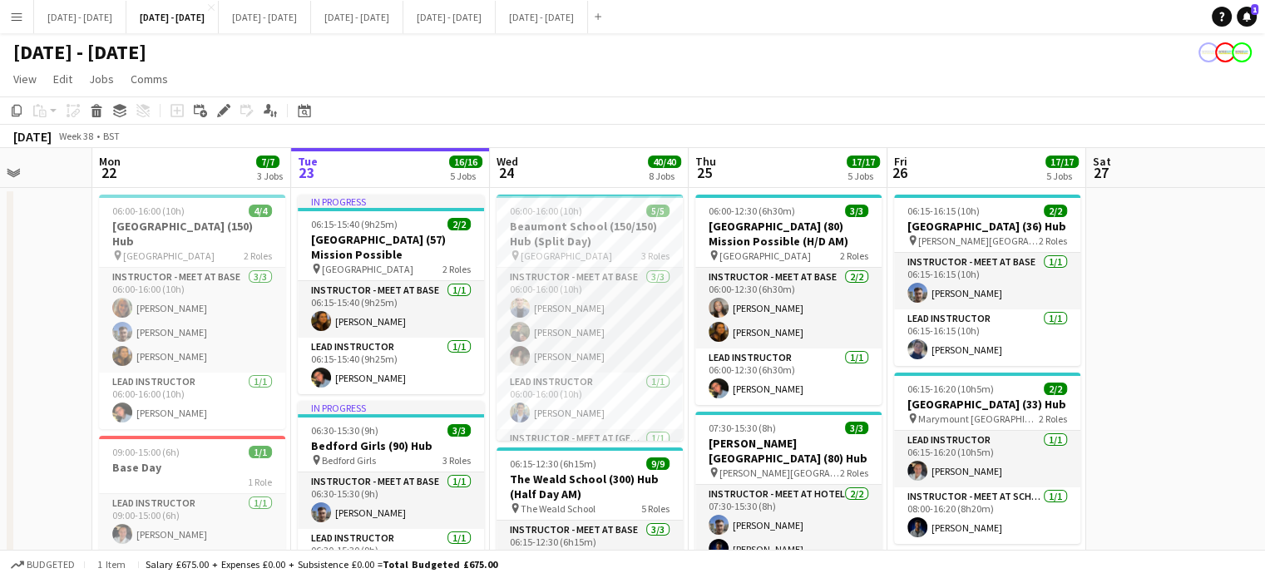
scroll to position [0, 505]
drag, startPoint x: 622, startPoint y: 169, endPoint x: 555, endPoint y: 182, distance: 68.7
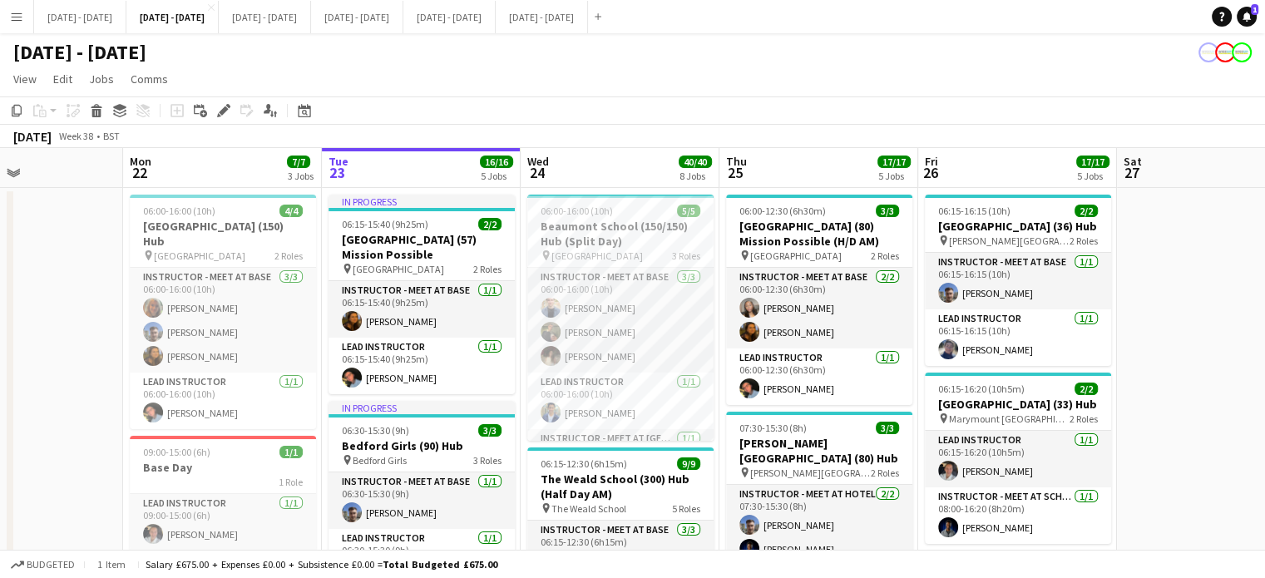
scroll to position [0, 471]
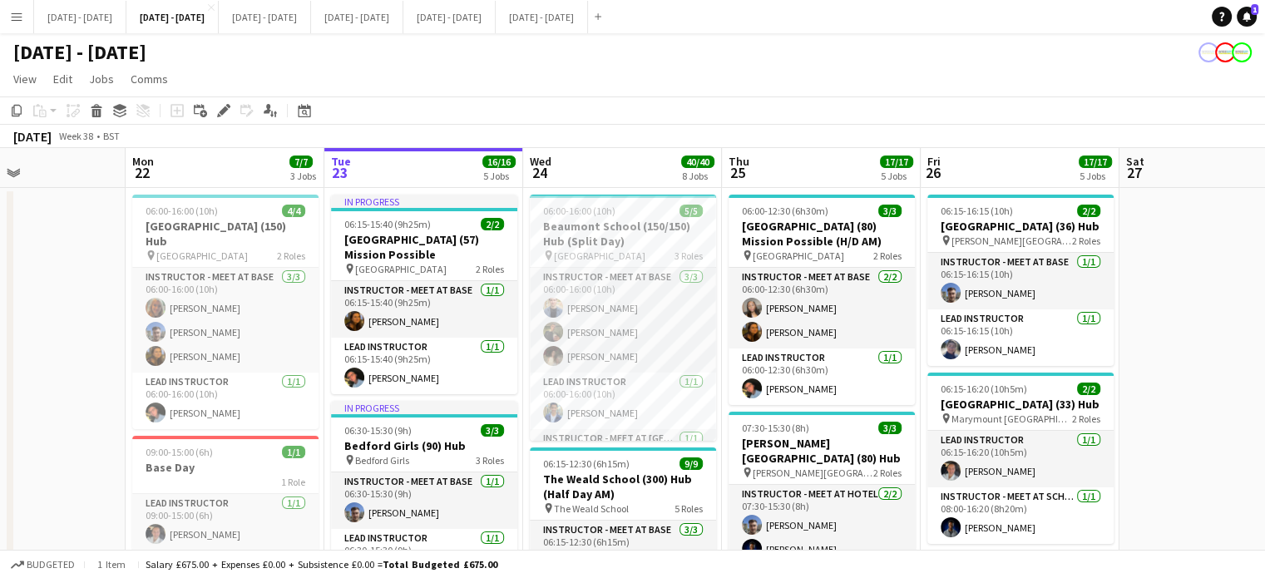
drag, startPoint x: 601, startPoint y: 166, endPoint x: 636, endPoint y: 158, distance: 35.1
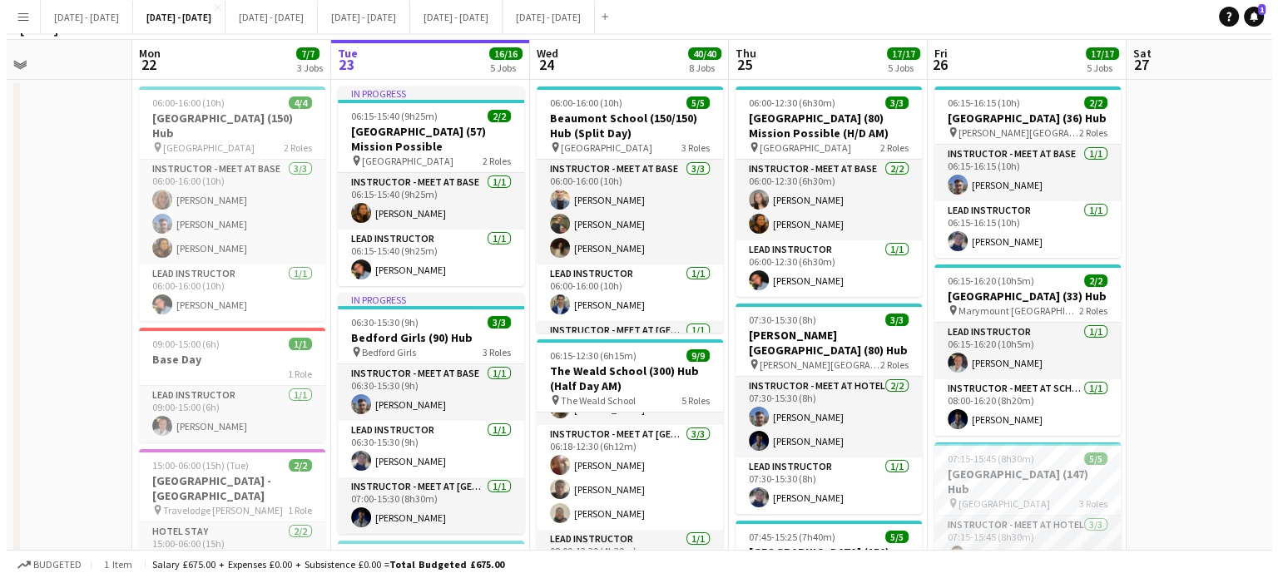
scroll to position [0, 0]
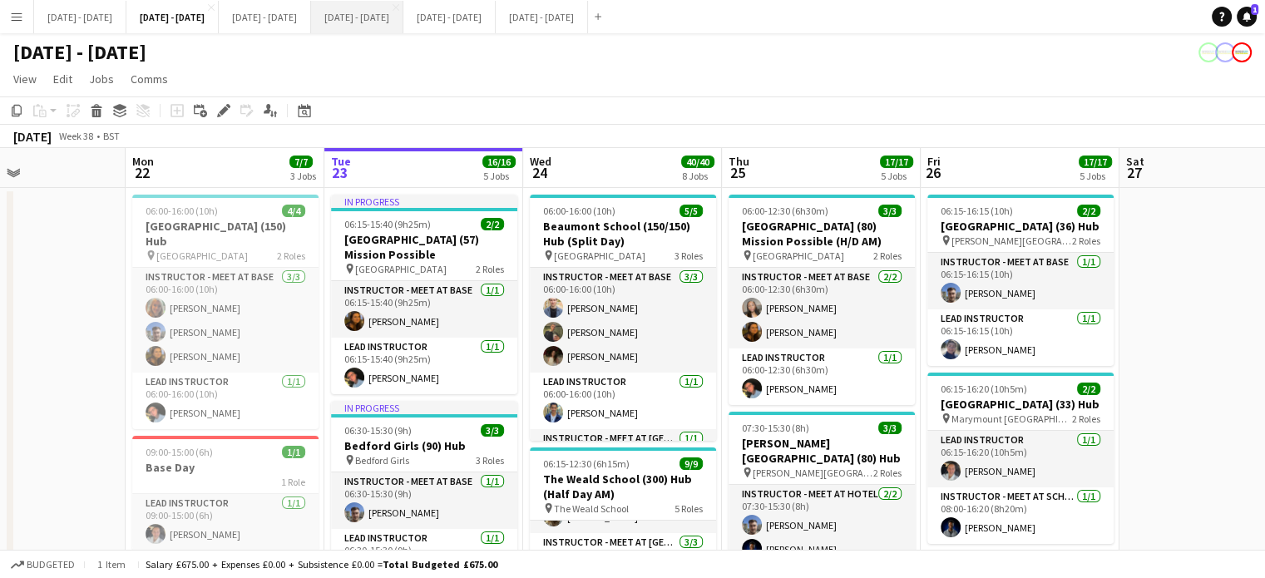
click at [403, 22] on button "[DATE] - [DATE] Close" at bounding box center [357, 17] width 92 height 32
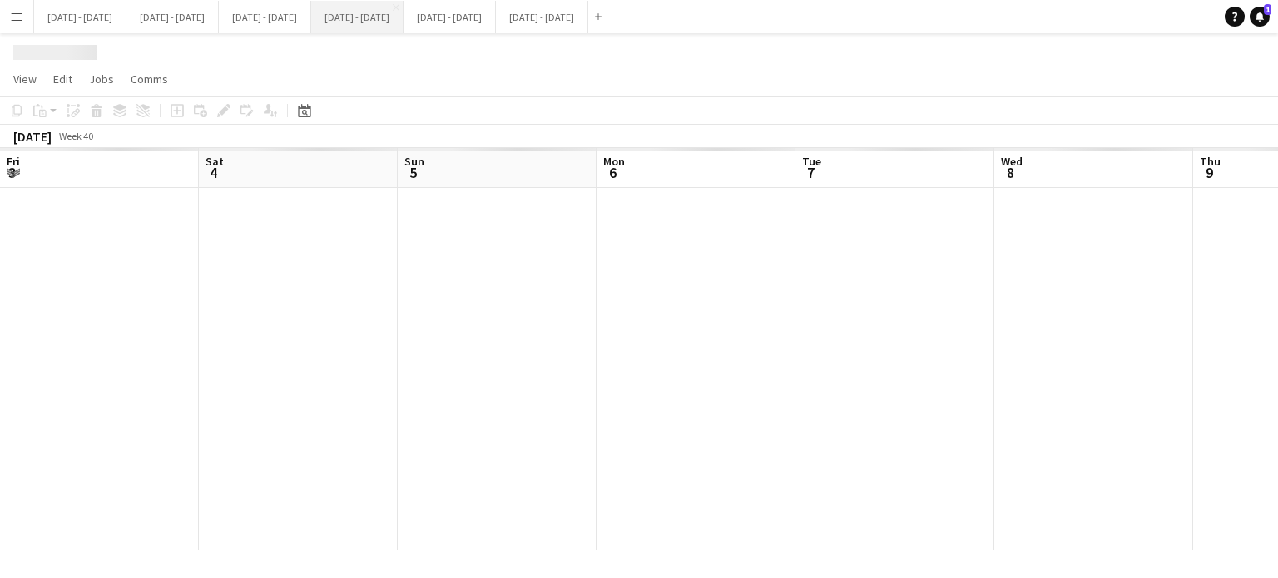
scroll to position [0, 406]
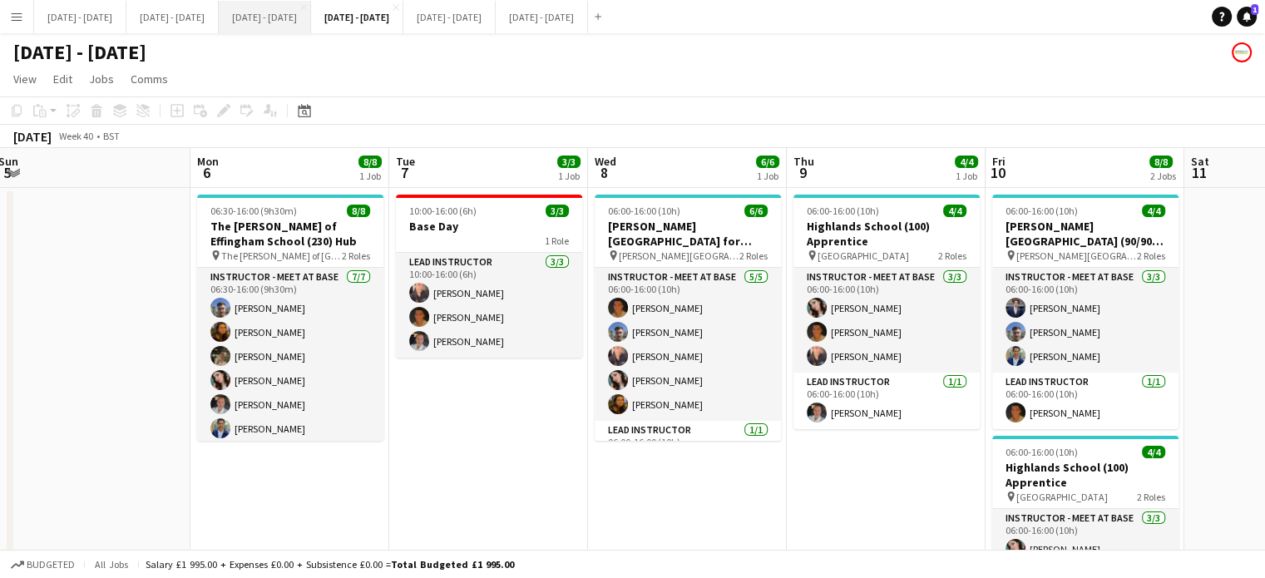
click at [311, 12] on button "[DATE] - [DATE] Close" at bounding box center [265, 17] width 92 height 32
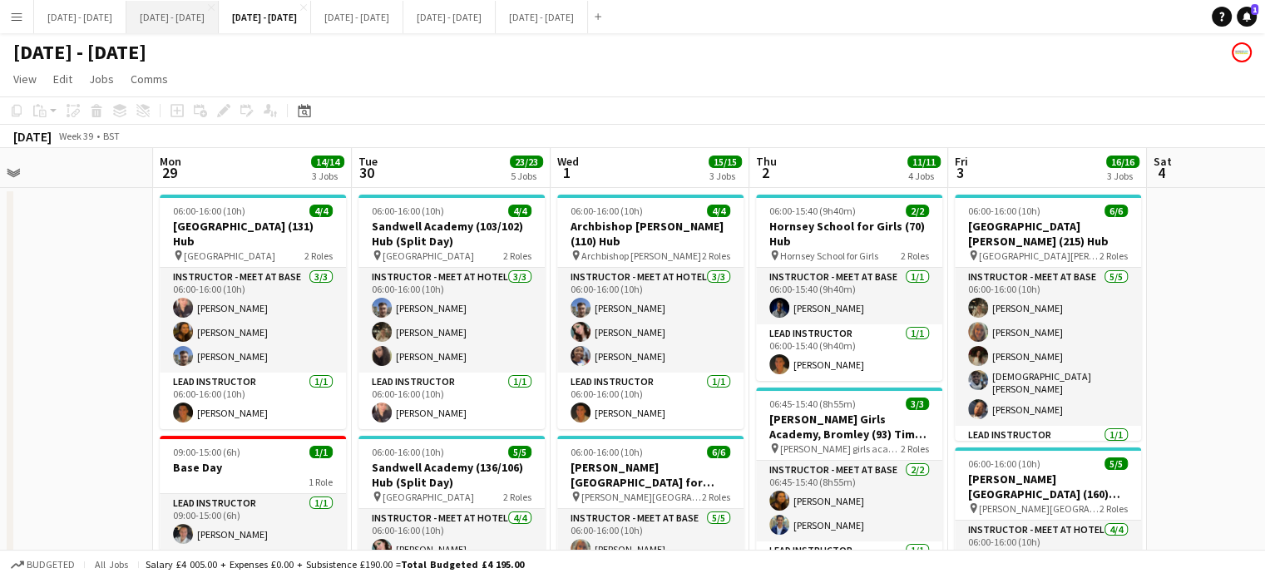
click at [169, 9] on button "[DATE] - [DATE] Close" at bounding box center [172, 17] width 92 height 32
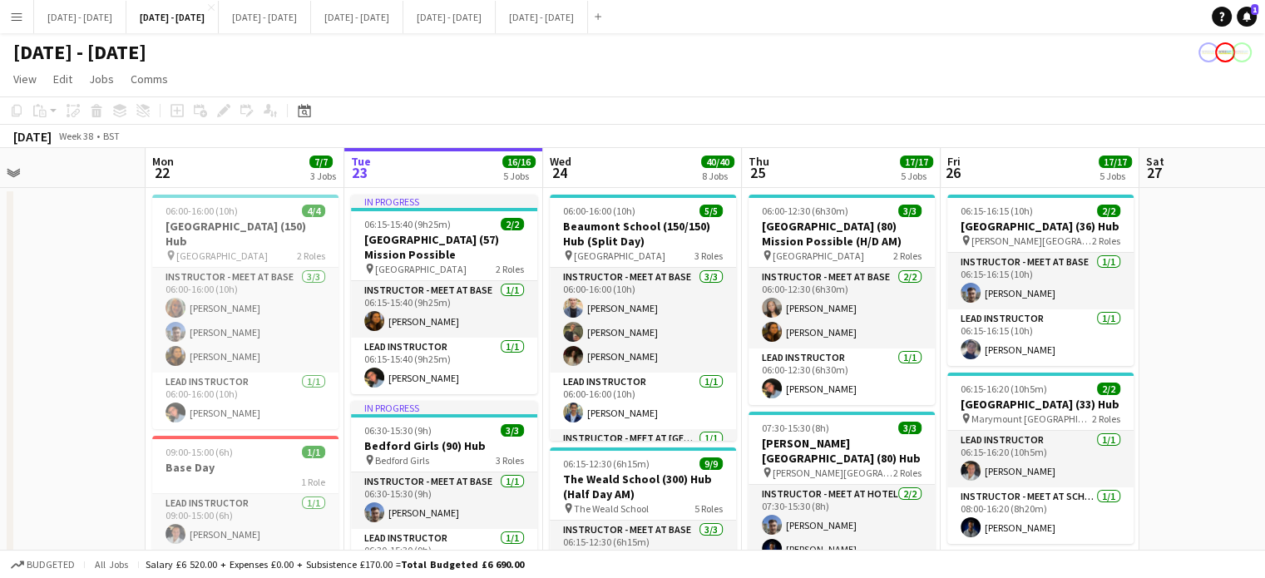
scroll to position [0, 456]
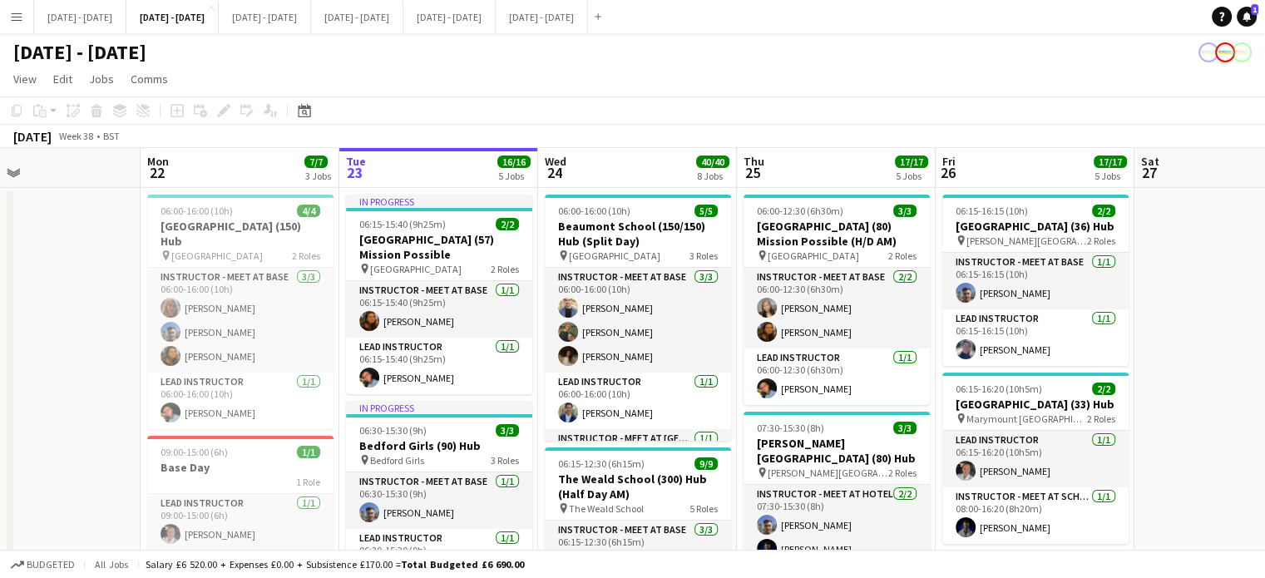
drag, startPoint x: 816, startPoint y: 163, endPoint x: 831, endPoint y: 171, distance: 16.7
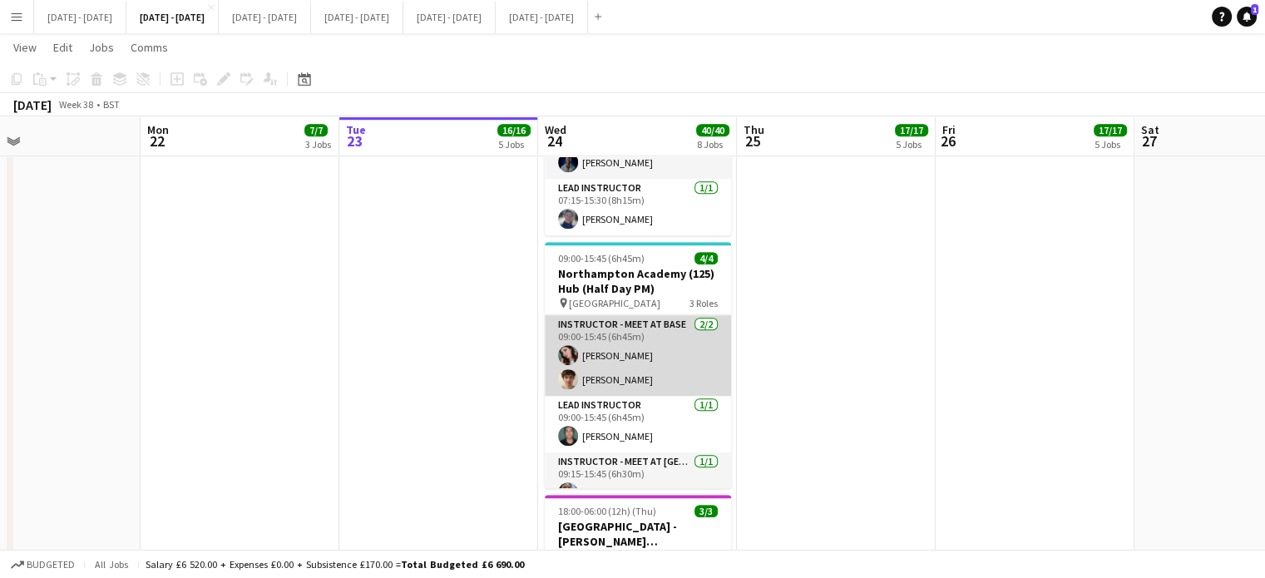
scroll to position [20, 0]
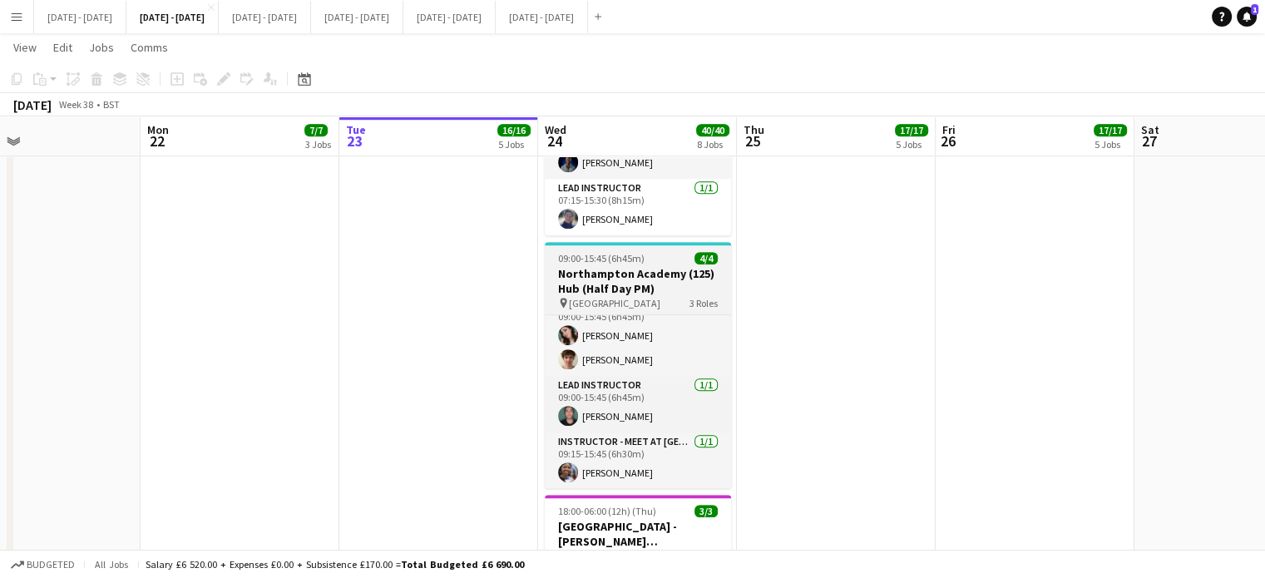
click at [604, 297] on span "[GEOGRAPHIC_DATA]" at bounding box center [615, 303] width 92 height 12
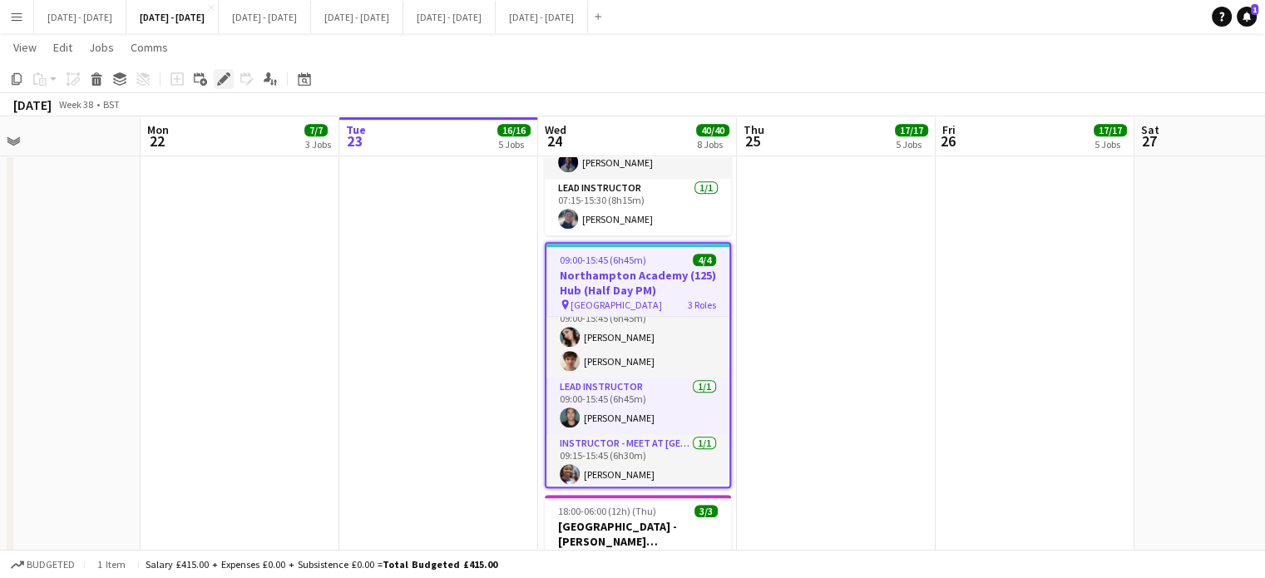
click at [218, 74] on icon "Edit" at bounding box center [223, 78] width 13 height 13
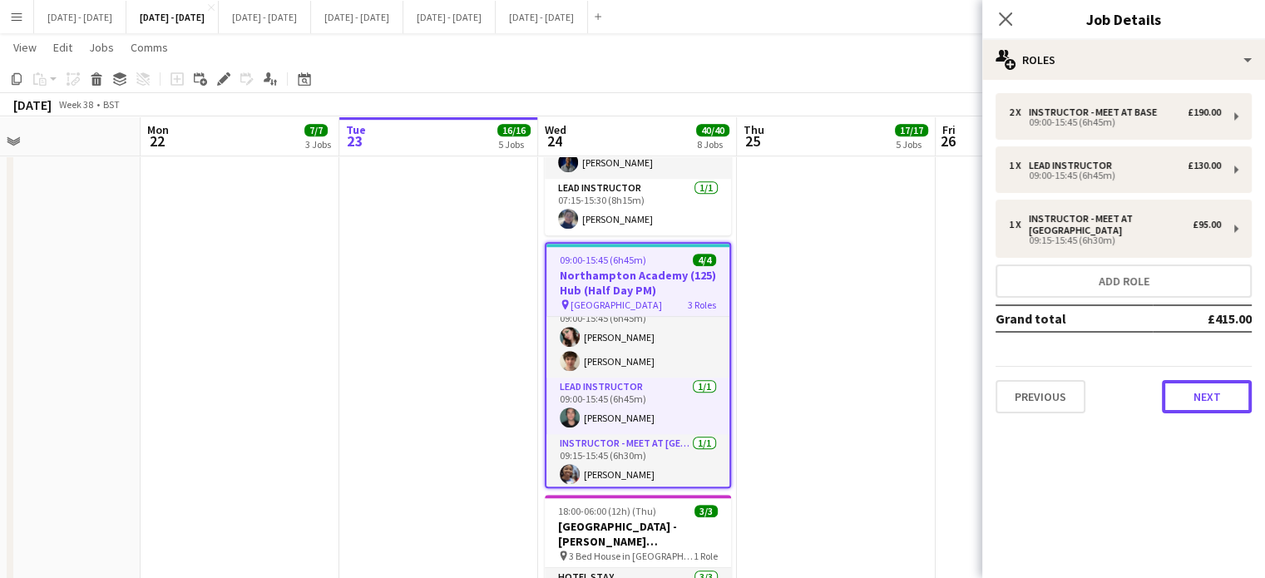
click at [1210, 387] on button "Next" at bounding box center [1207, 396] width 90 height 33
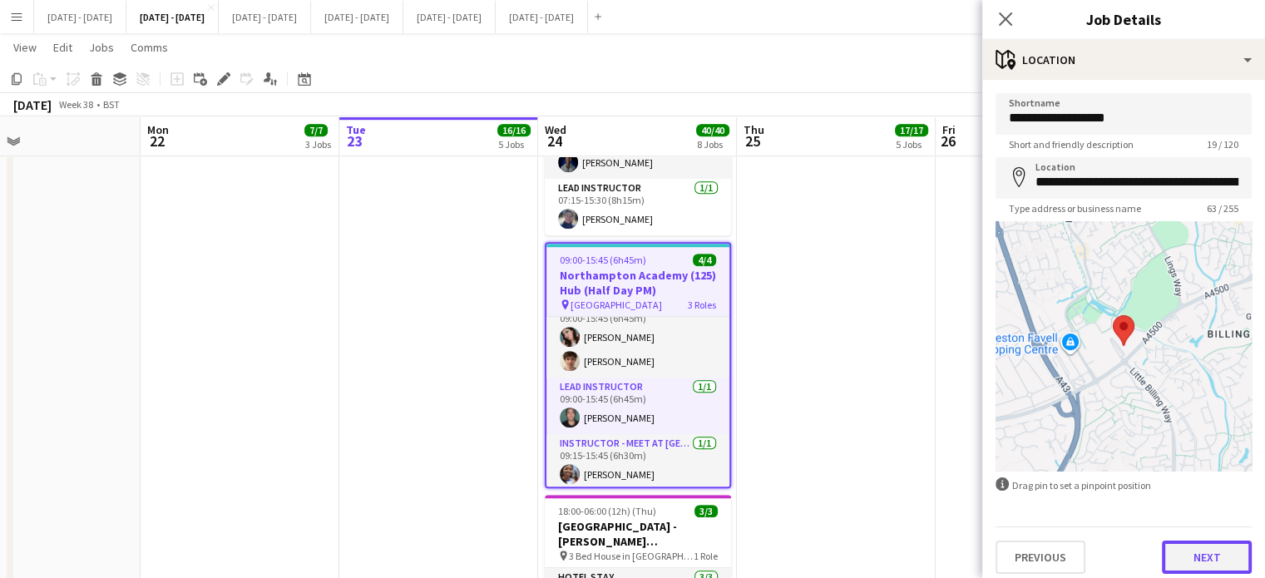
click at [1197, 555] on button "Next" at bounding box center [1207, 557] width 90 height 33
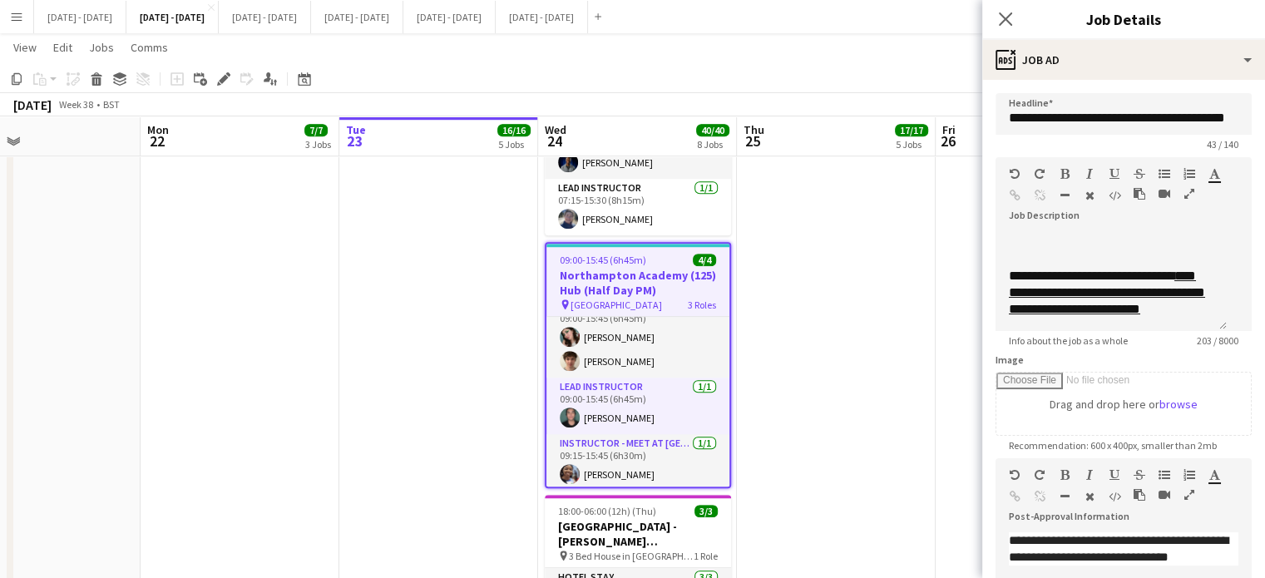
scroll to position [0, 0]
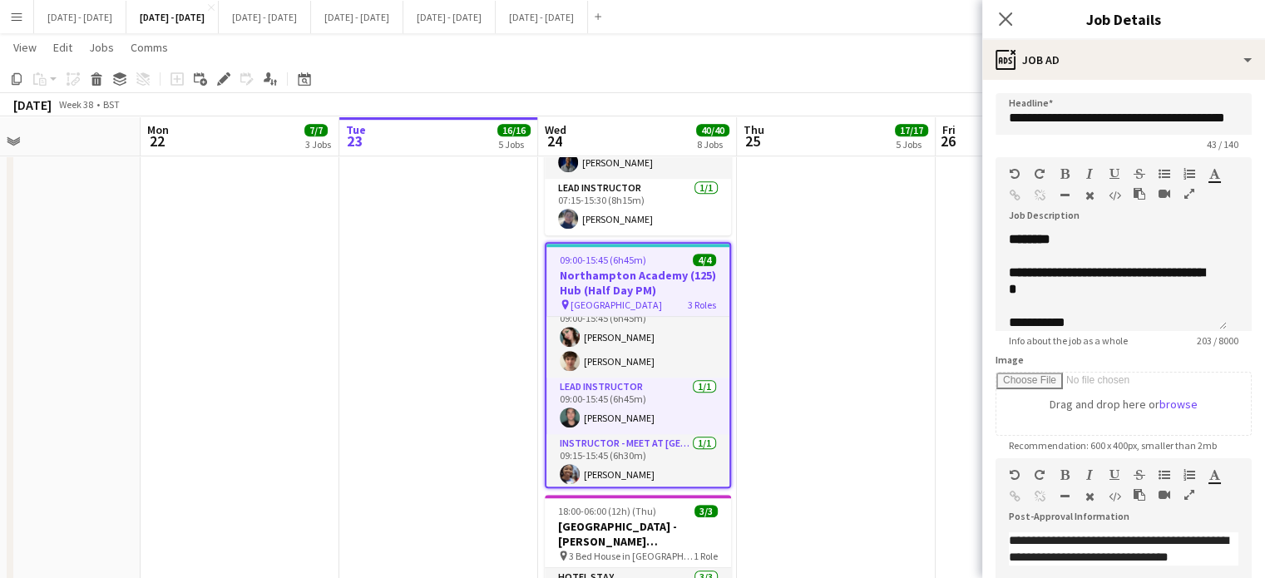
drag, startPoint x: 1009, startPoint y: 12, endPoint x: 960, endPoint y: 46, distance: 59.3
click at [1008, 14] on icon "Close pop-in" at bounding box center [1005, 18] width 13 height 13
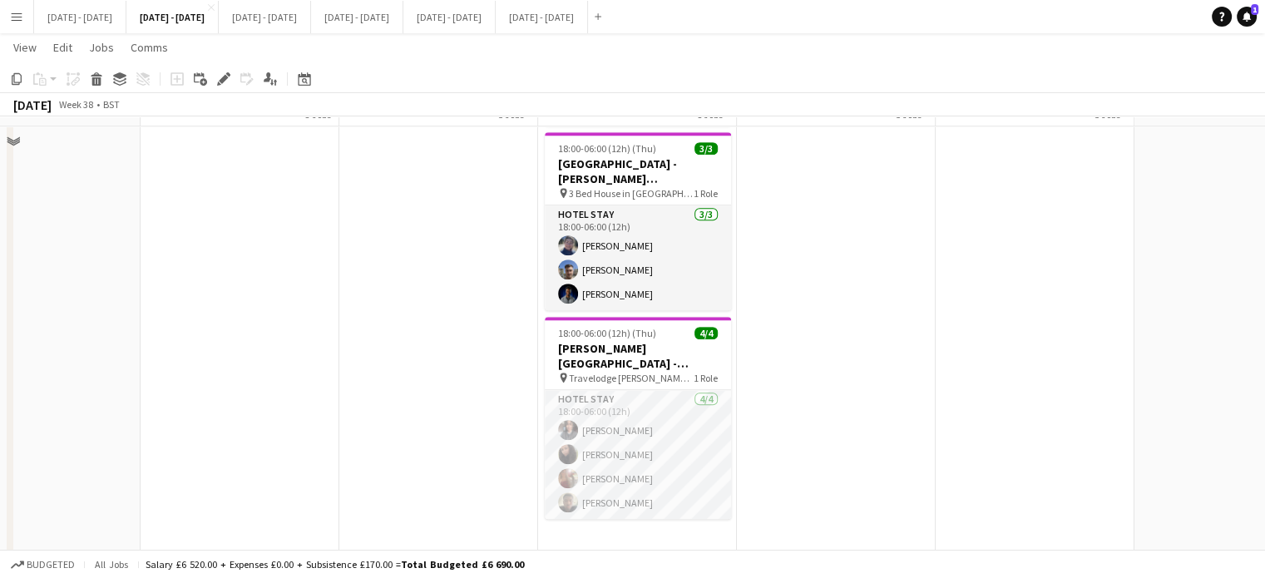
scroll to position [1548, 0]
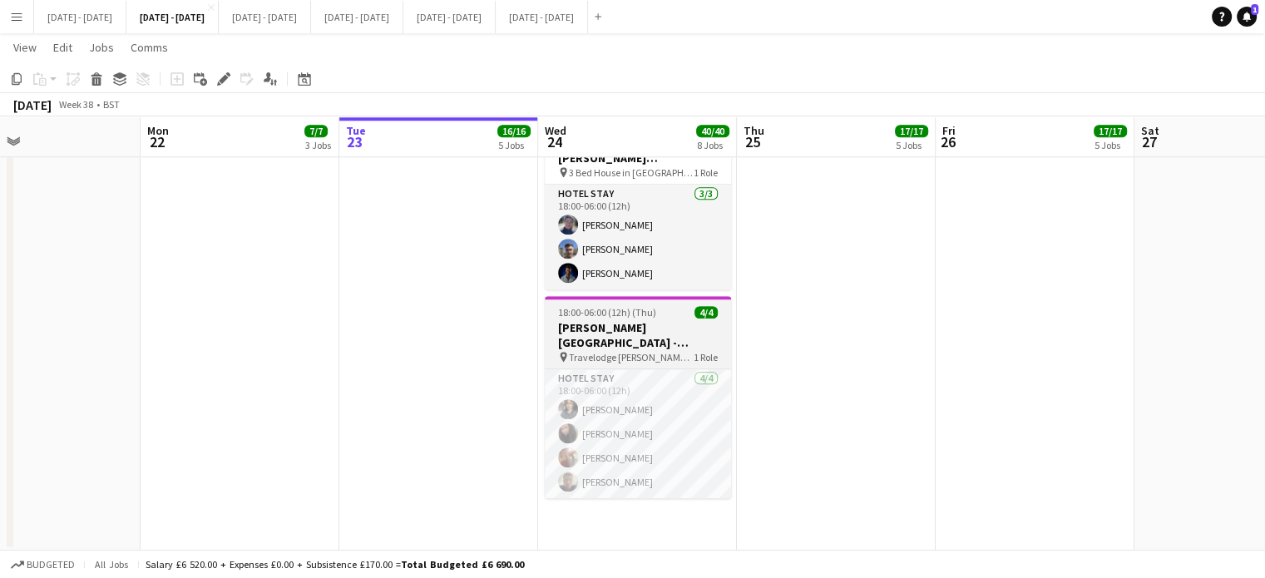
click at [617, 328] on h3 "[PERSON_NAME][GEOGRAPHIC_DATA] - [GEOGRAPHIC_DATA]" at bounding box center [638, 335] width 186 height 30
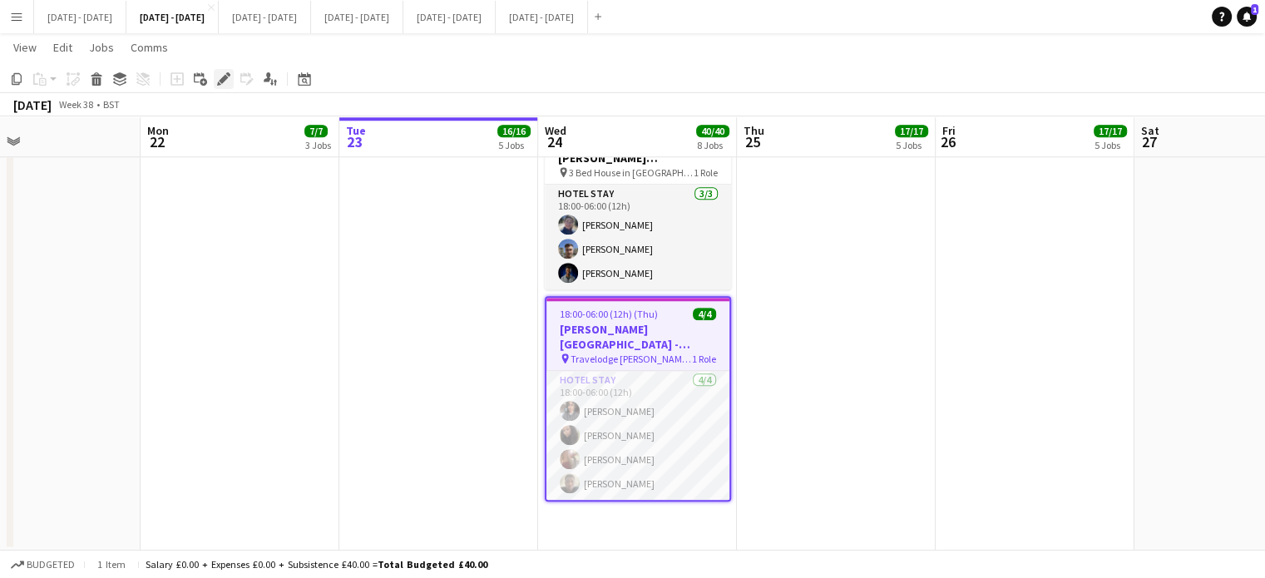
click at [230, 79] on icon "Edit" at bounding box center [223, 78] width 13 height 13
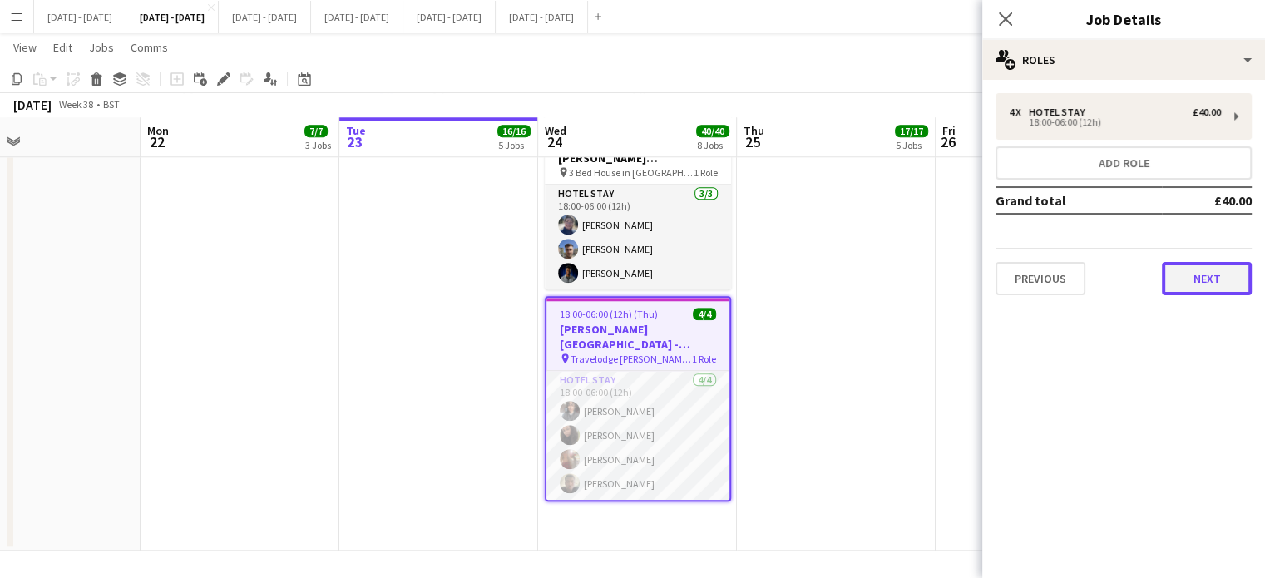
click at [1223, 278] on button "Next" at bounding box center [1207, 278] width 90 height 33
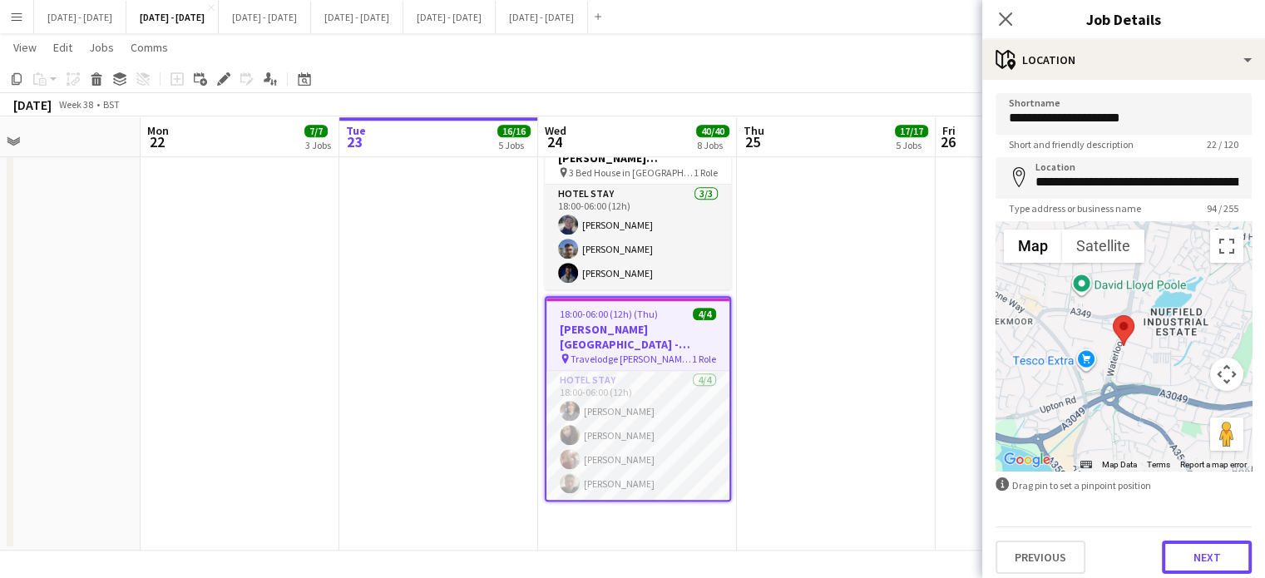
click at [1200, 558] on button "Next" at bounding box center [1207, 557] width 90 height 33
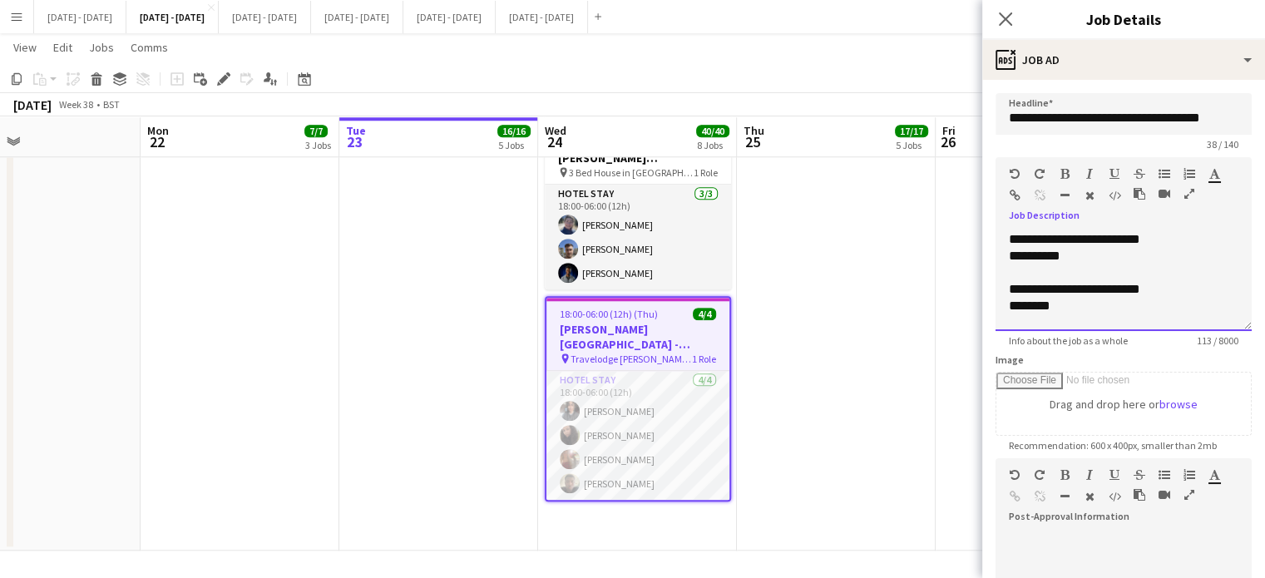
drag, startPoint x: 1007, startPoint y: 257, endPoint x: 1181, endPoint y: 274, distance: 175.5
click at [1180, 275] on div "**********" at bounding box center [1124, 281] width 256 height 100
click at [1004, 12] on icon "Close pop-in" at bounding box center [1005, 19] width 16 height 16
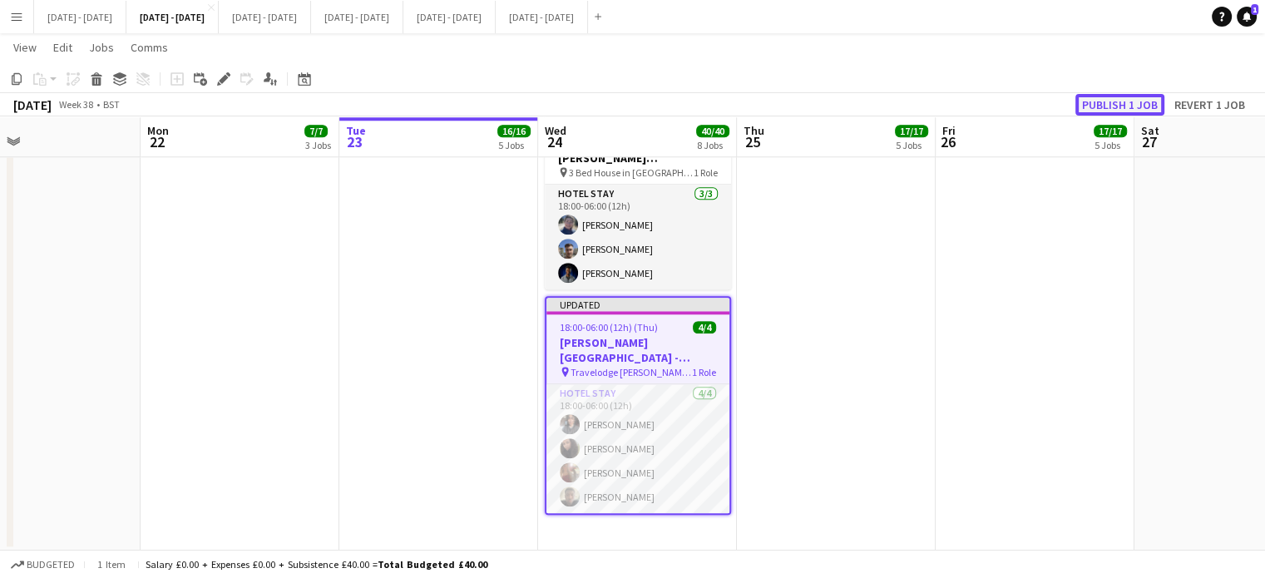
click at [1142, 105] on button "Publish 1 job" at bounding box center [1120, 105] width 89 height 22
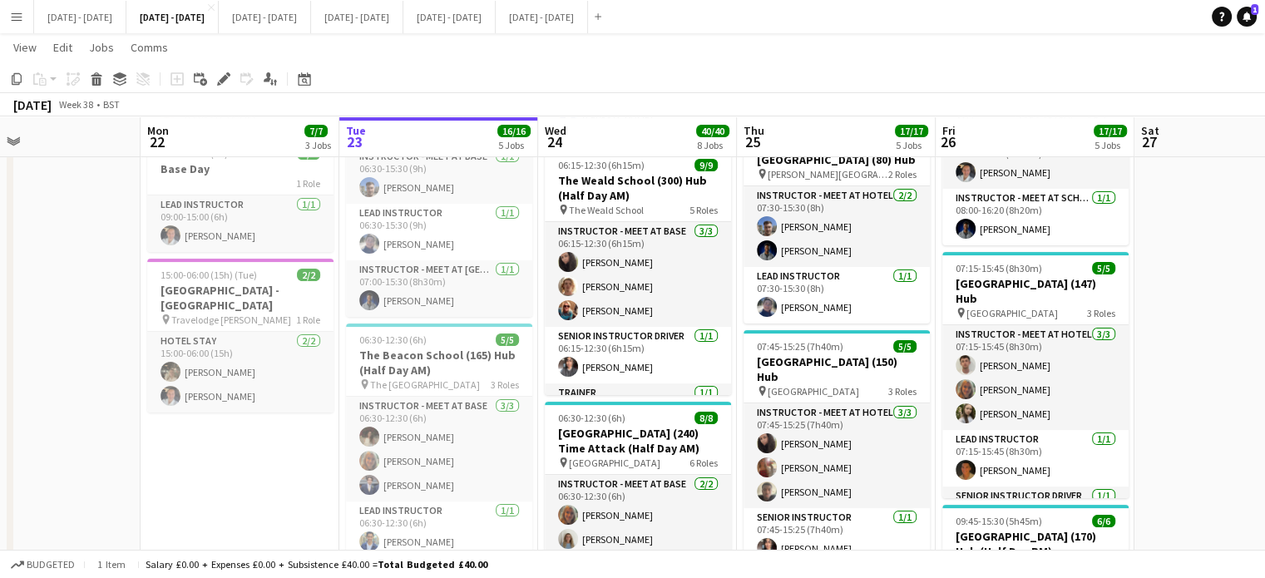
scroll to position [303, 0]
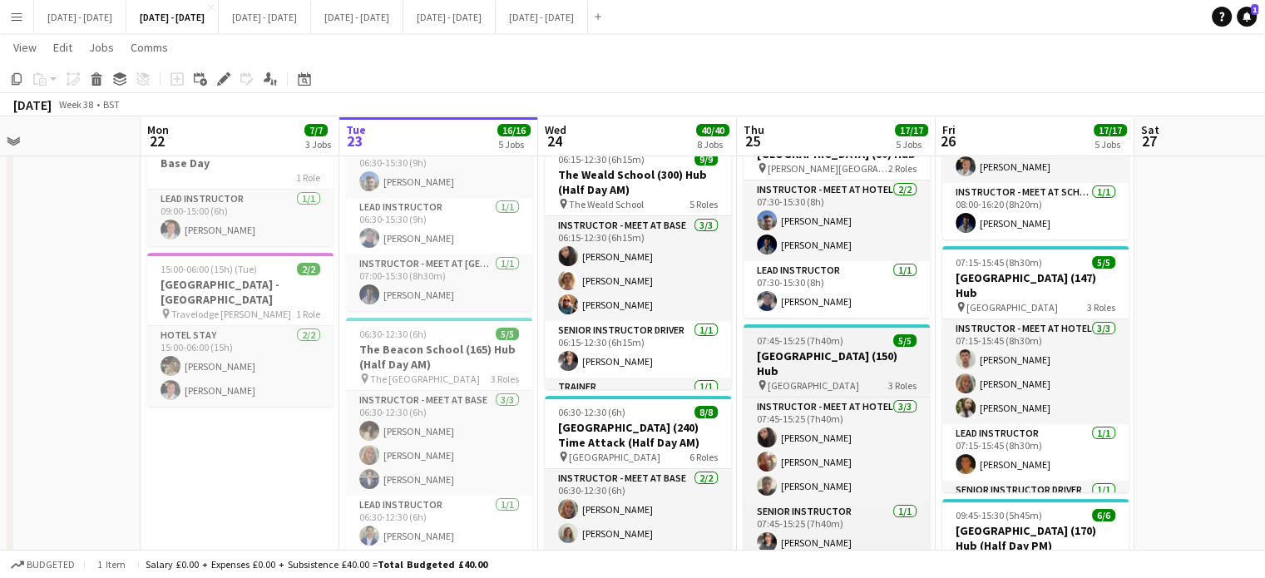
click at [759, 349] on h3 "[GEOGRAPHIC_DATA] (150) Hub" at bounding box center [837, 364] width 186 height 30
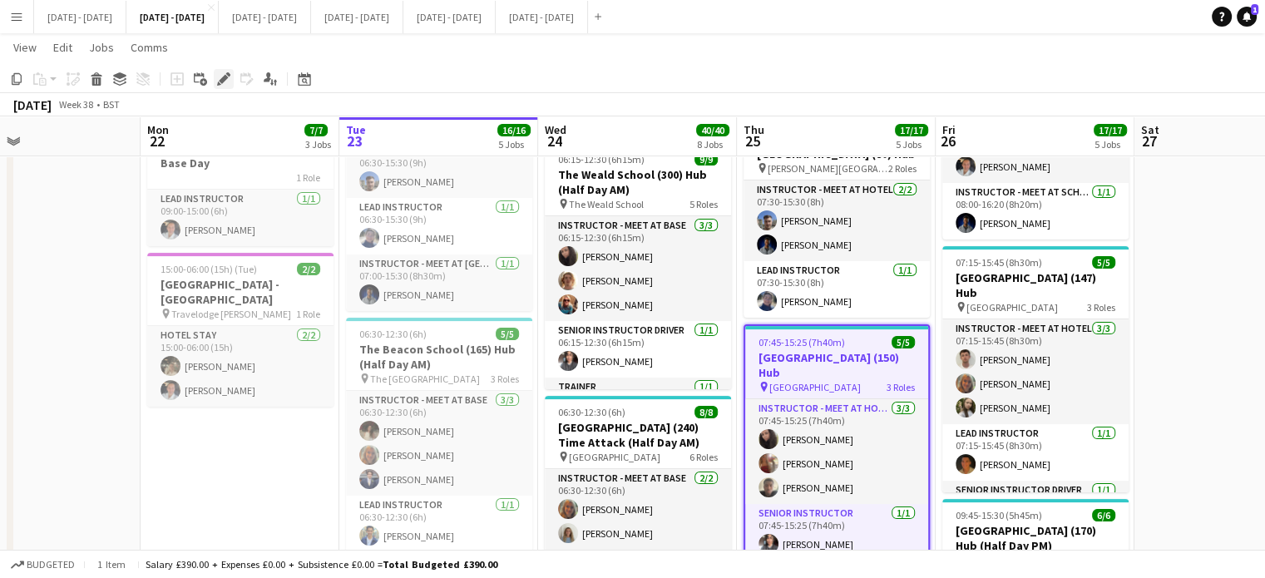
click at [221, 78] on icon at bounding box center [223, 79] width 9 height 9
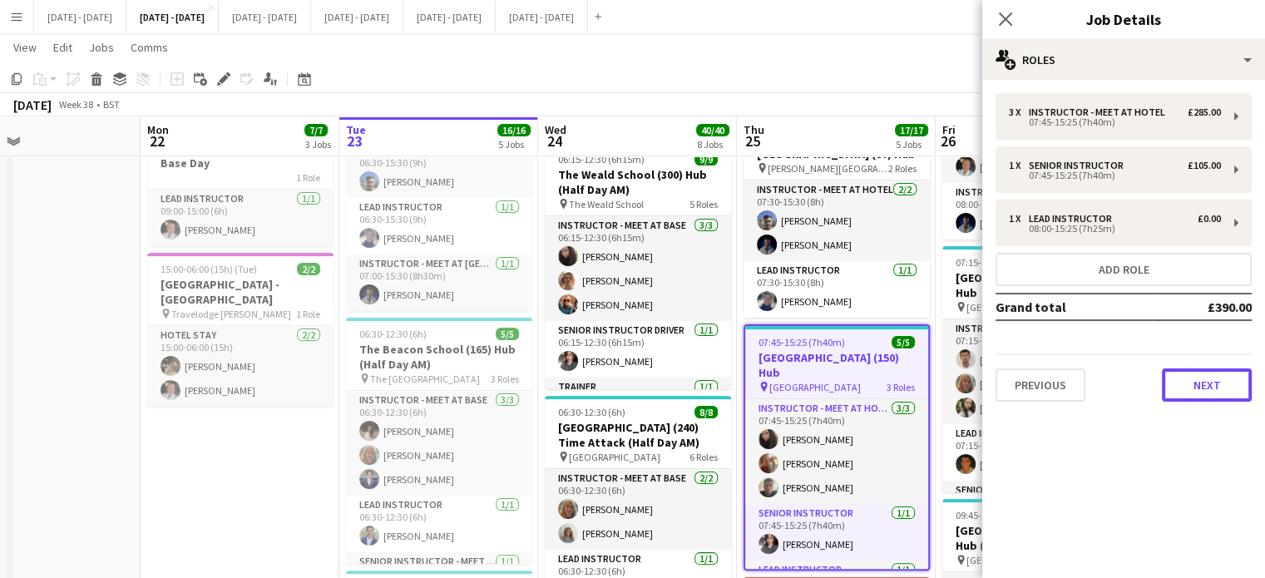
click at [1213, 375] on button "Next" at bounding box center [1207, 385] width 90 height 33
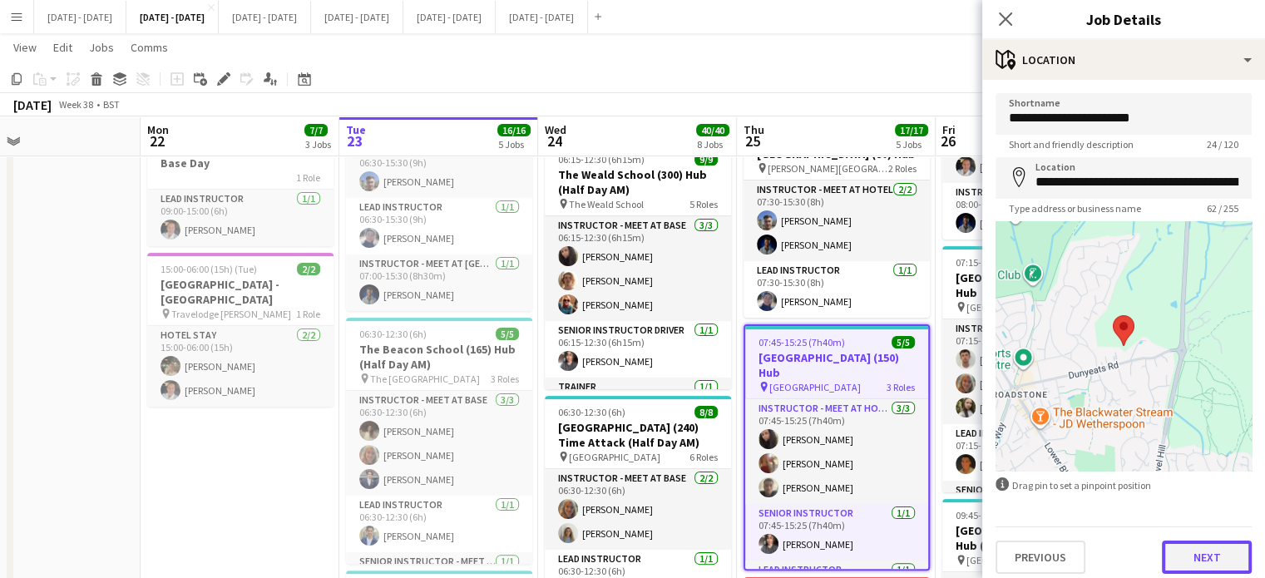
click at [1201, 566] on button "Next" at bounding box center [1207, 557] width 90 height 33
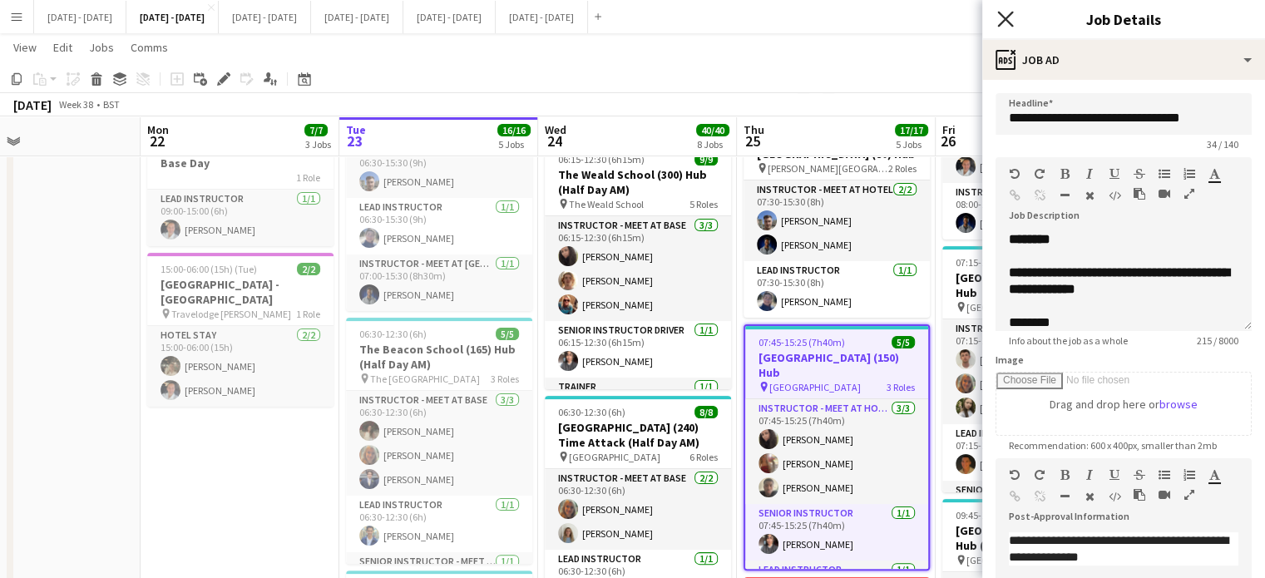
click at [1004, 16] on icon "Close pop-in" at bounding box center [1005, 19] width 16 height 16
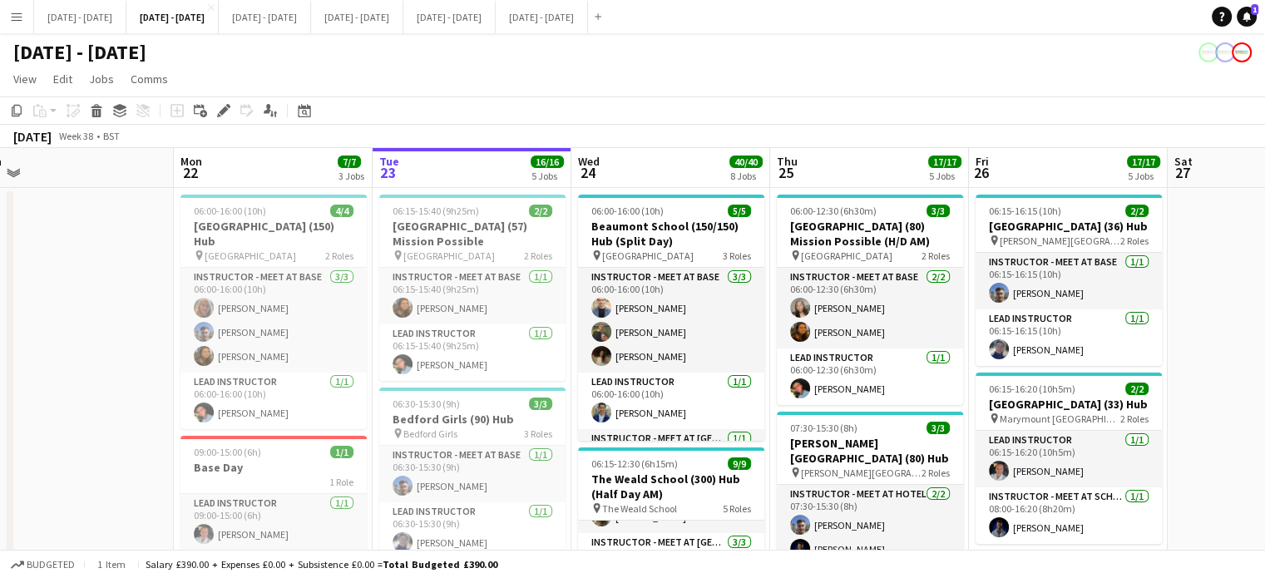
scroll to position [0, 424]
drag, startPoint x: 608, startPoint y: 166, endPoint x: 621, endPoint y: 166, distance: 12.5
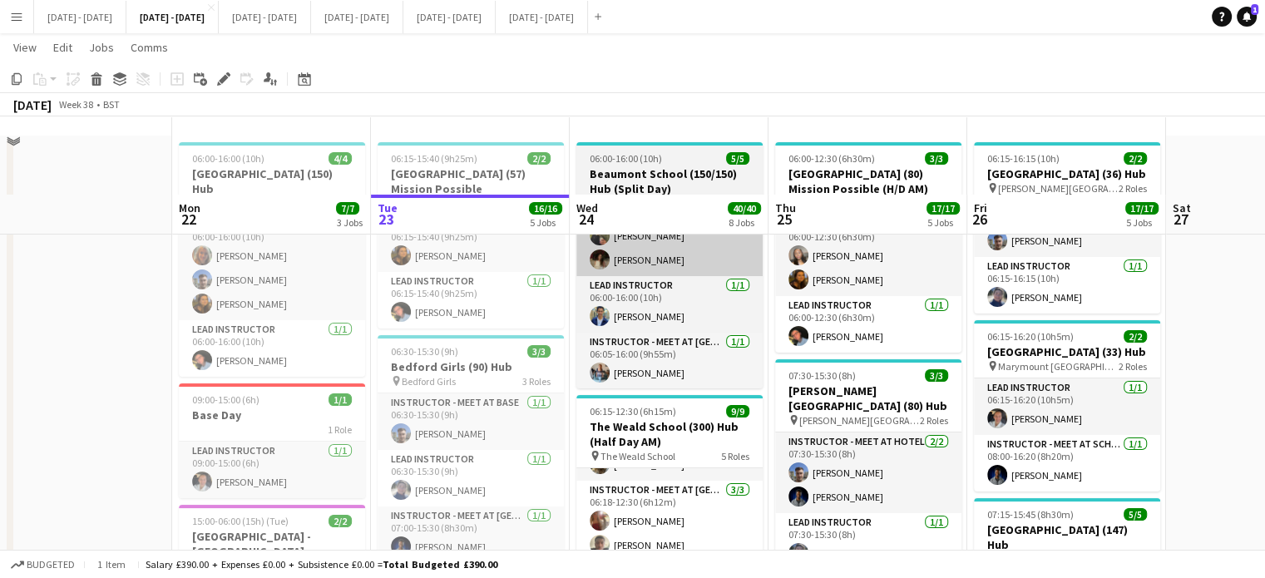
scroll to position [0, 0]
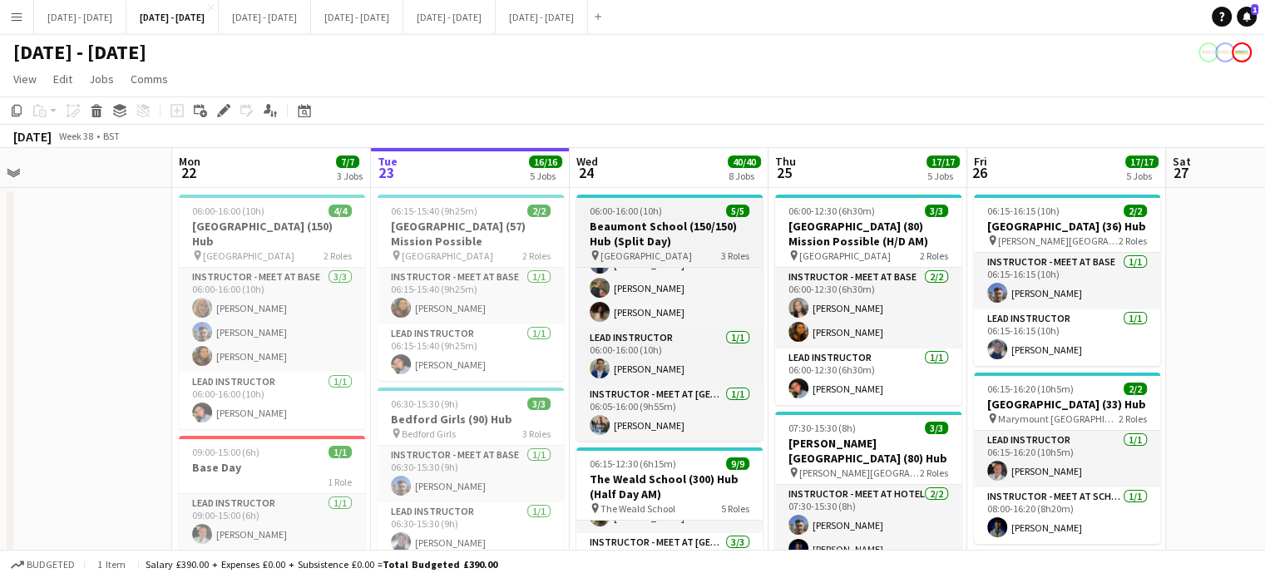
click at [672, 240] on h3 "Beaumont School (150/150) Hub (Split Day)" at bounding box center [669, 234] width 186 height 30
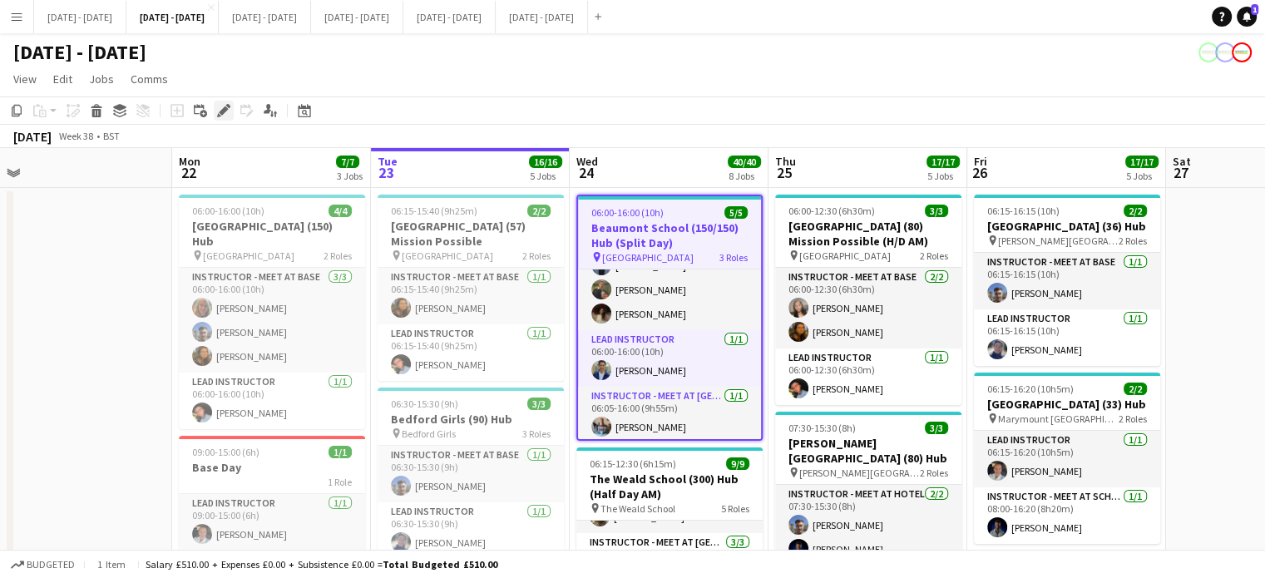
click at [215, 110] on div "Edit" at bounding box center [224, 111] width 20 height 20
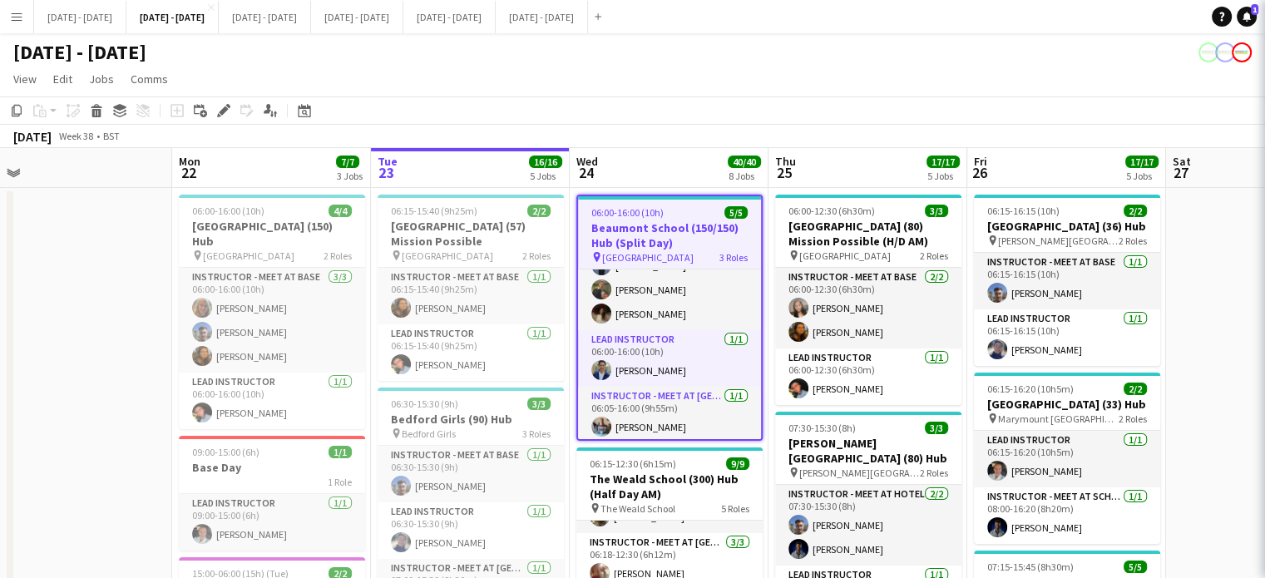
type input "**********"
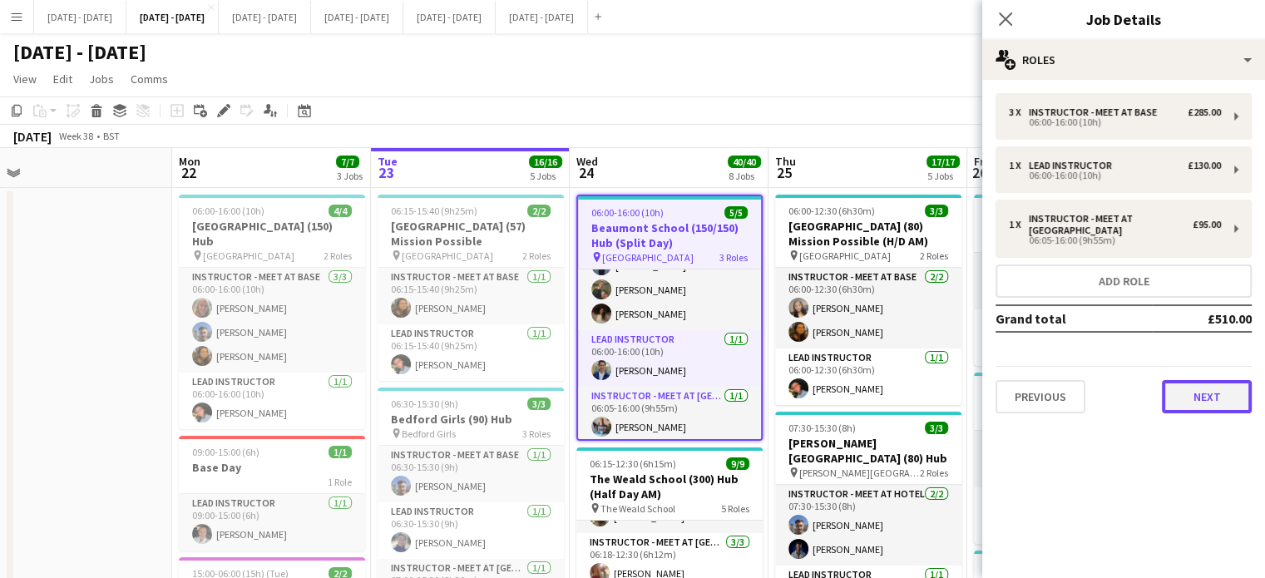
click at [1180, 392] on button "Next" at bounding box center [1207, 396] width 90 height 33
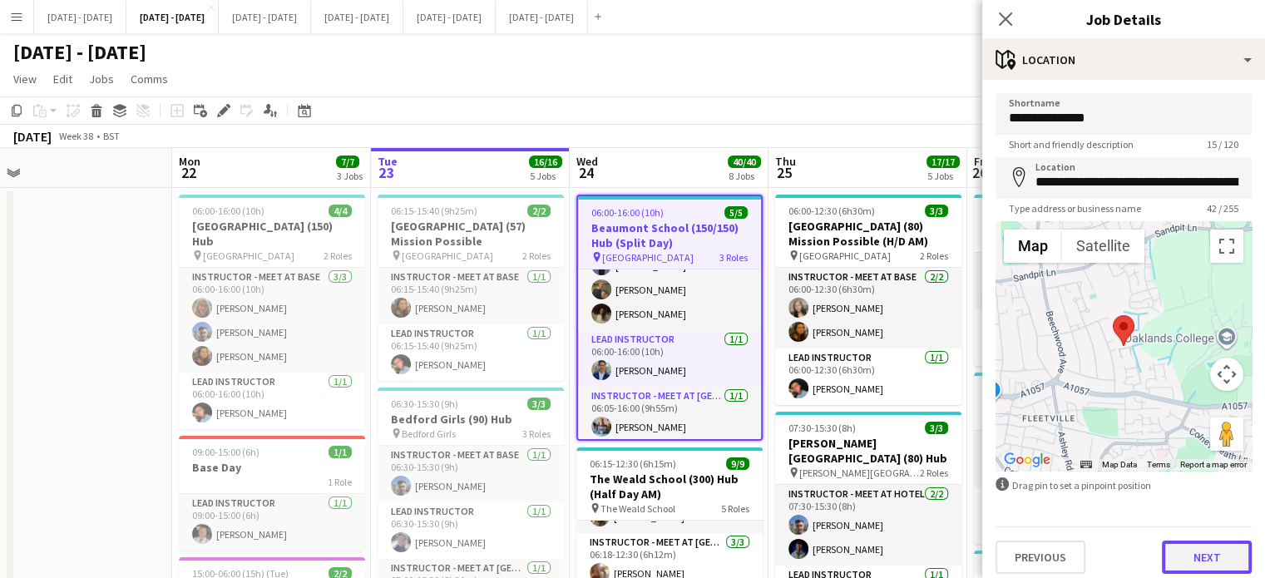
click at [1208, 556] on button "Next" at bounding box center [1207, 557] width 90 height 33
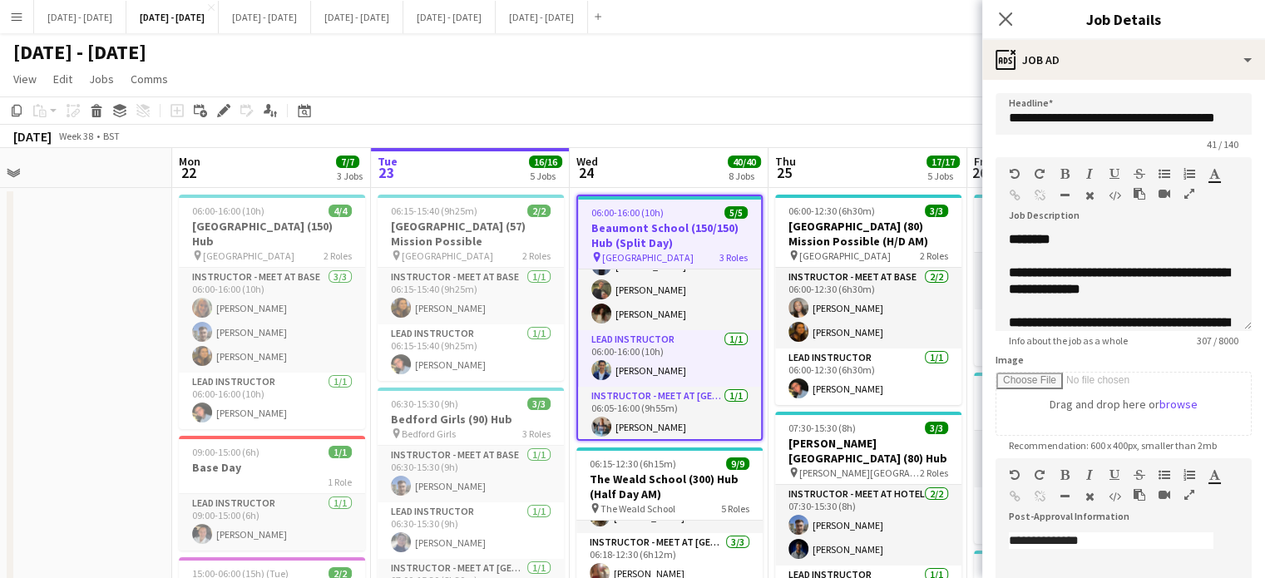
scroll to position [83, 0]
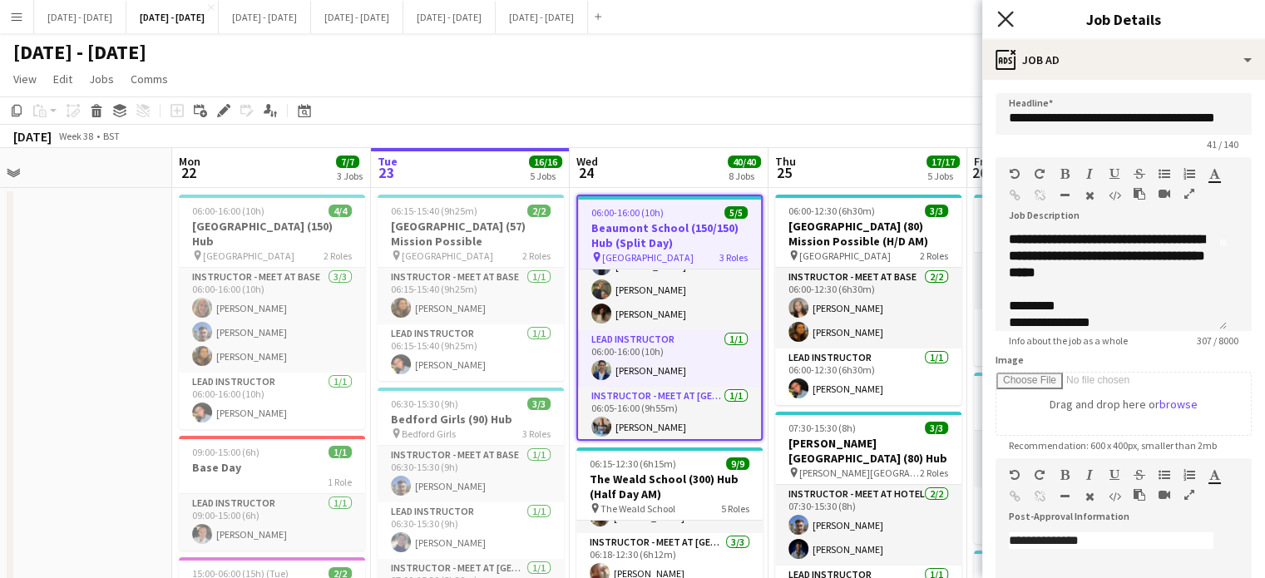
click at [1010, 19] on icon "Close pop-in" at bounding box center [1005, 19] width 16 height 16
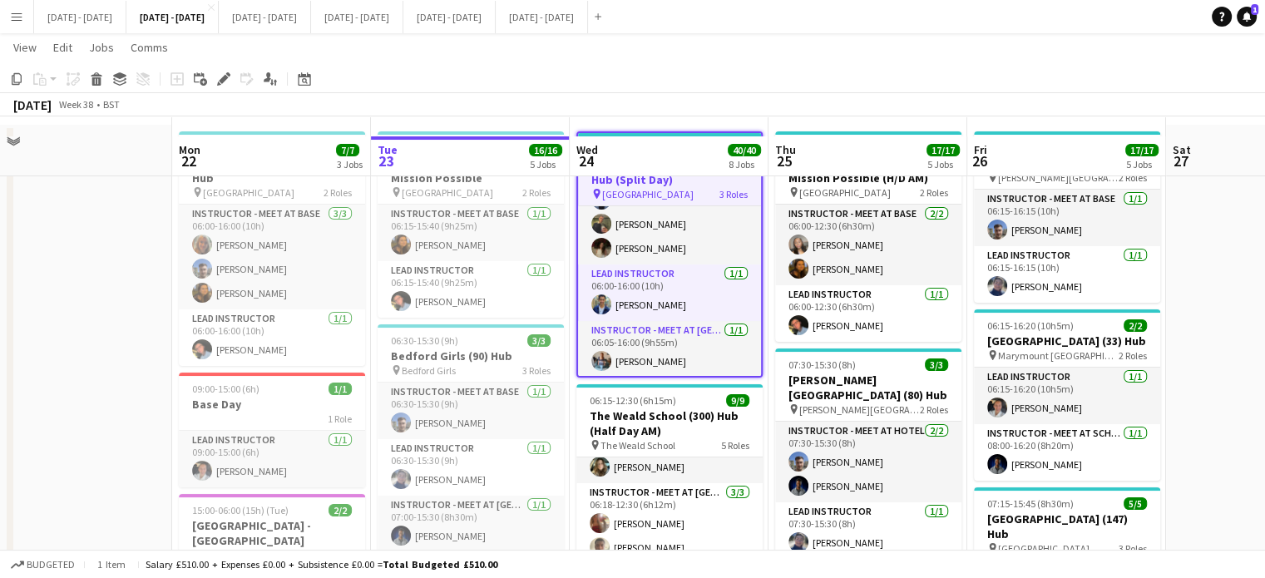
scroll to position [0, 0]
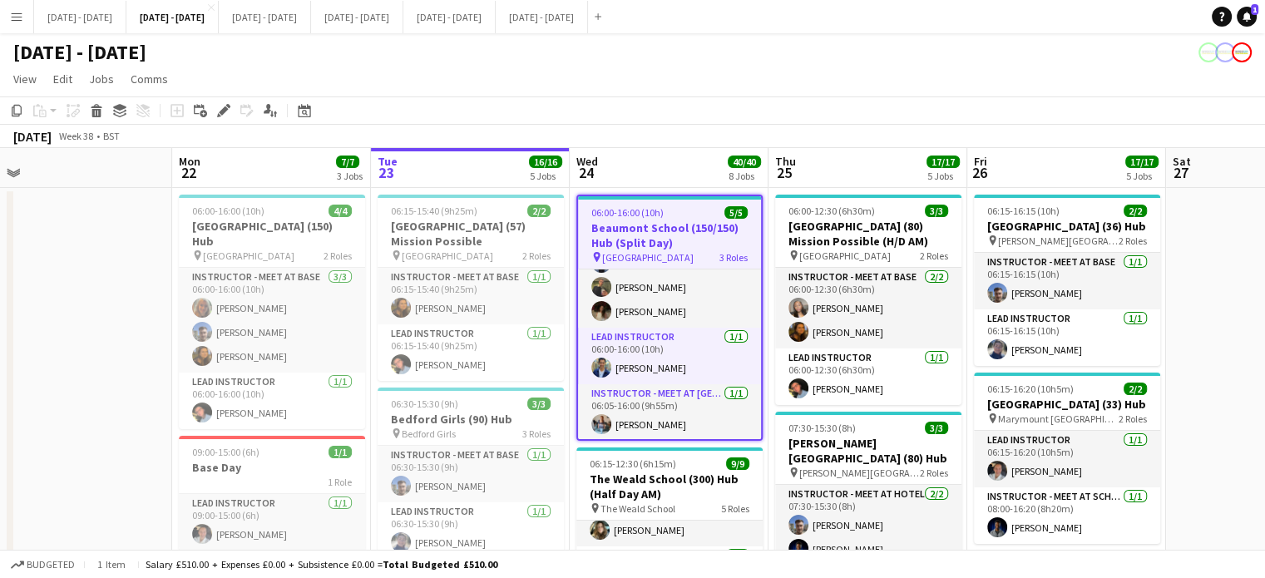
click at [672, 169] on app-board-header-date "Wed 24 40/40 8 Jobs" at bounding box center [669, 168] width 199 height 40
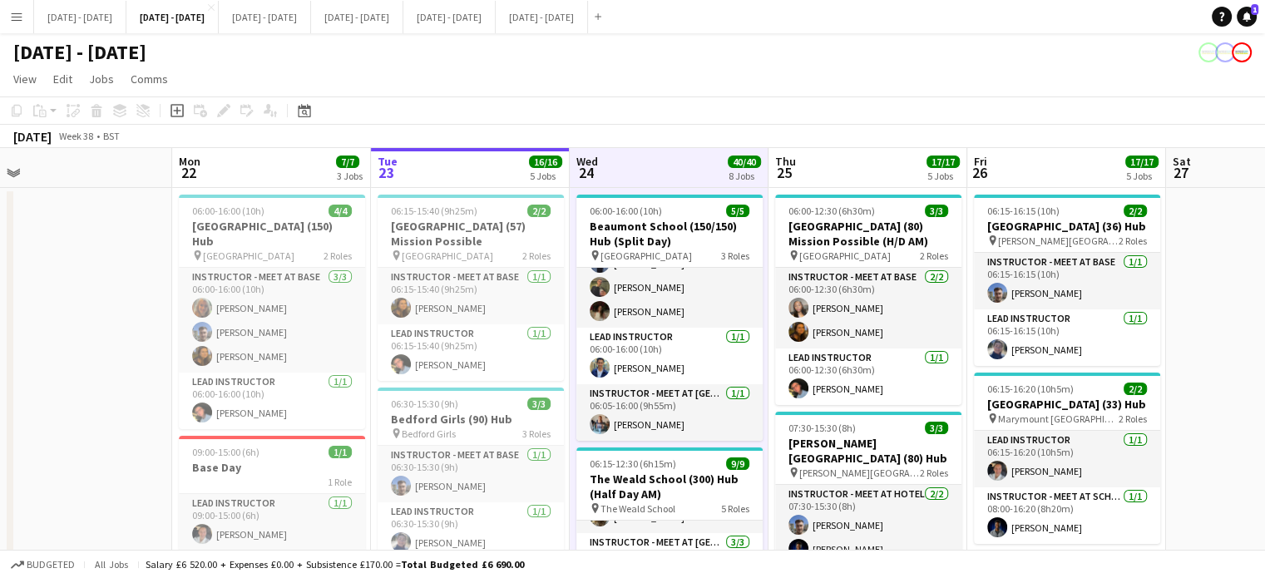
click at [849, 159] on app-board-header-date "Thu 25 17/17 5 Jobs" at bounding box center [868, 168] width 199 height 40
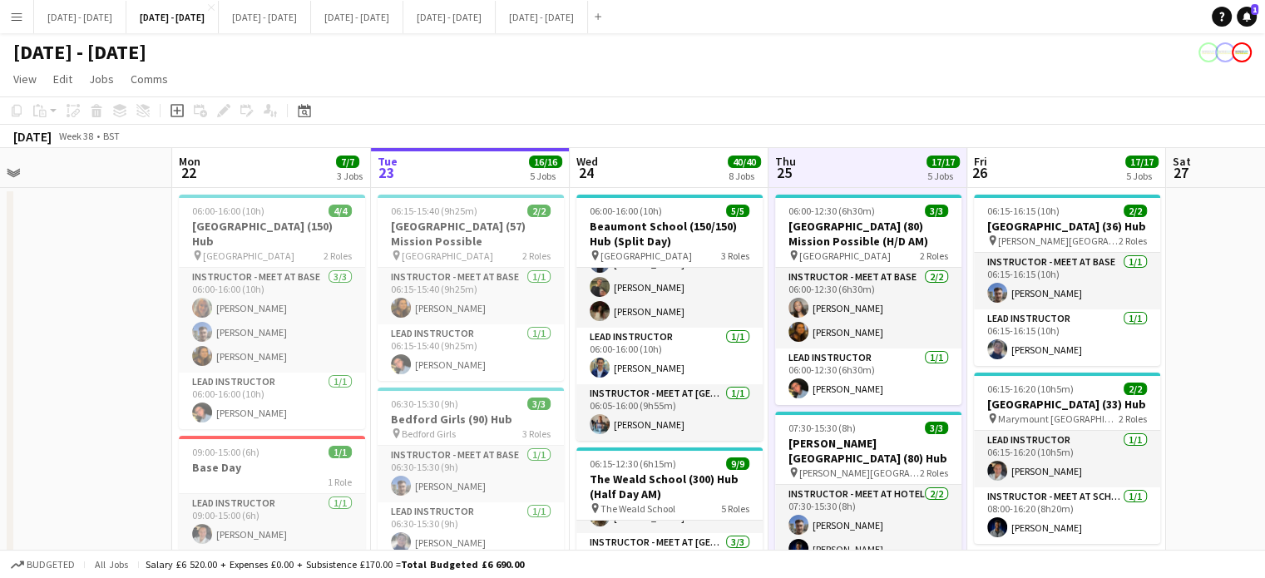
click at [672, 166] on app-board-header-date "Wed 24 40/40 8 Jobs" at bounding box center [669, 168] width 199 height 40
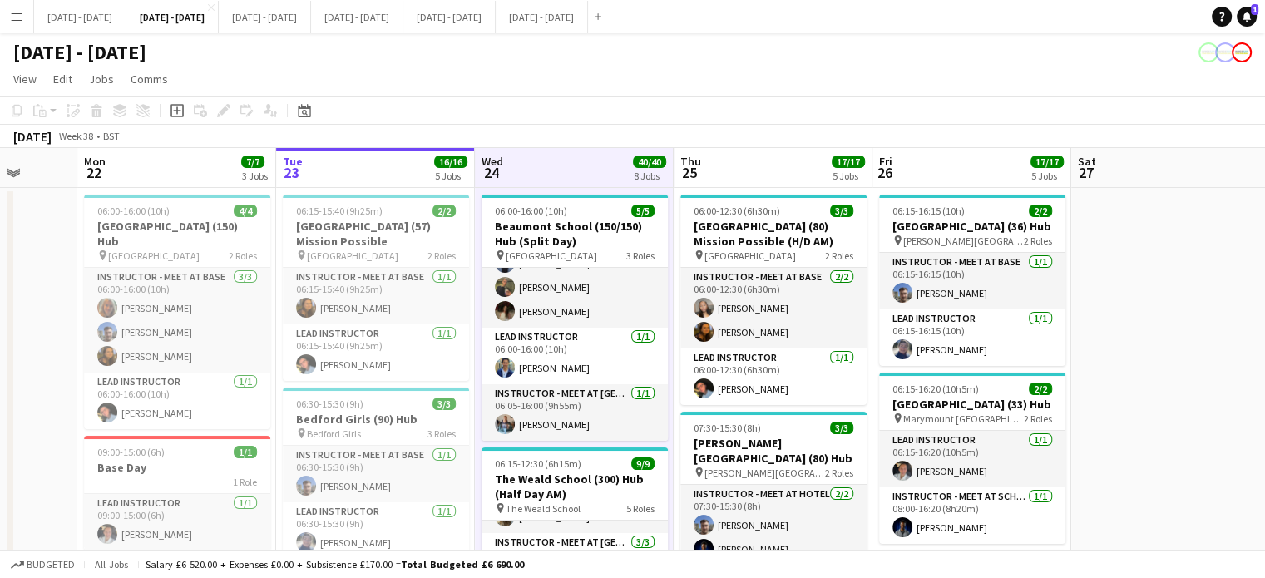
scroll to position [0, 528]
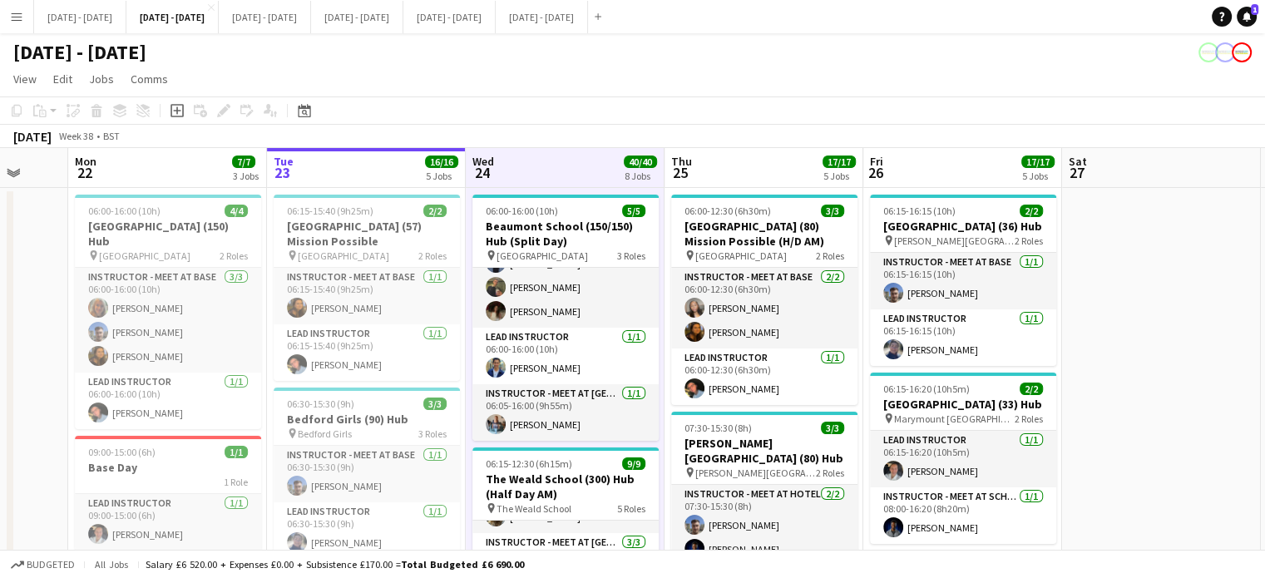
drag, startPoint x: 1192, startPoint y: 329, endPoint x: 1088, endPoint y: 346, distance: 105.3
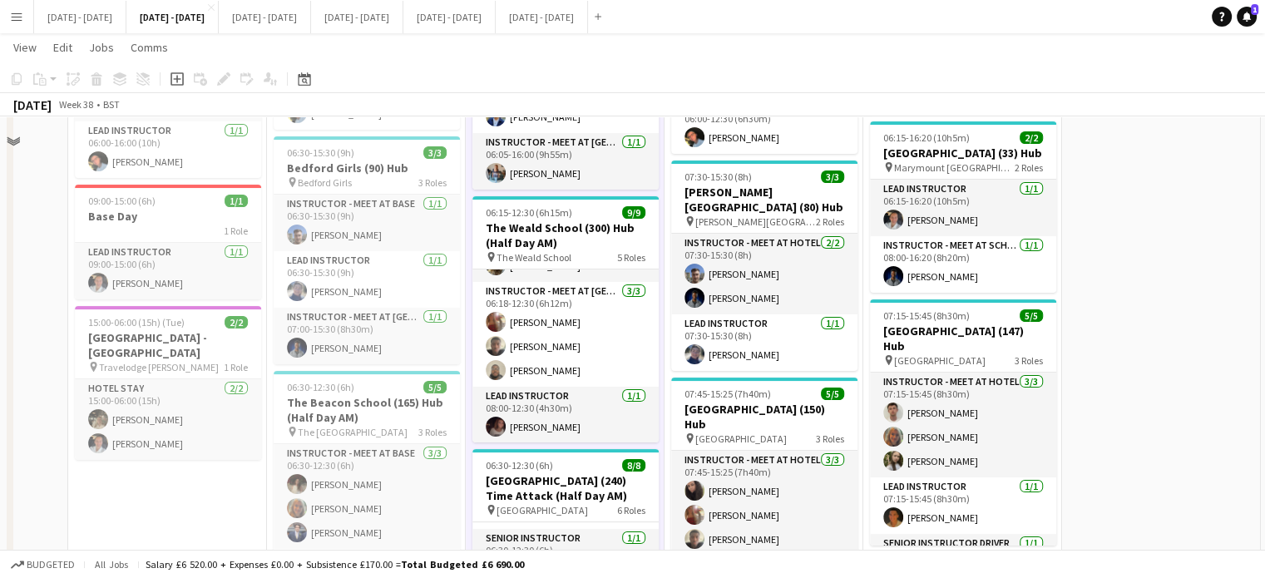
scroll to position [0, 0]
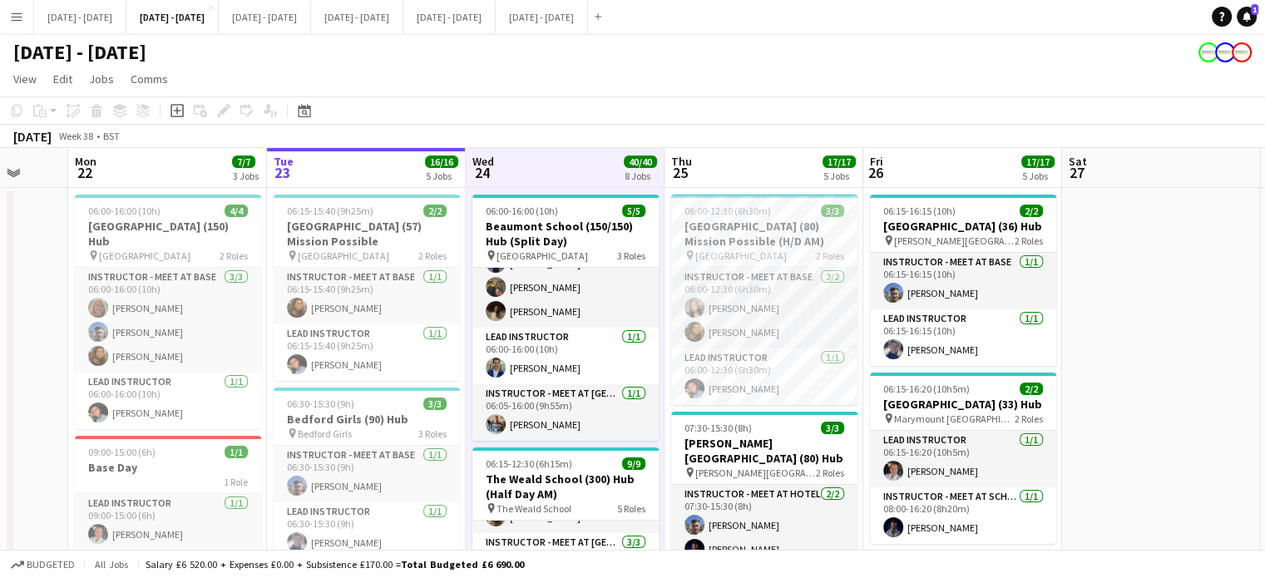
click at [718, 171] on app-board-header-date "Thu 25 17/17 5 Jobs" at bounding box center [764, 168] width 199 height 40
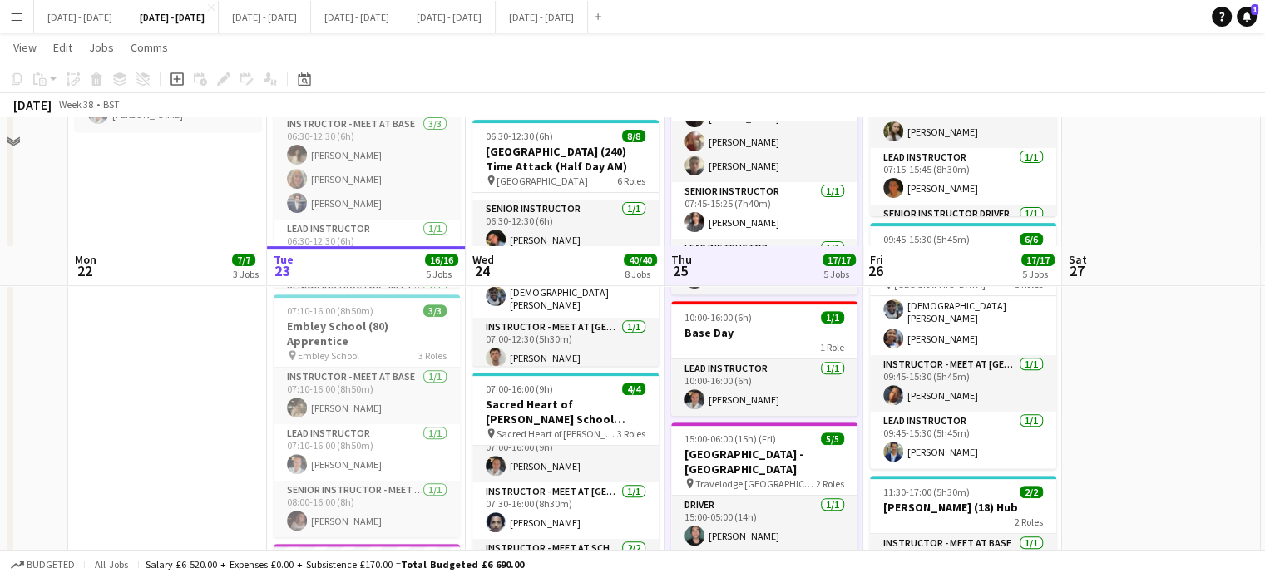
scroll to position [762, 0]
